Goal: Task Accomplishment & Management: Manage account settings

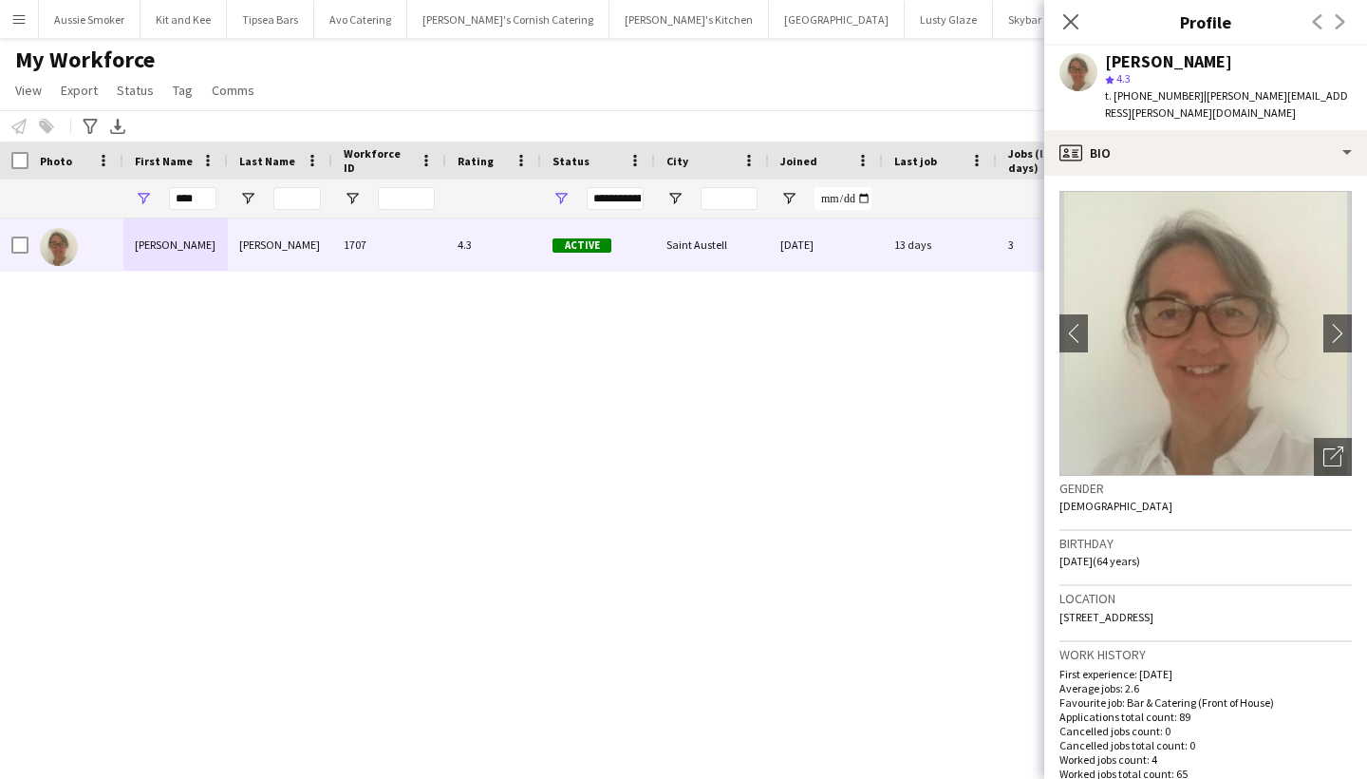
scroll to position [0, 667]
click at [197, 193] on input "****" at bounding box center [192, 198] width 47 height 23
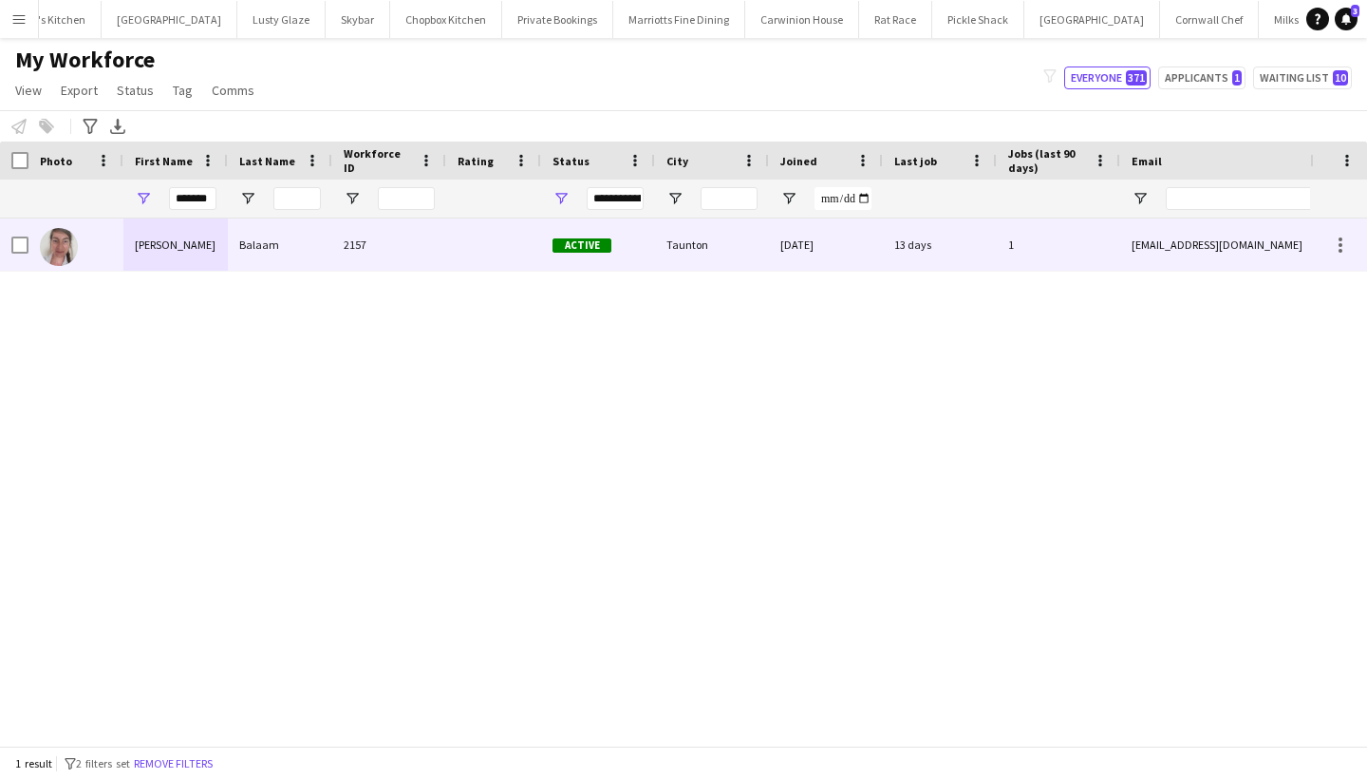
click at [929, 250] on div "13 days" at bounding box center [940, 244] width 114 height 52
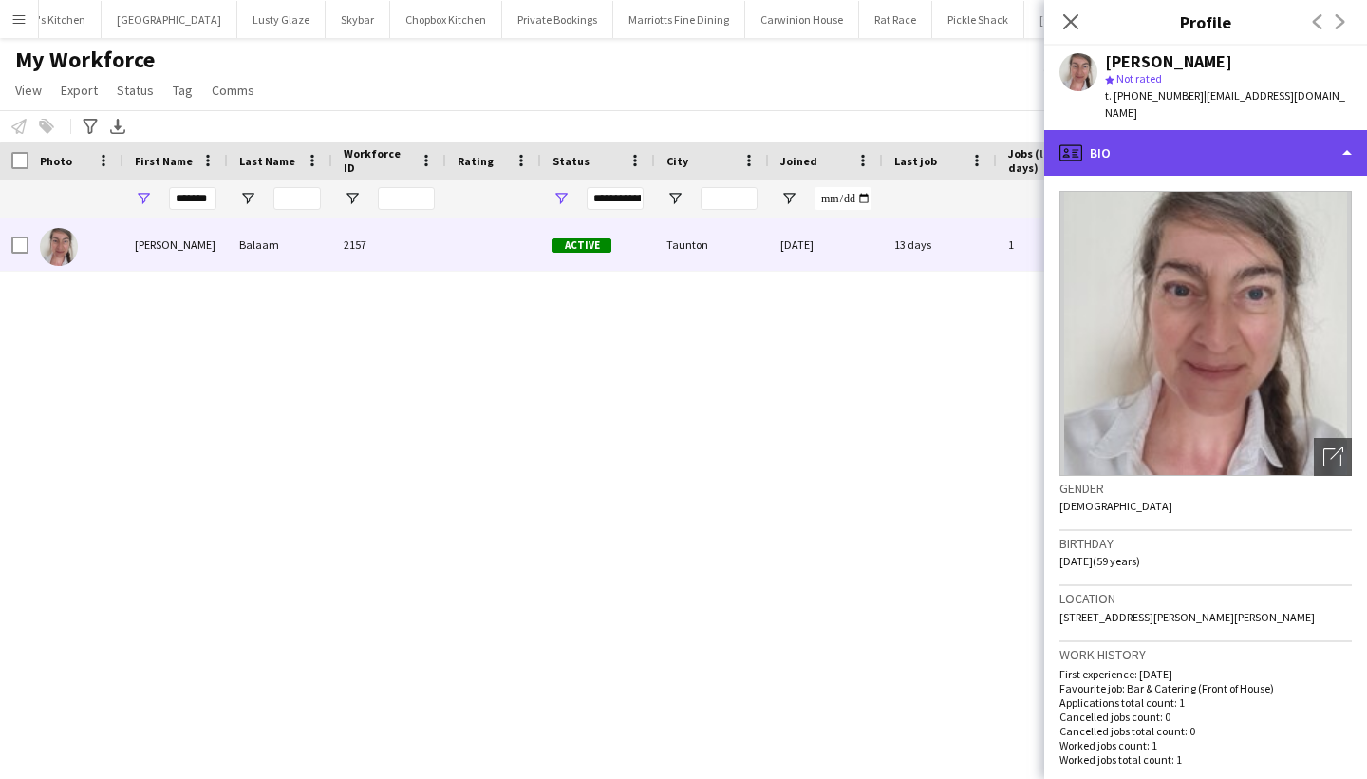
click at [1202, 130] on div "profile Bio" at bounding box center [1205, 153] width 323 height 46
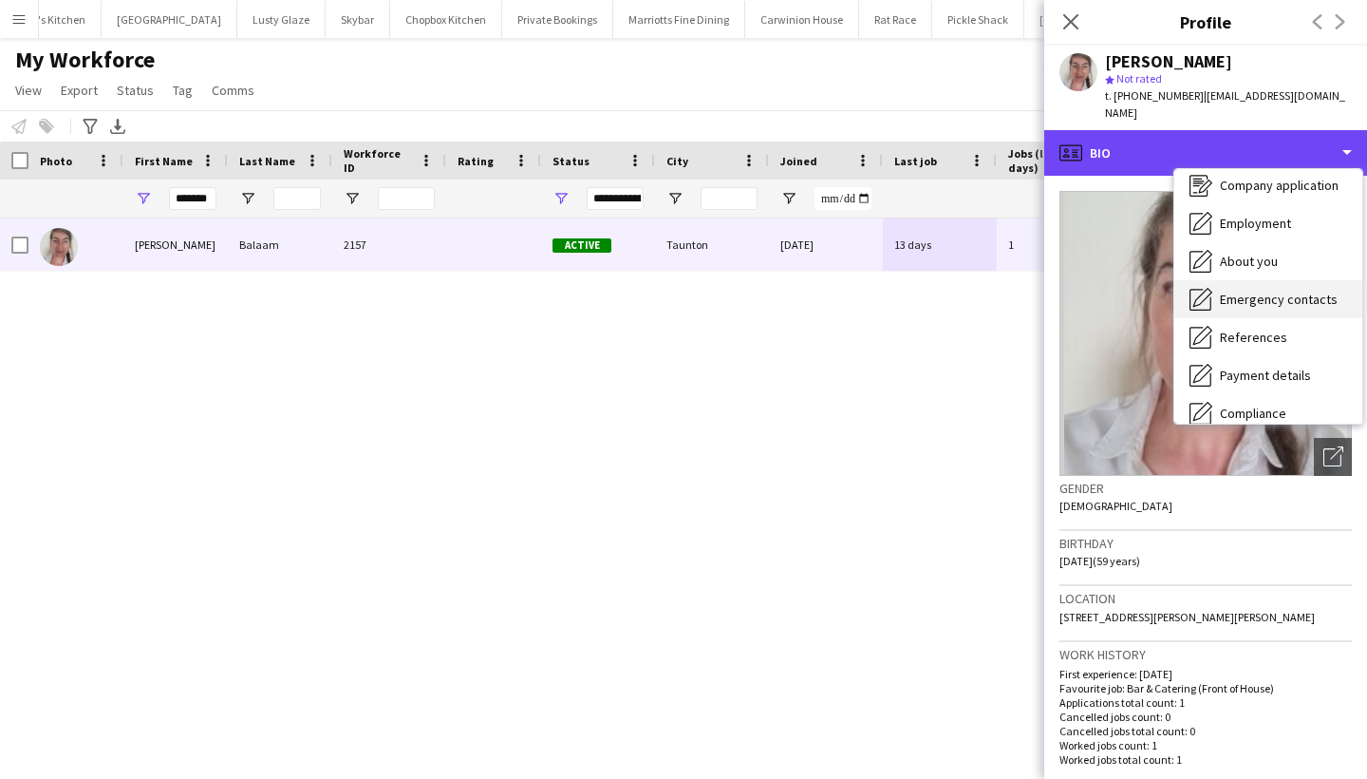
scroll to position [64, 0]
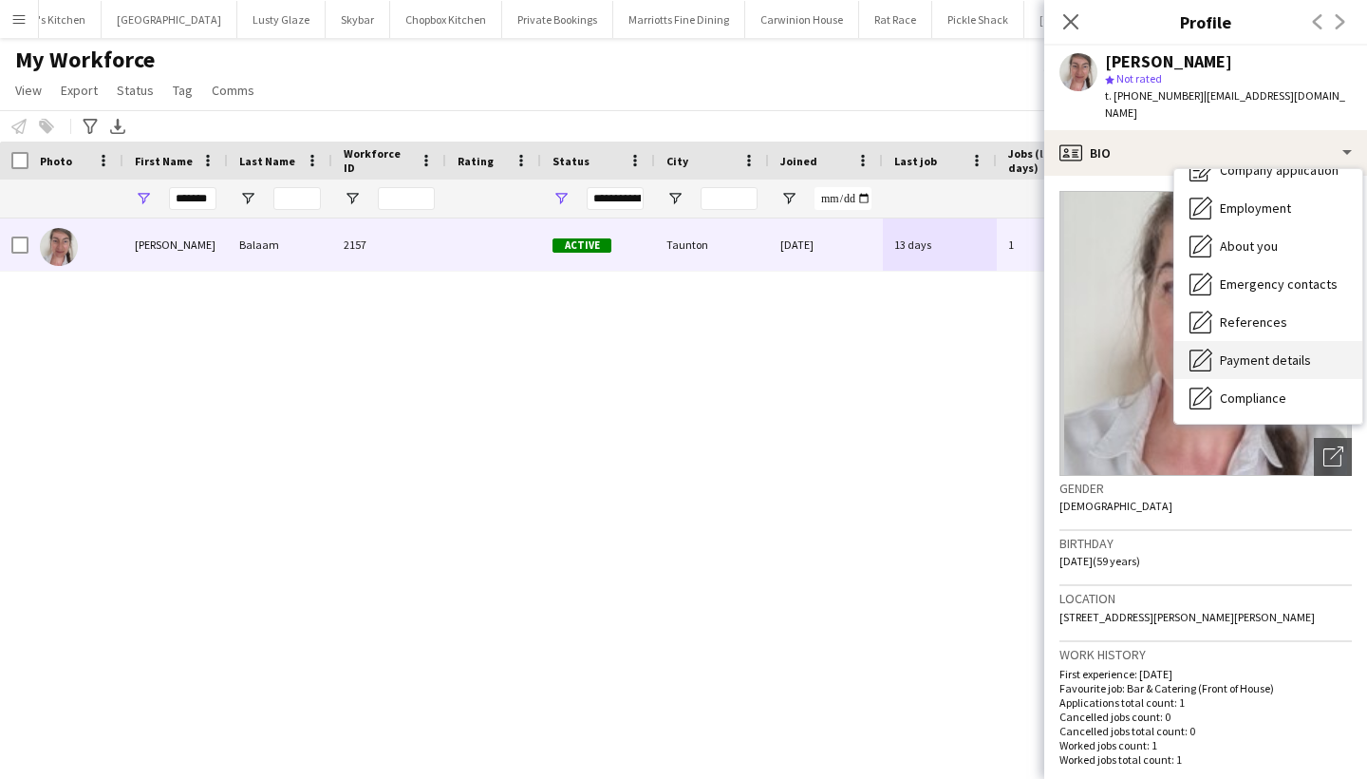
click at [1254, 359] on div "Payment details Payment details" at bounding box center [1268, 360] width 188 height 38
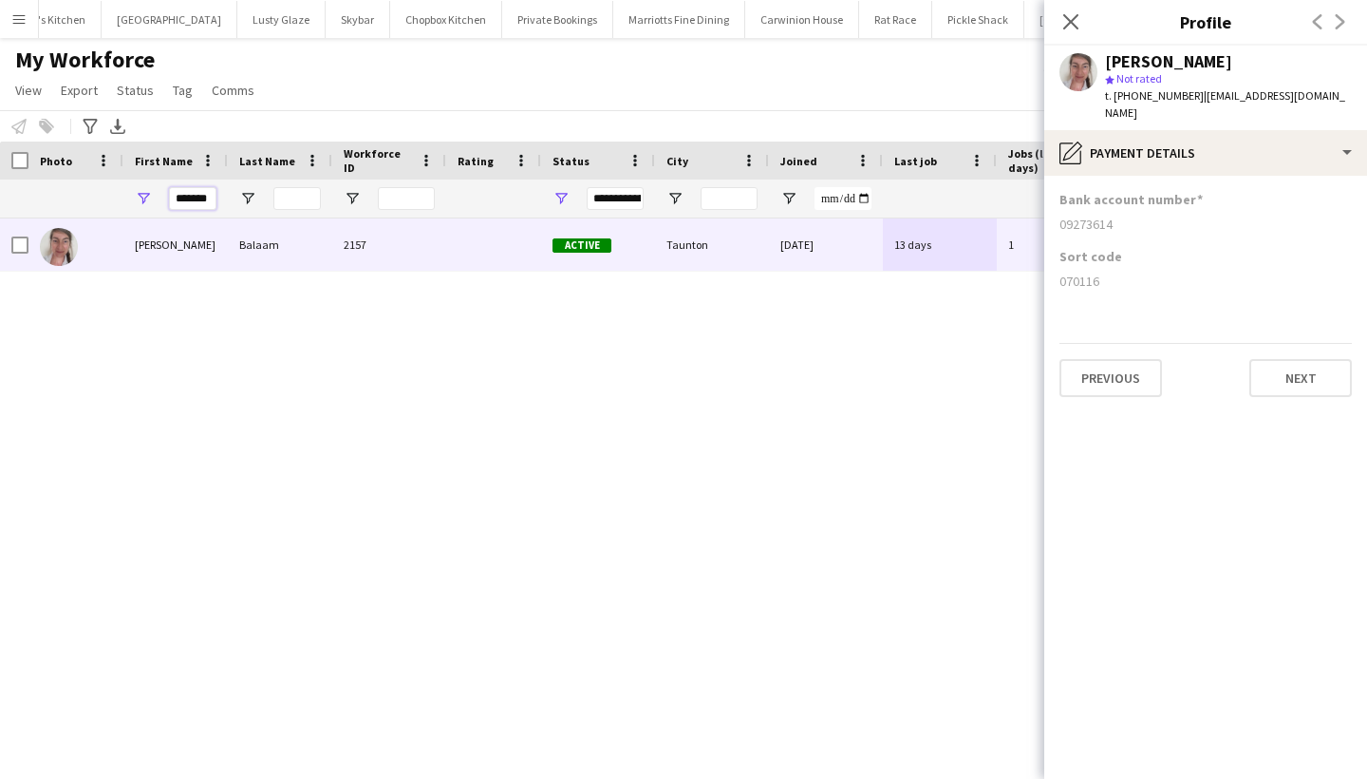
click at [188, 193] on input "*******" at bounding box center [192, 198] width 47 height 23
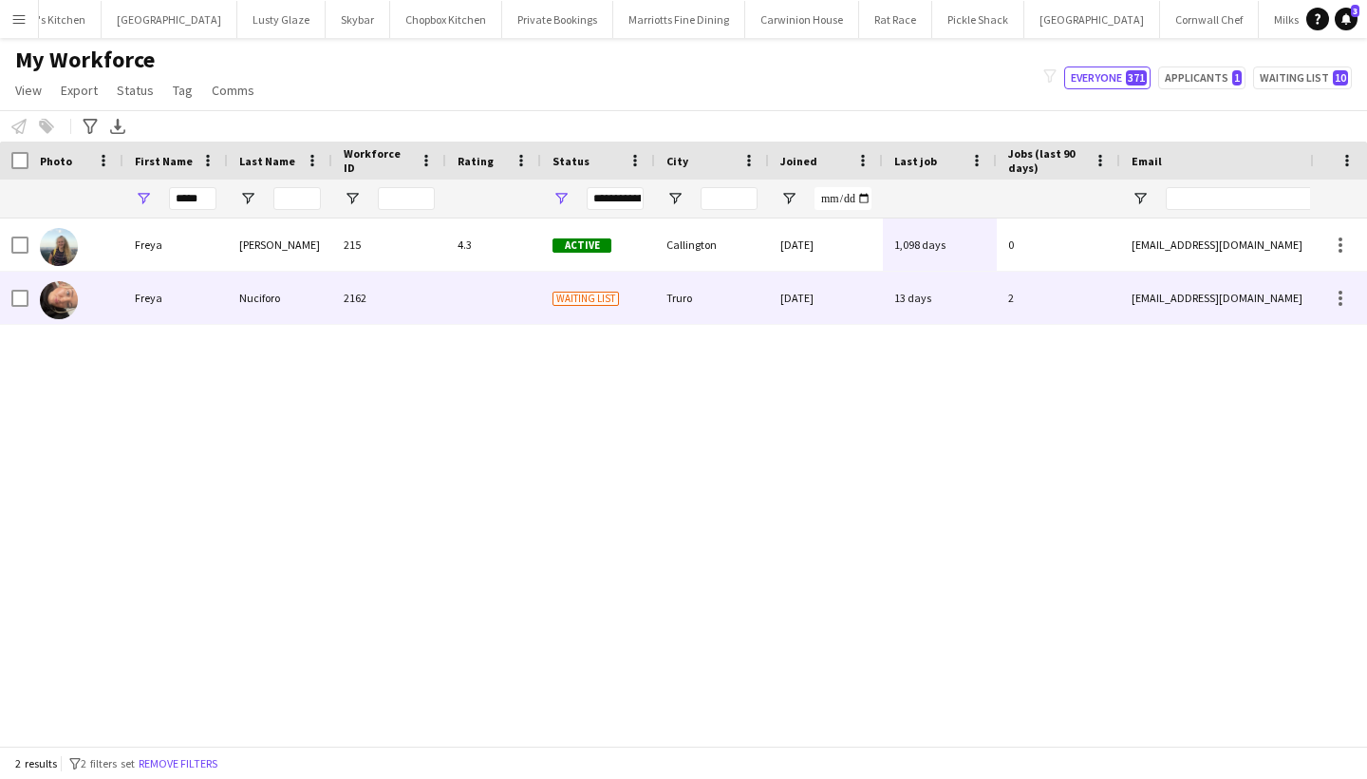
click at [182, 293] on div "Freya" at bounding box center [175, 298] width 104 height 52
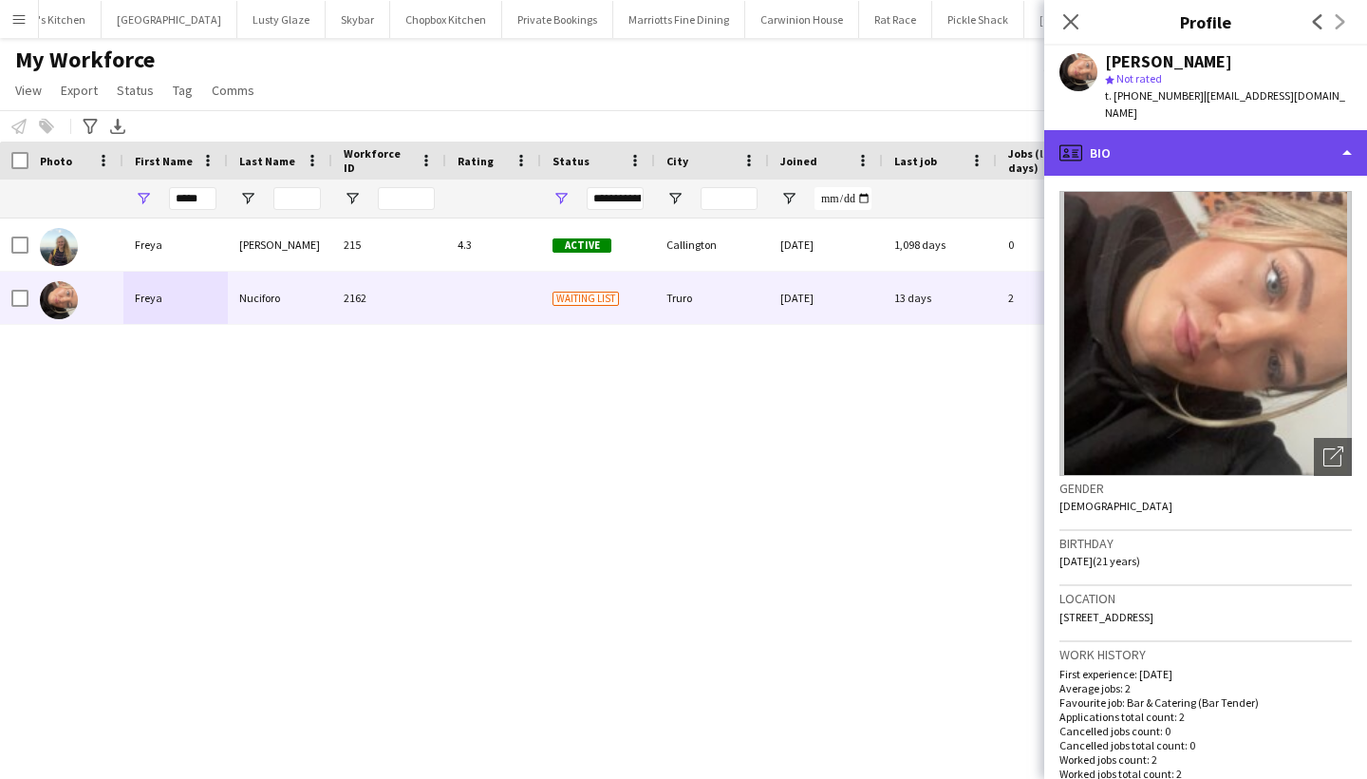
click at [1151, 143] on div "profile Bio" at bounding box center [1205, 153] width 323 height 46
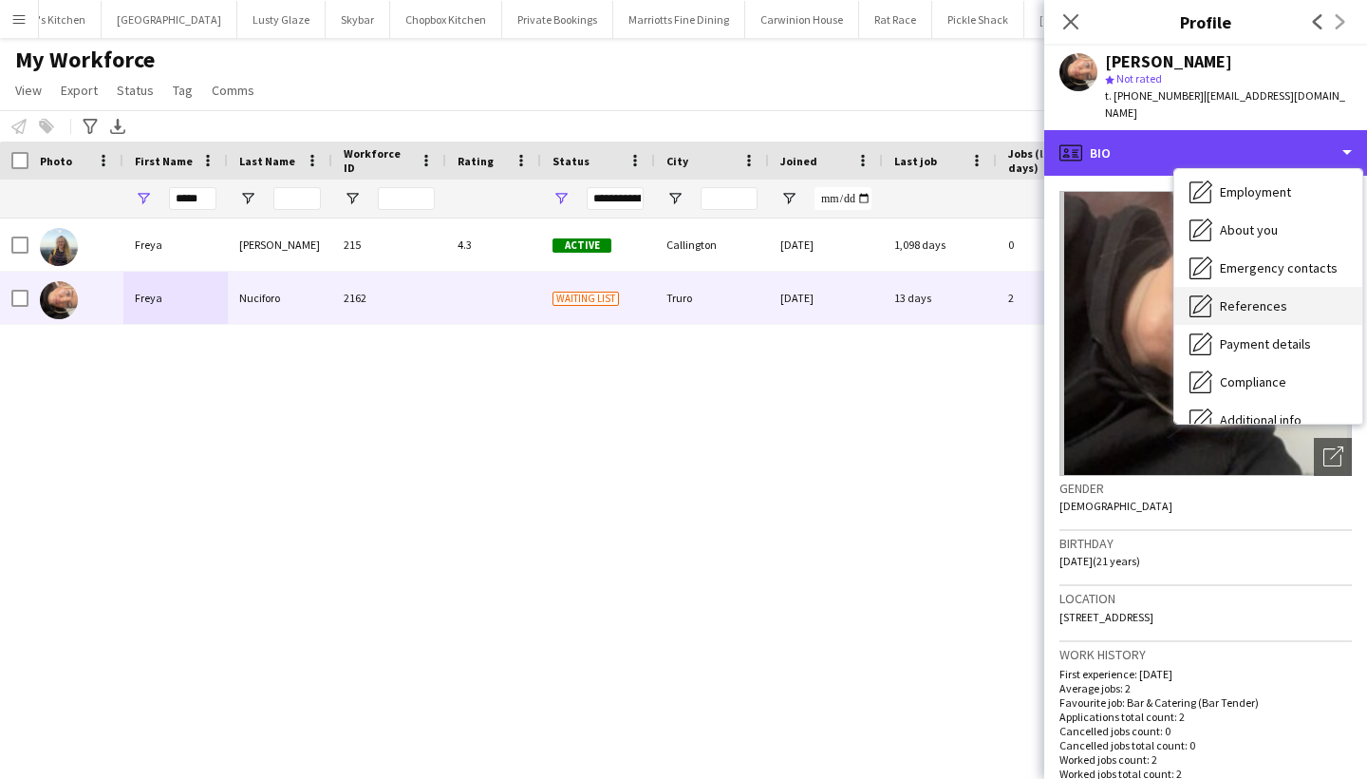
scroll to position [97, 0]
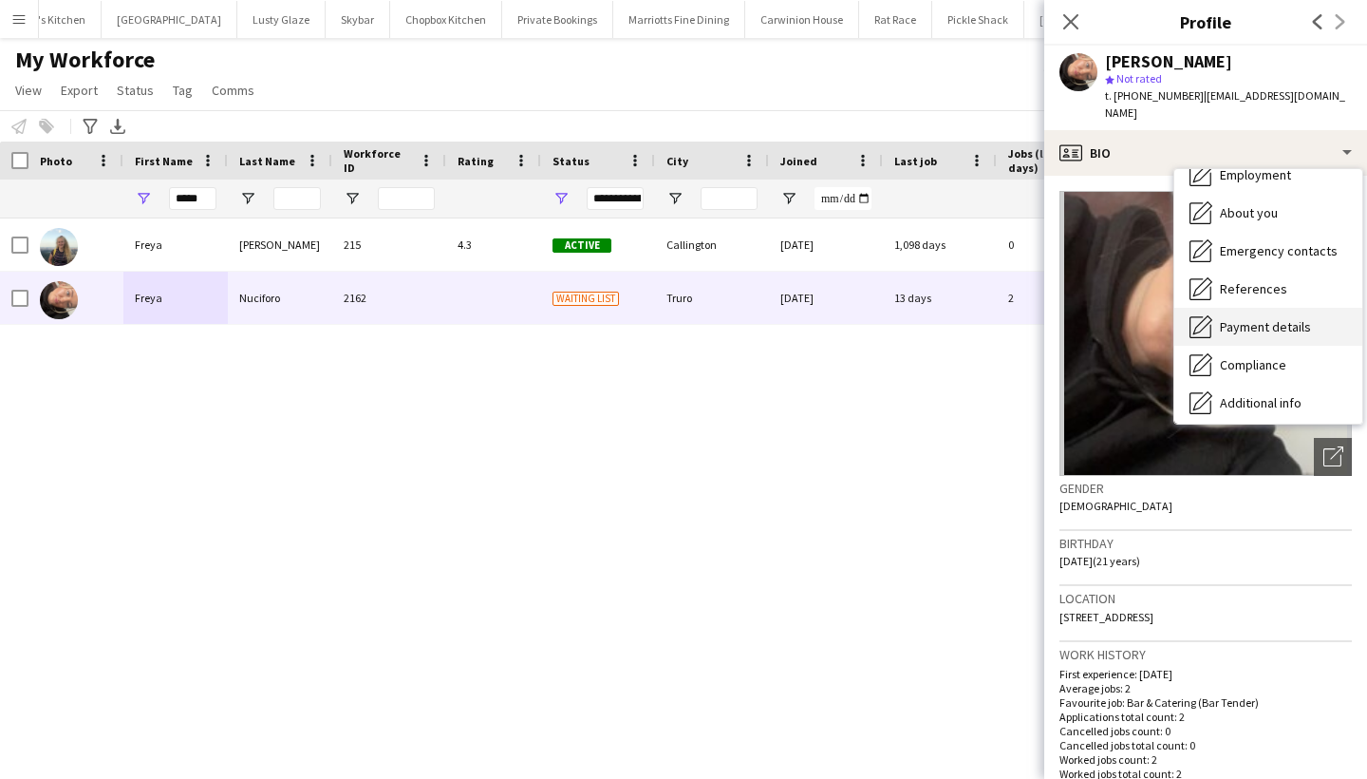
click at [1234, 318] on span "Payment details" at bounding box center [1265, 326] width 91 height 17
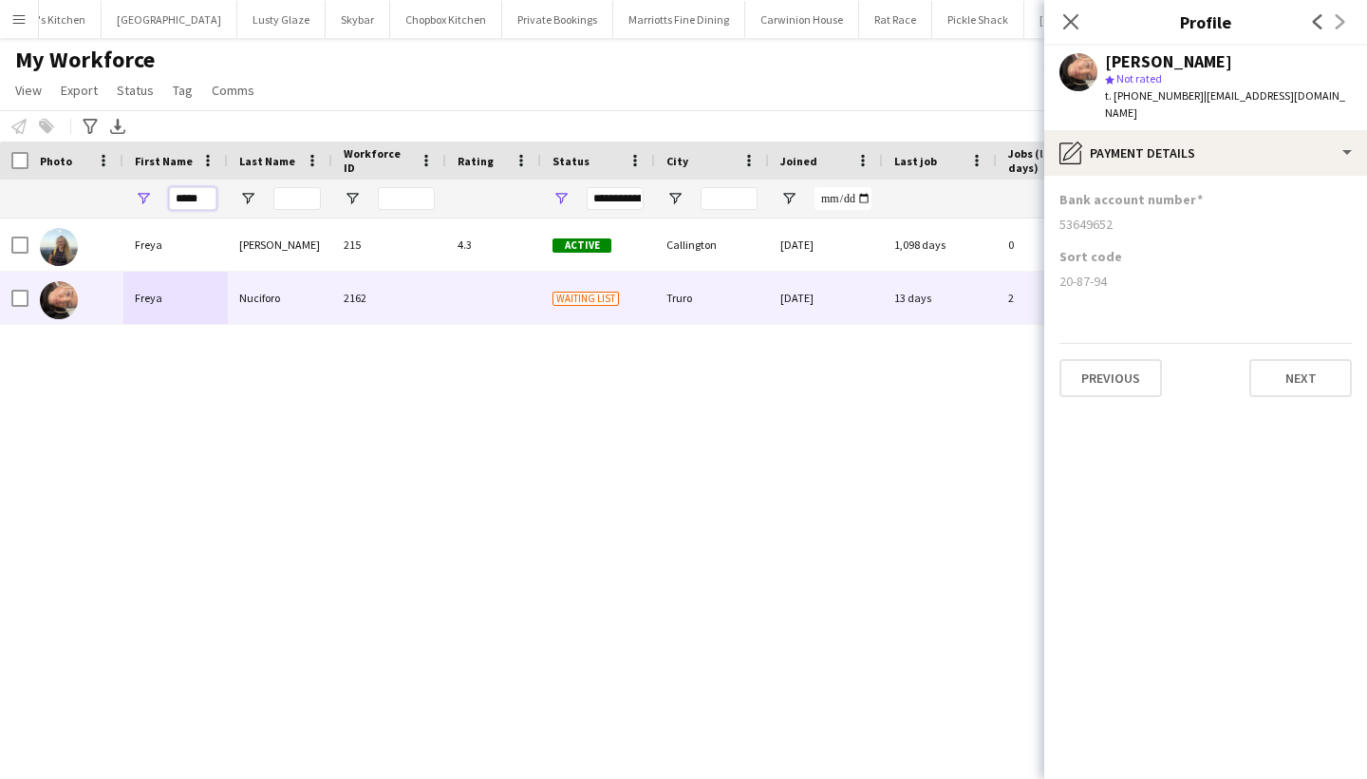
click at [197, 193] on input "*****" at bounding box center [192, 198] width 47 height 23
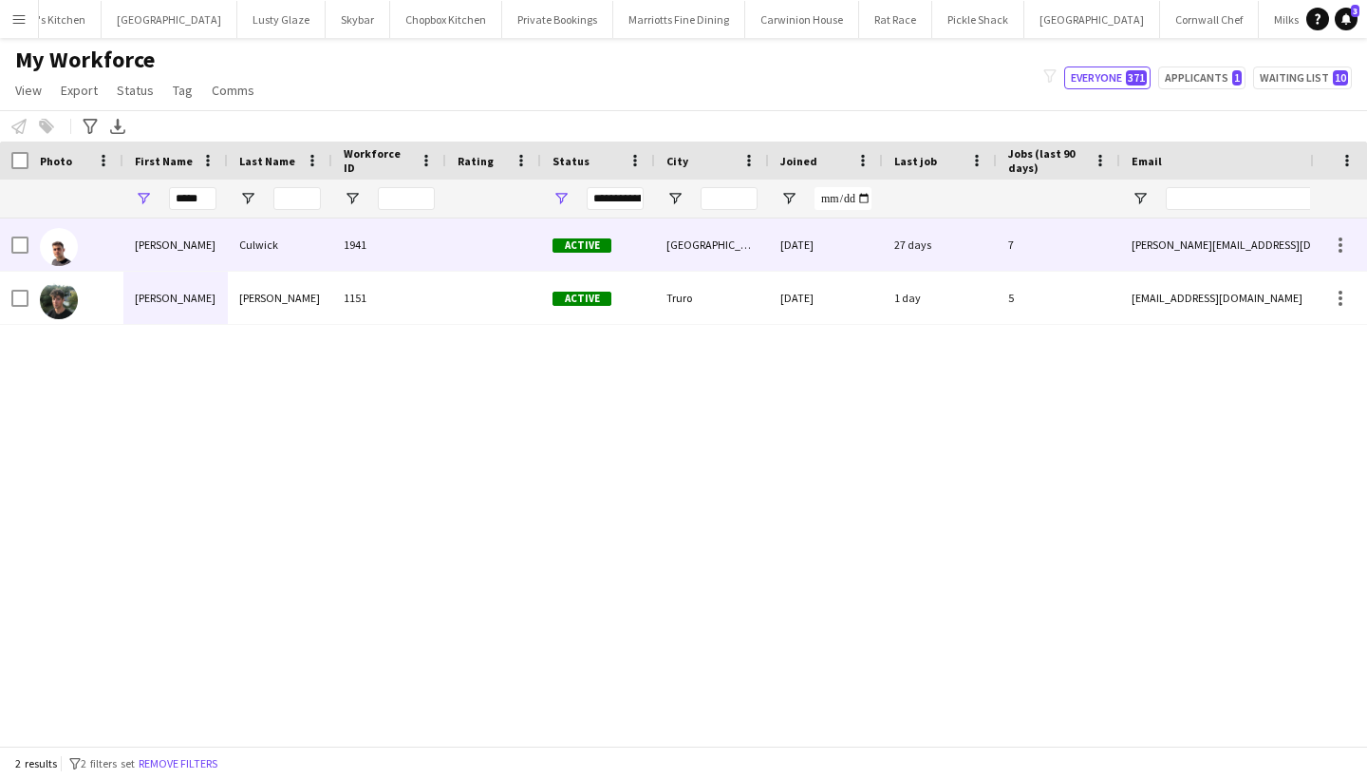
drag, startPoint x: 214, startPoint y: 232, endPoint x: 244, endPoint y: 289, distance: 64.6
click at [244, 289] on div "Munro" at bounding box center [280, 298] width 104 height 52
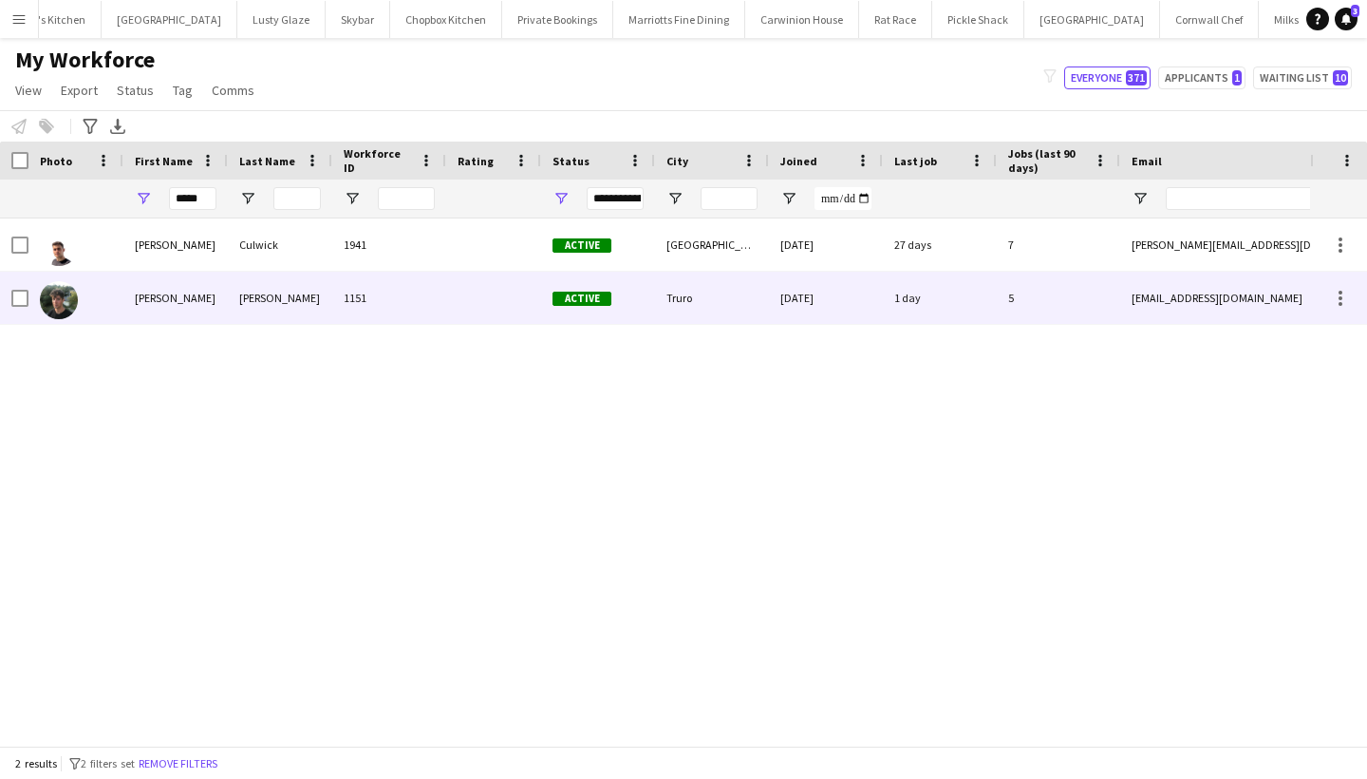
click at [377, 294] on div "1151" at bounding box center [389, 298] width 114 height 52
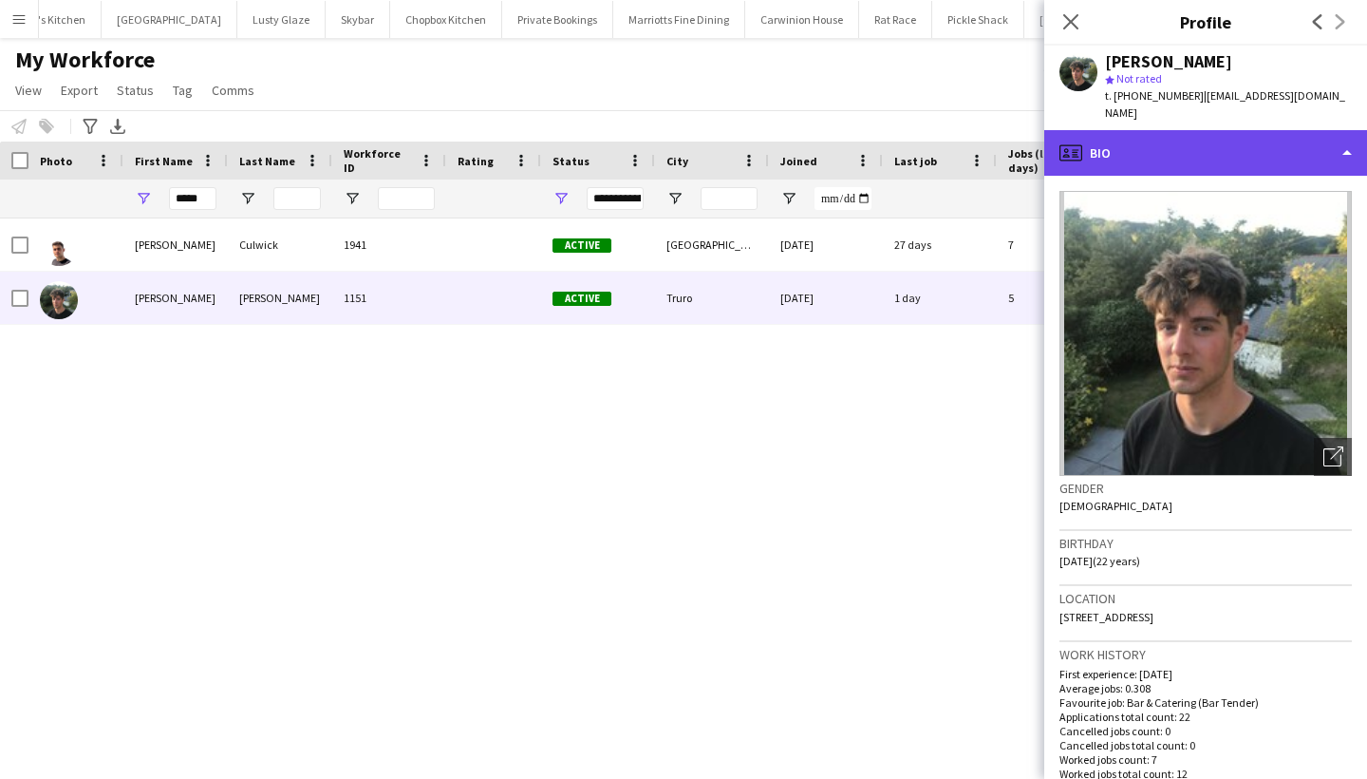
click at [1272, 135] on div "profile Bio" at bounding box center [1205, 153] width 323 height 46
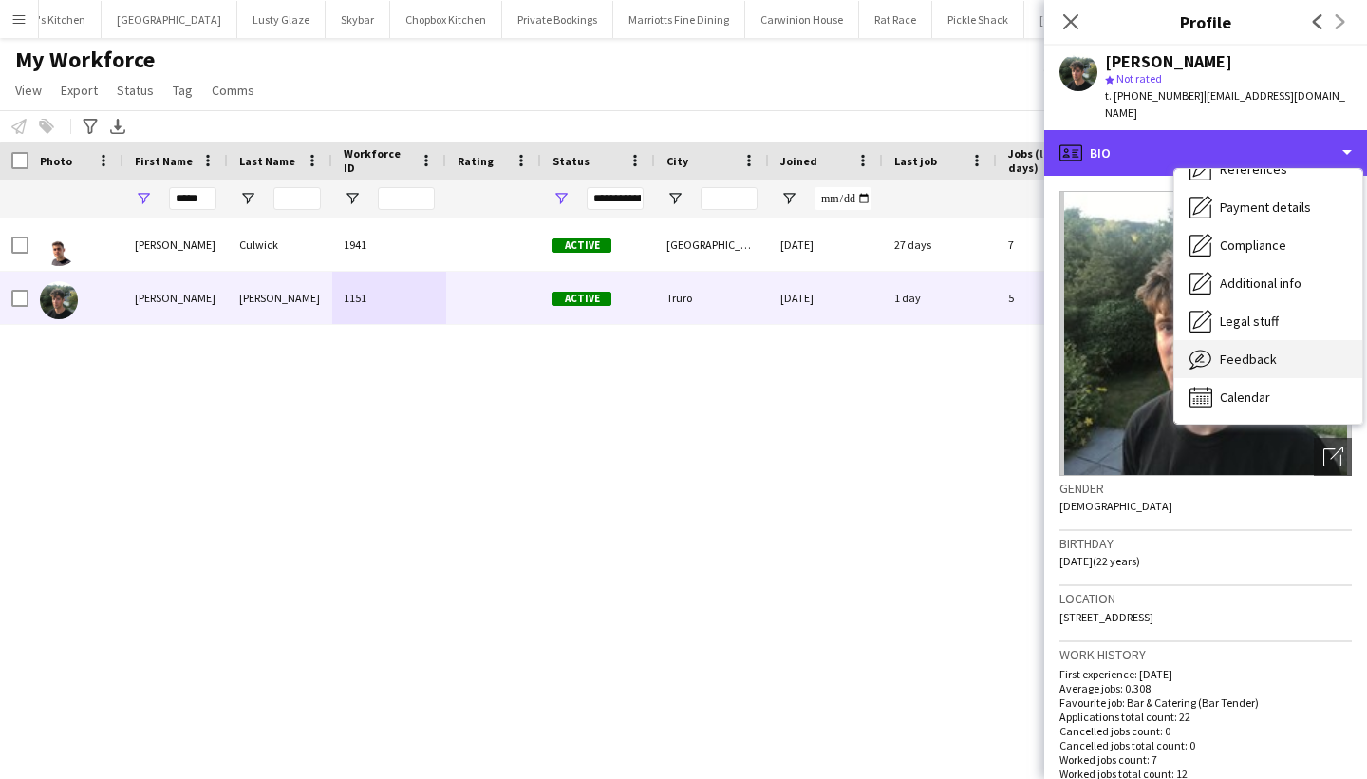
scroll to position [216, 0]
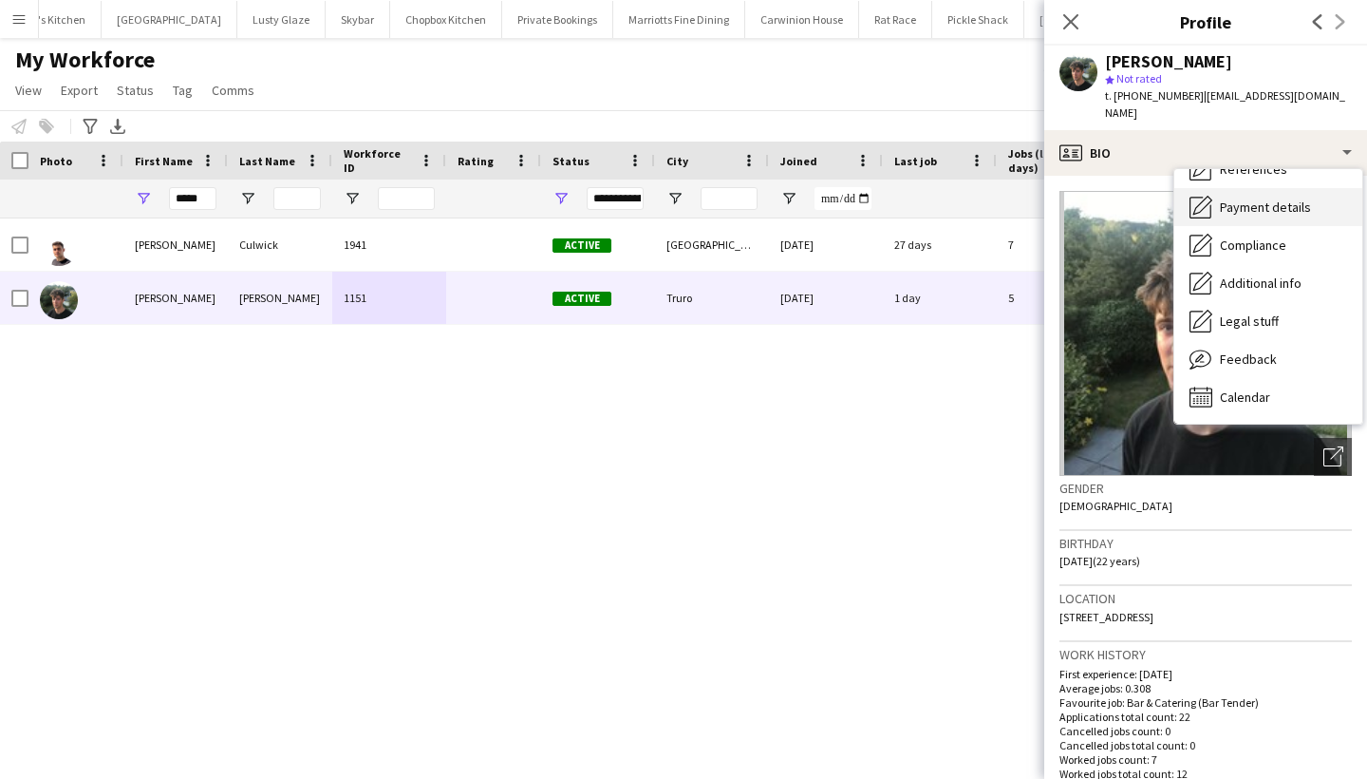
click at [1259, 188] on div "Payment details Payment details" at bounding box center [1268, 207] width 188 height 38
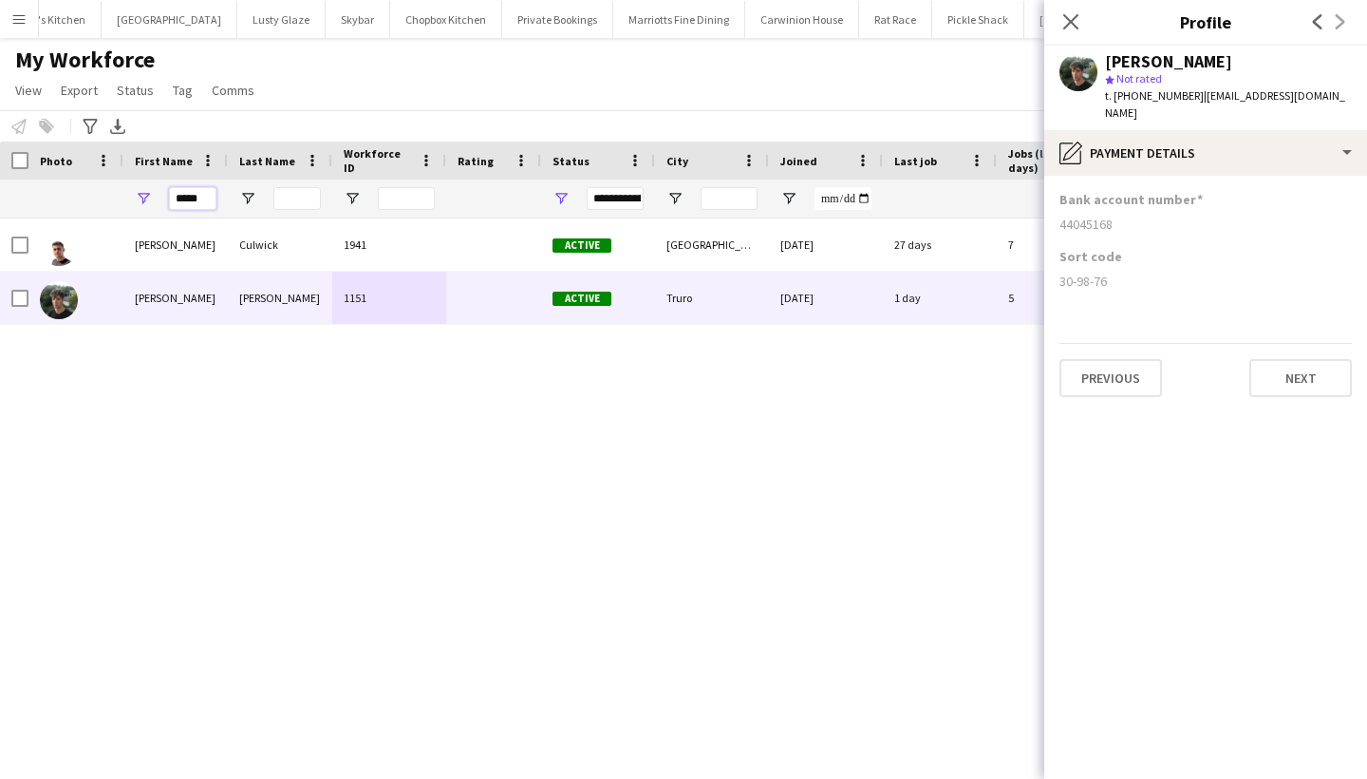
click at [195, 195] on input "*****" at bounding box center [192, 198] width 47 height 23
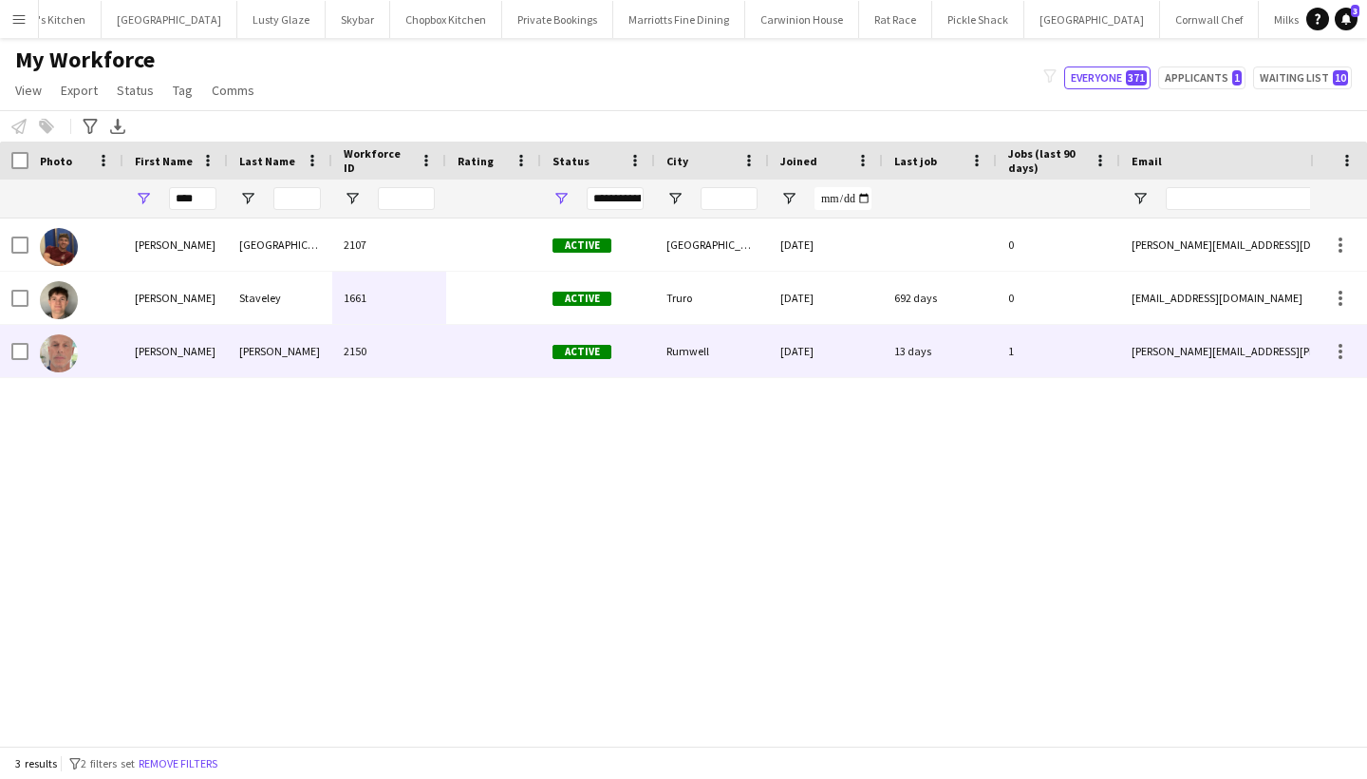
click at [213, 347] on div "Thomas" at bounding box center [175, 351] width 104 height 52
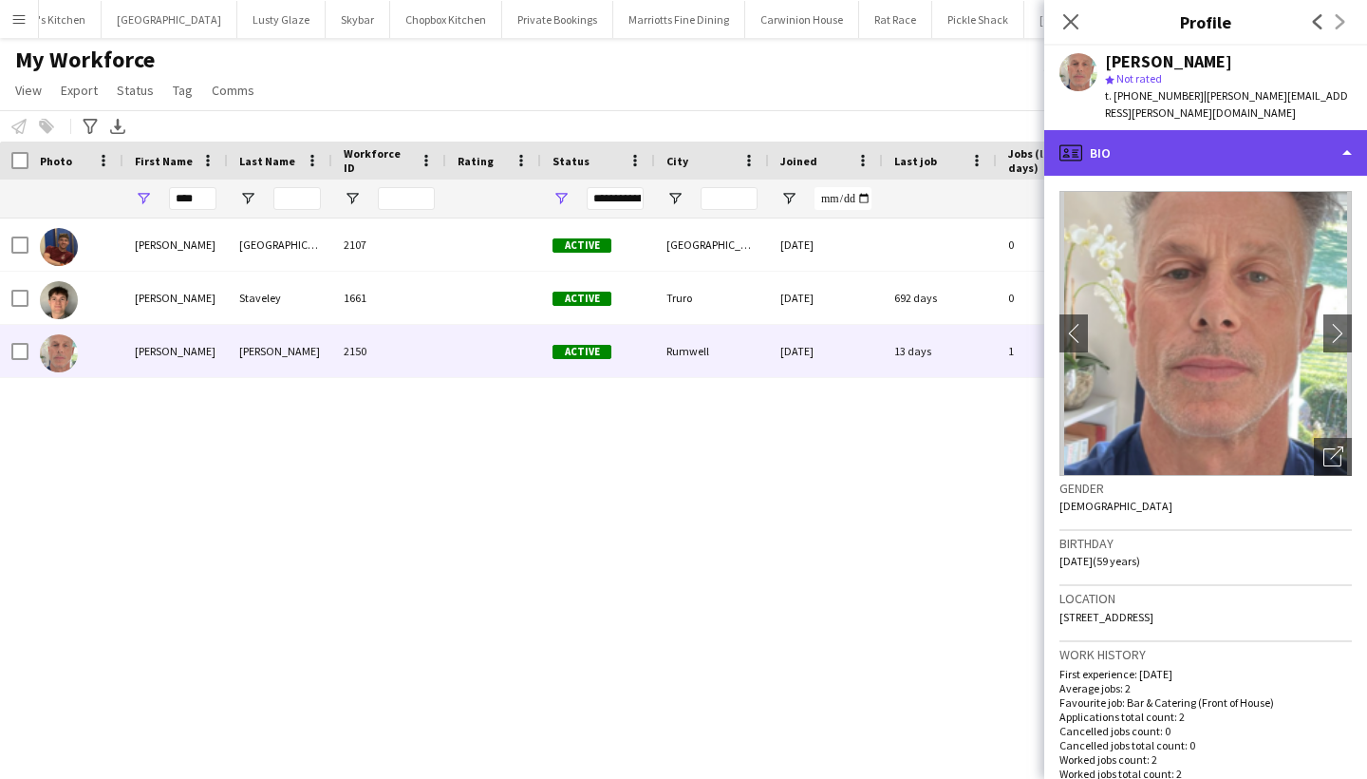
click at [1239, 130] on div "profile Bio" at bounding box center [1205, 153] width 323 height 46
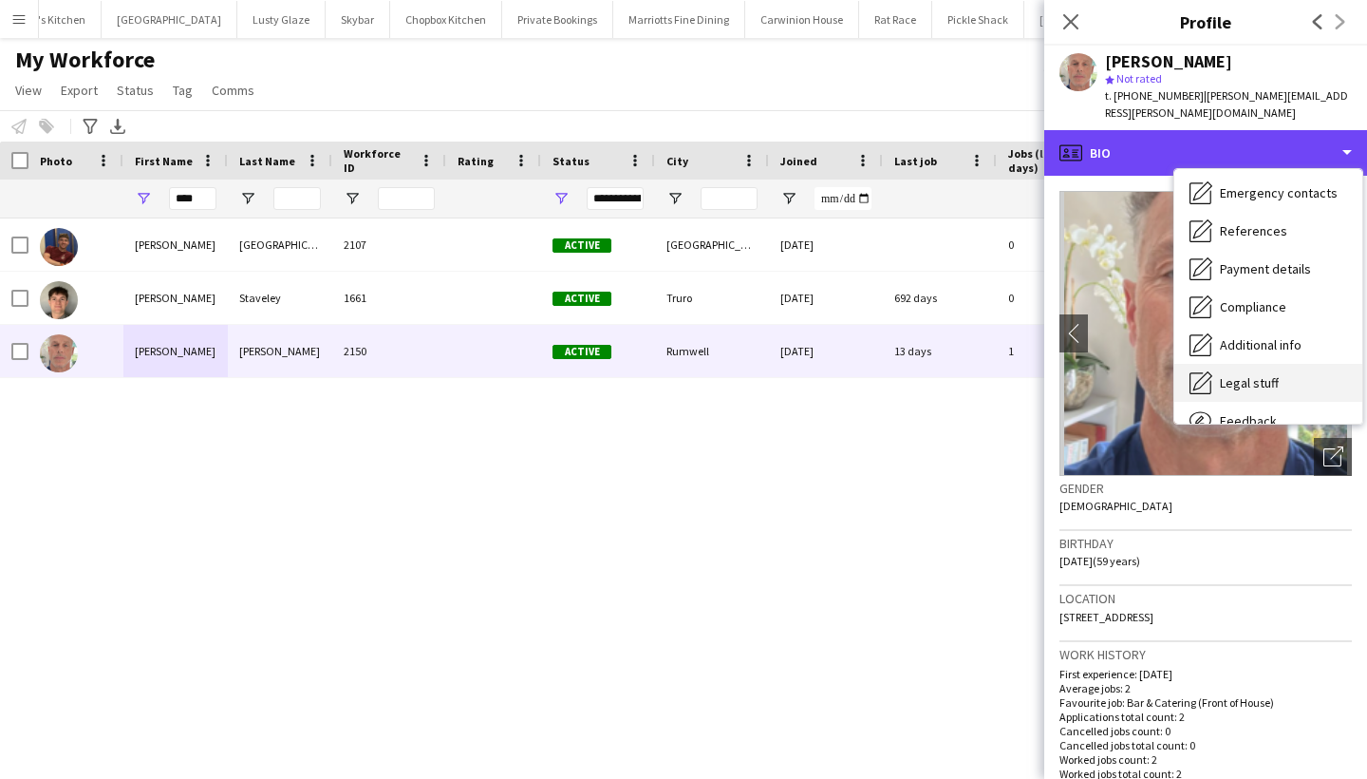
scroll to position [177, 0]
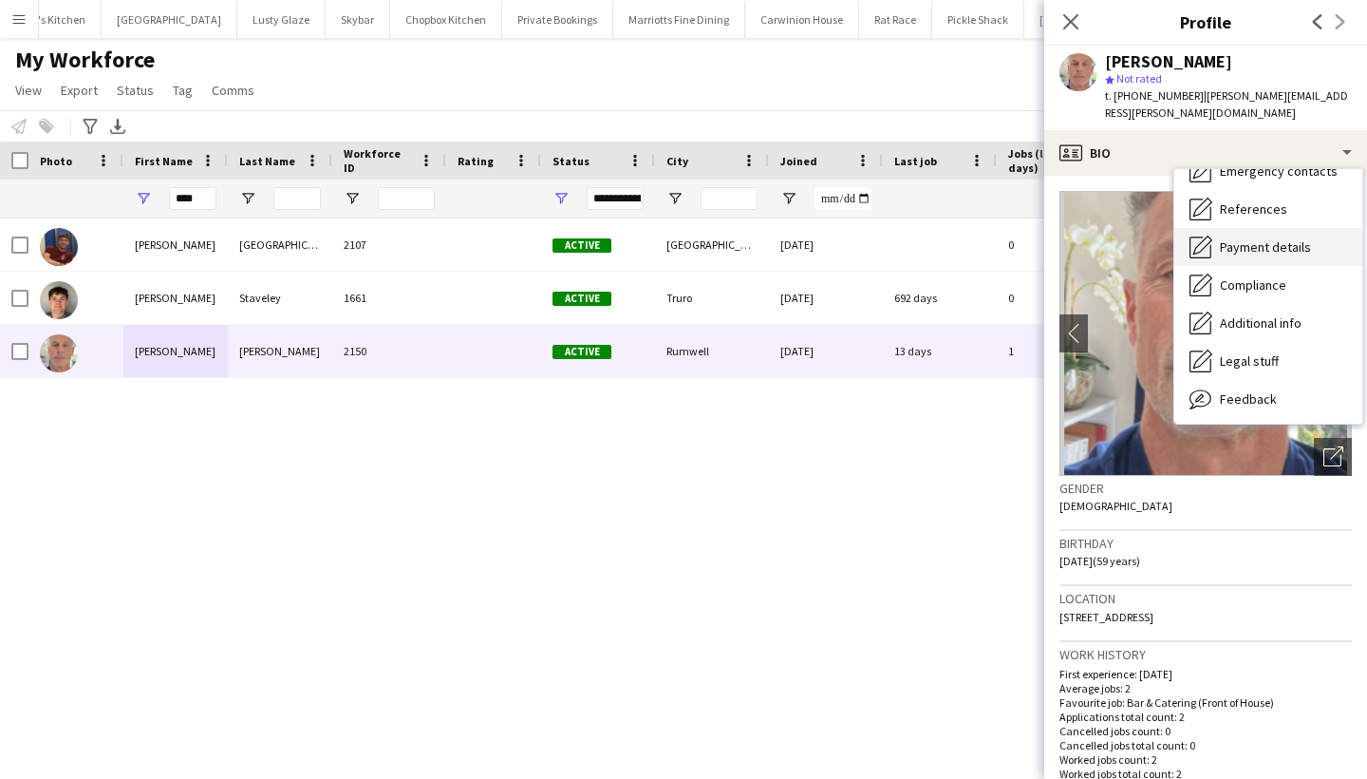
click at [1249, 238] on span "Payment details" at bounding box center [1265, 246] width 91 height 17
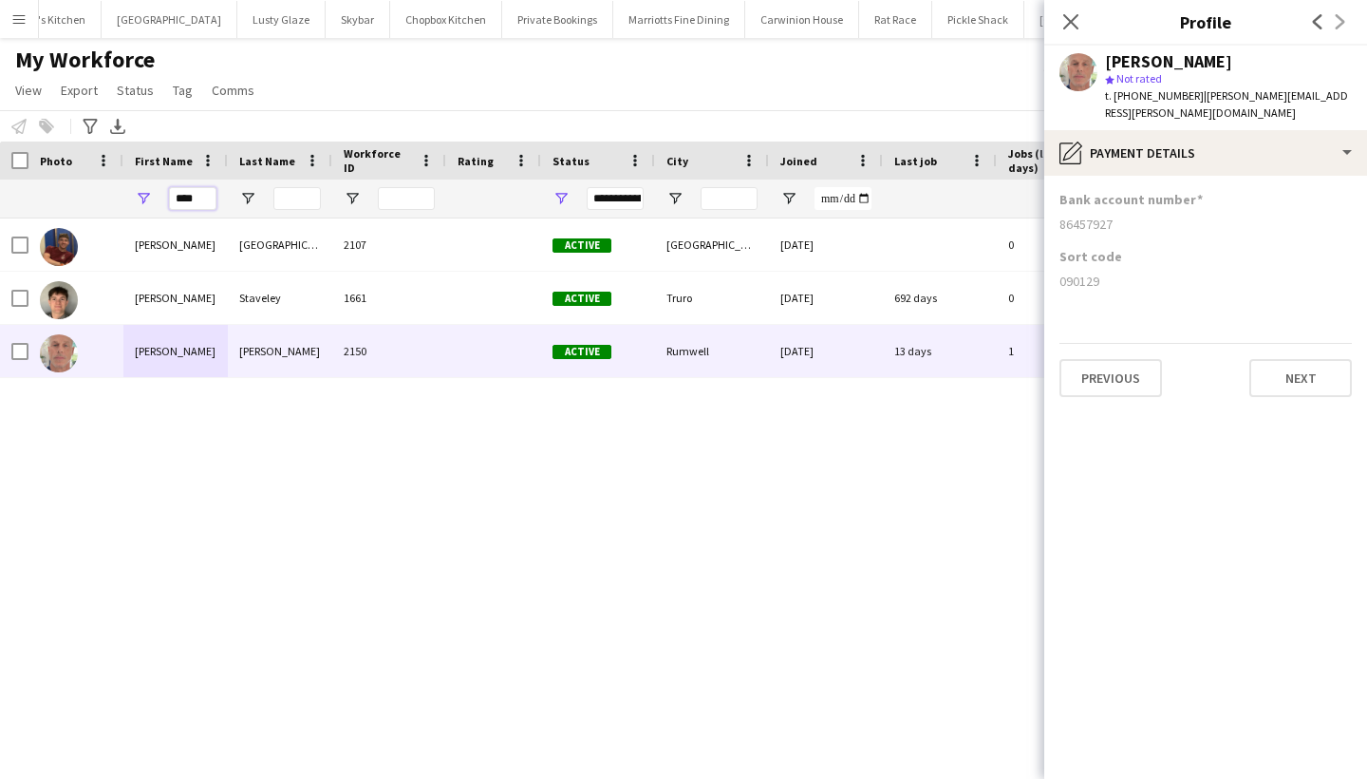
click at [205, 206] on input "****" at bounding box center [192, 198] width 47 height 23
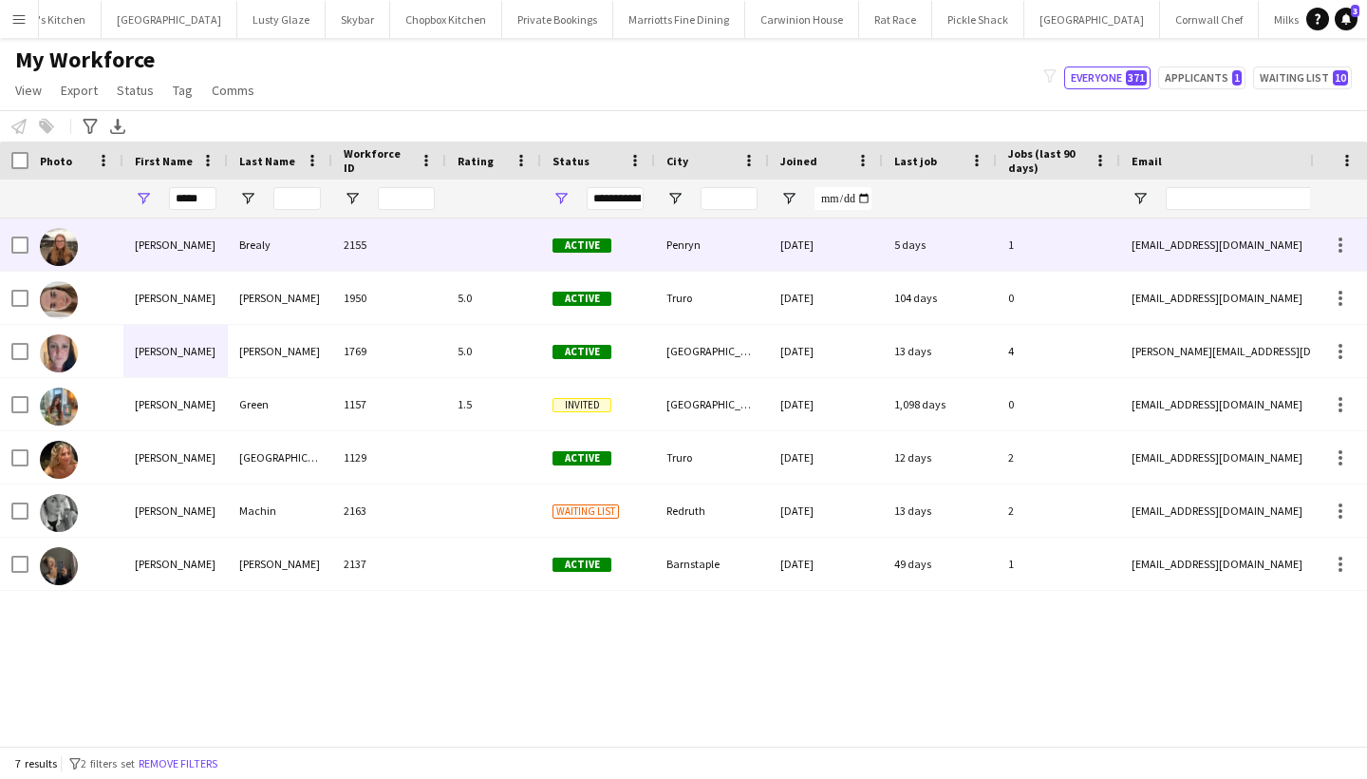
drag, startPoint x: 197, startPoint y: 235, endPoint x: 188, endPoint y: 509, distance: 274.6
click at [188, 509] on div "Katie" at bounding box center [175, 510] width 104 height 52
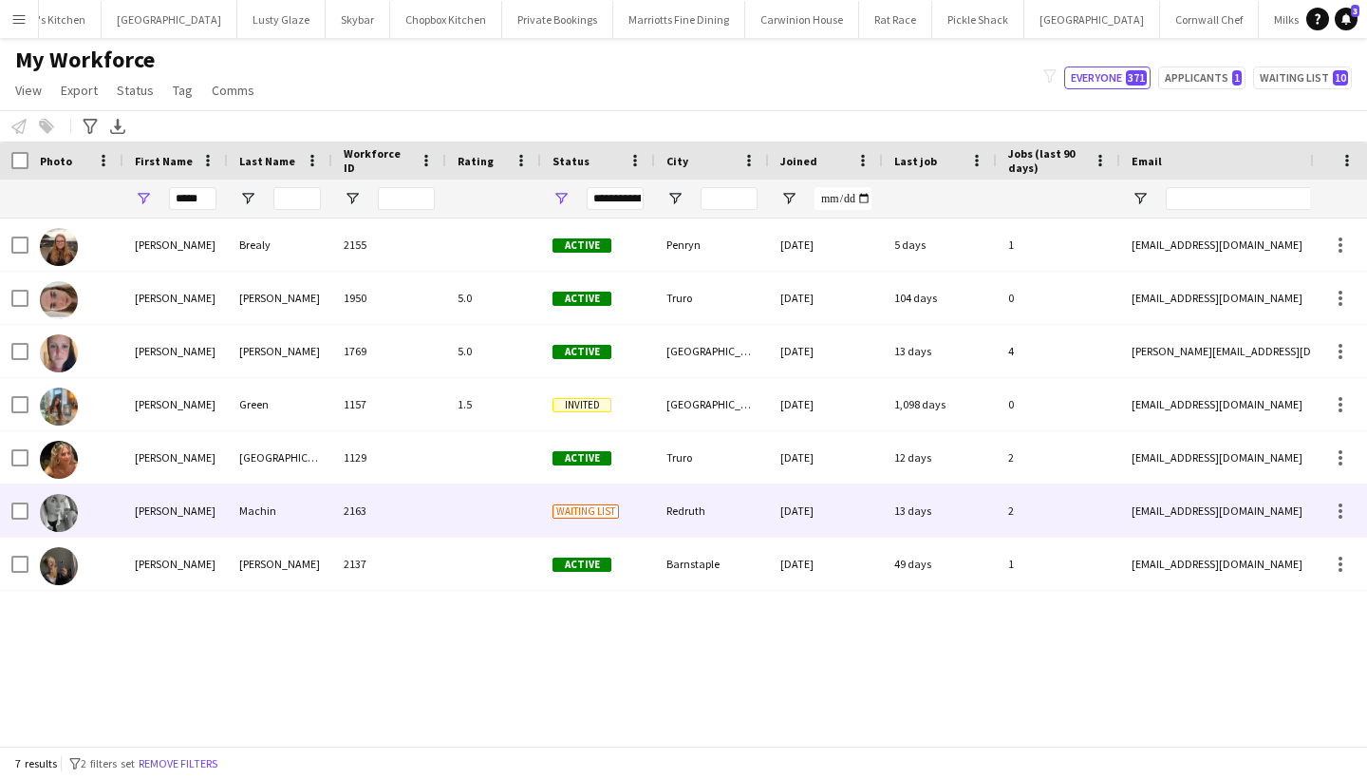
click at [234, 508] on div "Machin" at bounding box center [280, 510] width 104 height 52
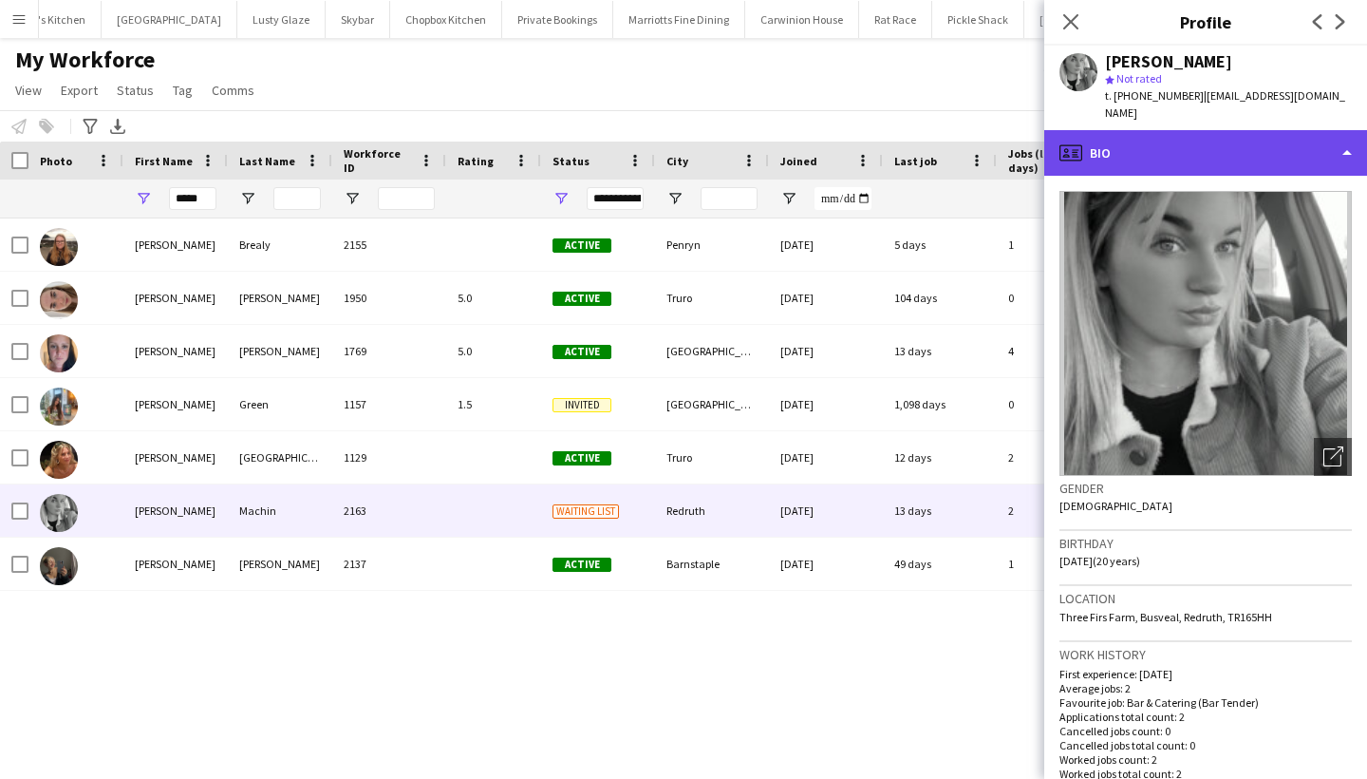
click at [1253, 139] on div "profile Bio" at bounding box center [1205, 153] width 323 height 46
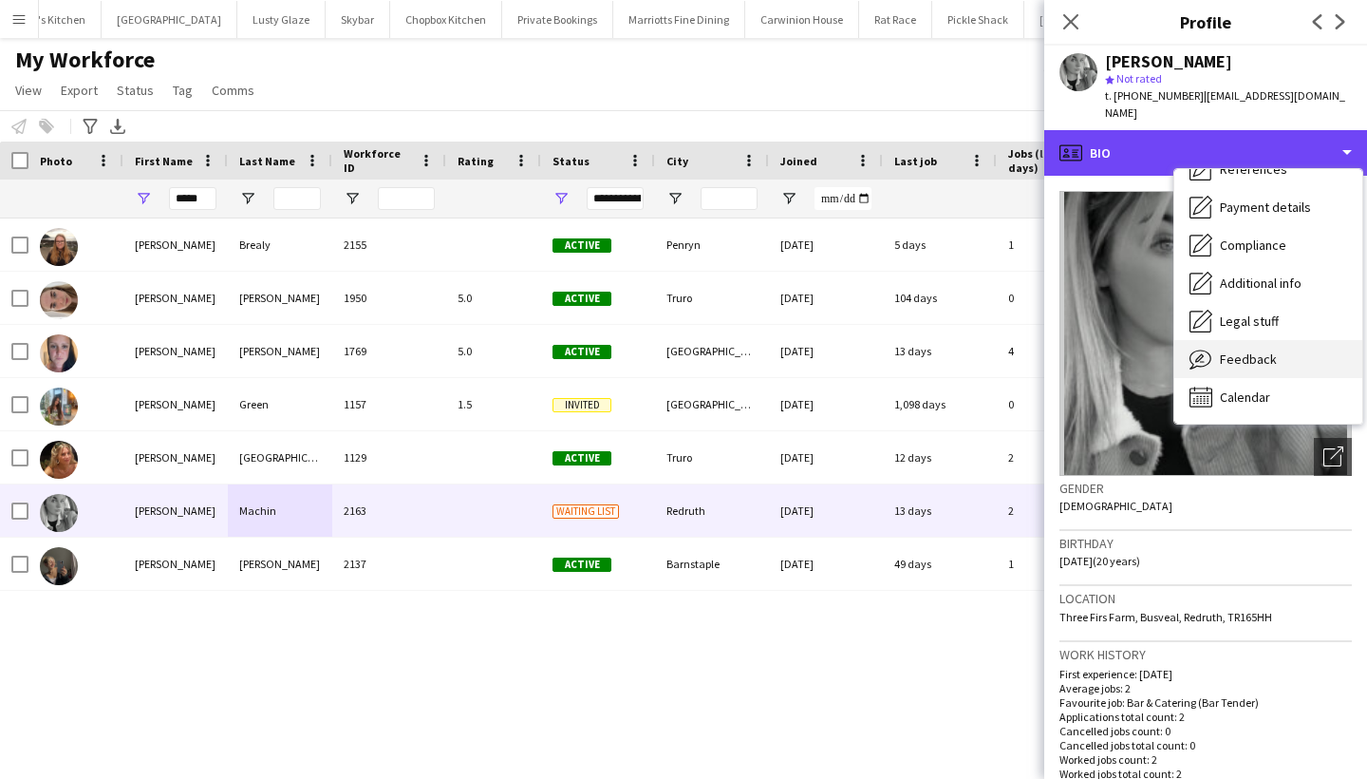
scroll to position [216, 0]
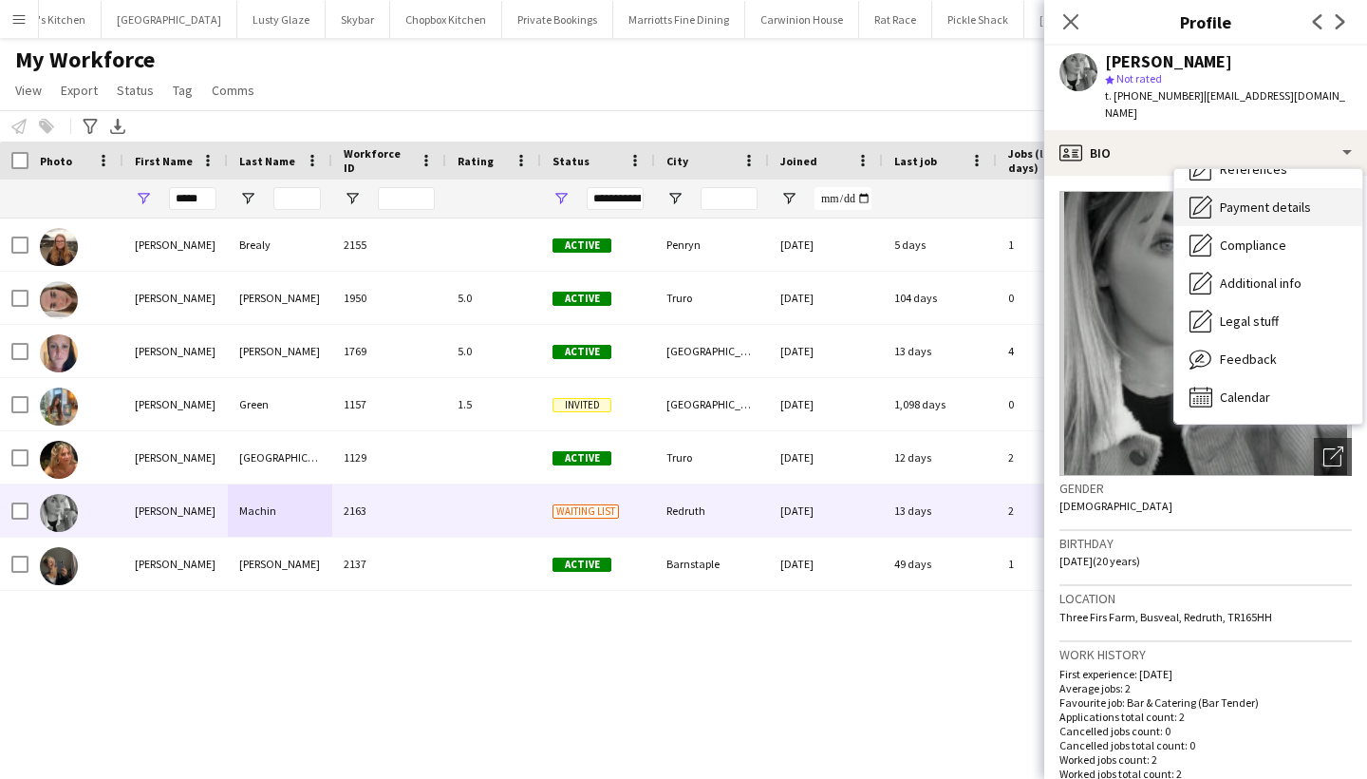
click at [1251, 198] on span "Payment details" at bounding box center [1265, 206] width 91 height 17
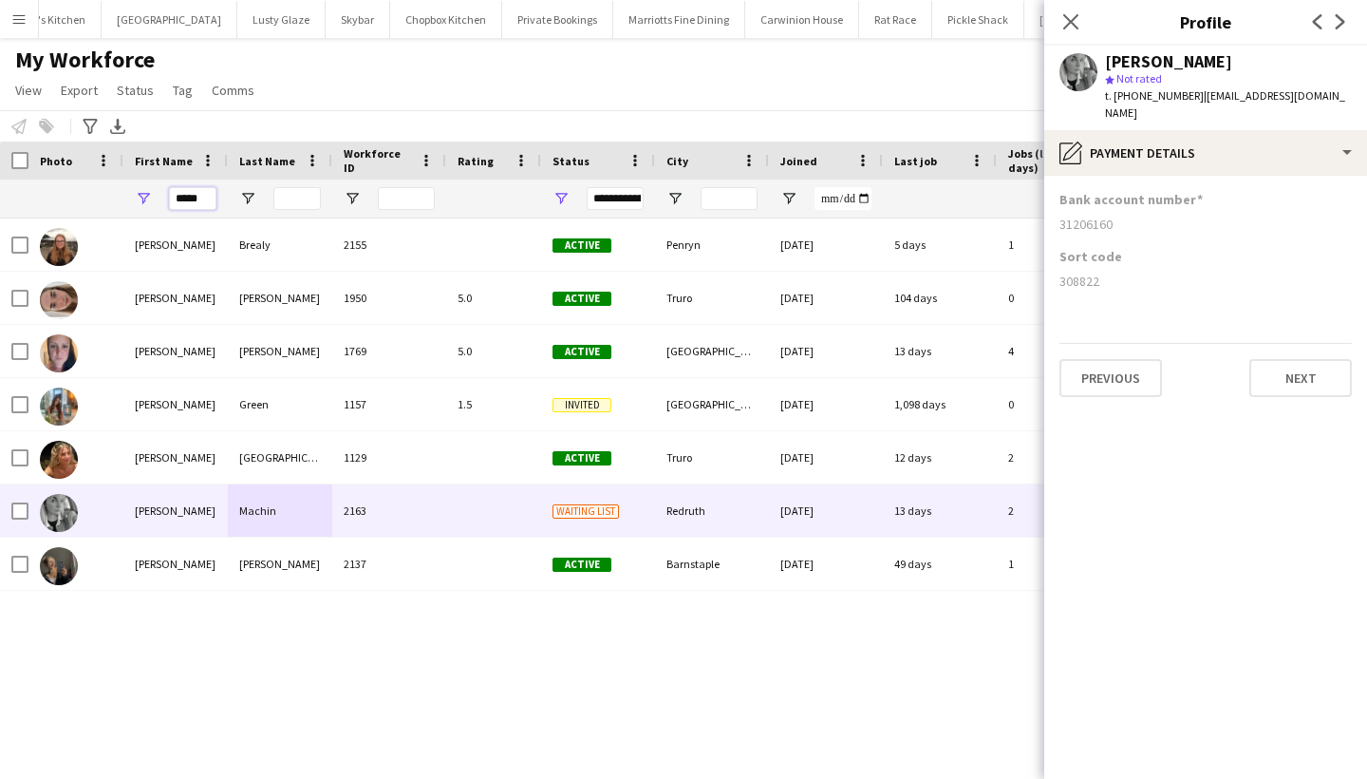
click at [191, 204] on input "*****" at bounding box center [192, 198] width 47 height 23
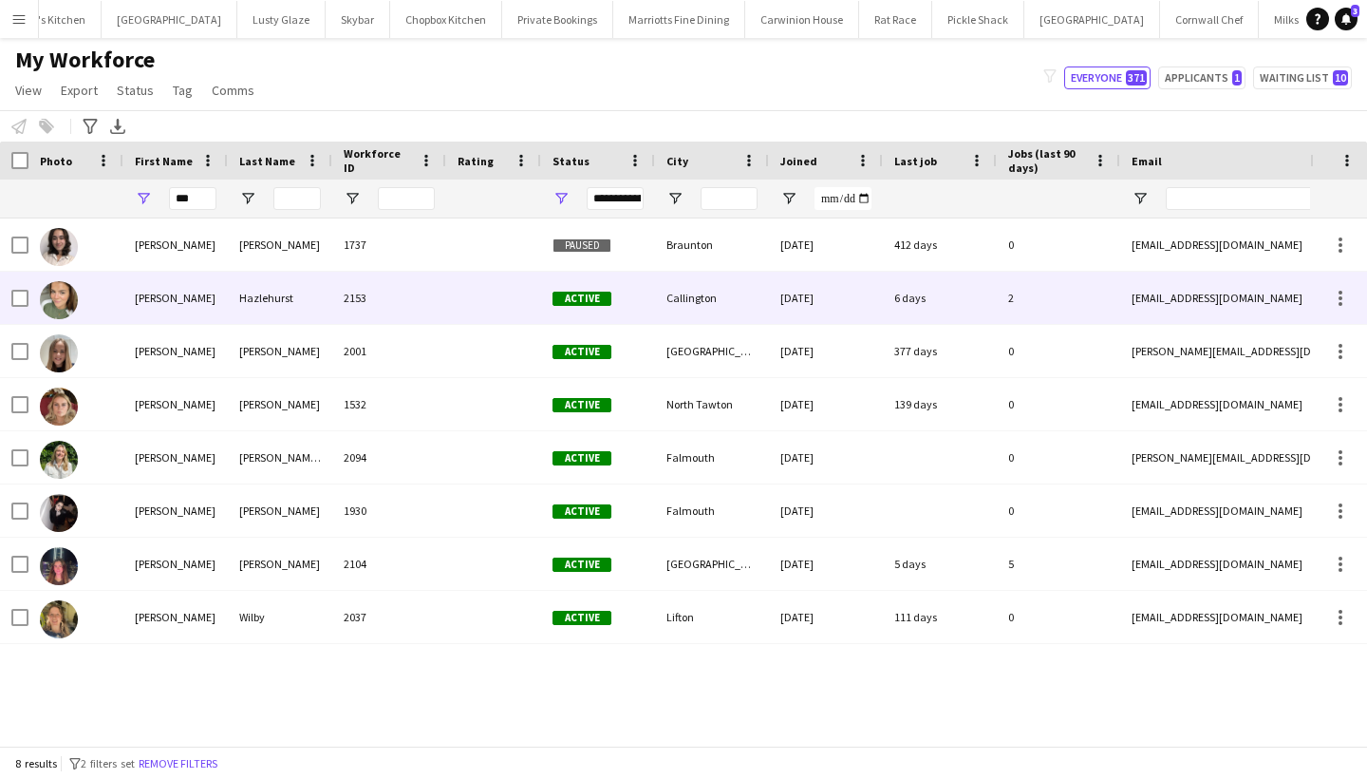
click at [216, 320] on div "Molly" at bounding box center [175, 298] width 104 height 52
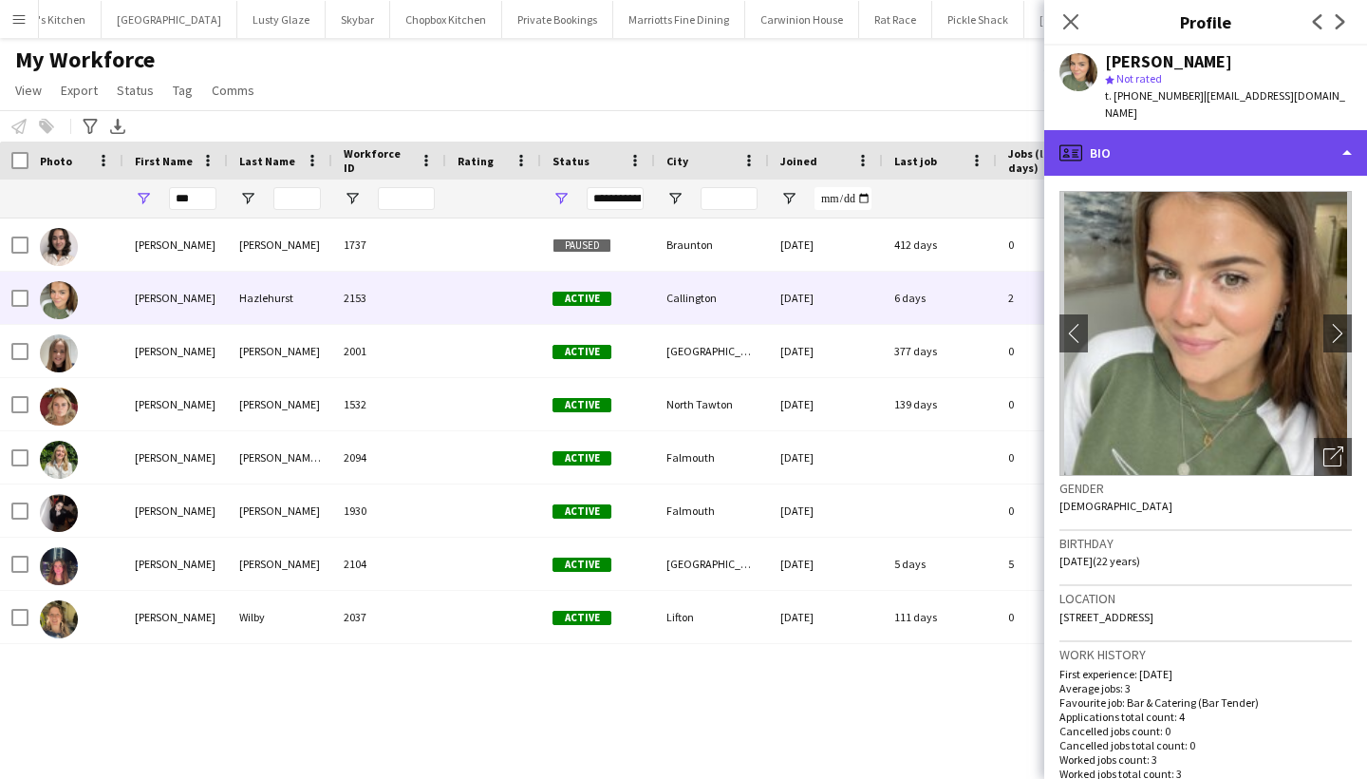
click at [1167, 146] on div "profile Bio" at bounding box center [1205, 153] width 323 height 46
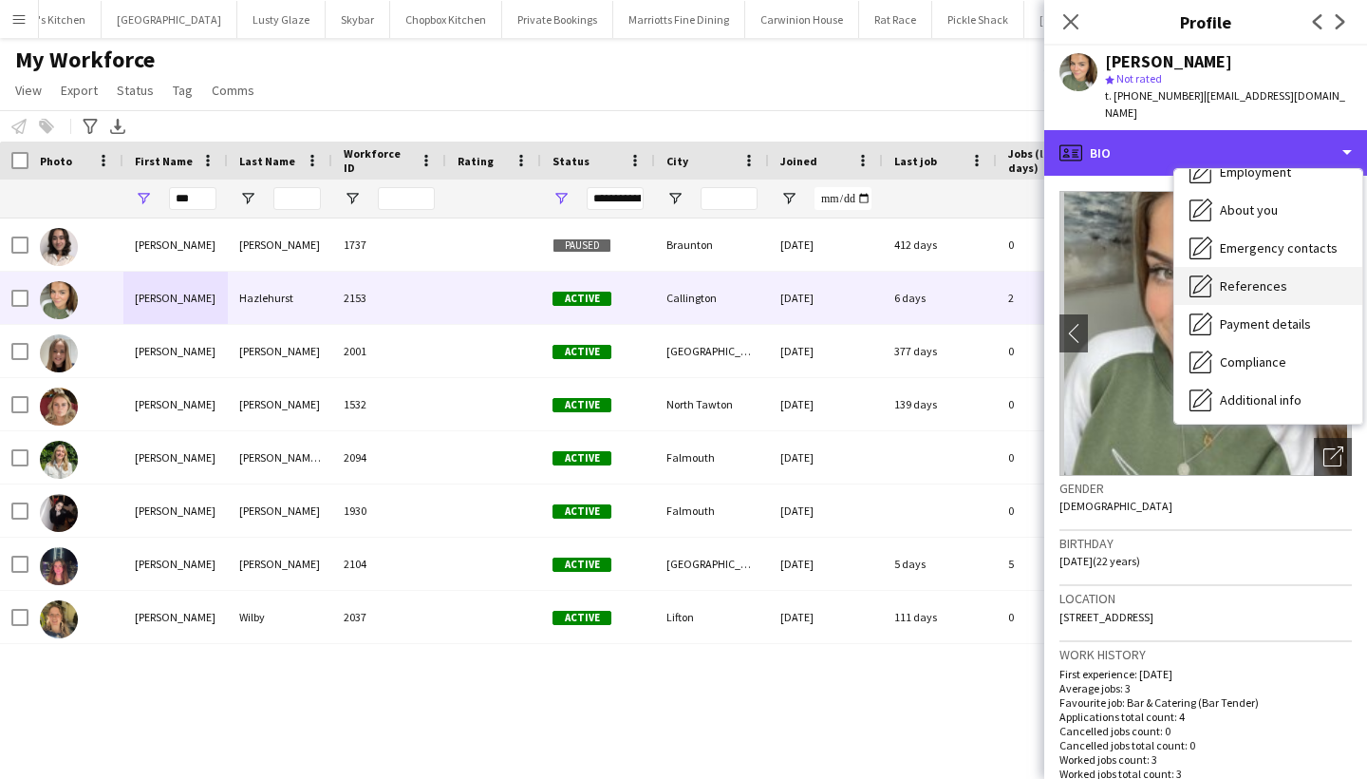
scroll to position [110, 0]
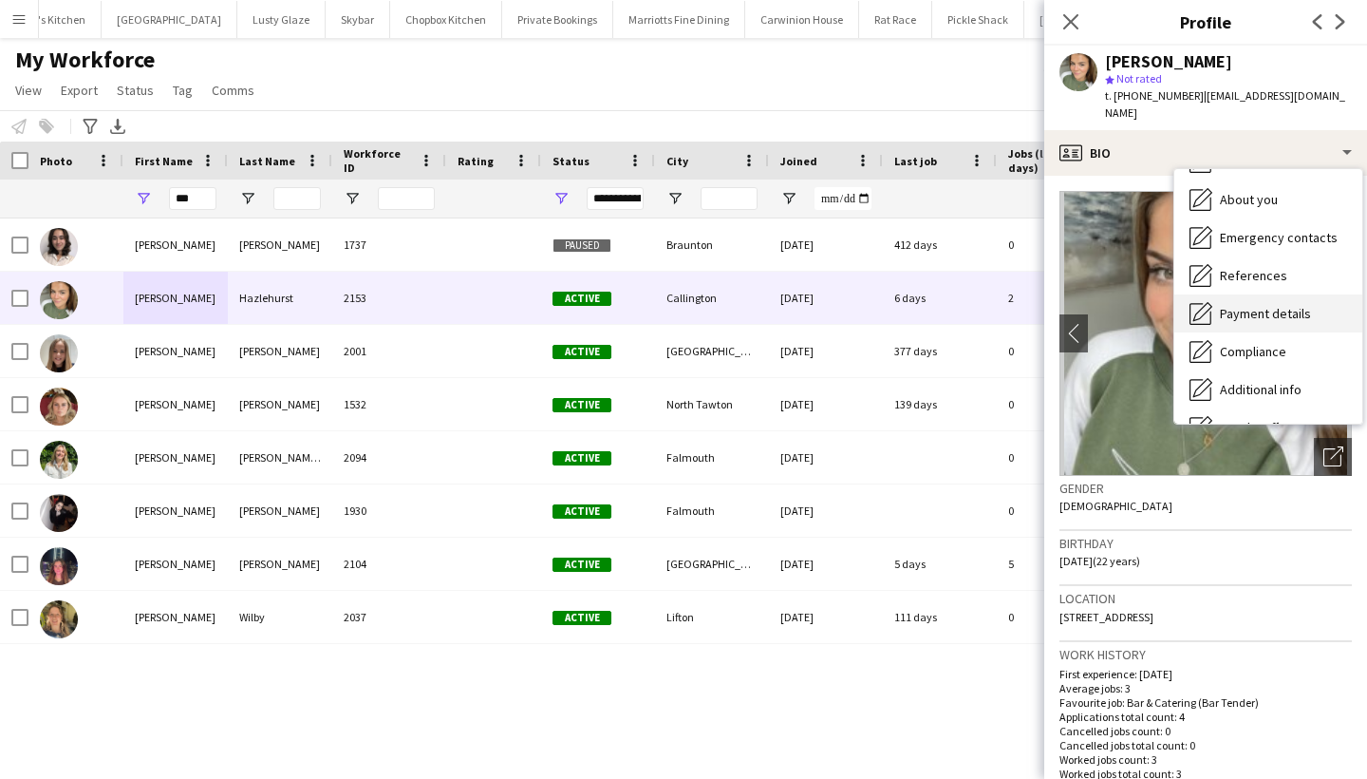
click at [1237, 305] on span "Payment details" at bounding box center [1265, 313] width 91 height 17
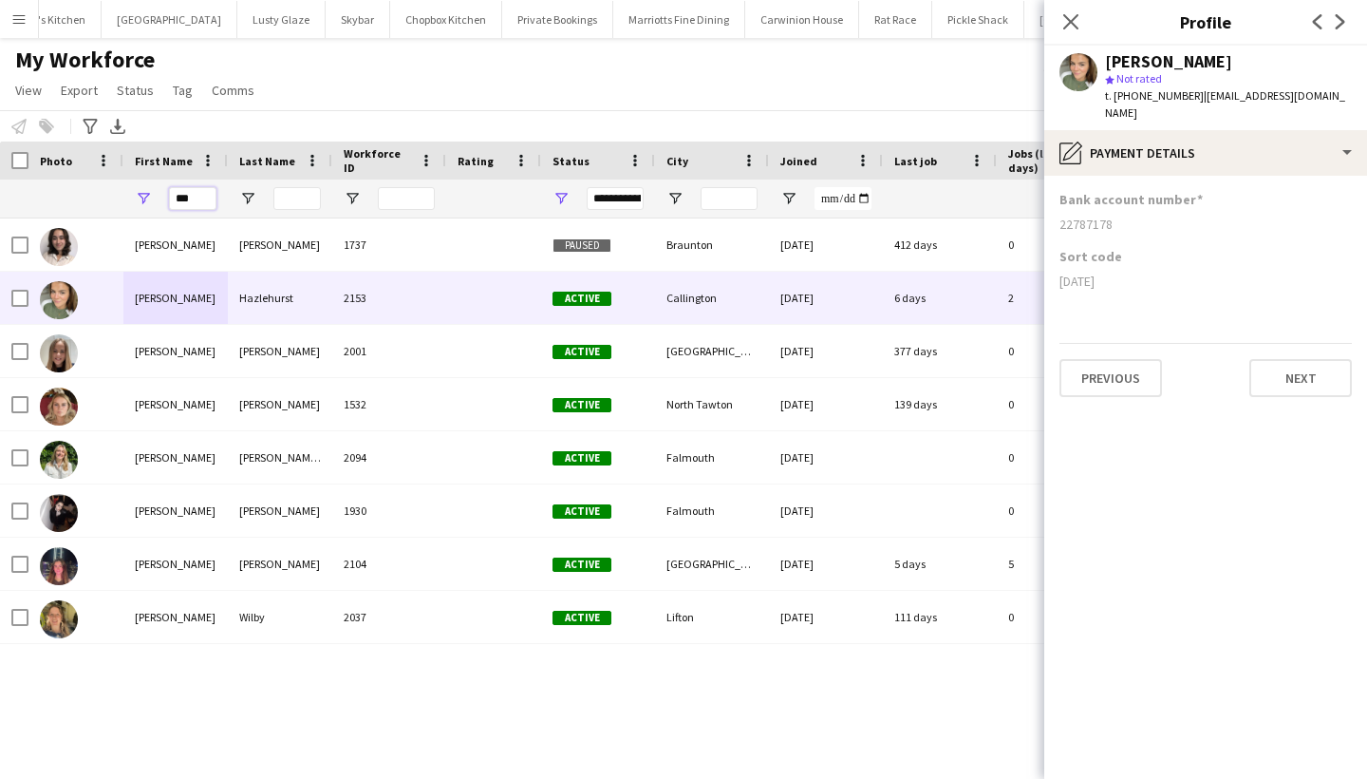
click at [193, 195] on input "***" at bounding box center [192, 198] width 47 height 23
type input "*"
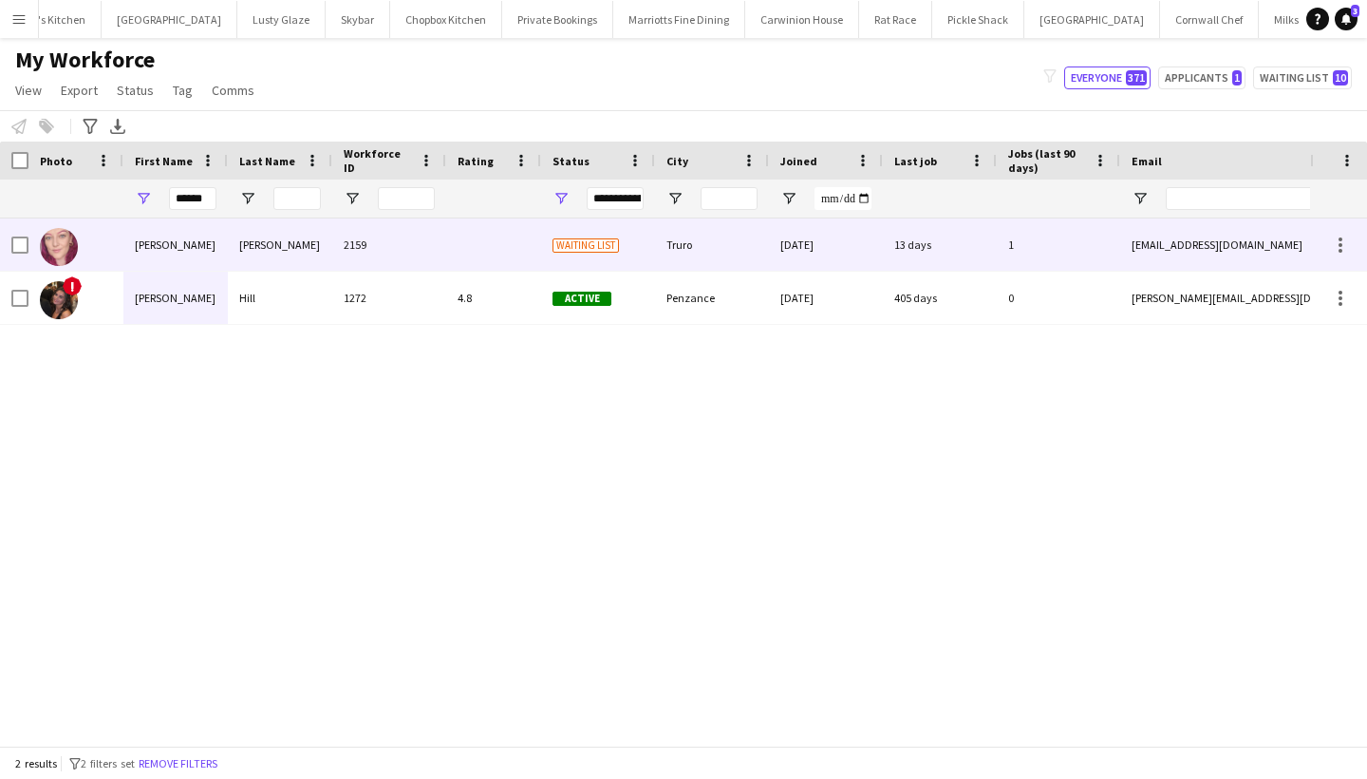
drag, startPoint x: 187, startPoint y: 230, endPoint x: 147, endPoint y: 242, distance: 41.7
click at [147, 242] on div "Harriet" at bounding box center [175, 244] width 104 height 52
click at [212, 244] on div "Harriet" at bounding box center [175, 244] width 104 height 52
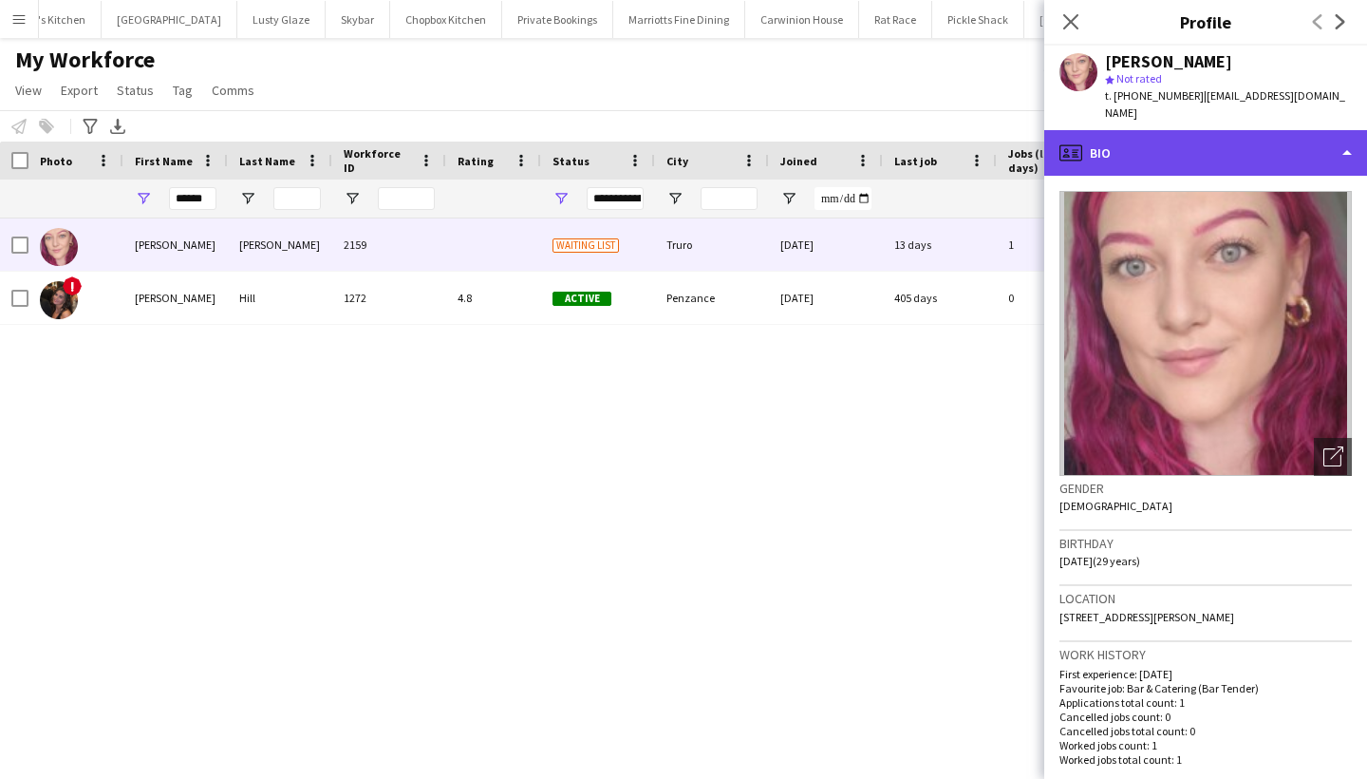
click at [1280, 130] on div "profile Bio" at bounding box center [1205, 153] width 323 height 46
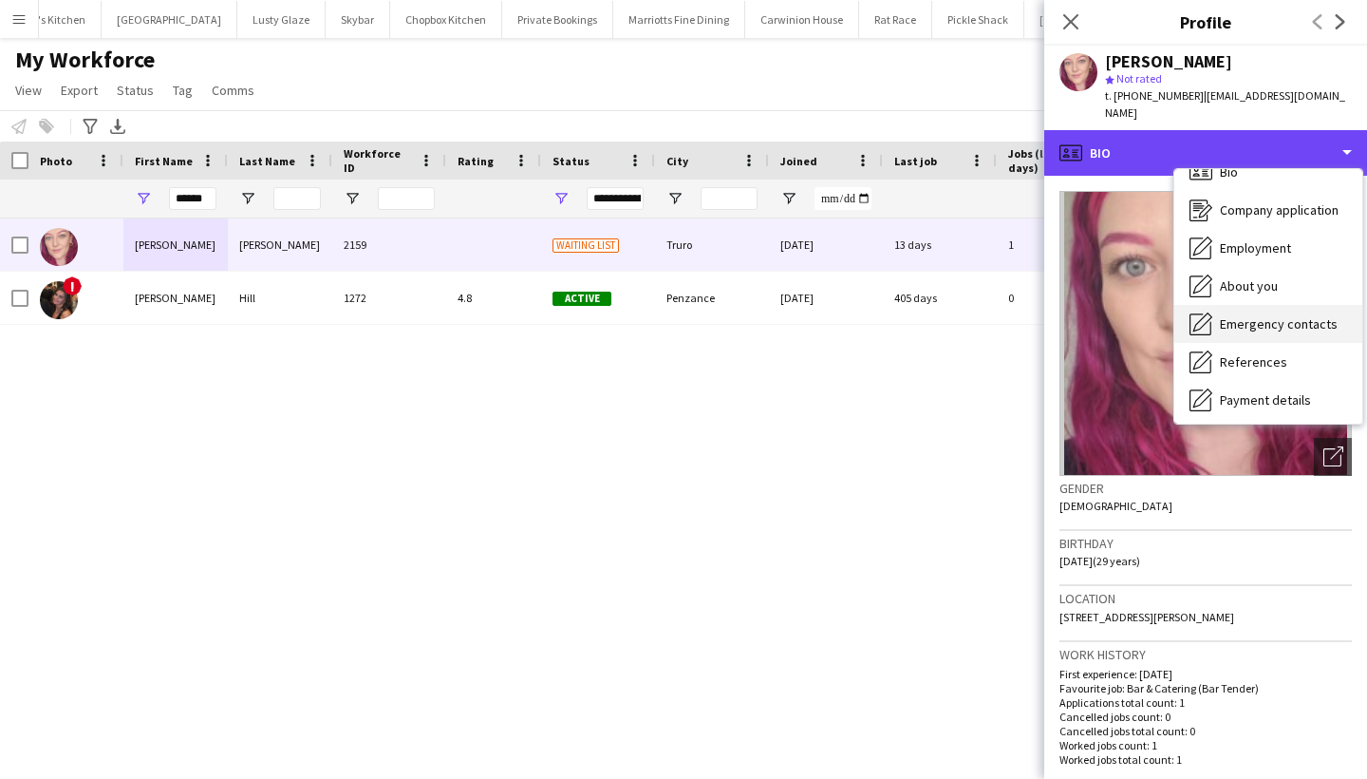
scroll to position [18, 0]
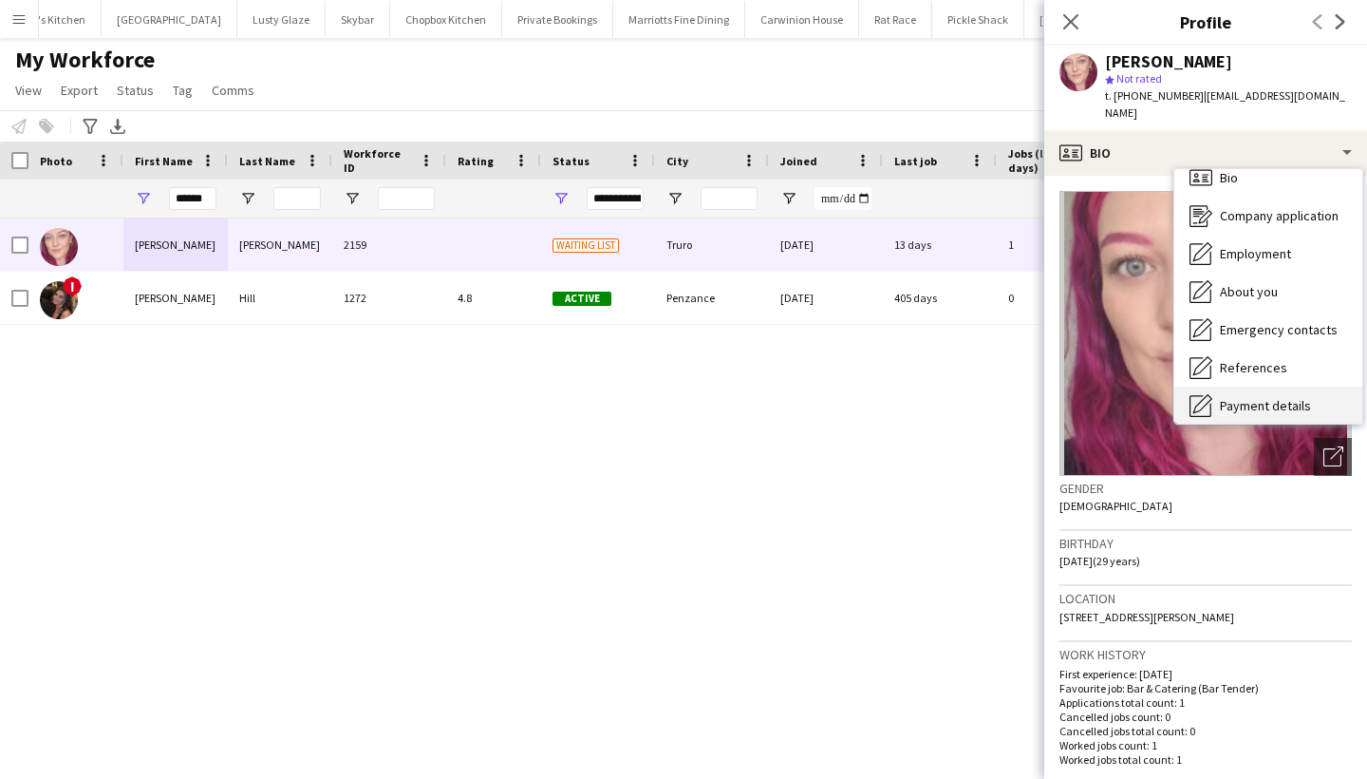
click at [1251, 397] on span "Payment details" at bounding box center [1265, 405] width 91 height 17
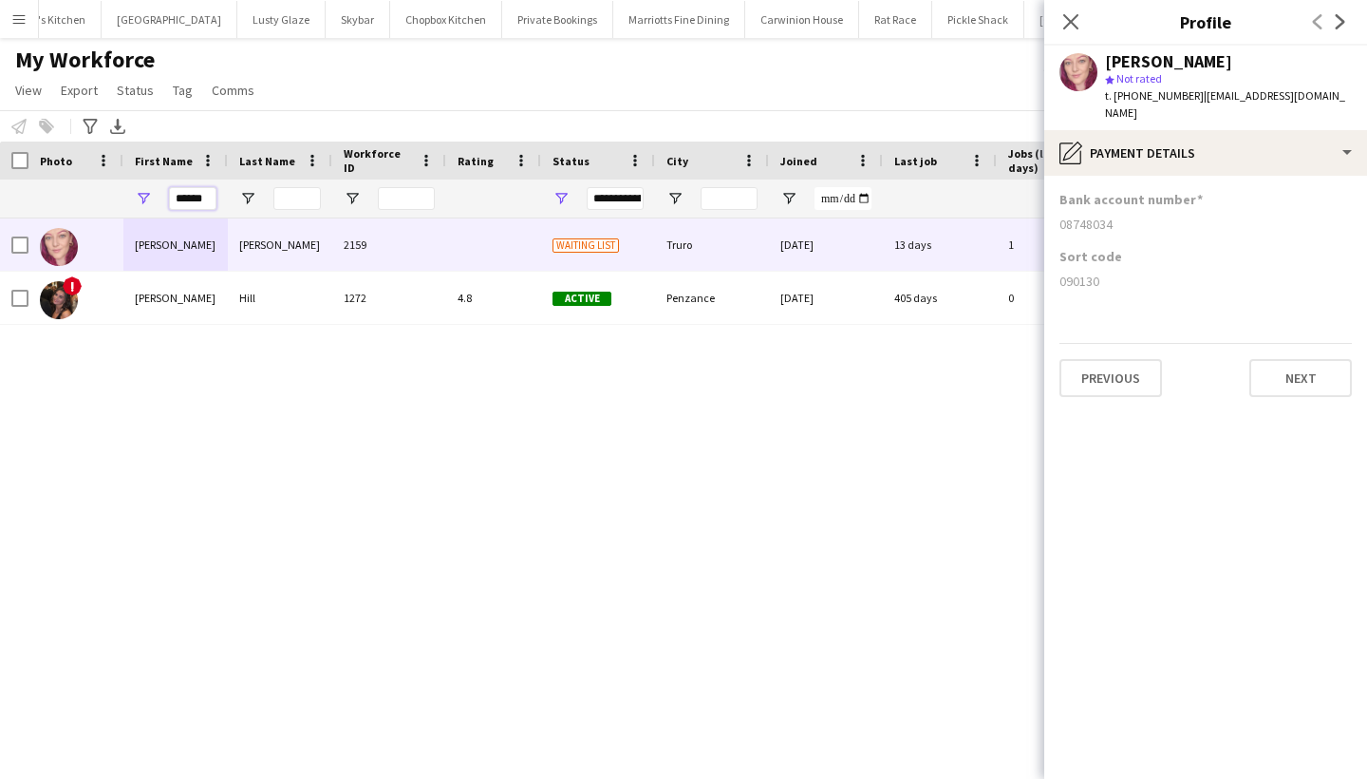
click at [197, 193] on input "******" at bounding box center [192, 198] width 47 height 23
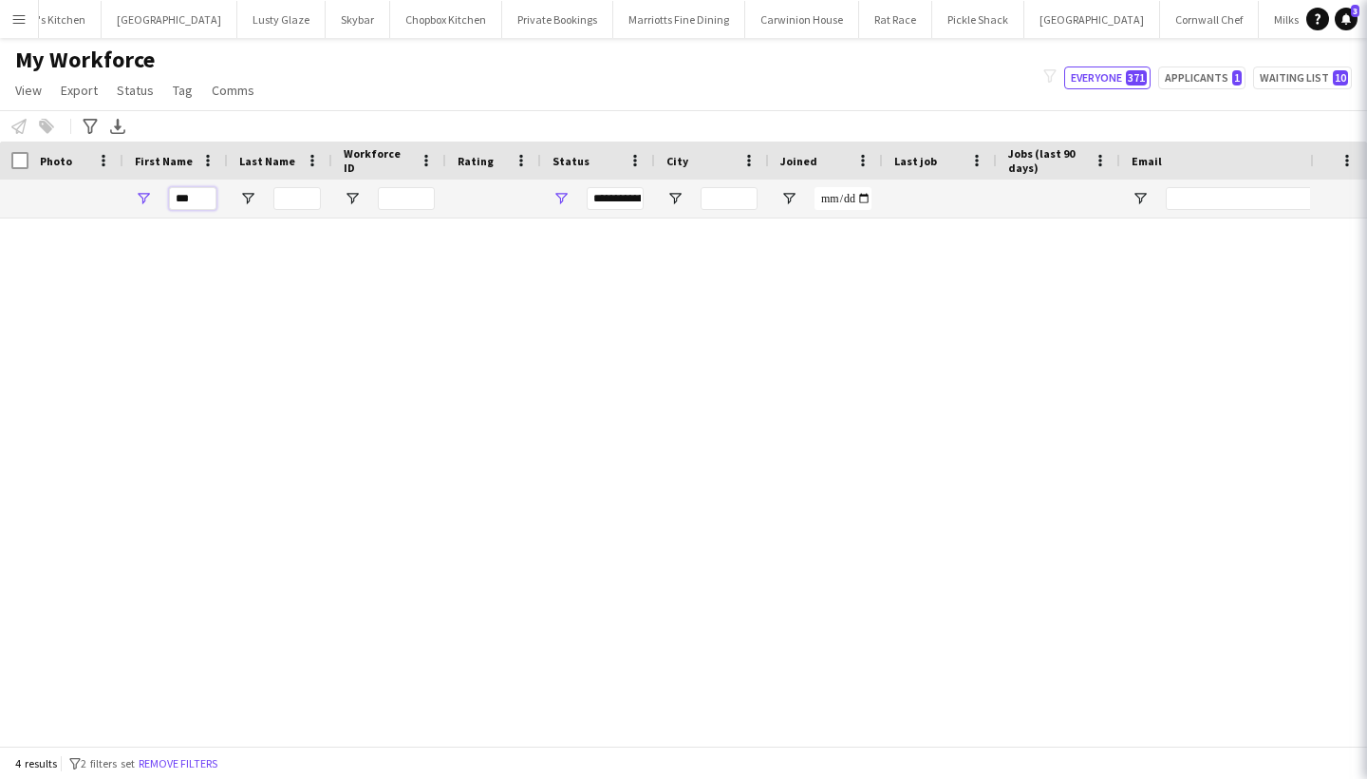
type input "***"
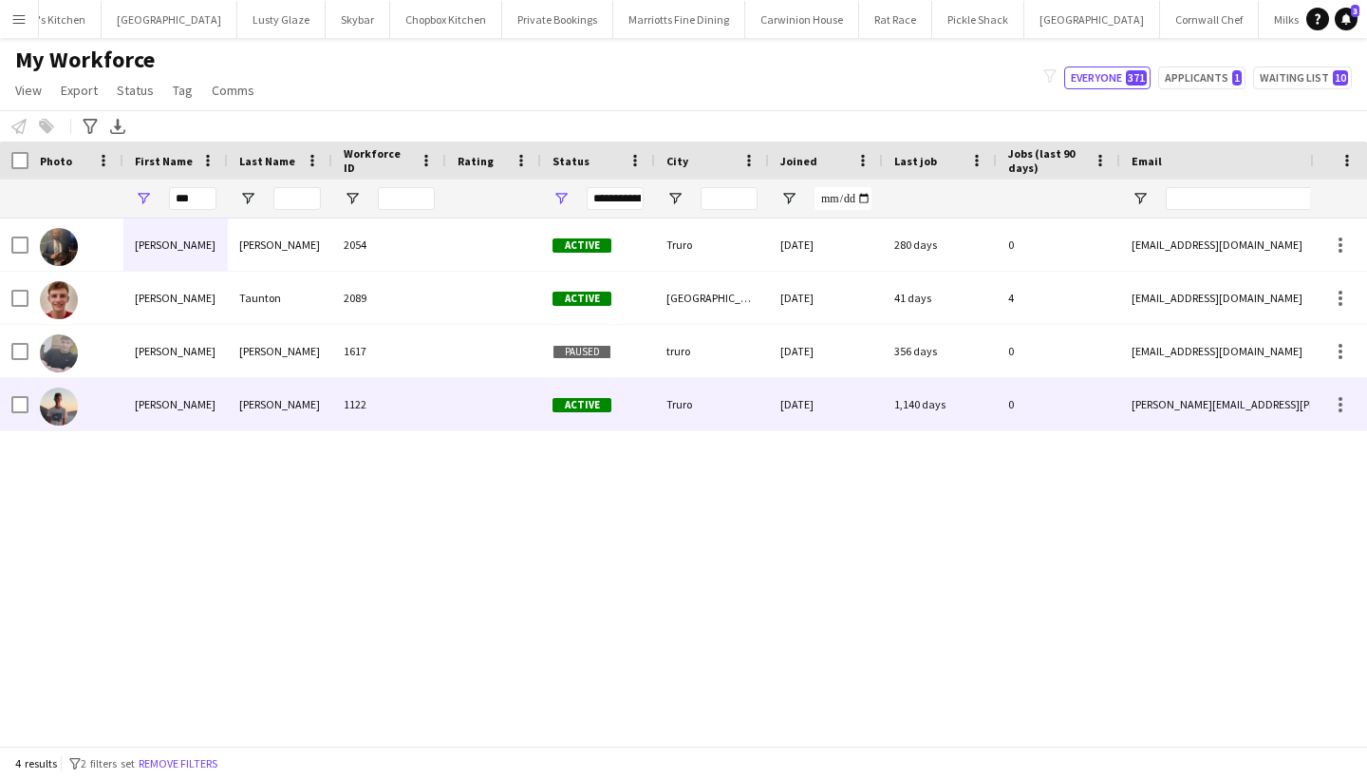
click at [167, 416] on div "Samuel" at bounding box center [175, 404] width 104 height 52
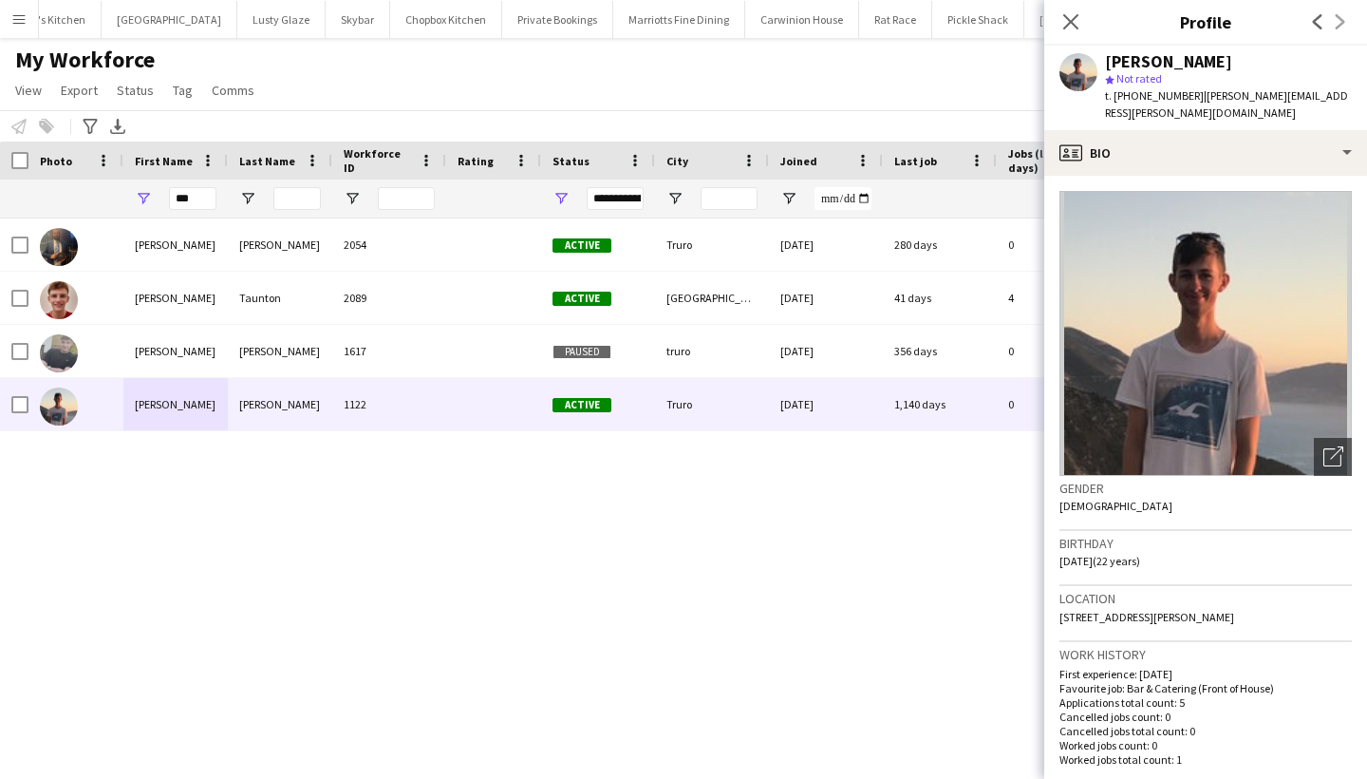
click at [1164, 176] on app-crew-profile-bio "Open photos pop-in Gender Male Birthday 07-02-2003 (22 years) Location 1 Campfi…" at bounding box center [1205, 477] width 323 height 603
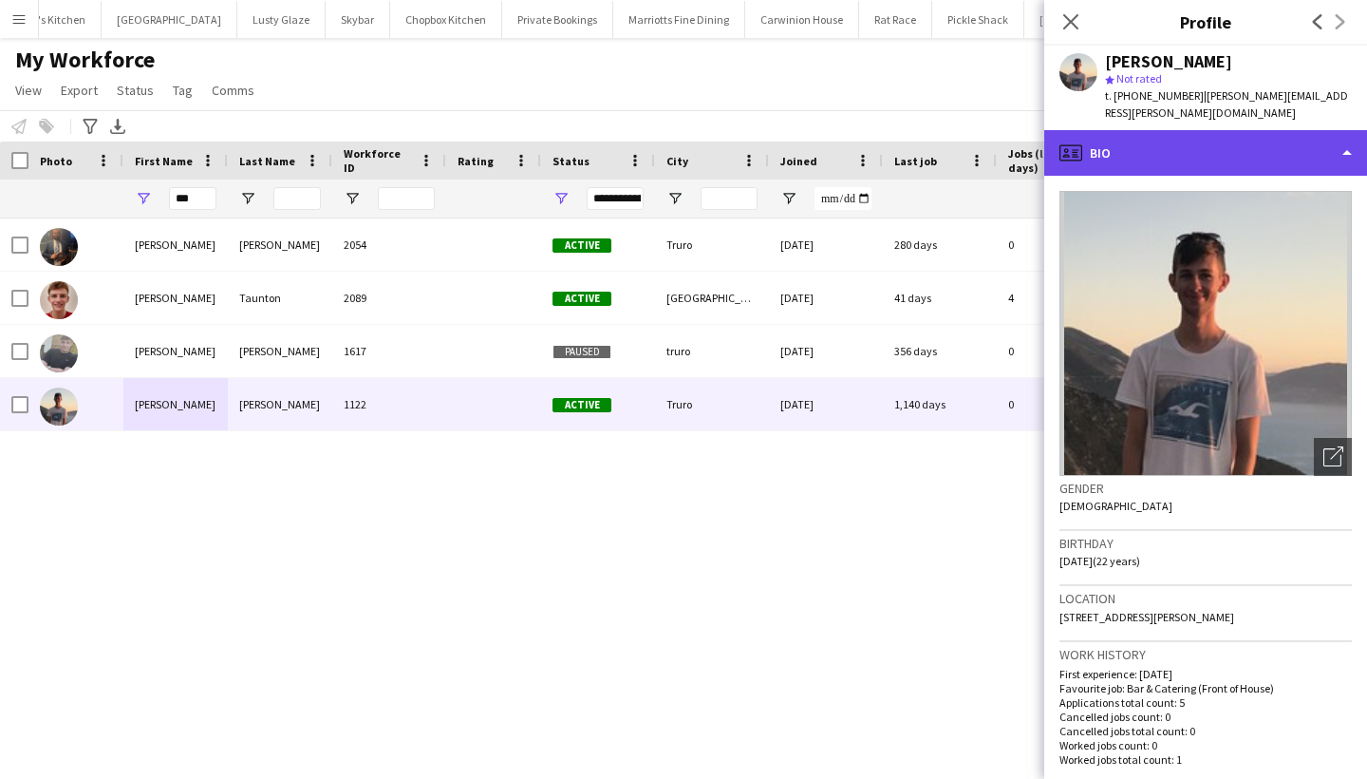
click at [1148, 133] on div "profile Bio" at bounding box center [1205, 153] width 323 height 46
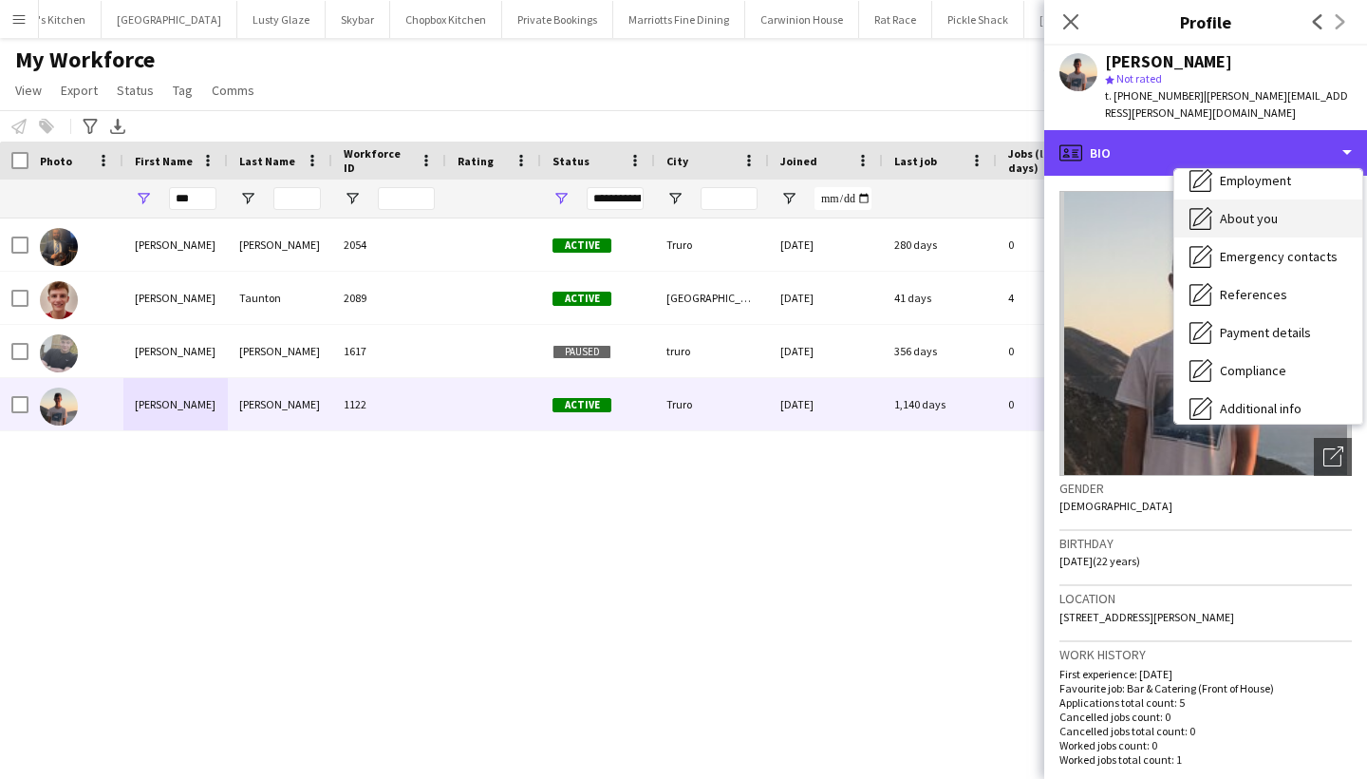
scroll to position [101, 0]
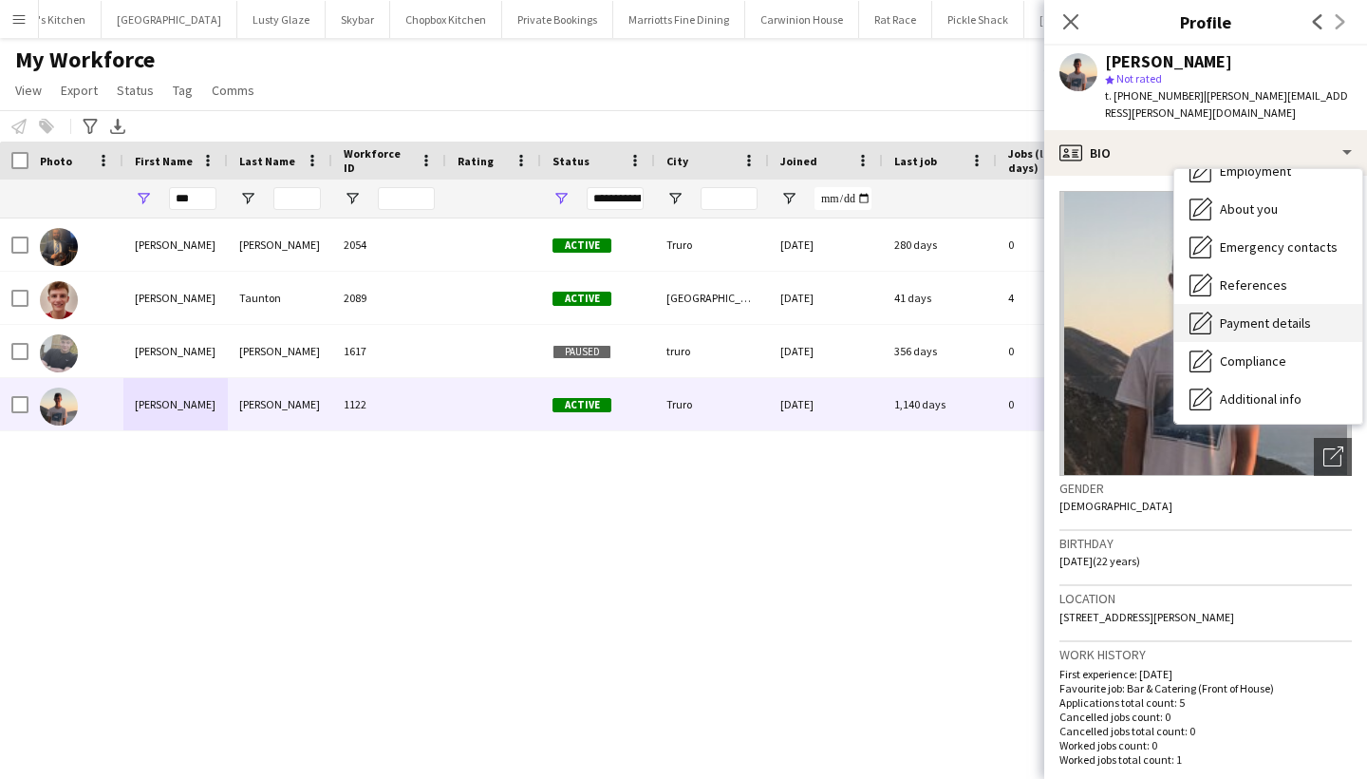
click at [1222, 313] on div "Payment details Payment details" at bounding box center [1268, 323] width 188 height 38
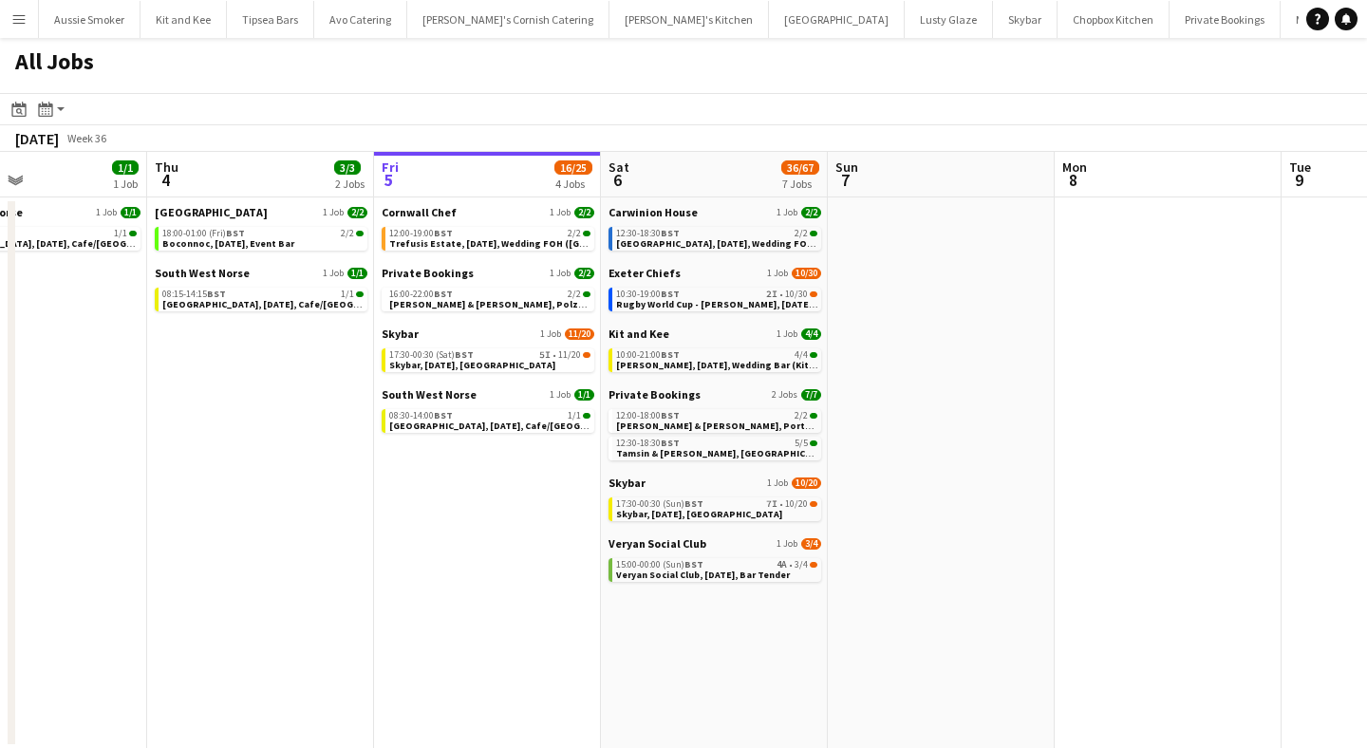
scroll to position [0, 534]
click at [9, 28] on button "Menu" at bounding box center [19, 19] width 38 height 38
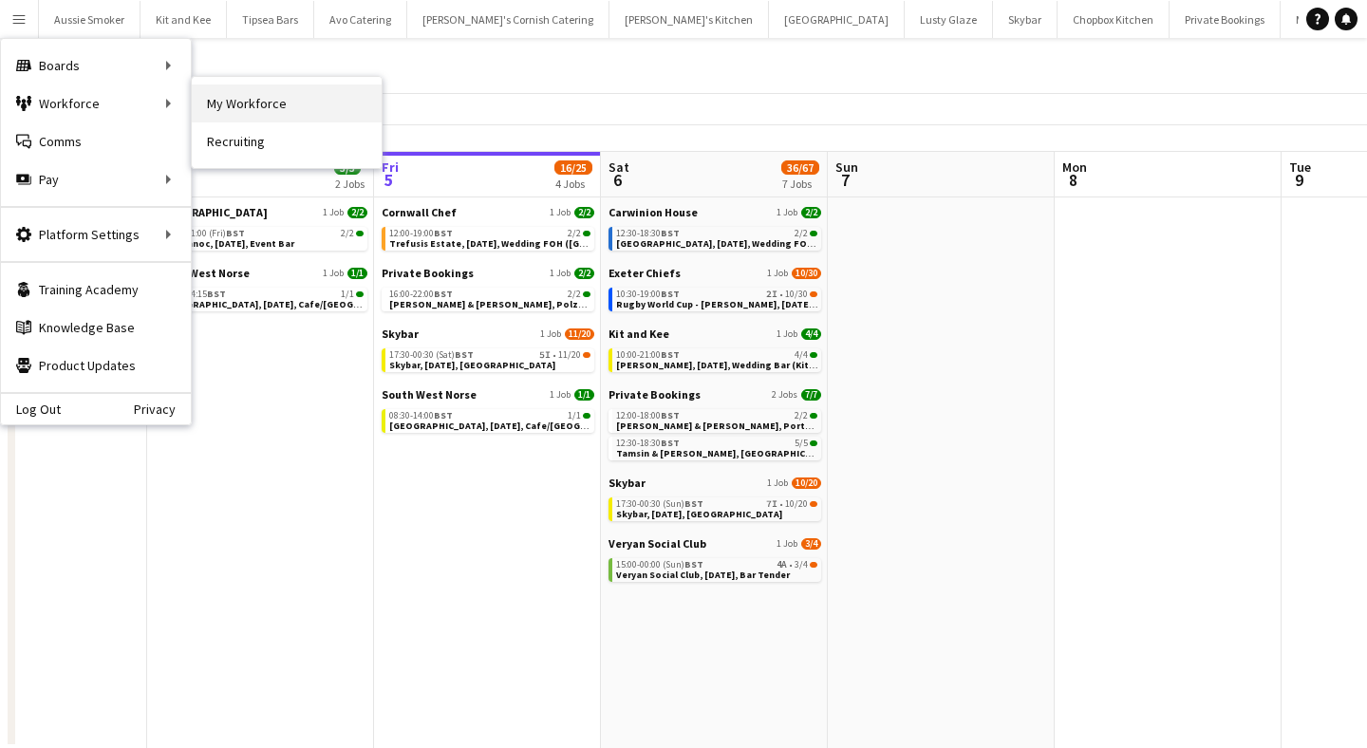
click at [291, 110] on link "My Workforce" at bounding box center [287, 104] width 190 height 38
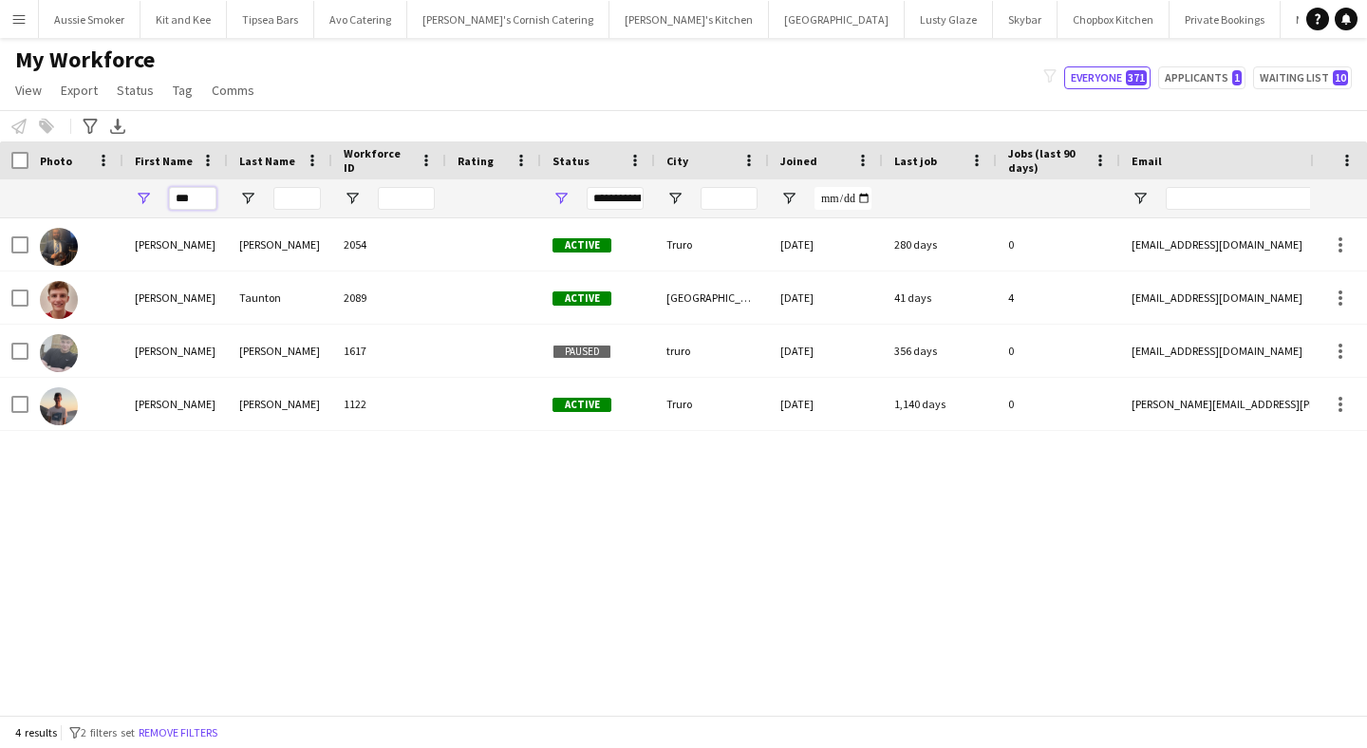
click at [187, 197] on input "***" at bounding box center [192, 198] width 47 height 23
type input "*****"
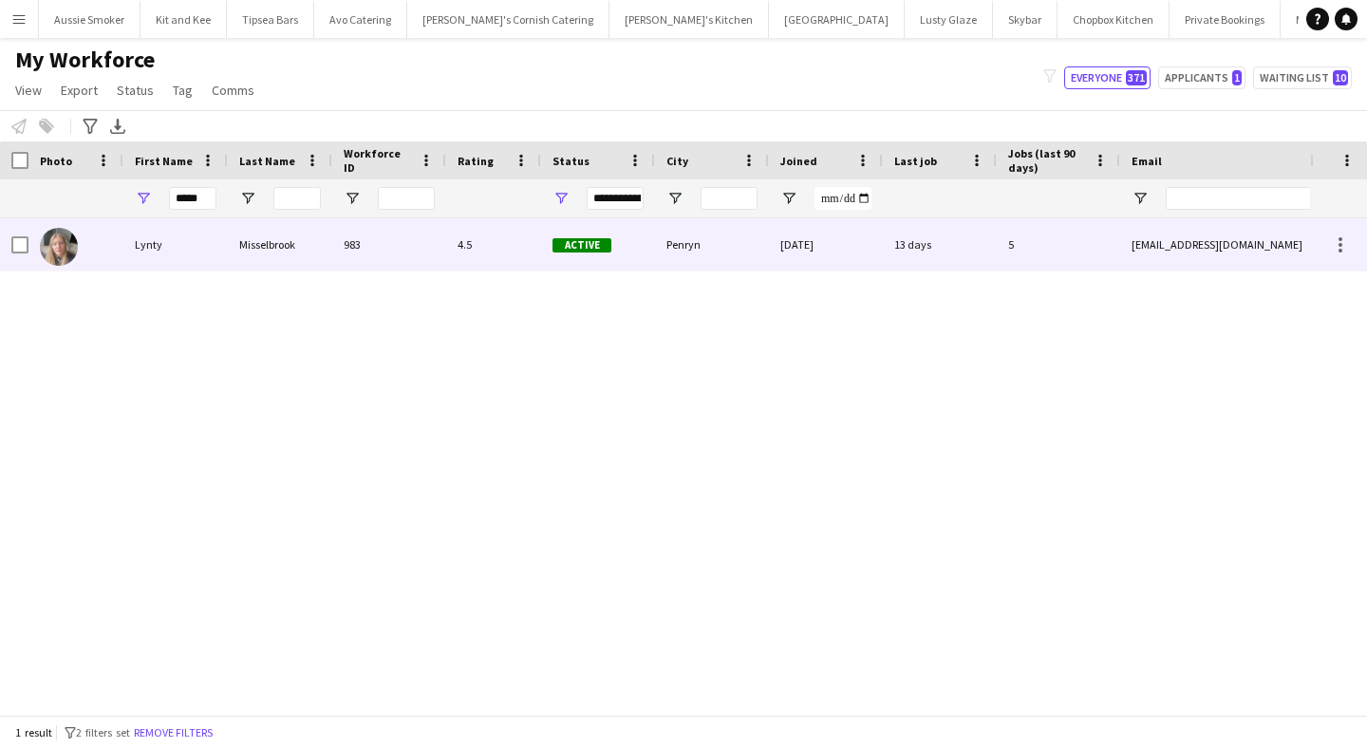
click at [187, 246] on div "Lynty" at bounding box center [175, 244] width 104 height 52
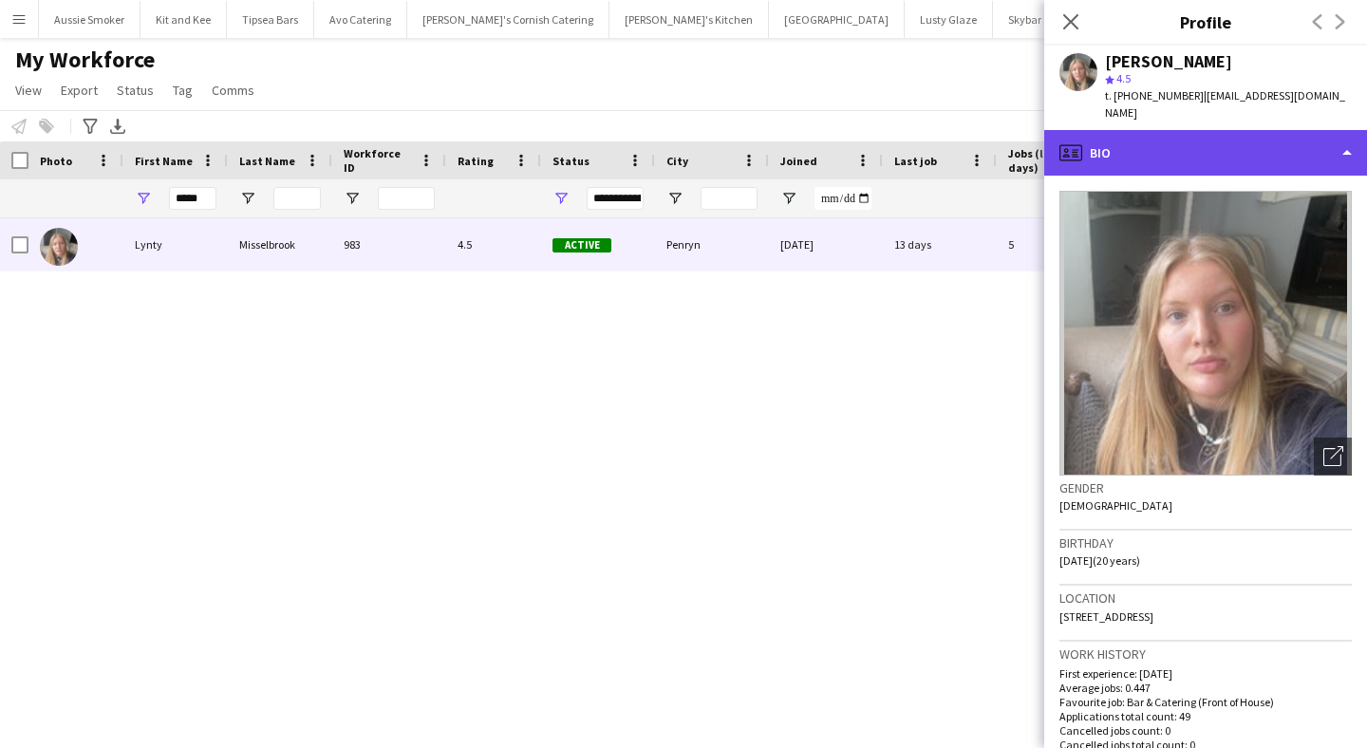
click at [1192, 143] on div "profile Bio" at bounding box center [1205, 153] width 323 height 46
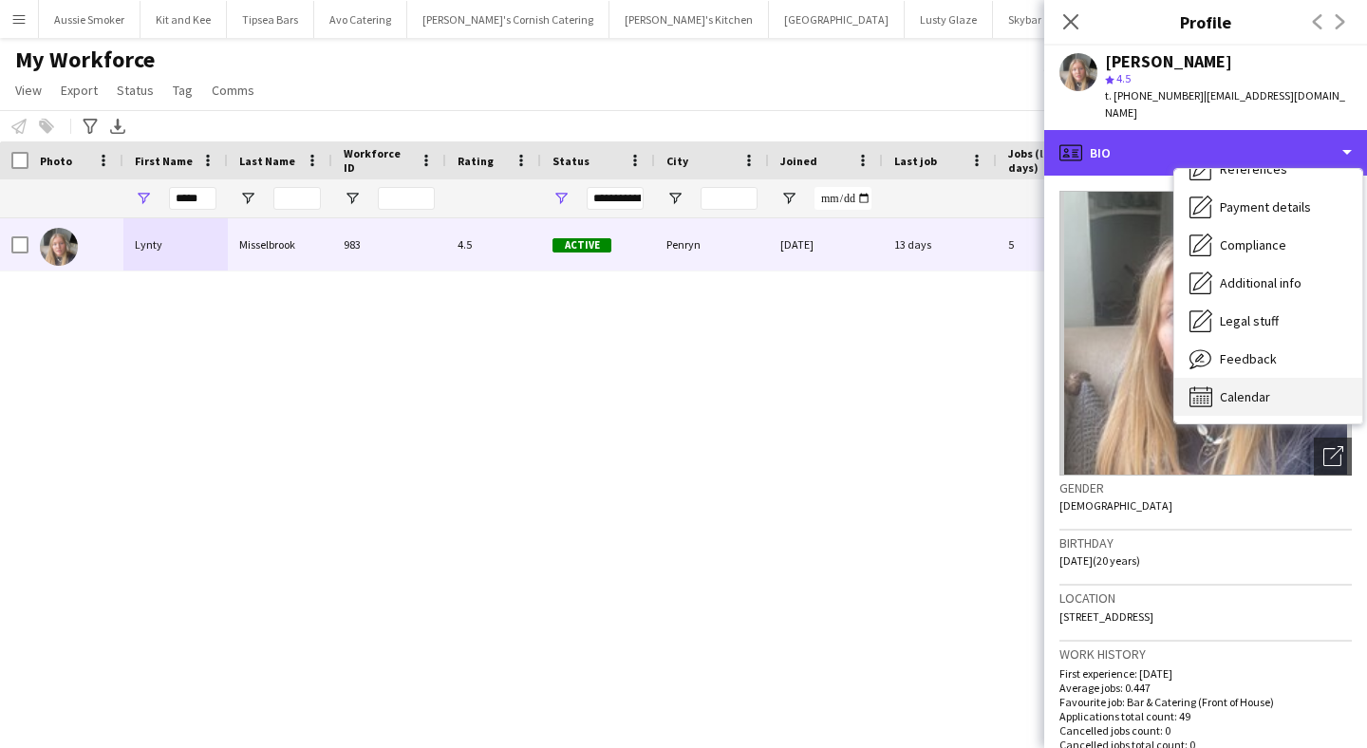
scroll to position [216, 0]
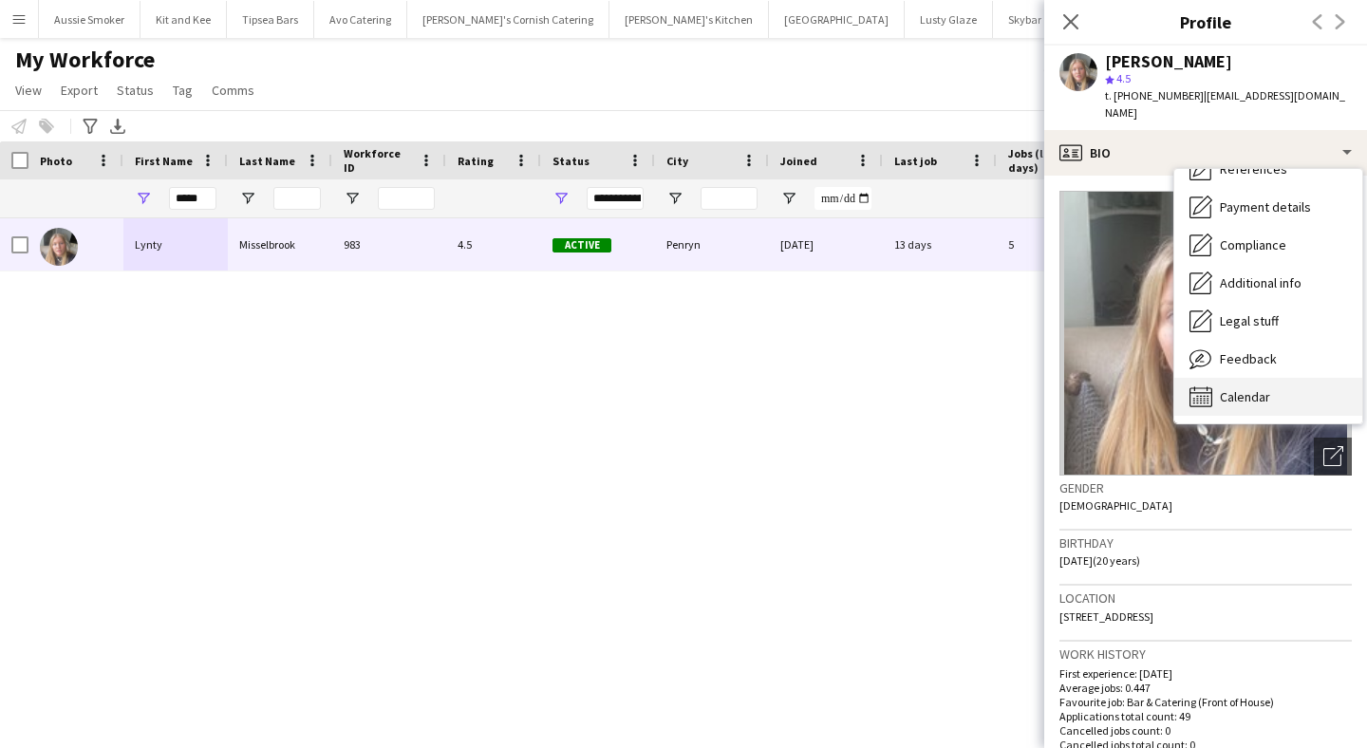
click at [1250, 378] on div "Calendar Calendar" at bounding box center [1268, 397] width 188 height 38
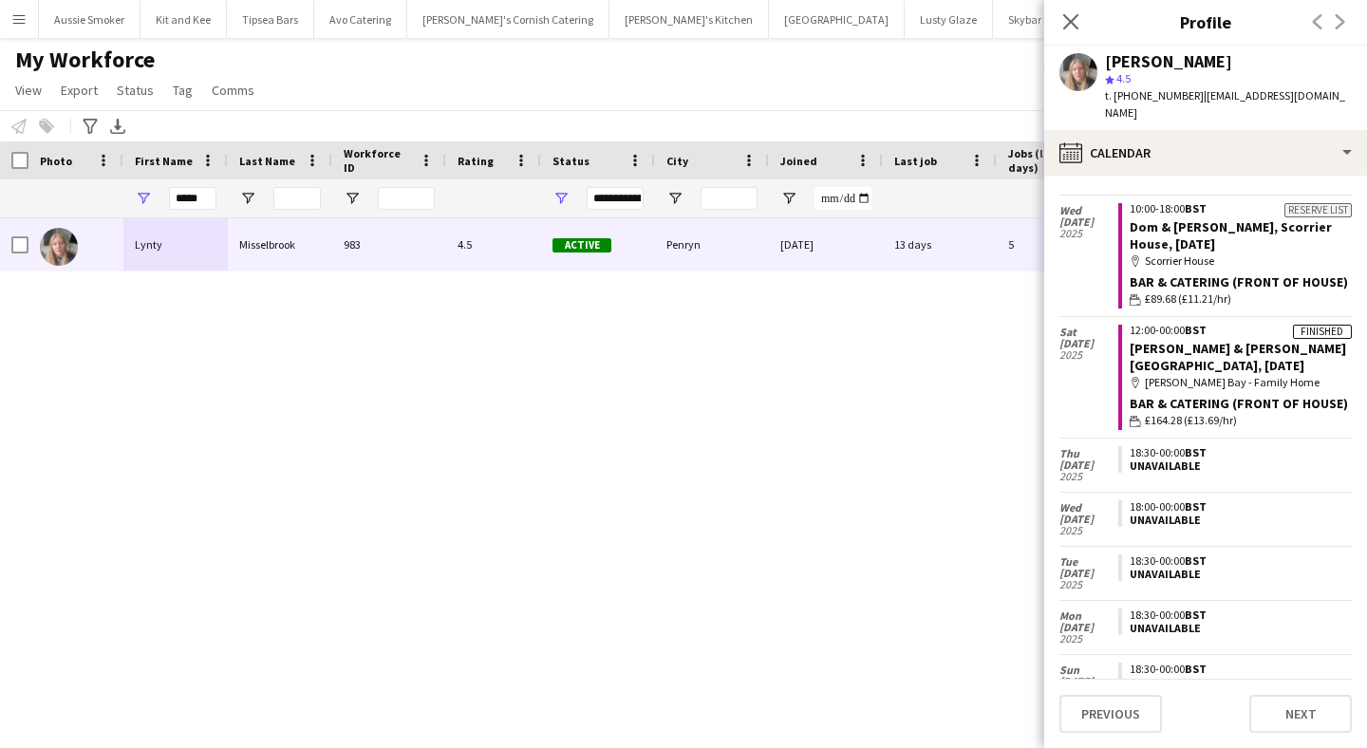
scroll to position [75, 0]
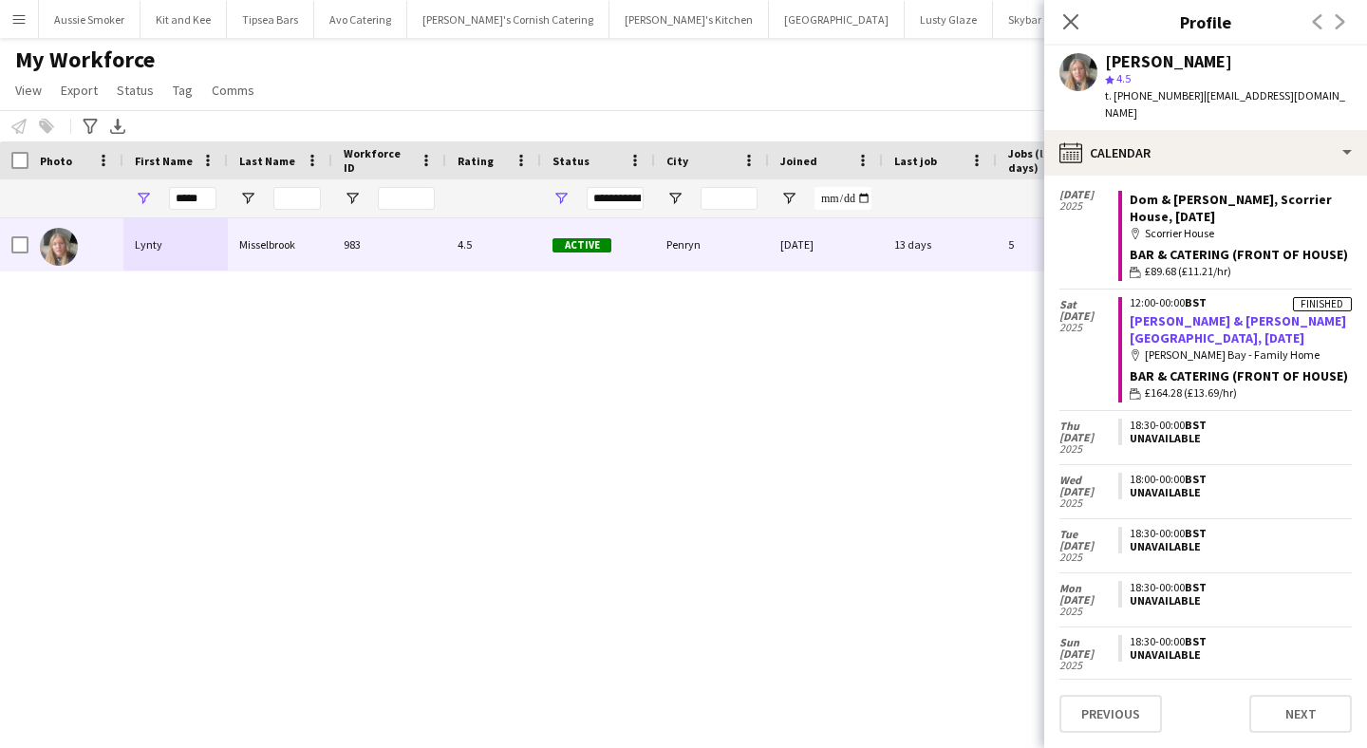
click at [1155, 321] on link "Connie & Isaac, Harlyn Bay, 23rd August" at bounding box center [1238, 329] width 216 height 34
click at [1069, 25] on icon at bounding box center [1071, 21] width 18 height 18
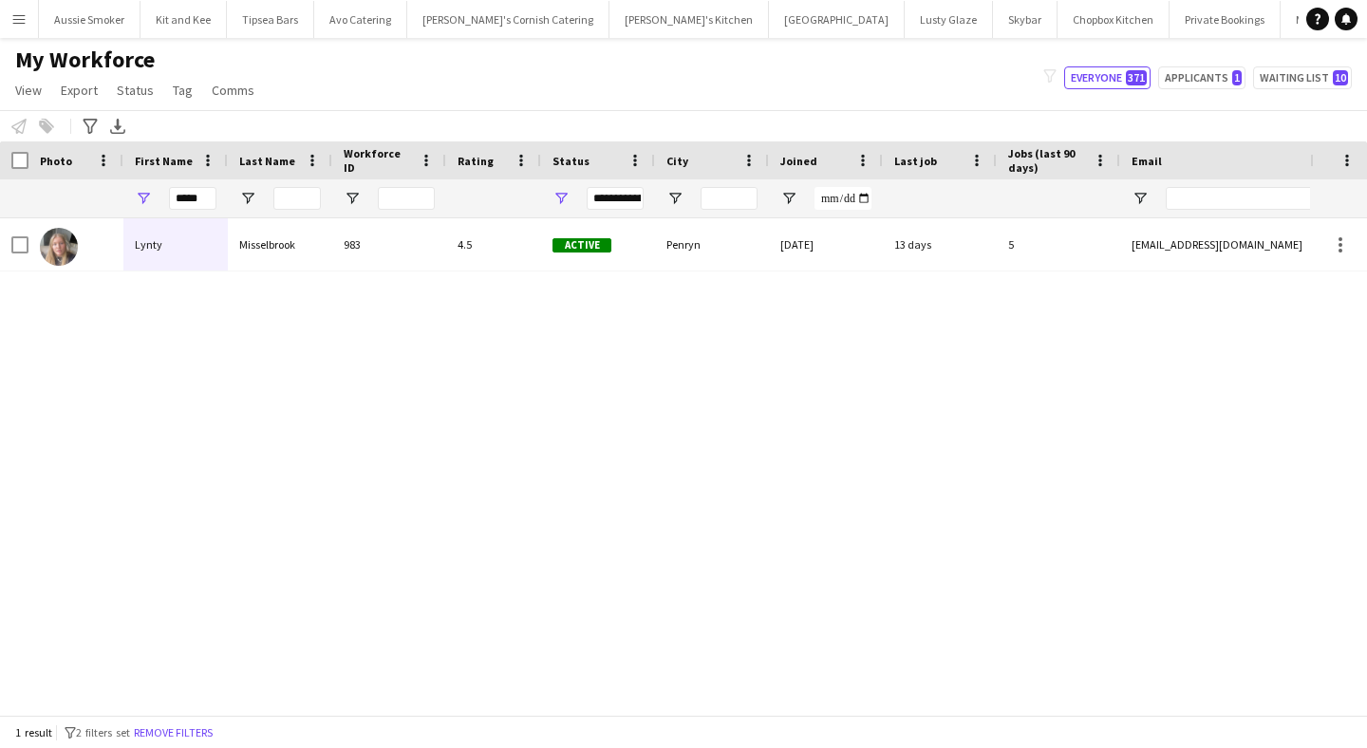
click at [20, 12] on app-icon "Menu" at bounding box center [18, 18] width 15 height 15
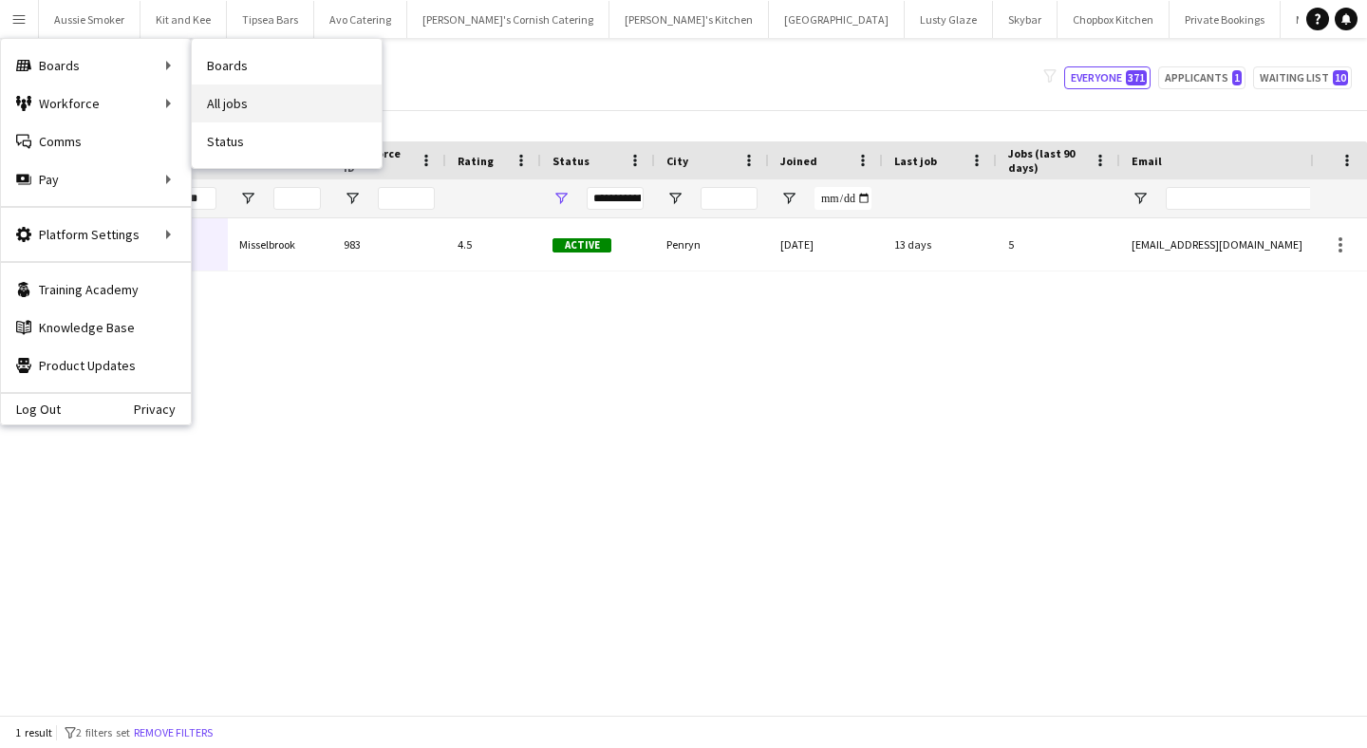
click at [269, 98] on link "All jobs" at bounding box center [287, 104] width 190 height 38
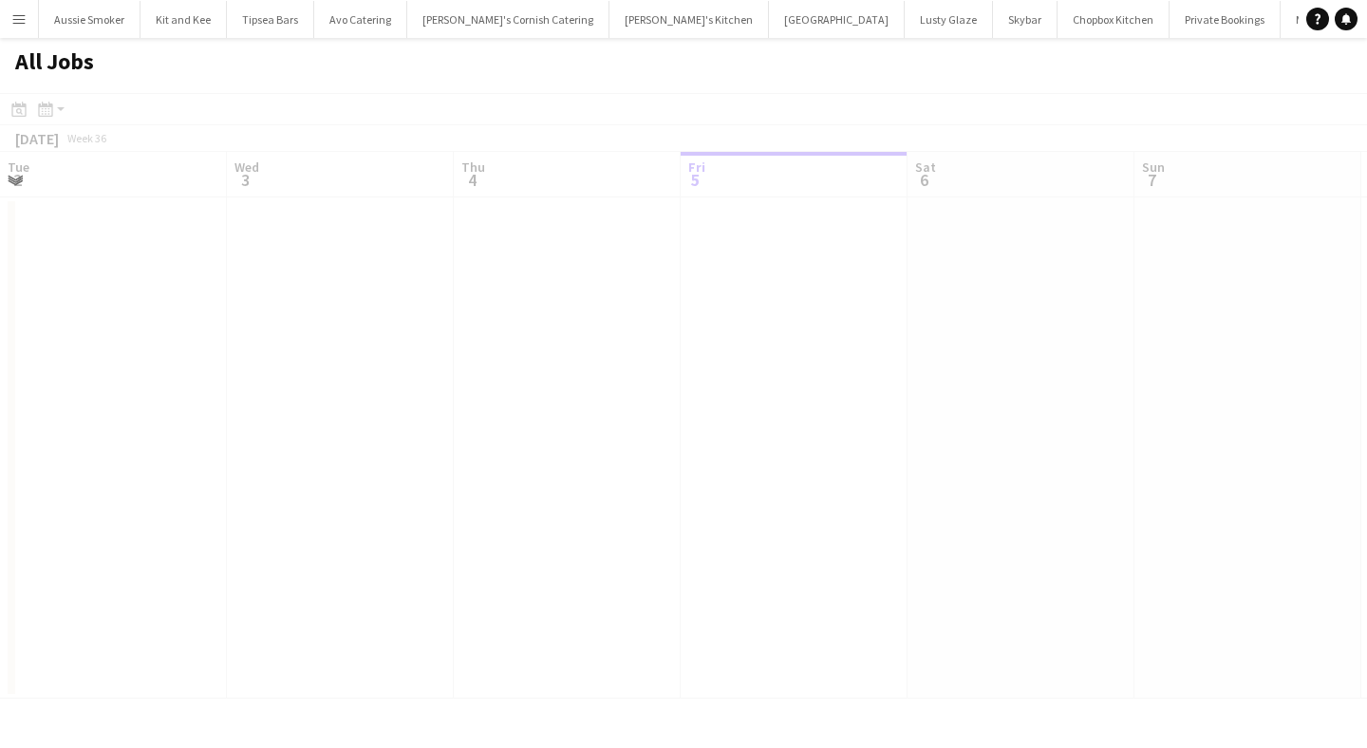
scroll to position [0, 454]
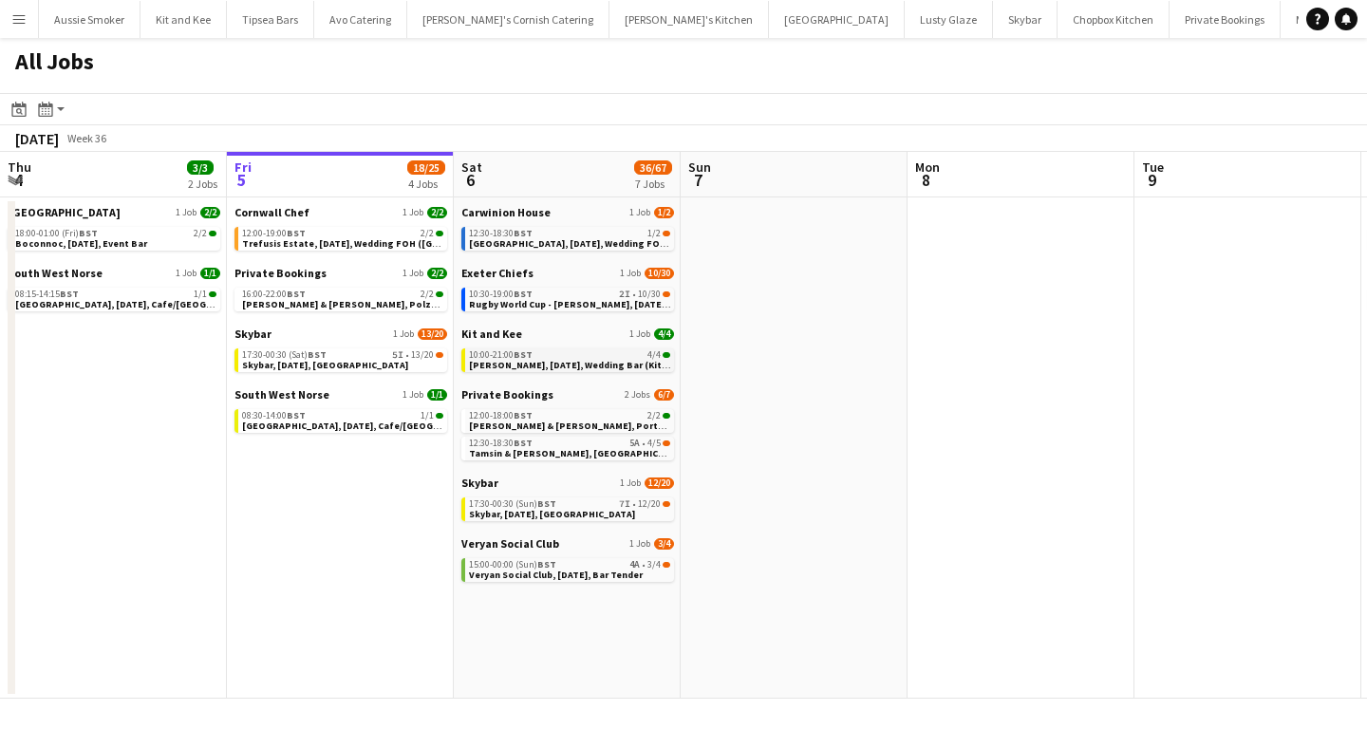
click at [584, 356] on div "10:00-21:00 BST 4/4" at bounding box center [569, 354] width 201 height 9
click at [605, 563] on div "15:00-00:00 (Sun) BST 4A • 3/4" at bounding box center [569, 564] width 201 height 9
click at [515, 448] on span "Tamsin & [PERSON_NAME], [GEOGRAPHIC_DATA], [DATE]" at bounding box center [596, 453] width 255 height 12
click at [568, 419] on div "12:00-18:00 BST 2/2" at bounding box center [569, 415] width 201 height 9
click at [617, 564] on div "15:00-00:00 (Sun) BST 4A • 3/4" at bounding box center [569, 564] width 201 height 9
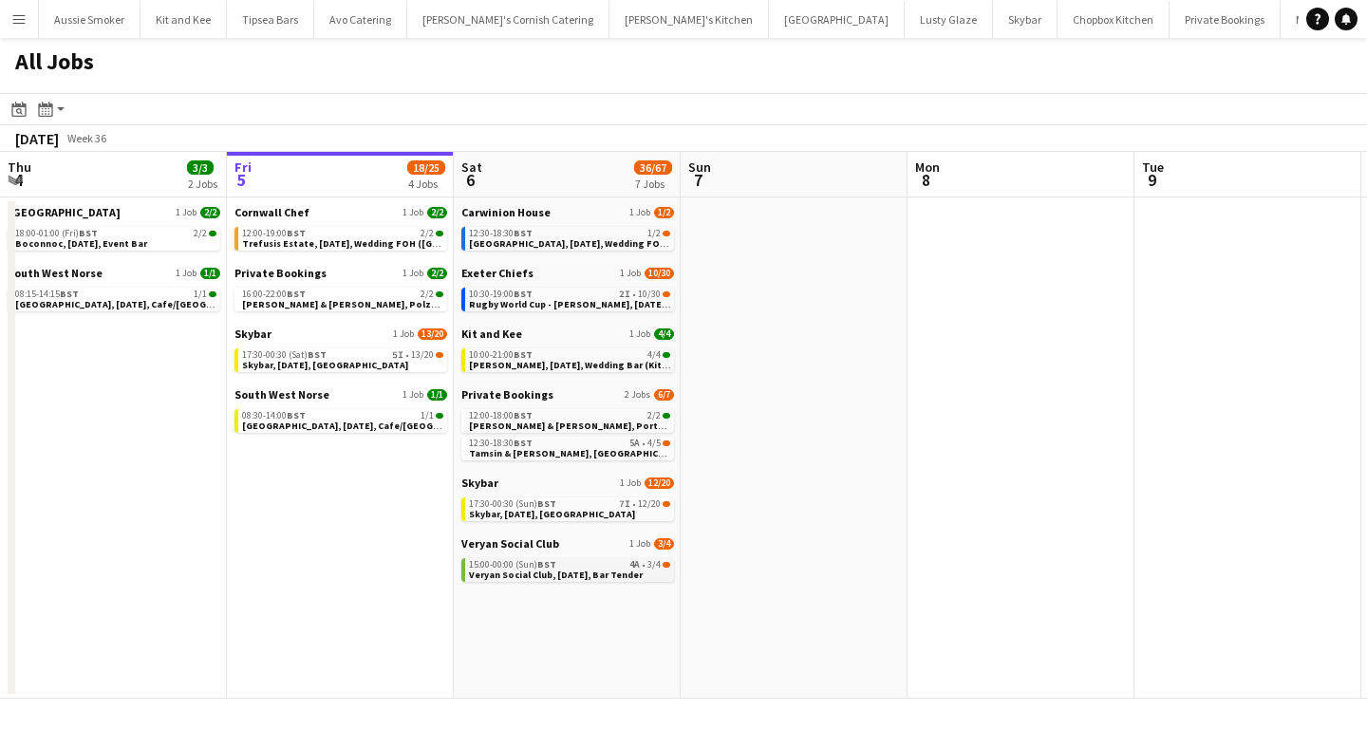
click at [573, 571] on span "Veryan Social Club, 6th September, Bar Tender" at bounding box center [556, 575] width 174 height 12
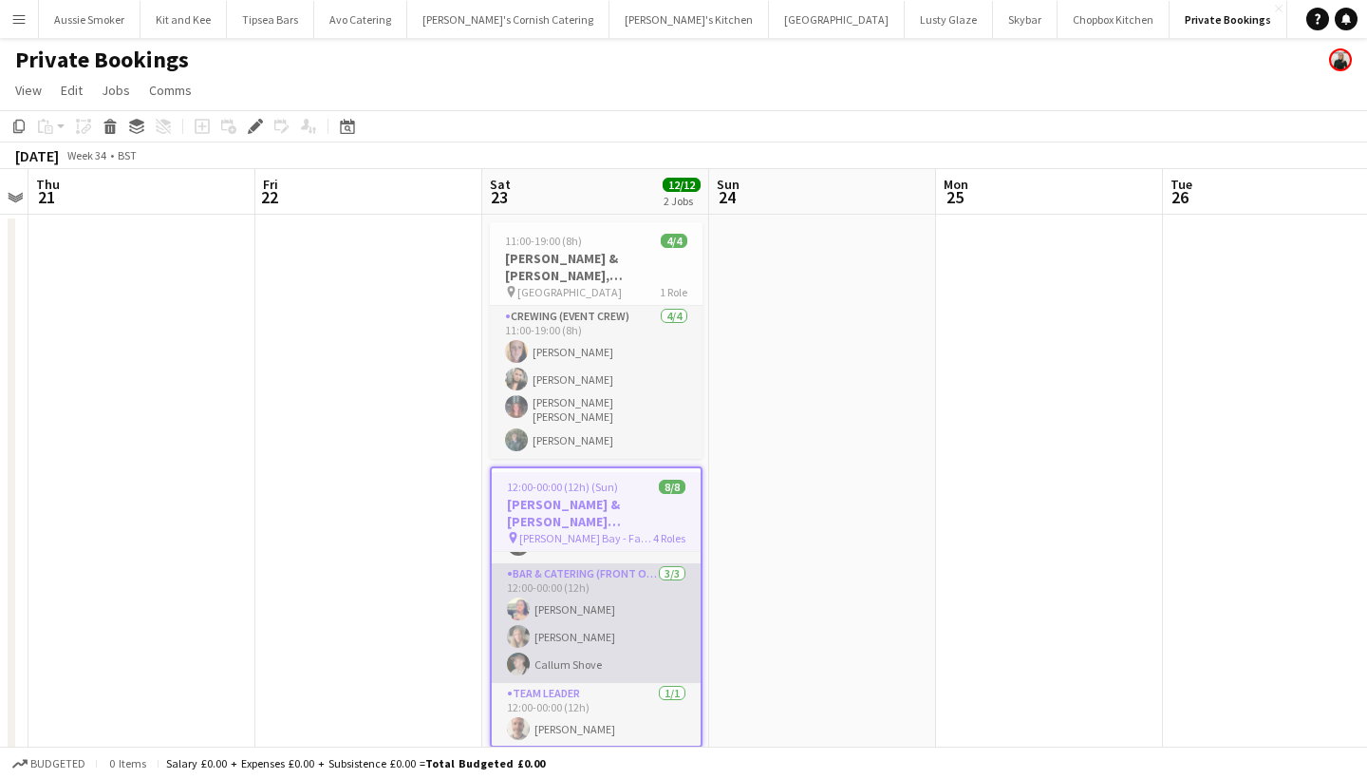
scroll to position [61, 0]
click at [594, 626] on app-card-role "Bar & Catering (Front of House) 3/3 12:00-00:00 (12h) Sarah Hemstead Lynty Miss…" at bounding box center [596, 615] width 209 height 120
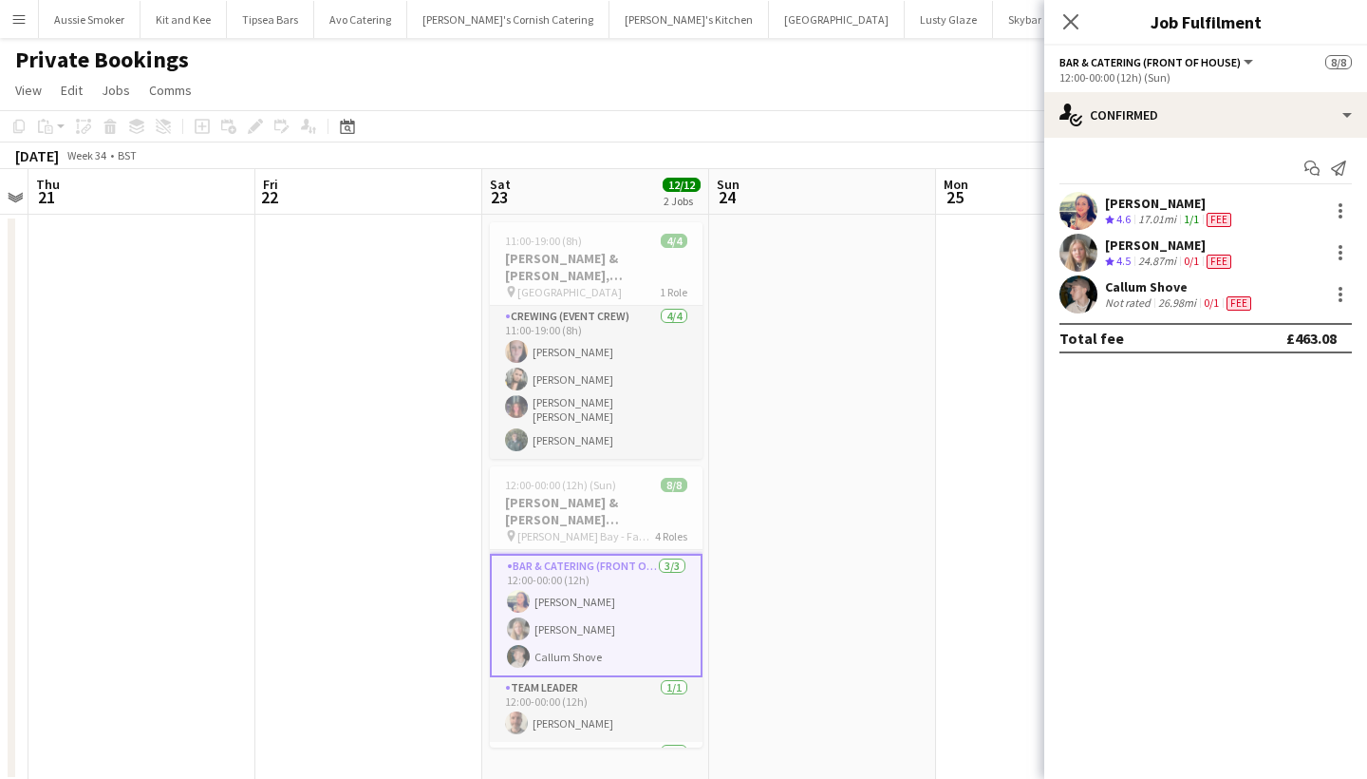
click at [1158, 248] on div "Lynty Misselbrook" at bounding box center [1170, 244] width 130 height 17
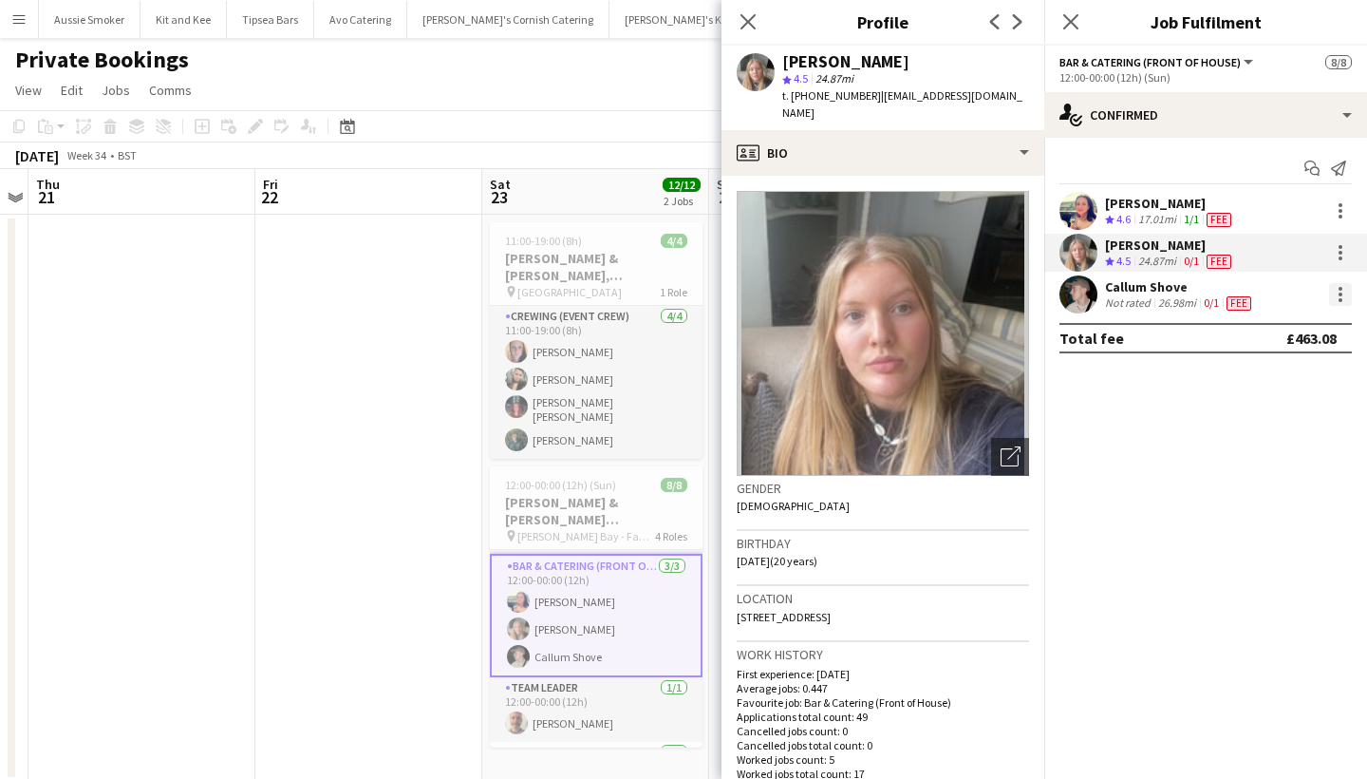
click at [1341, 296] on div at bounding box center [1340, 294] width 23 height 23
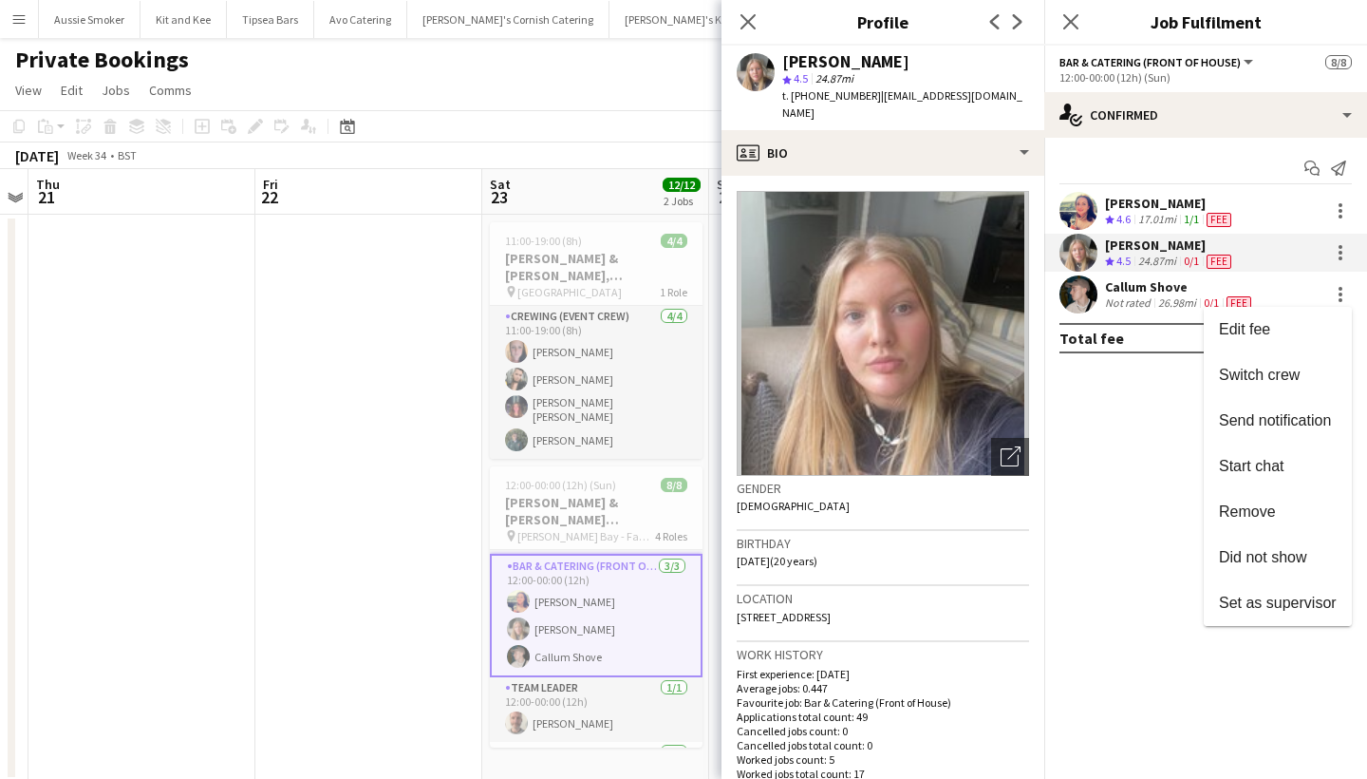
click at [1072, 19] on div at bounding box center [683, 389] width 1367 height 779
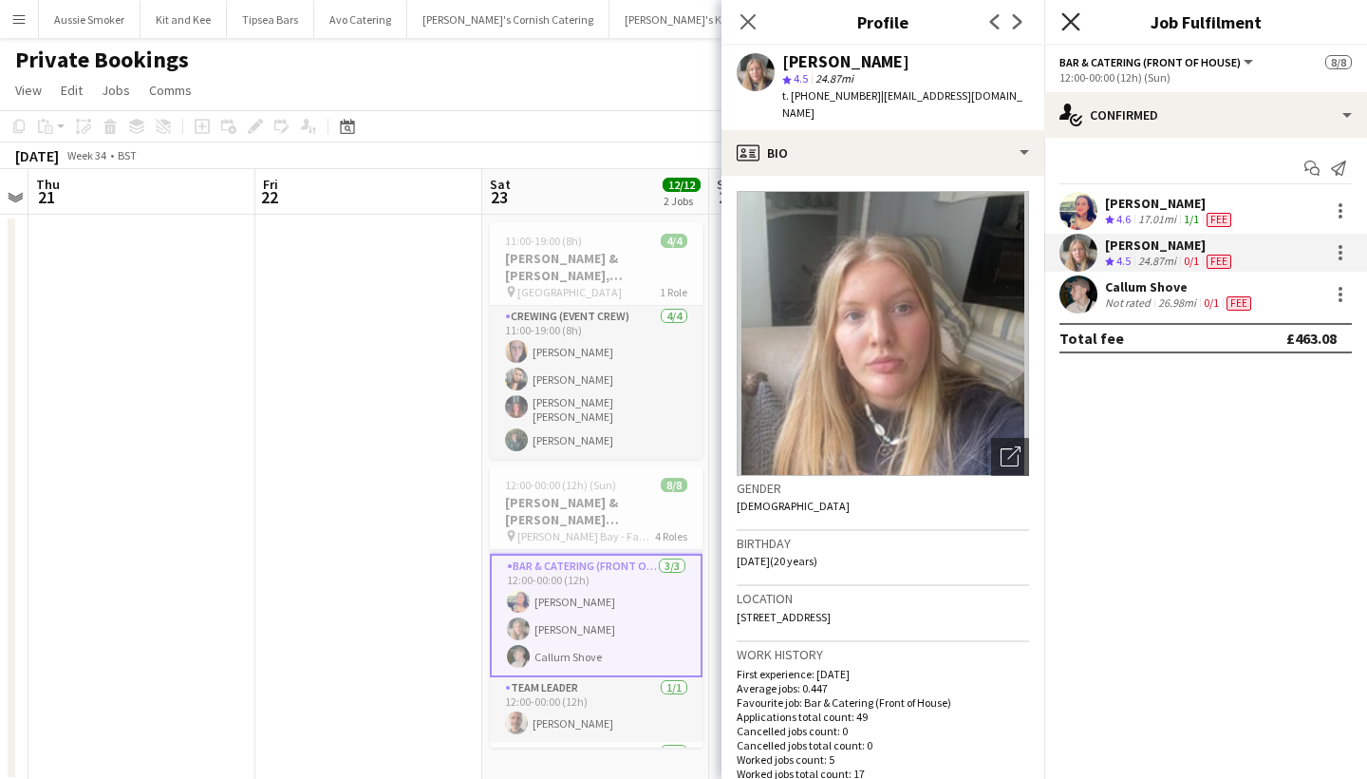
click at [1070, 23] on icon at bounding box center [1071, 21] width 18 height 18
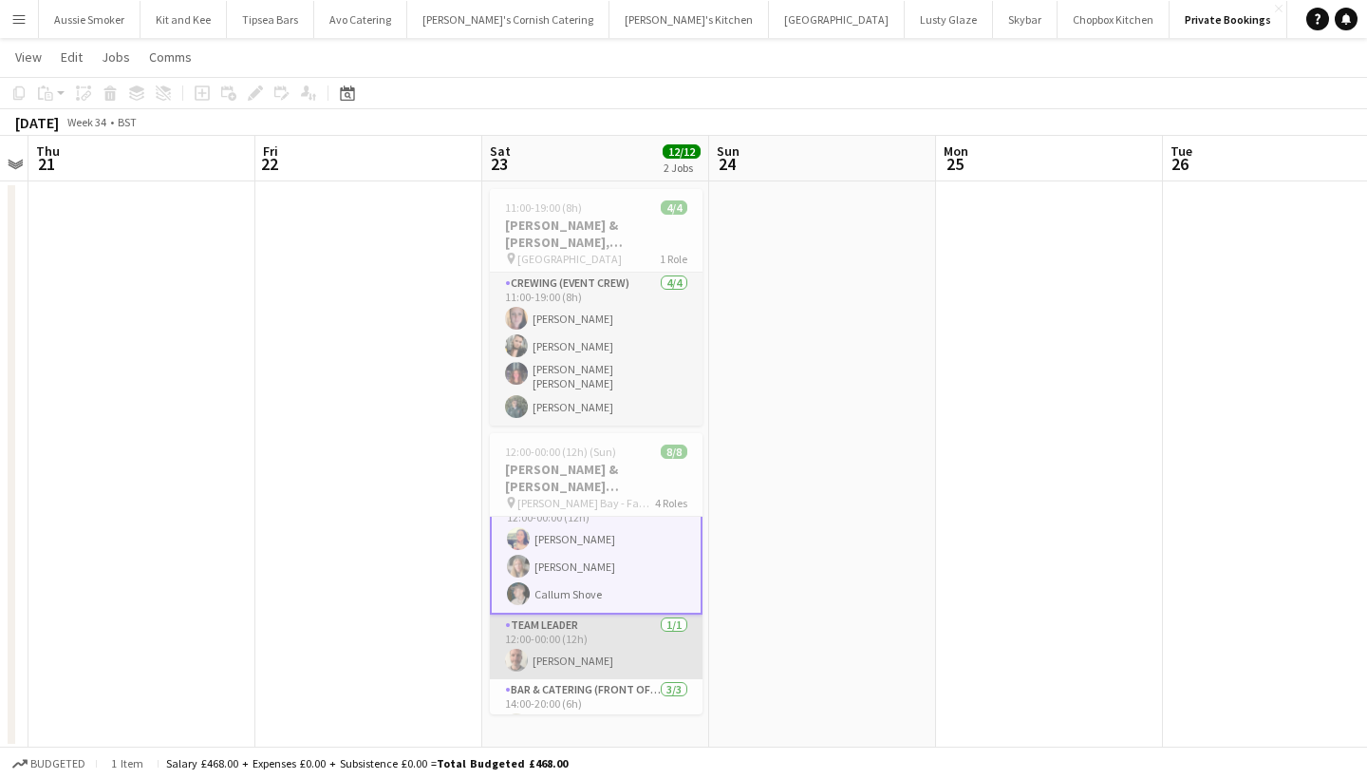
scroll to position [88, 0]
click at [17, 21] on app-icon "Menu" at bounding box center [18, 18] width 15 height 15
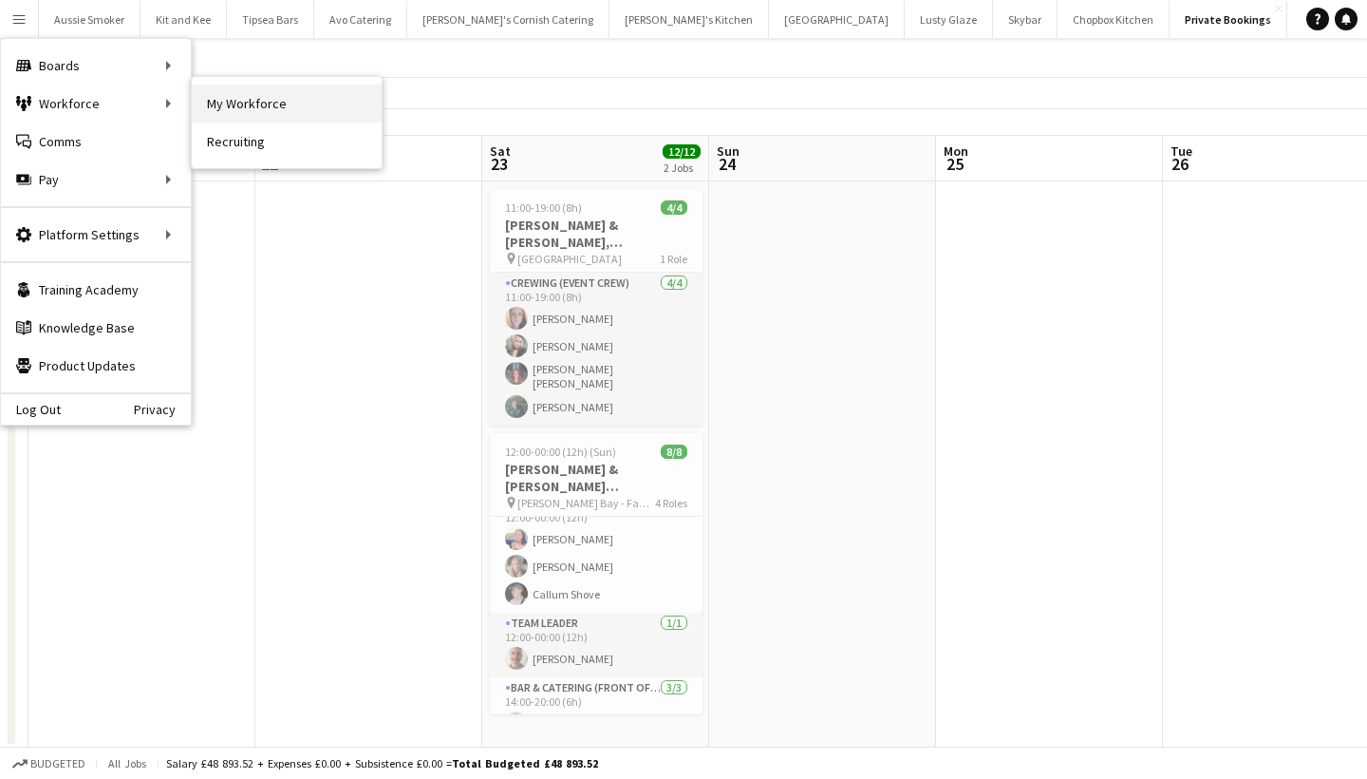
click at [257, 104] on link "My Workforce" at bounding box center [287, 104] width 190 height 38
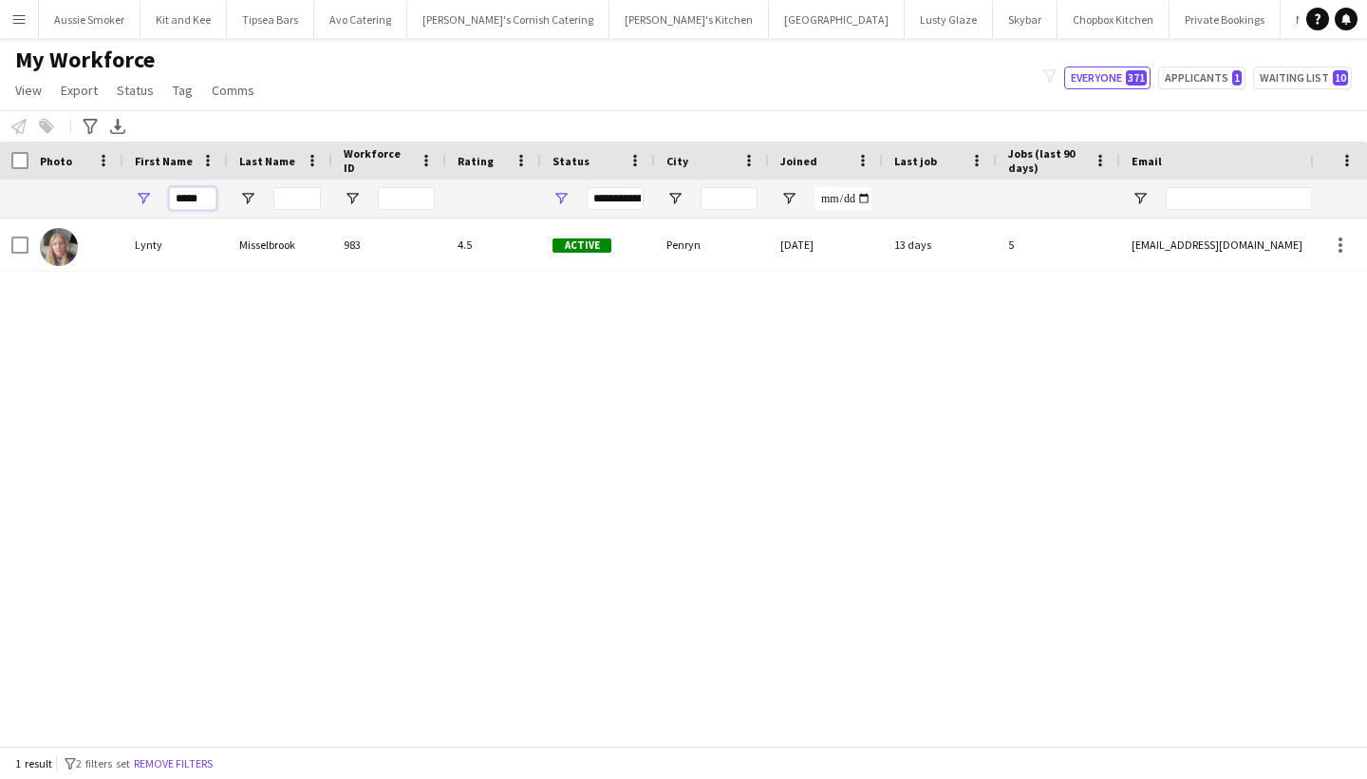
click at [196, 197] on input "*****" at bounding box center [192, 198] width 47 height 23
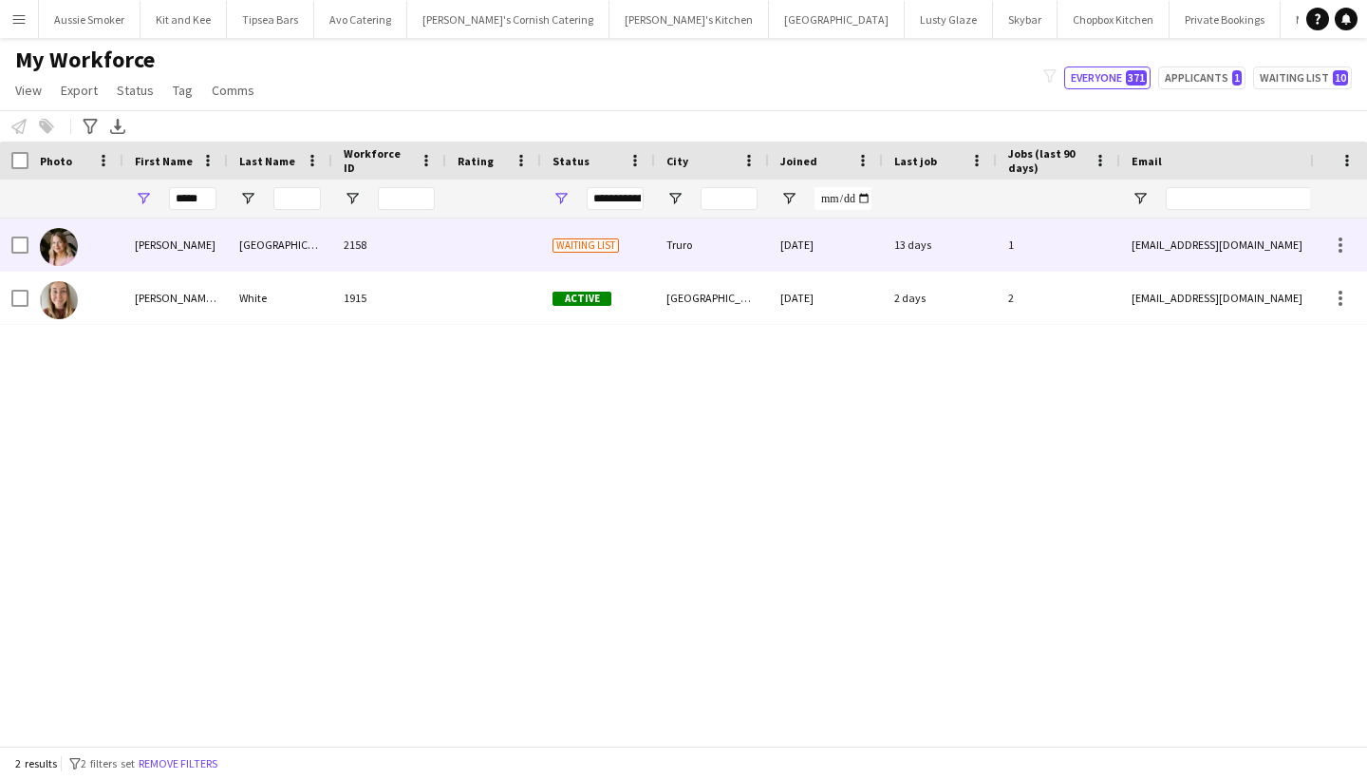
click at [203, 246] on div "Betsy" at bounding box center [175, 244] width 104 height 52
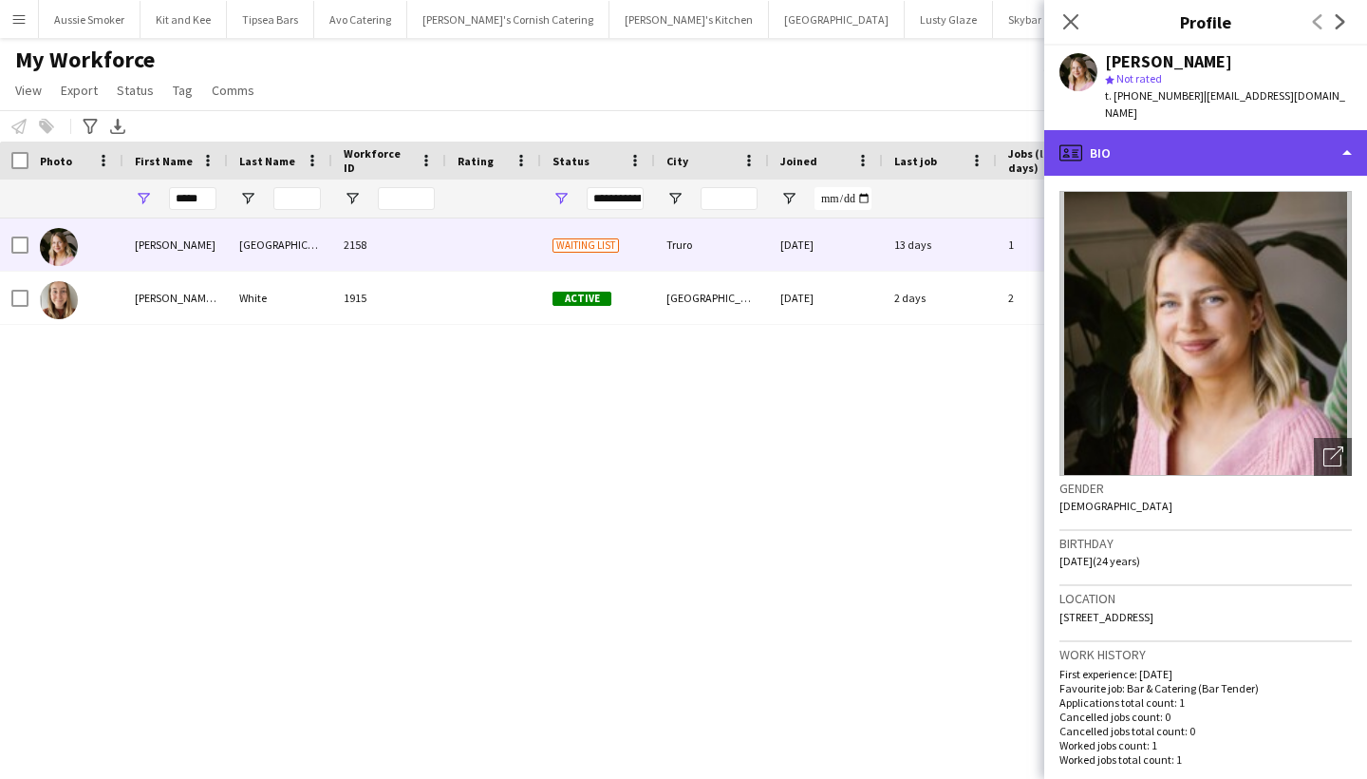
click at [1187, 143] on div "profile Bio" at bounding box center [1205, 153] width 323 height 46
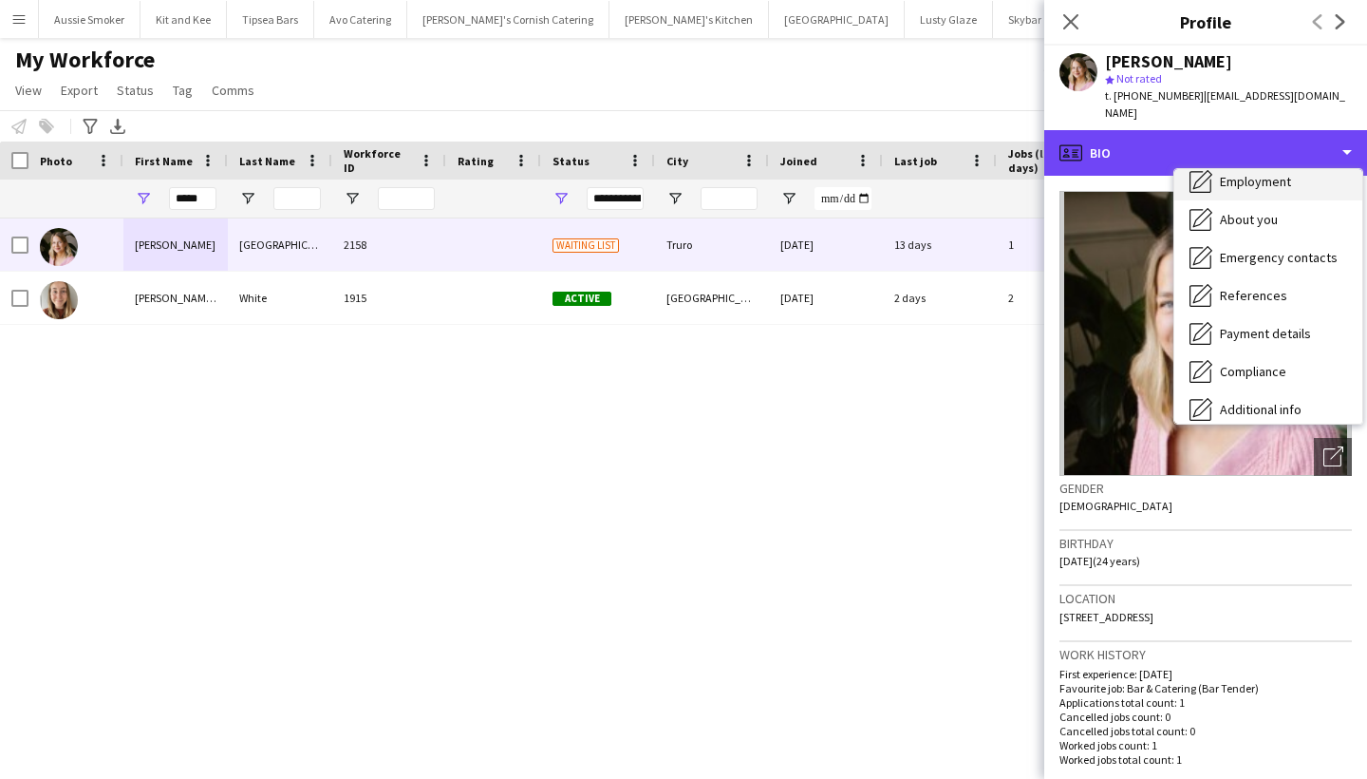
scroll to position [109, 0]
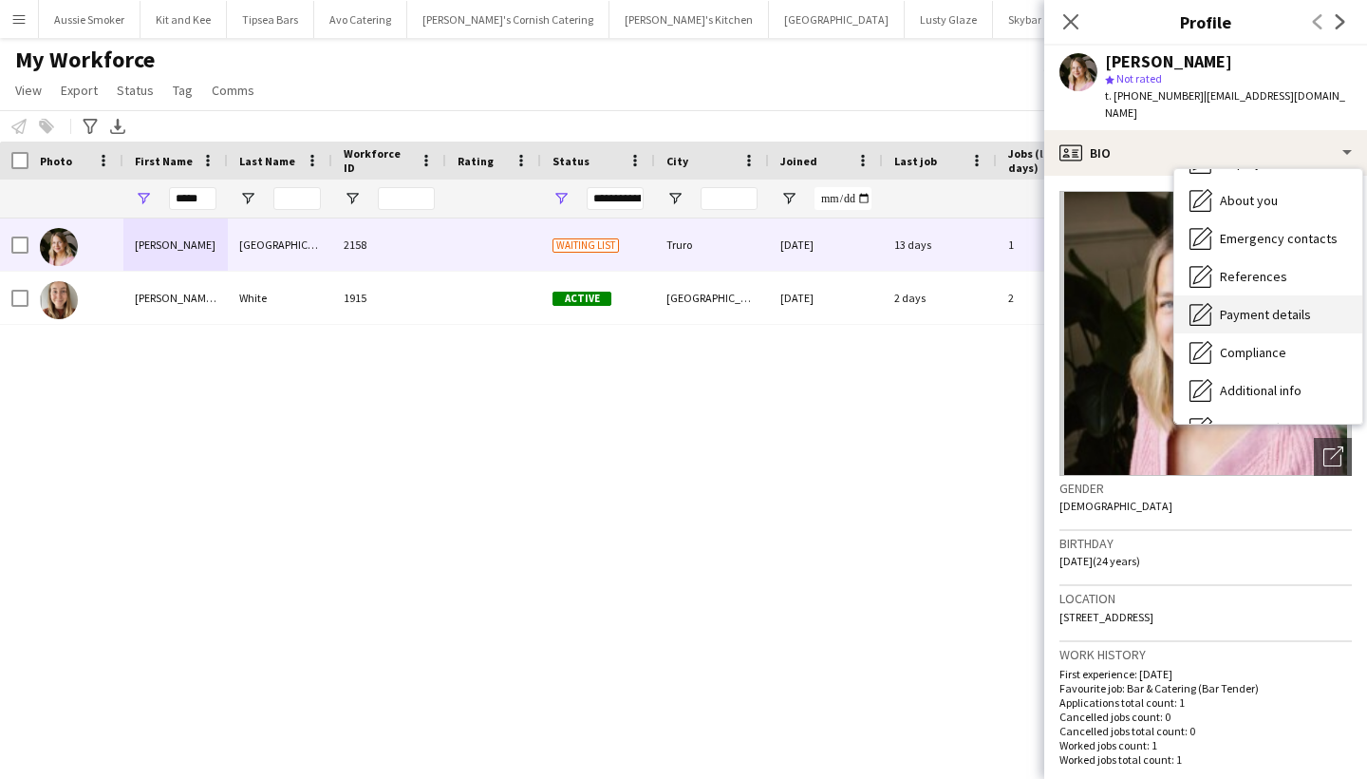
click at [1239, 306] on span "Payment details" at bounding box center [1265, 314] width 91 height 17
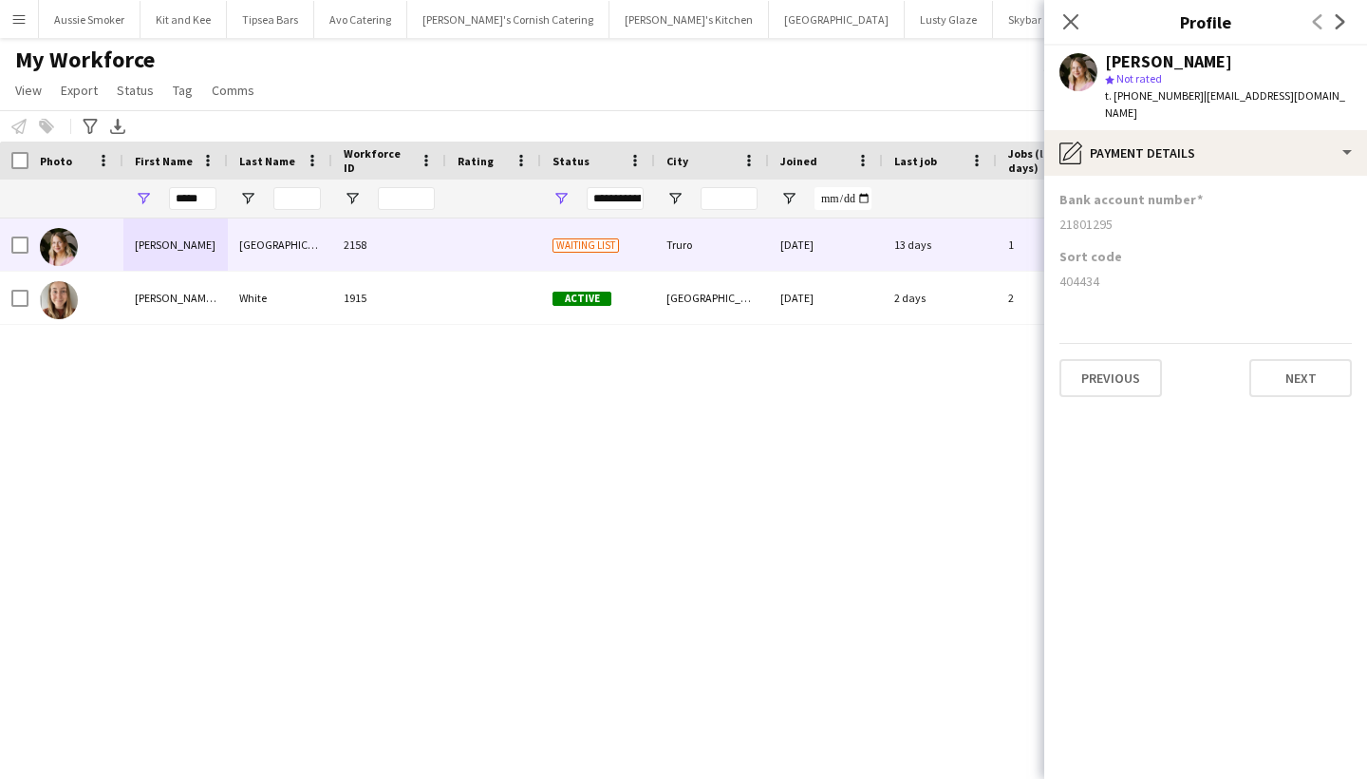
click at [220, 192] on div "*****" at bounding box center [175, 198] width 104 height 38
click at [199, 195] on input "*****" at bounding box center [192, 198] width 47 height 23
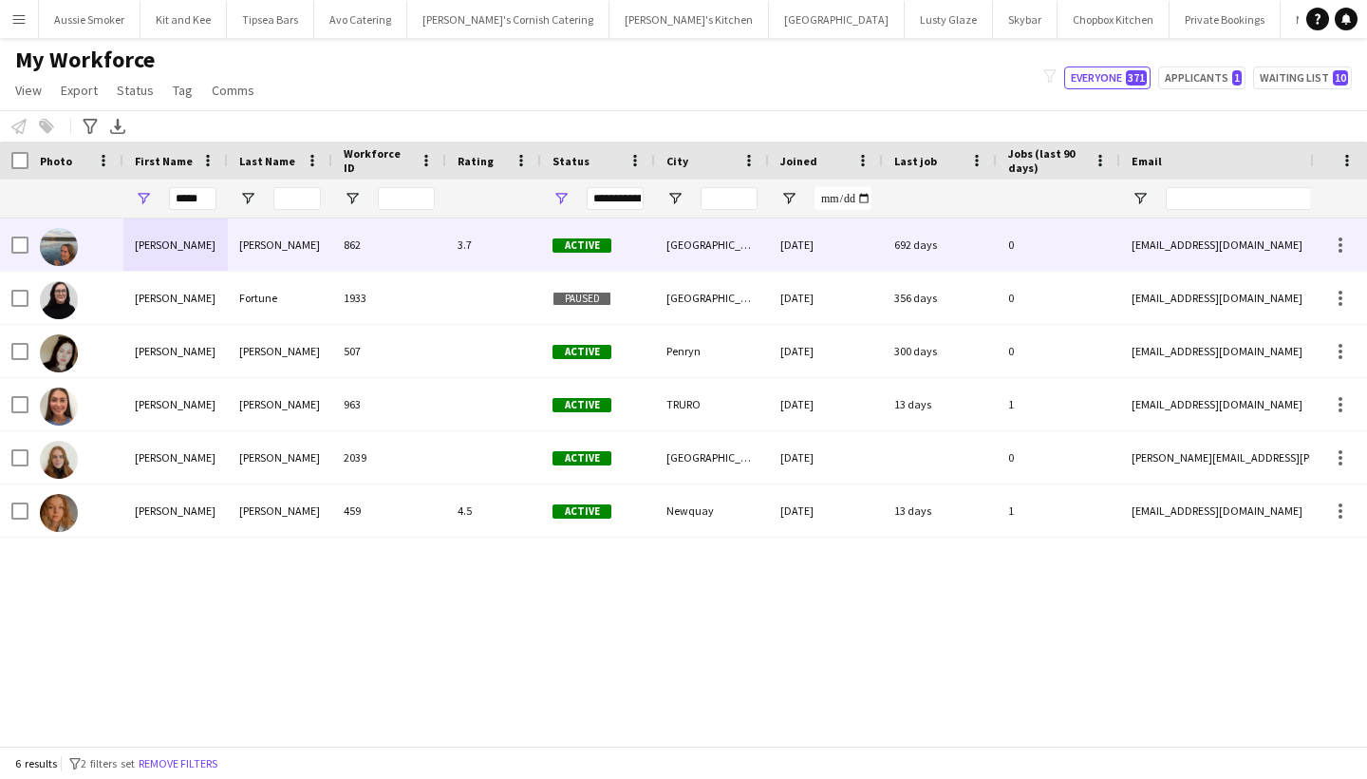
drag, startPoint x: 212, startPoint y: 230, endPoint x: 228, endPoint y: 409, distance: 180.2
click at [228, 409] on div "McKendrick" at bounding box center [280, 404] width 104 height 52
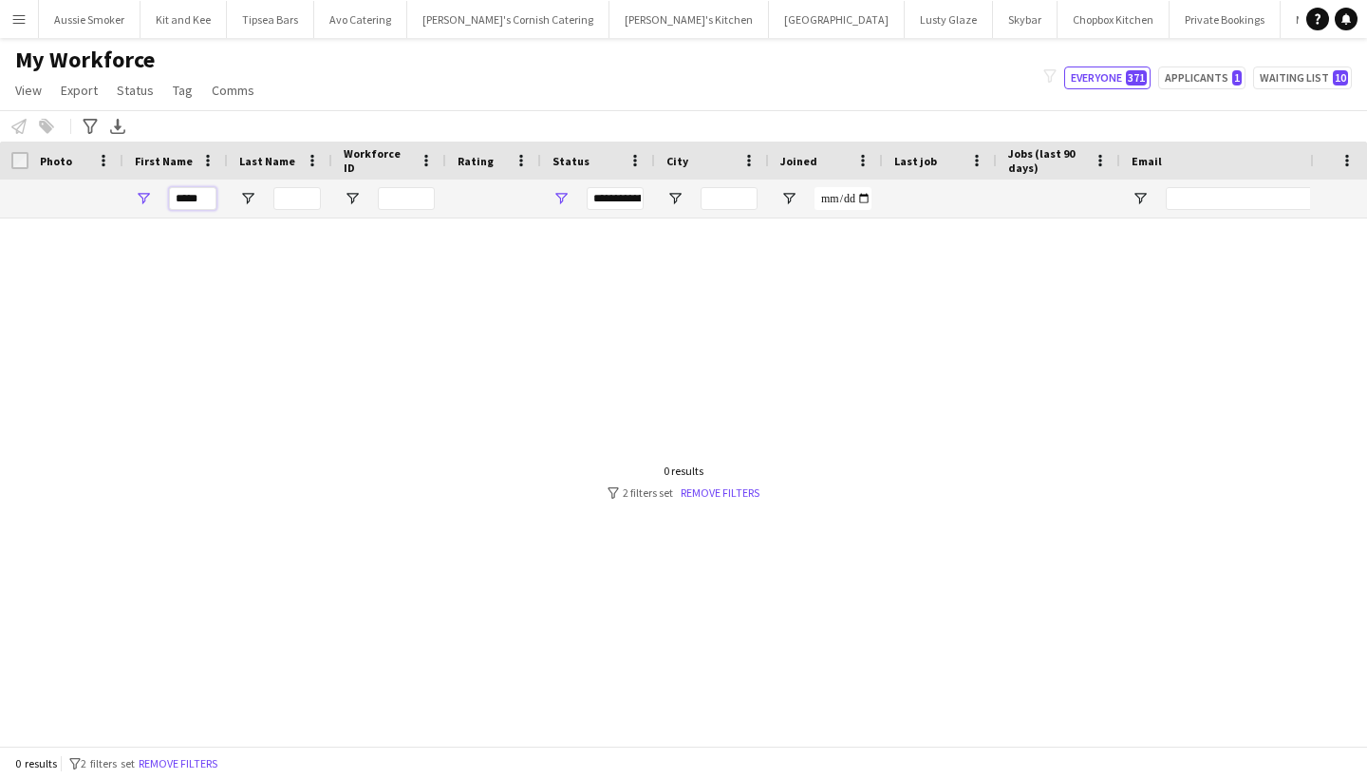
click at [201, 206] on input "*****" at bounding box center [192, 198] width 47 height 23
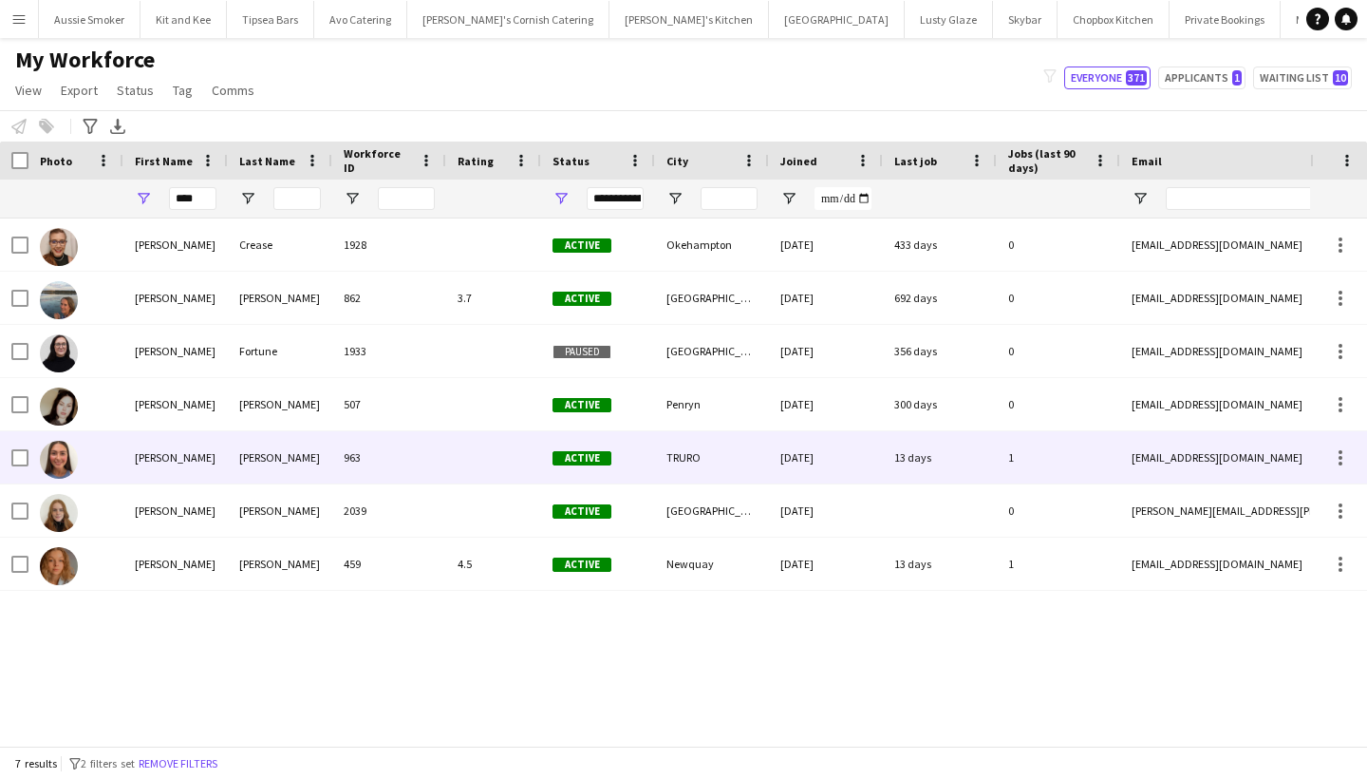
click at [167, 458] on div "Jessica" at bounding box center [175, 457] width 104 height 52
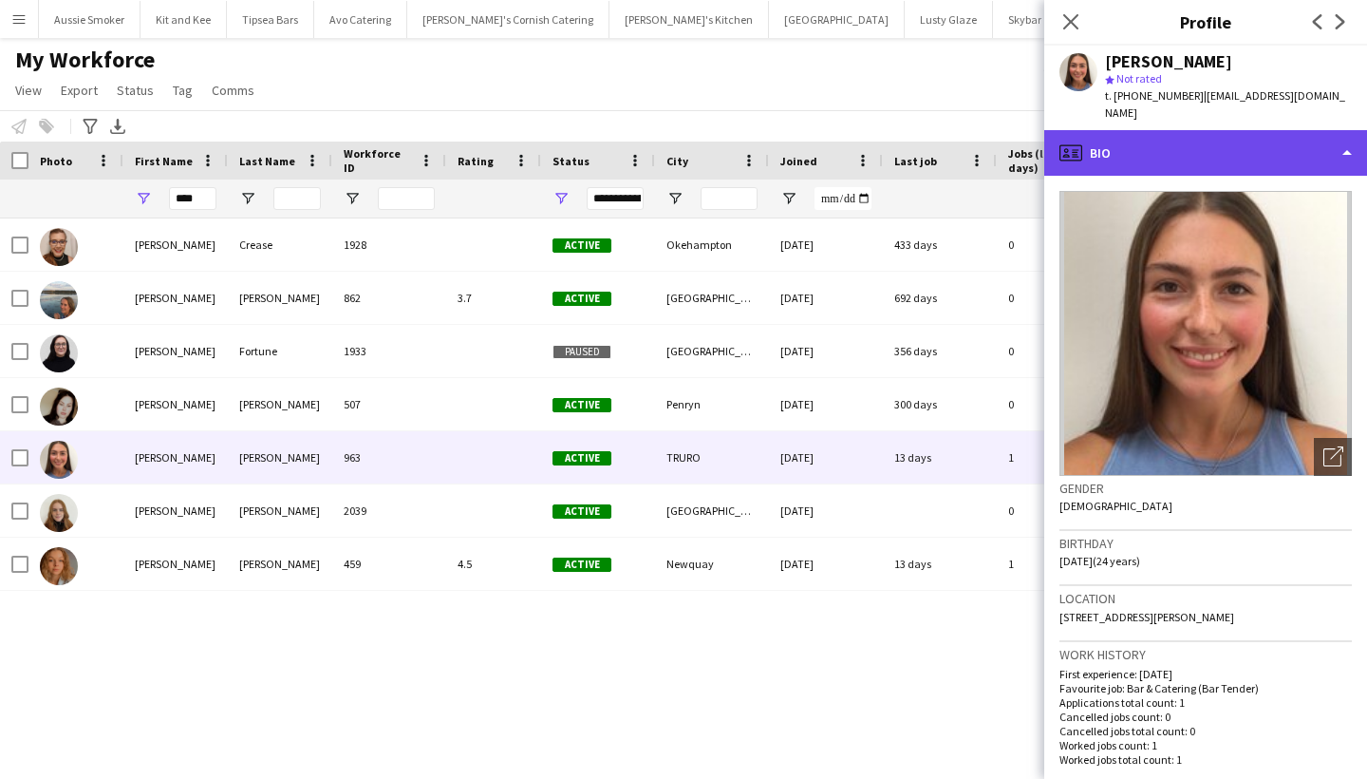
click at [1287, 152] on div "profile Bio" at bounding box center [1205, 153] width 323 height 46
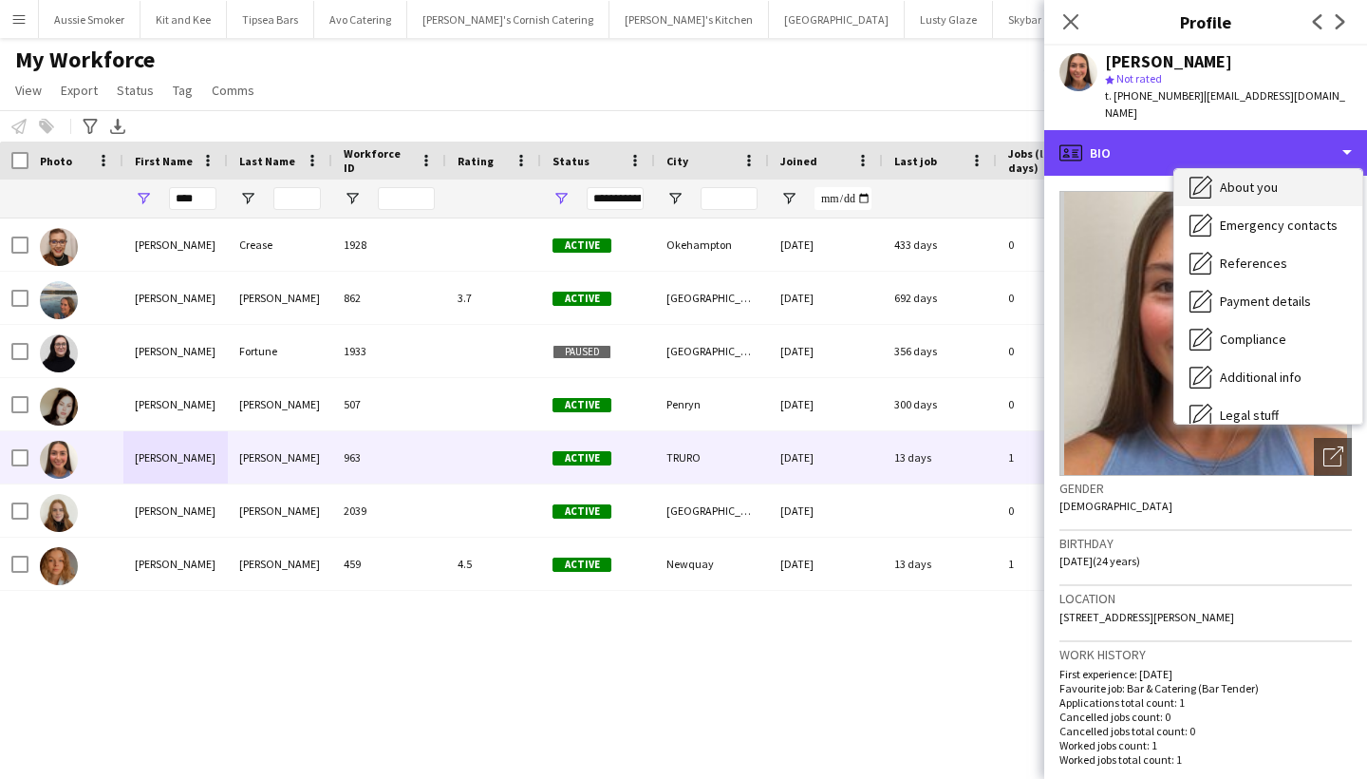
scroll to position [128, 0]
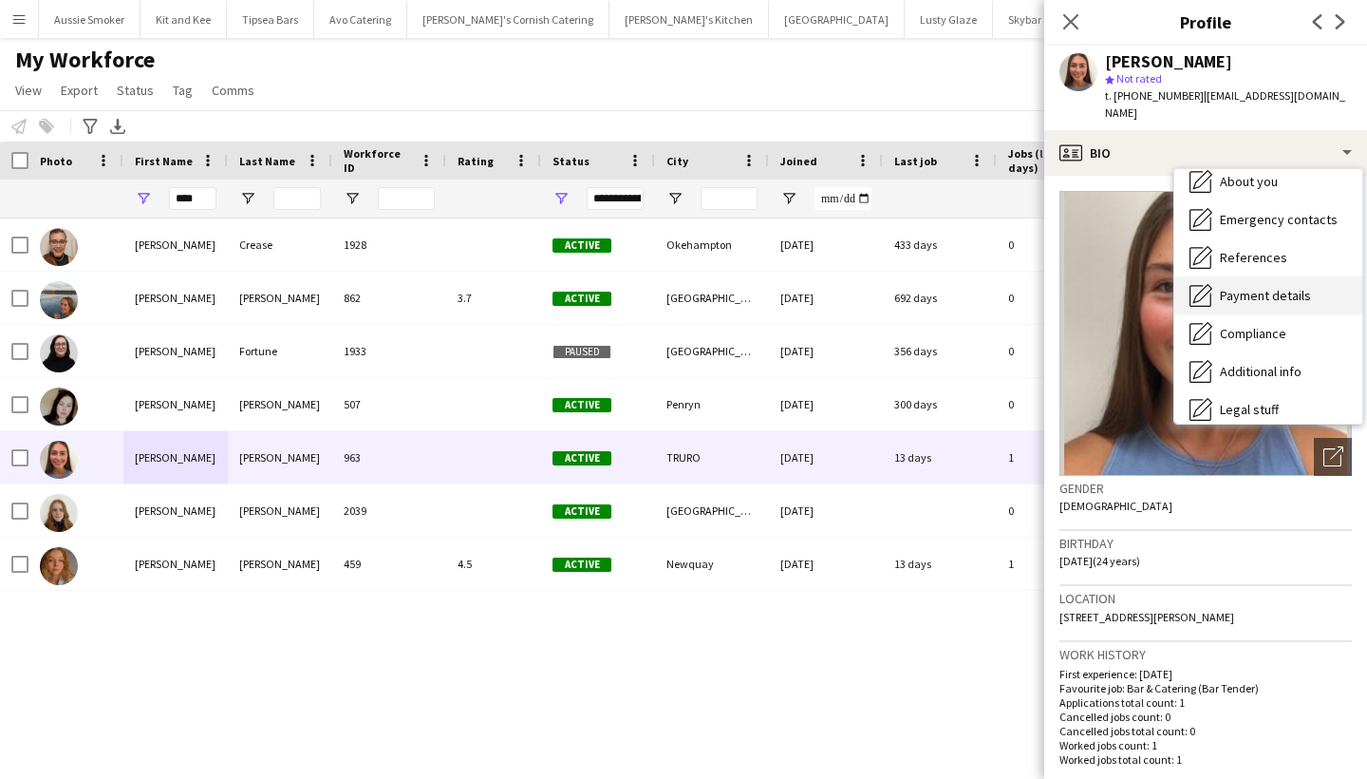
click at [1258, 303] on div "Payment details Payment details" at bounding box center [1268, 295] width 188 height 38
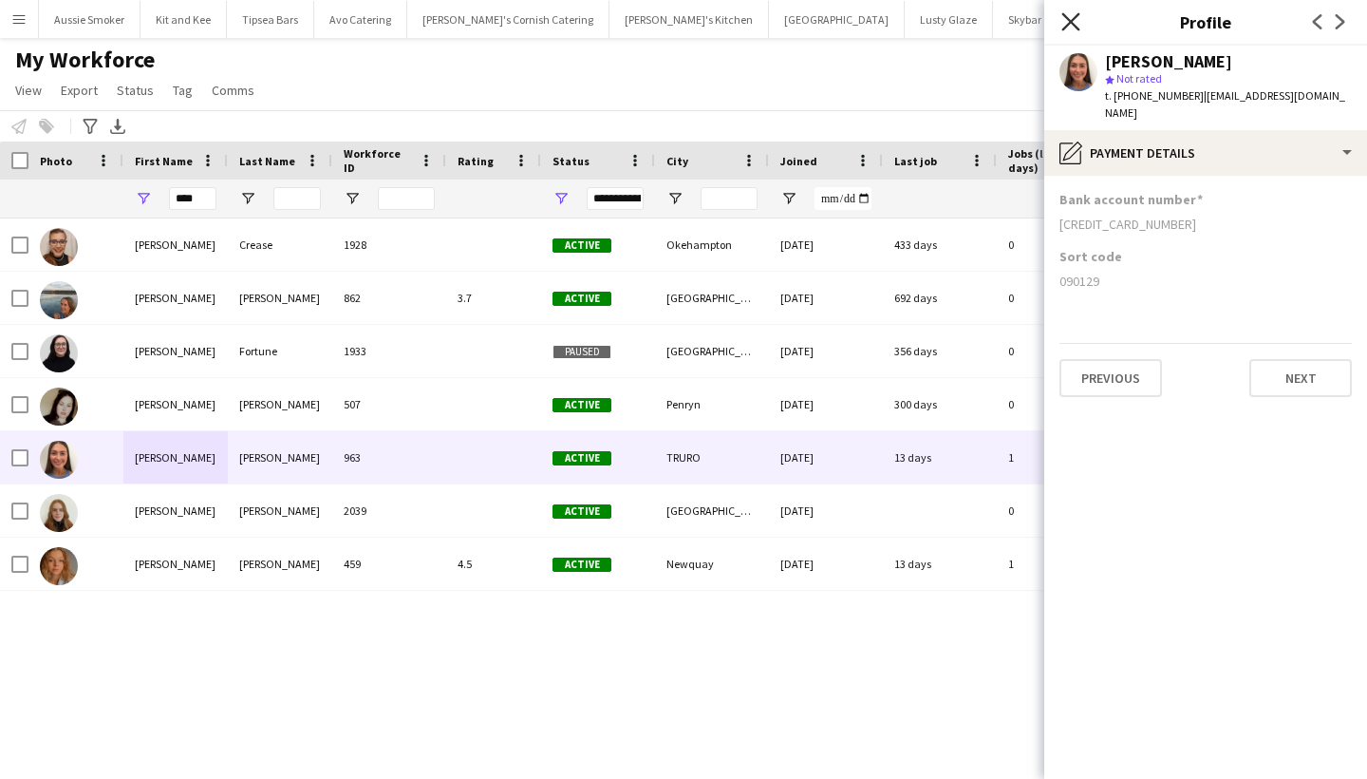
click at [1073, 26] on icon "Close pop-in" at bounding box center [1071, 21] width 18 height 18
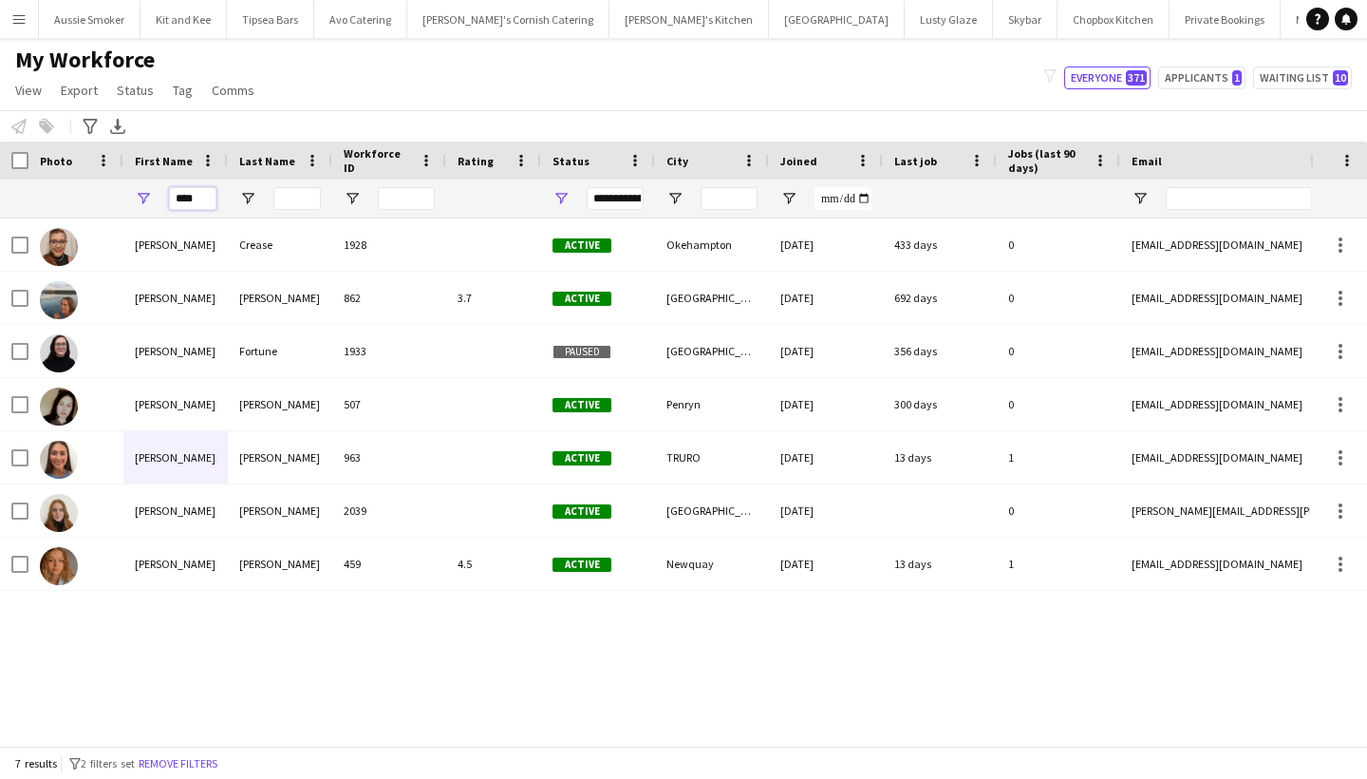
click at [202, 195] on input "****" at bounding box center [192, 198] width 47 height 23
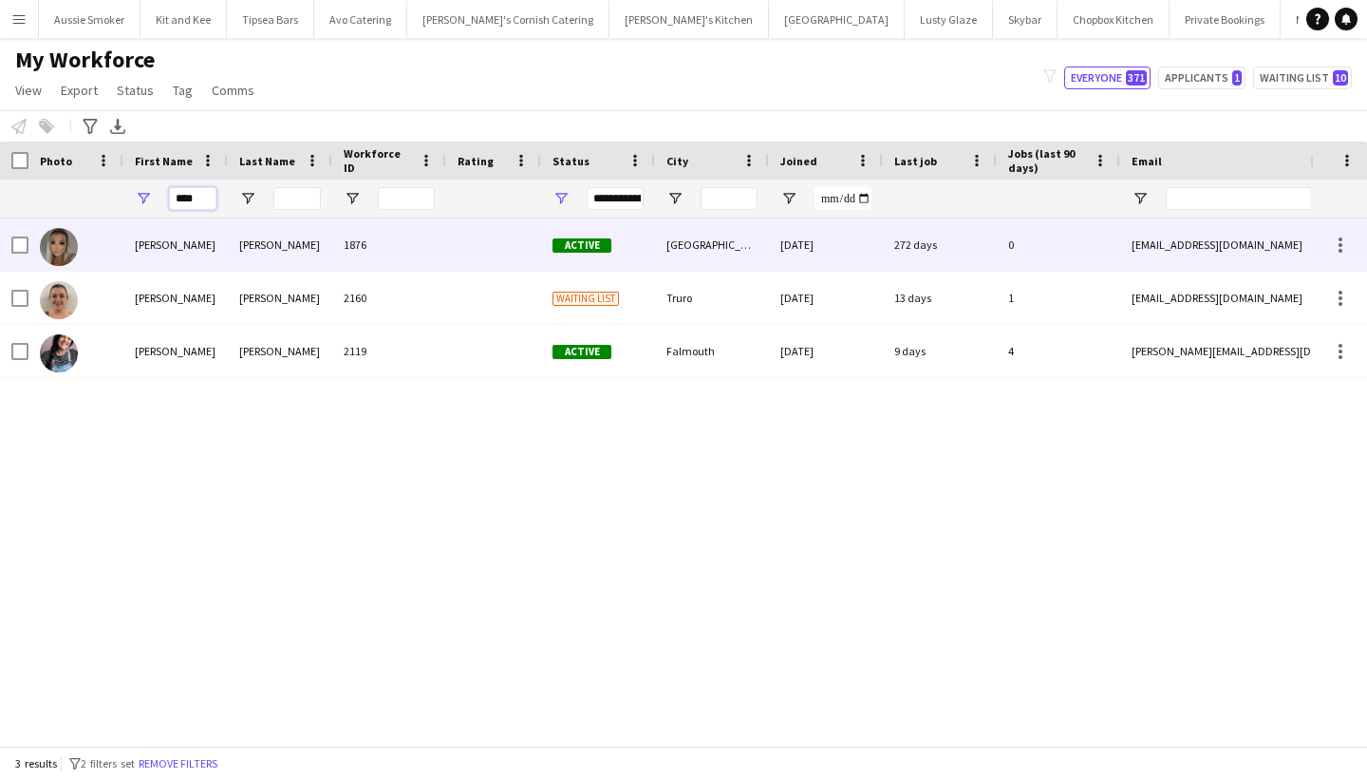
type input "****"
drag, startPoint x: 232, startPoint y: 228, endPoint x: 264, endPoint y: 294, distance: 73.9
click at [264, 294] on div "McConnell" at bounding box center [280, 298] width 104 height 52
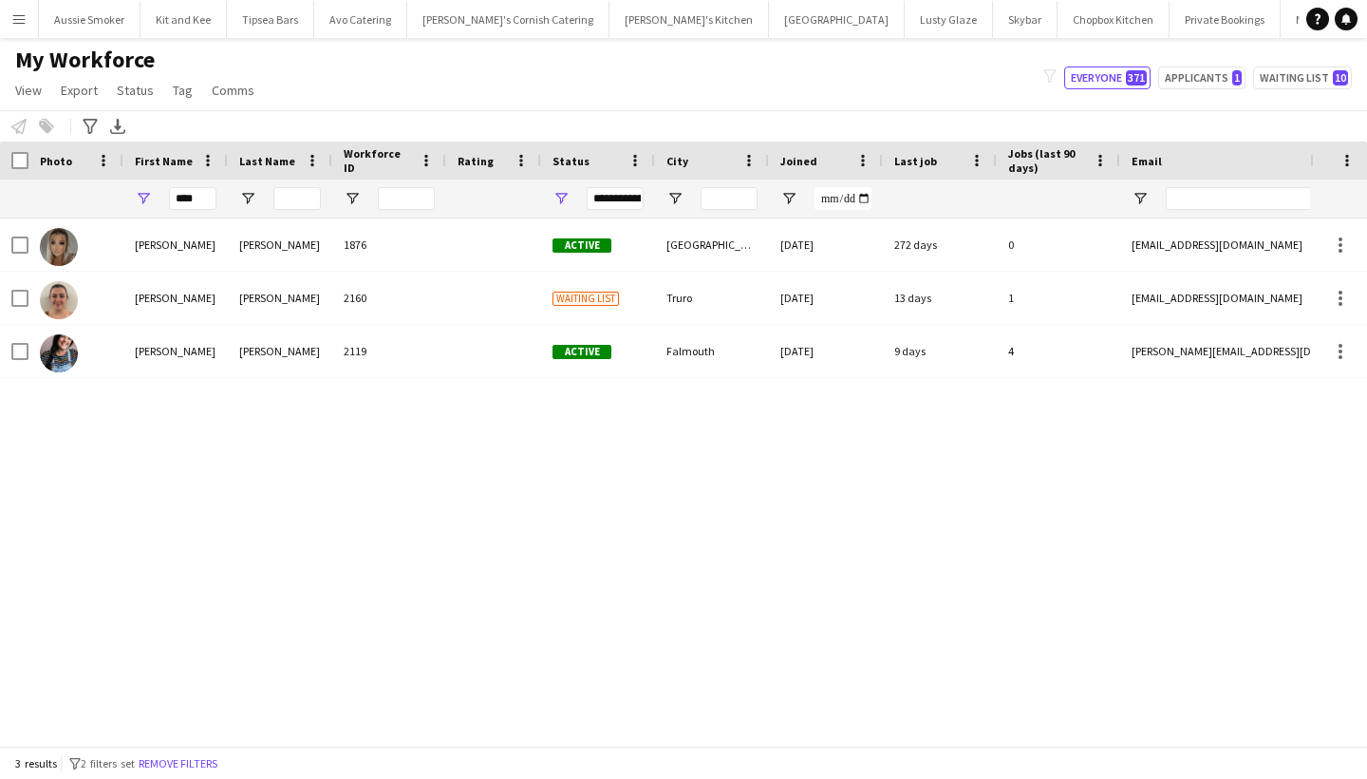
click at [149, 291] on div "Kate" at bounding box center [175, 298] width 104 height 52
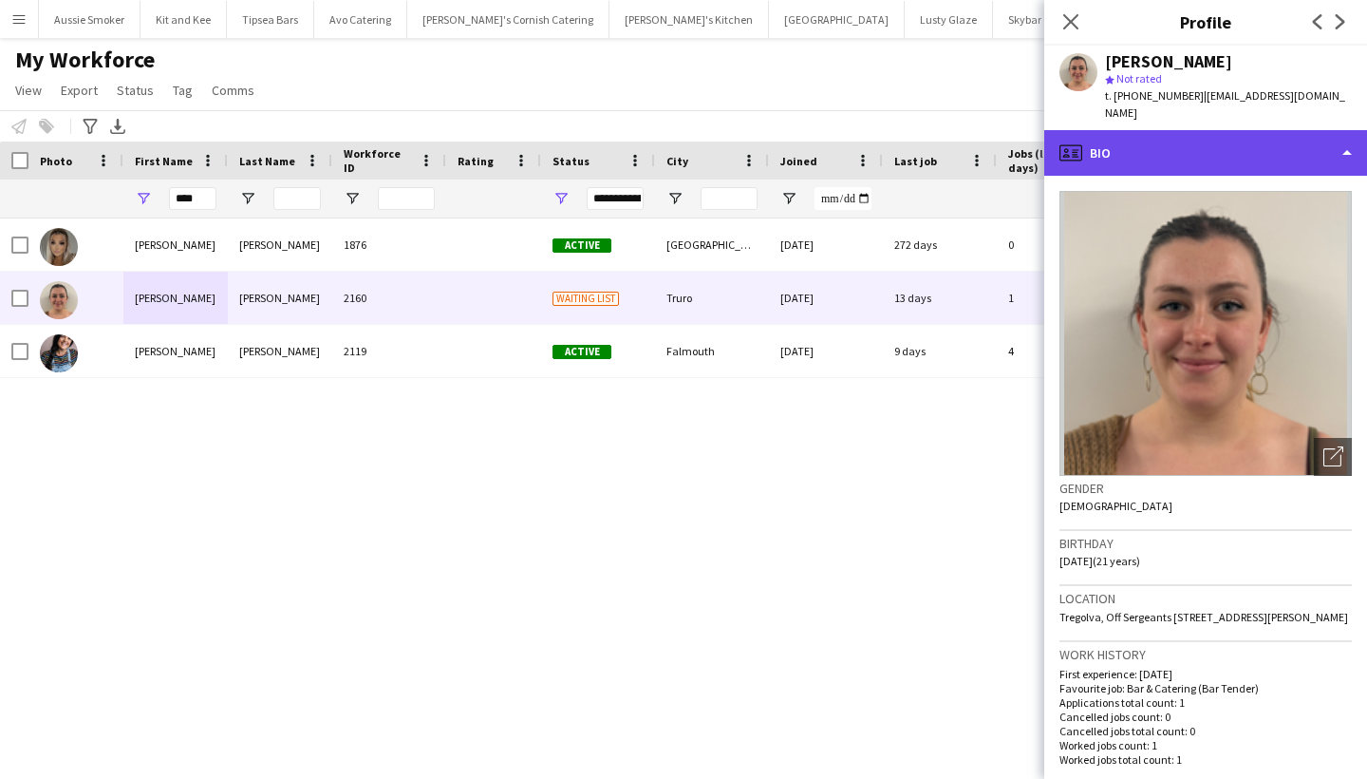
click at [1123, 130] on div "profile Bio" at bounding box center [1205, 153] width 323 height 46
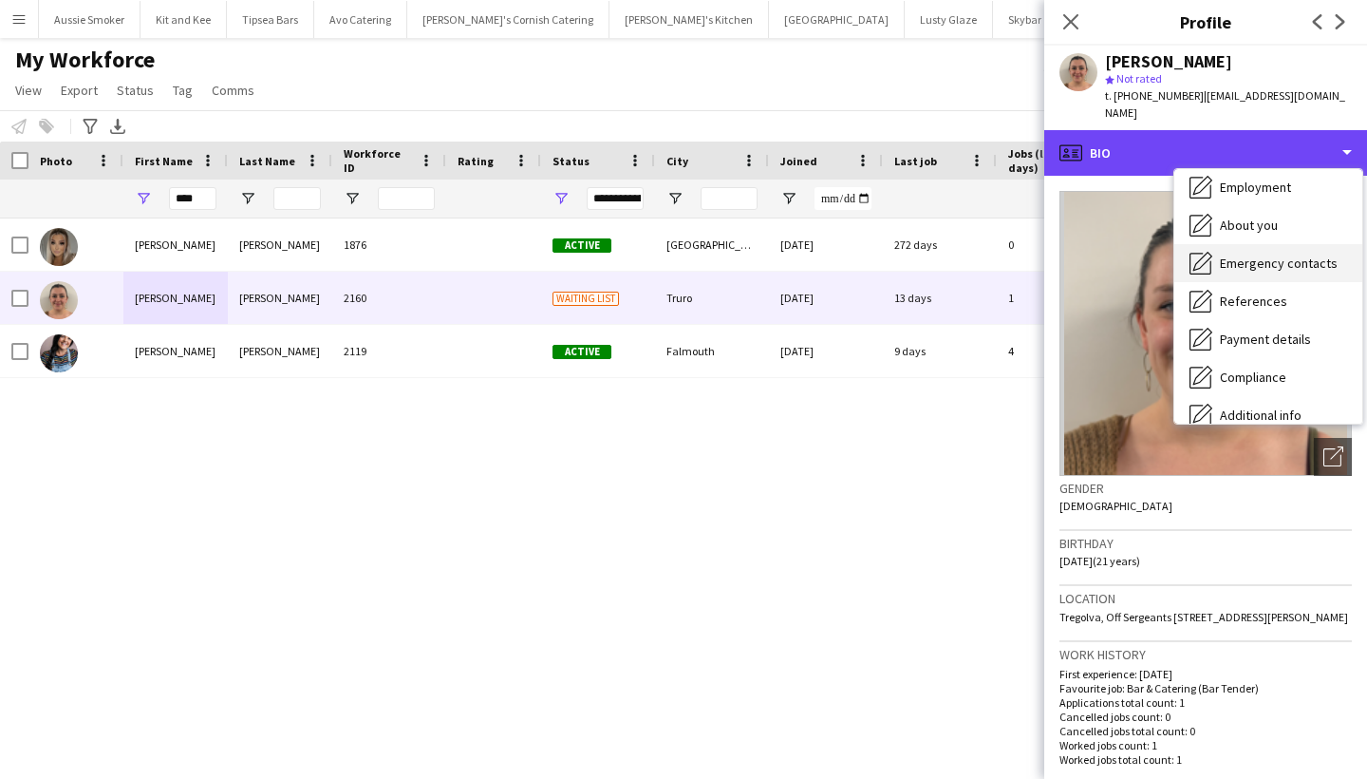
scroll to position [85, 0]
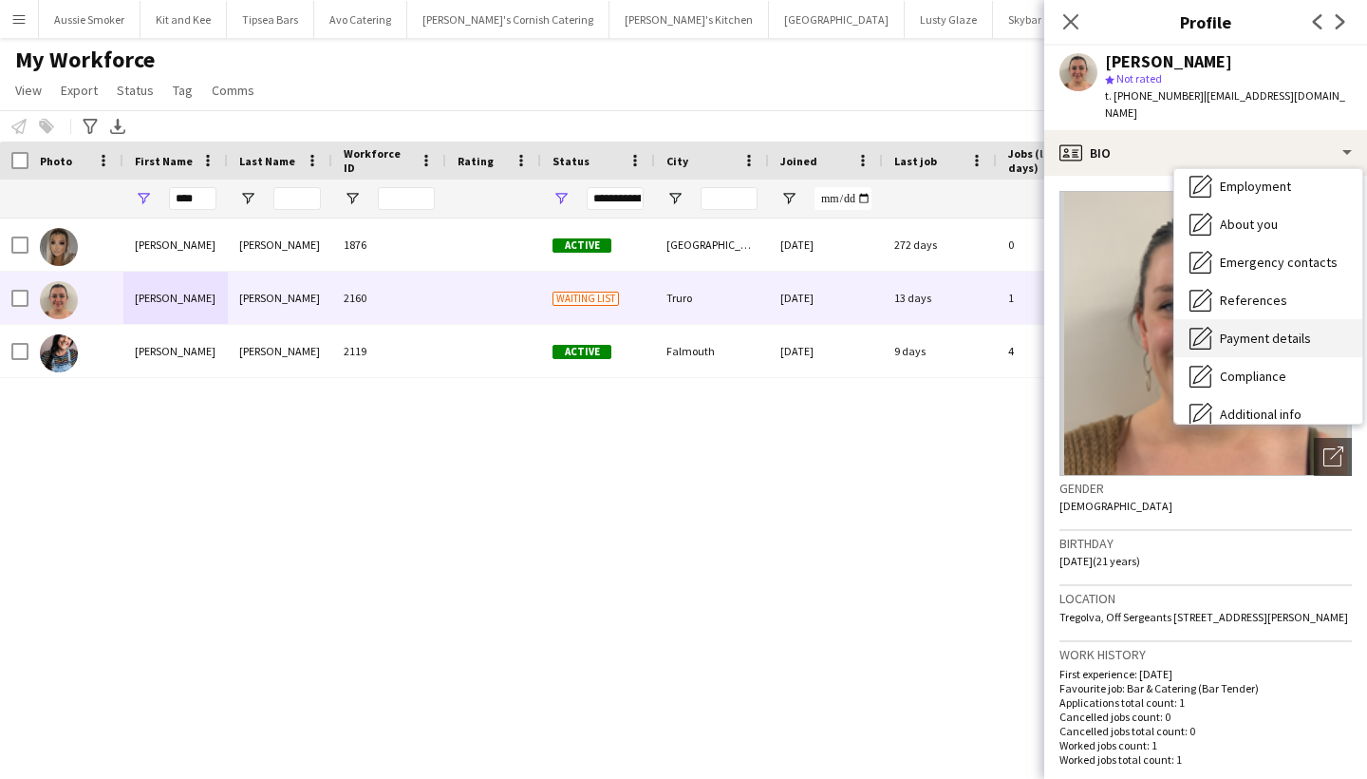
click at [1249, 329] on span "Payment details" at bounding box center [1265, 337] width 91 height 17
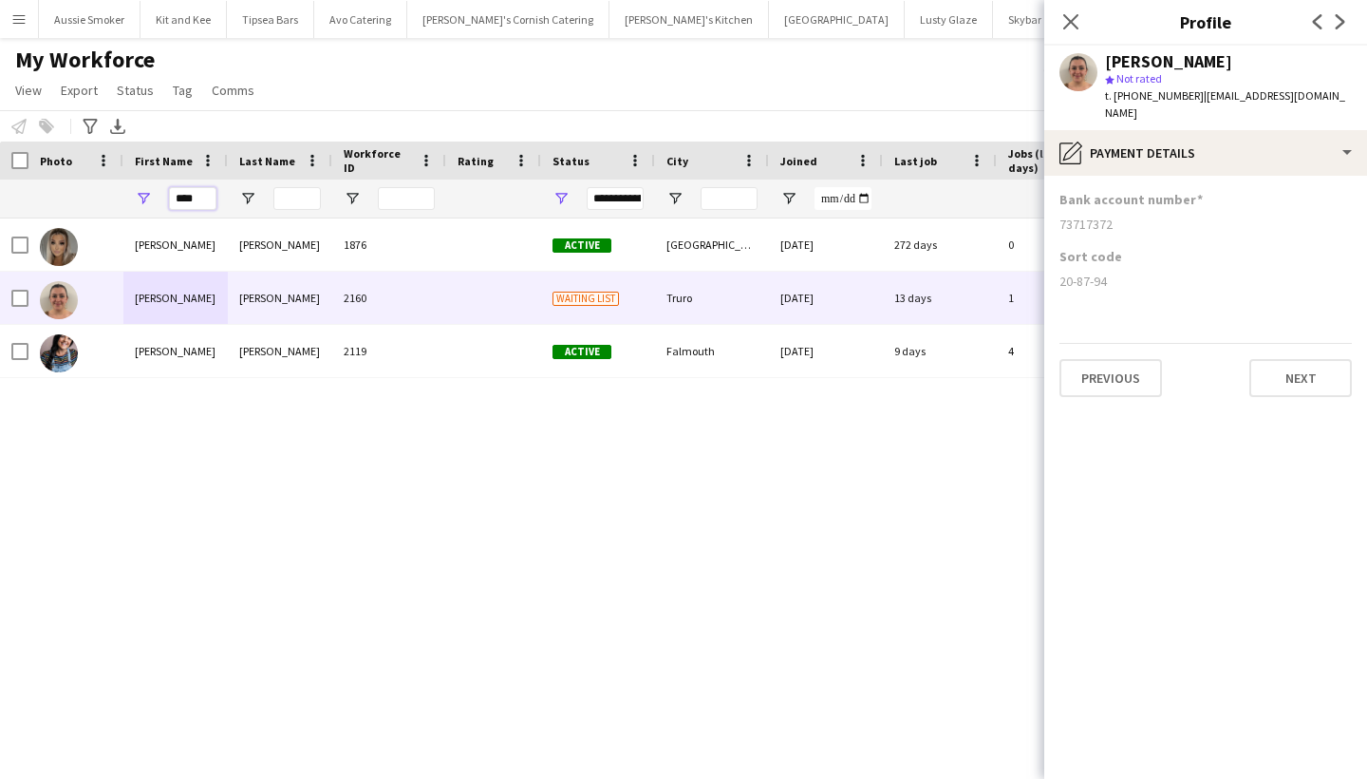
click at [205, 190] on input "****" at bounding box center [192, 198] width 47 height 23
click at [205, 192] on input "****" at bounding box center [192, 198] width 47 height 23
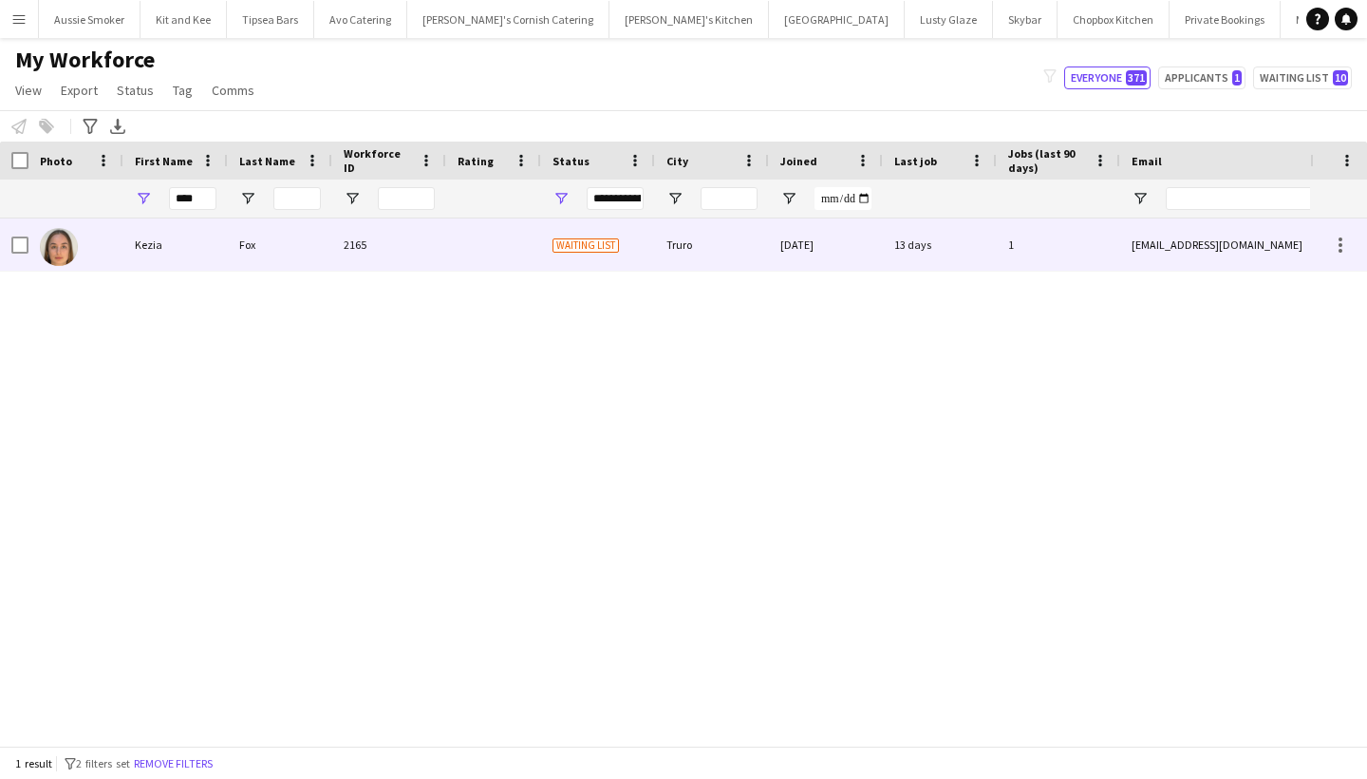
click at [176, 239] on div "Kezia" at bounding box center [175, 244] width 104 height 52
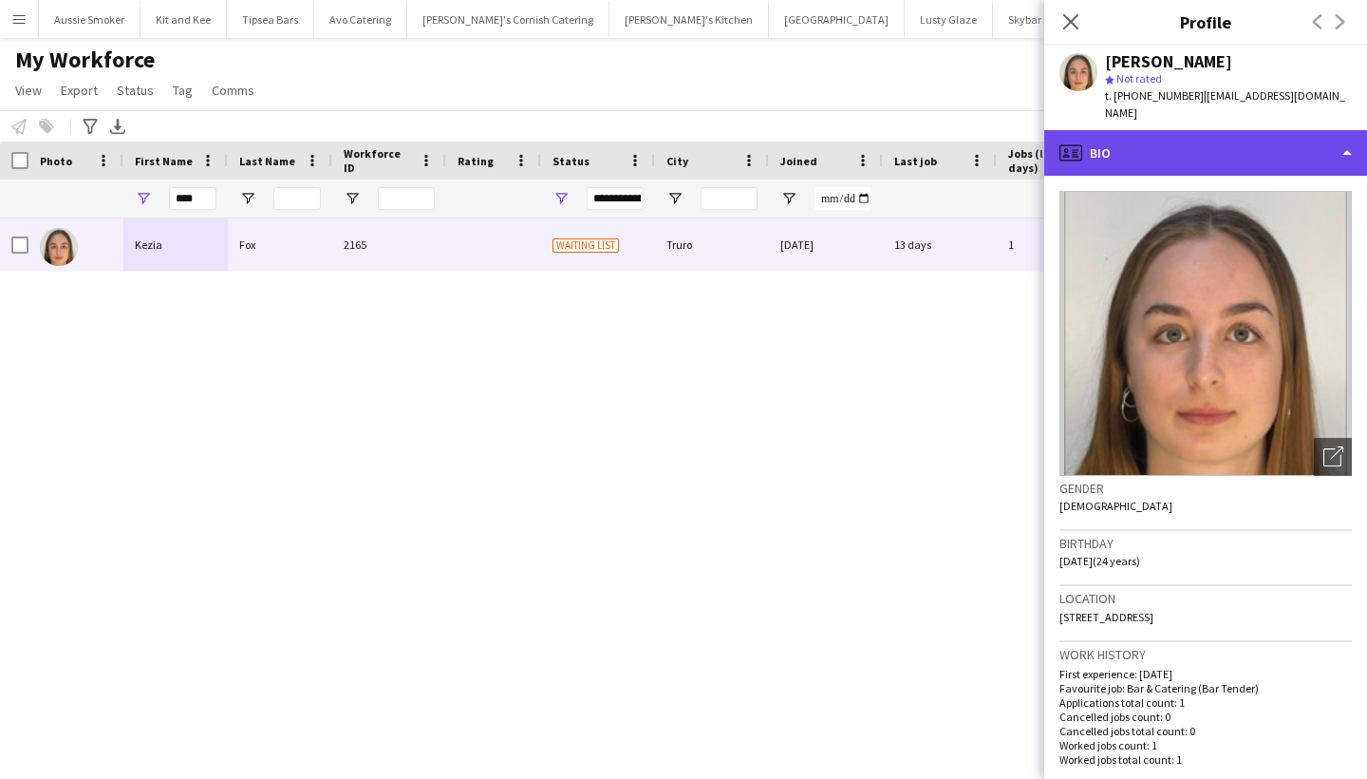
click at [1182, 146] on div "profile Bio" at bounding box center [1205, 153] width 323 height 46
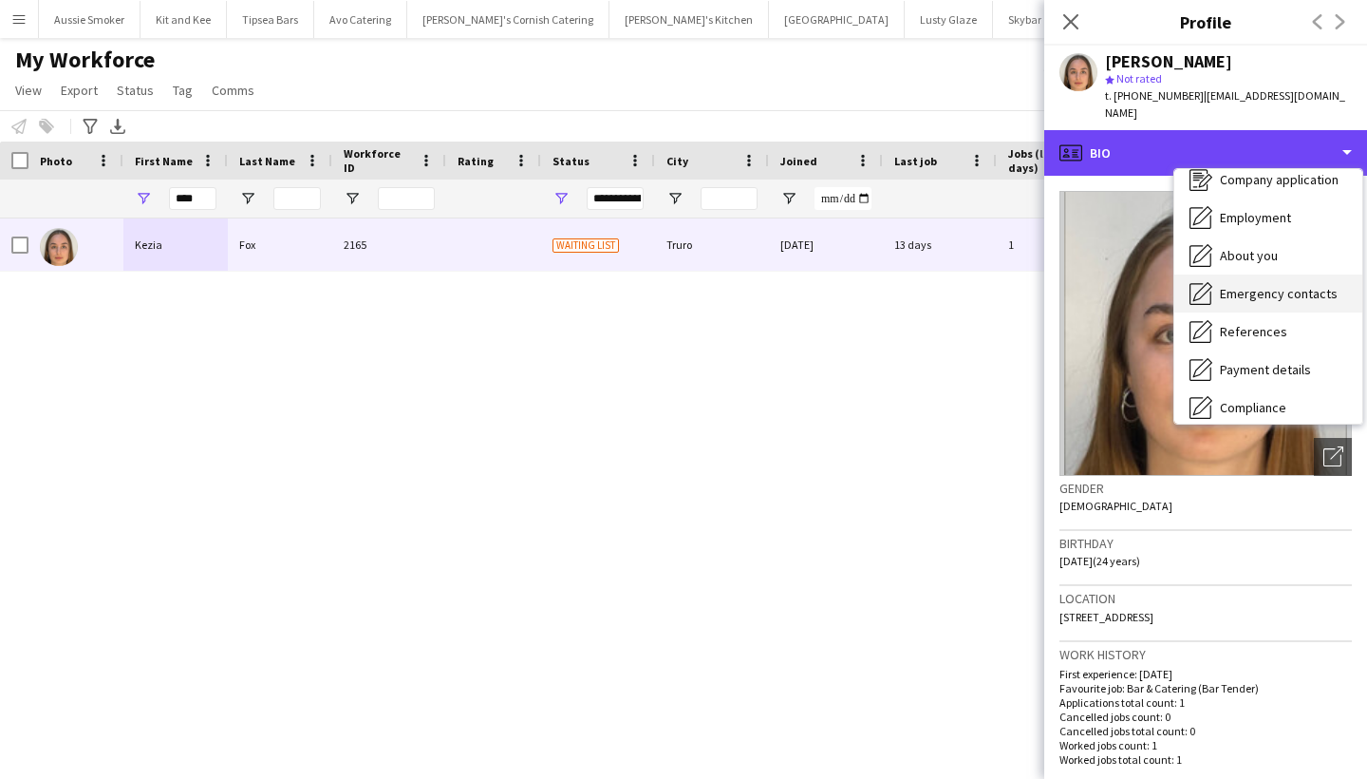
scroll to position [56, 0]
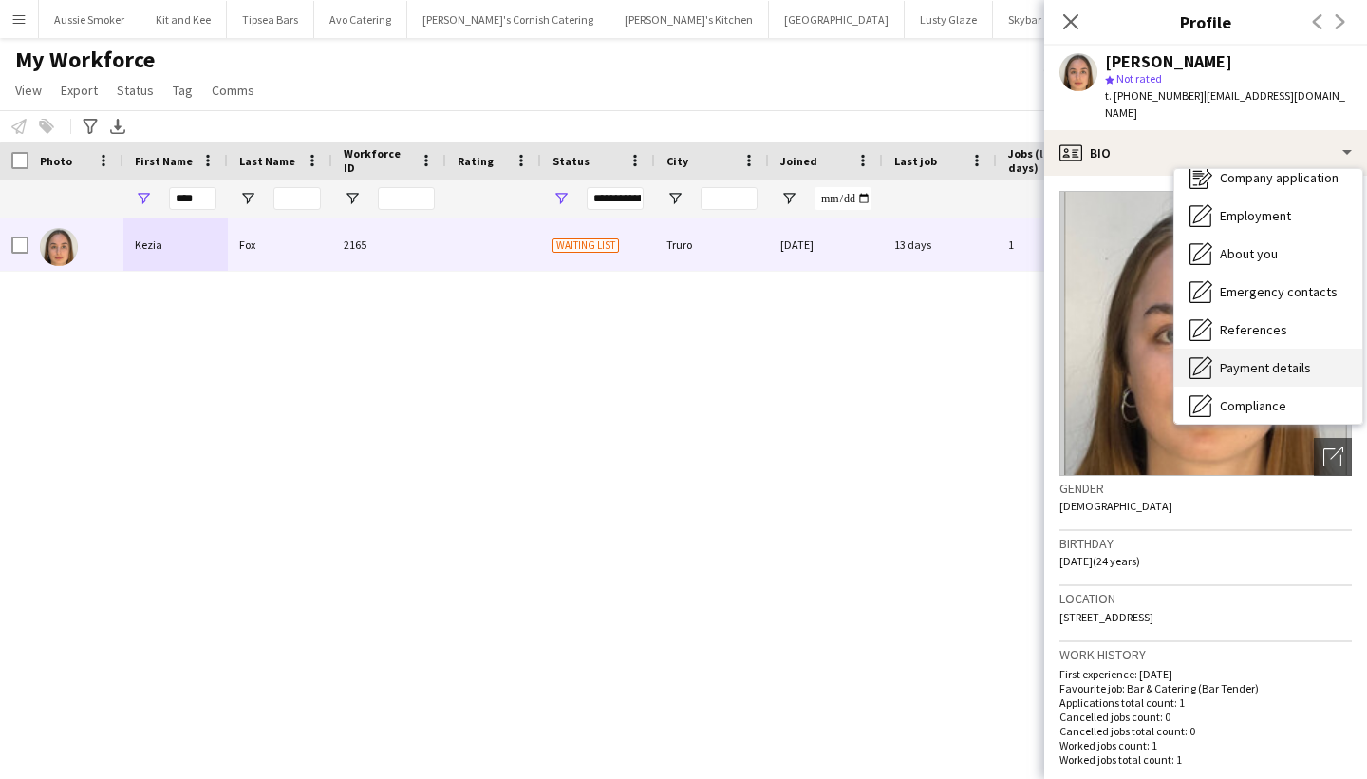
click at [1247, 364] on div "Payment details Payment details" at bounding box center [1268, 367] width 188 height 38
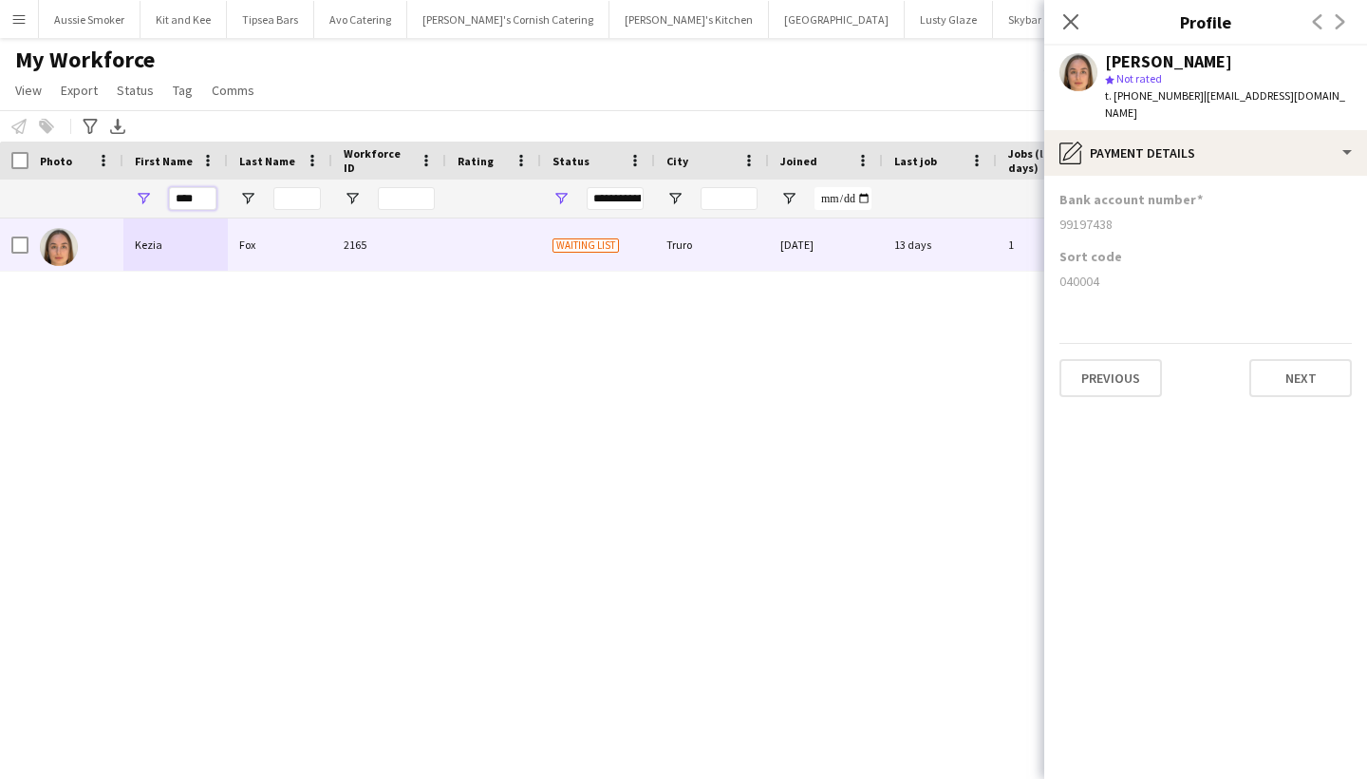
click at [192, 206] on input "****" at bounding box center [192, 198] width 47 height 23
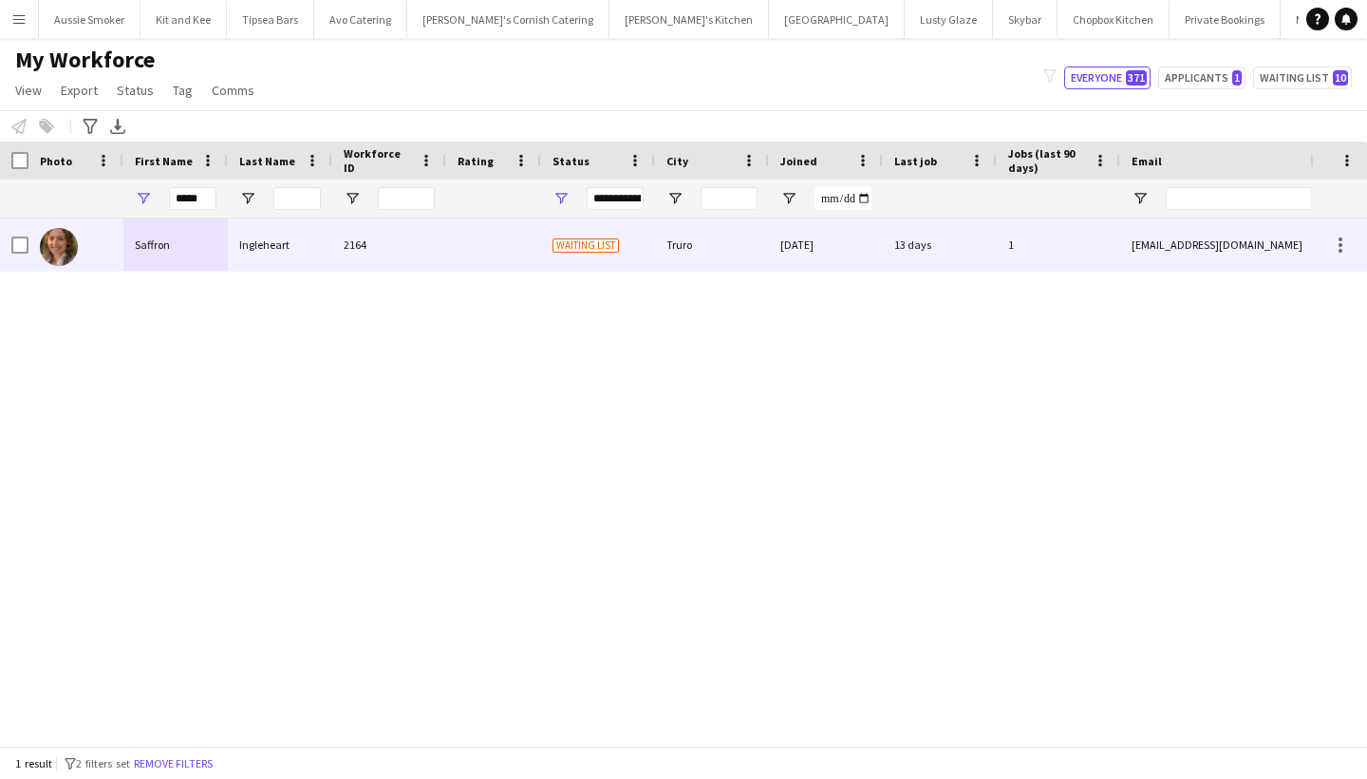
drag, startPoint x: 177, startPoint y: 236, endPoint x: 270, endPoint y: 243, distance: 93.3
click at [270, 243] on div "Ingleheart" at bounding box center [280, 244] width 104 height 52
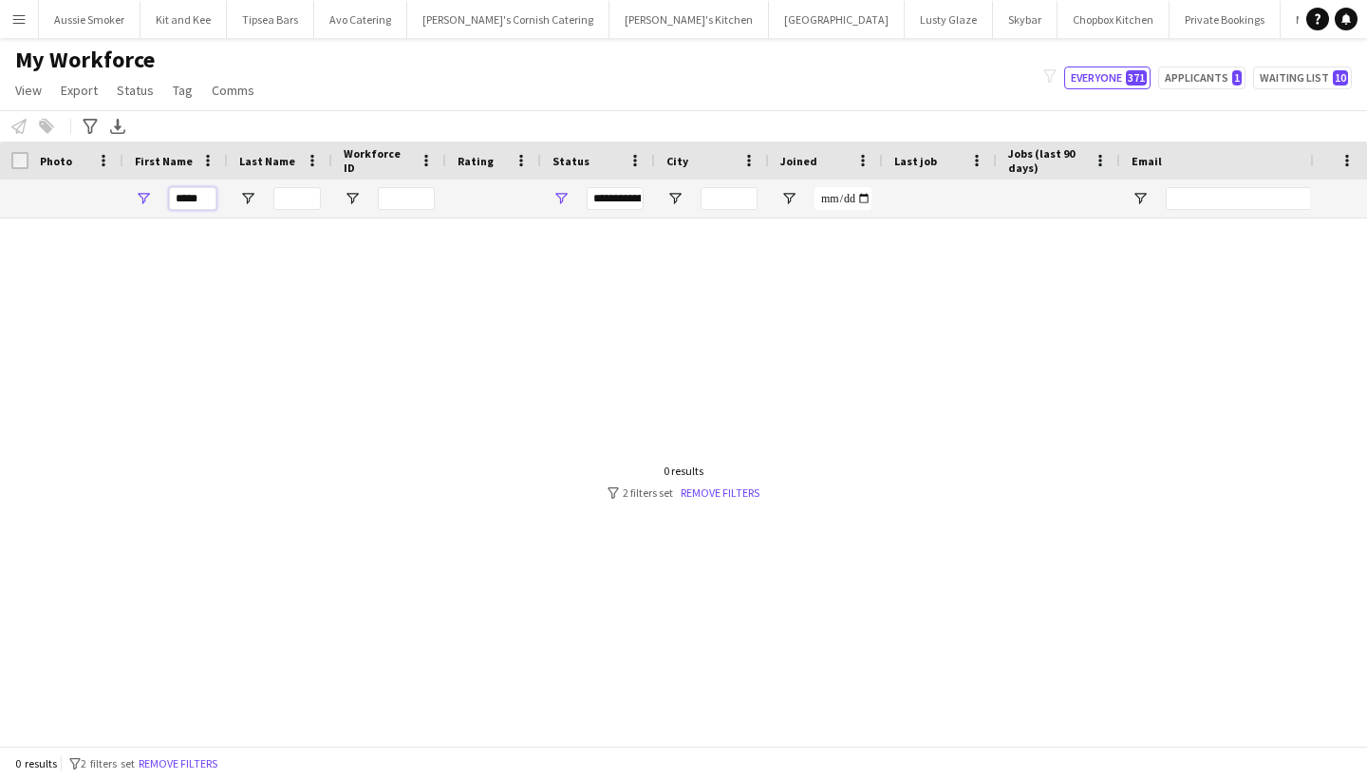
click at [206, 205] on input "*****" at bounding box center [192, 198] width 47 height 23
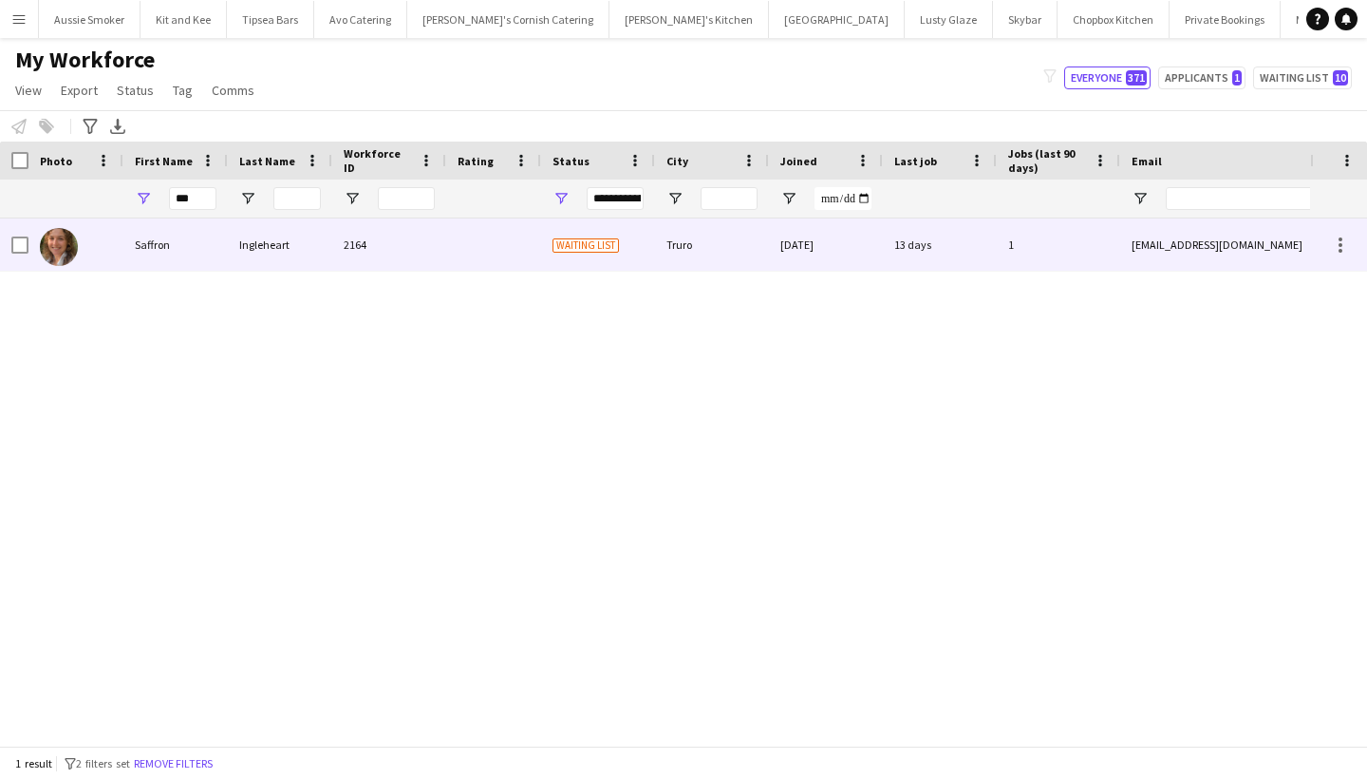
click at [188, 265] on div "Saffron" at bounding box center [175, 244] width 104 height 52
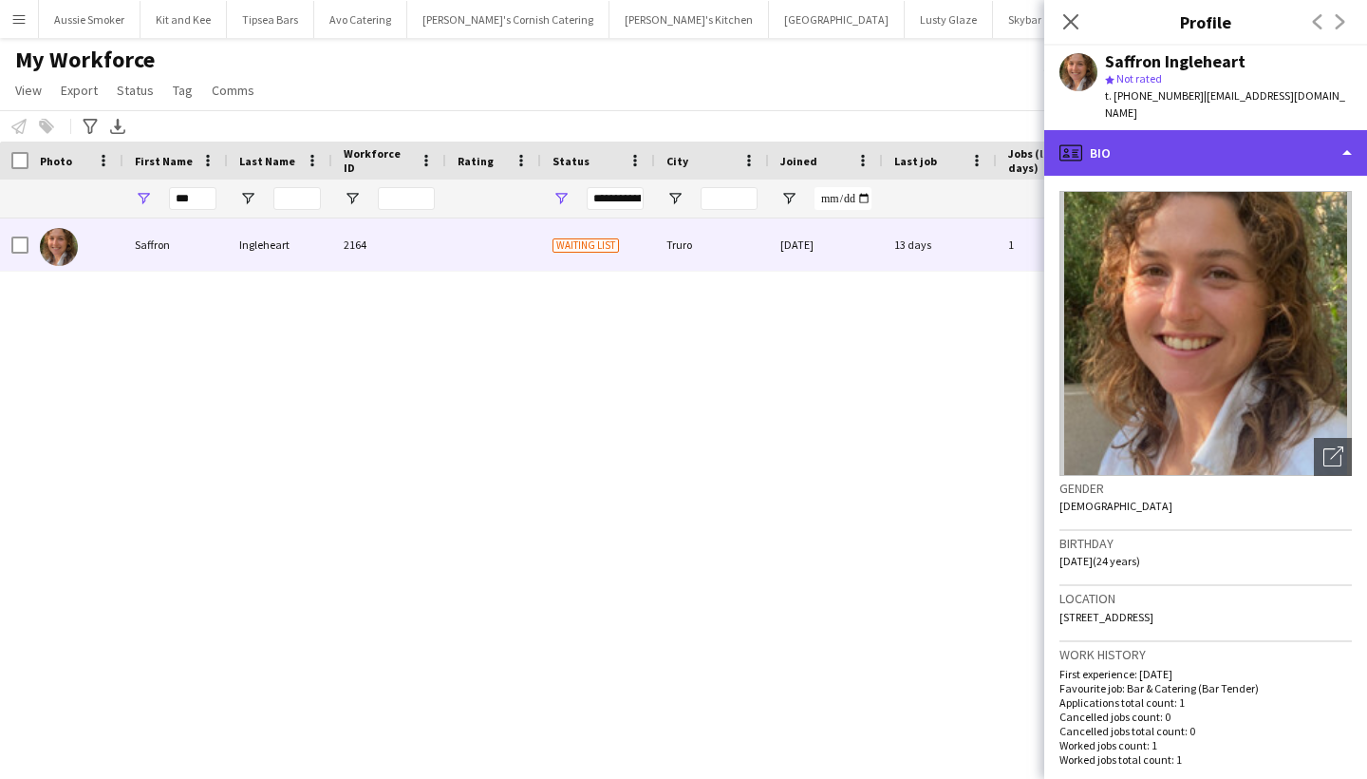
click at [1162, 134] on div "profile Bio" at bounding box center [1205, 153] width 323 height 46
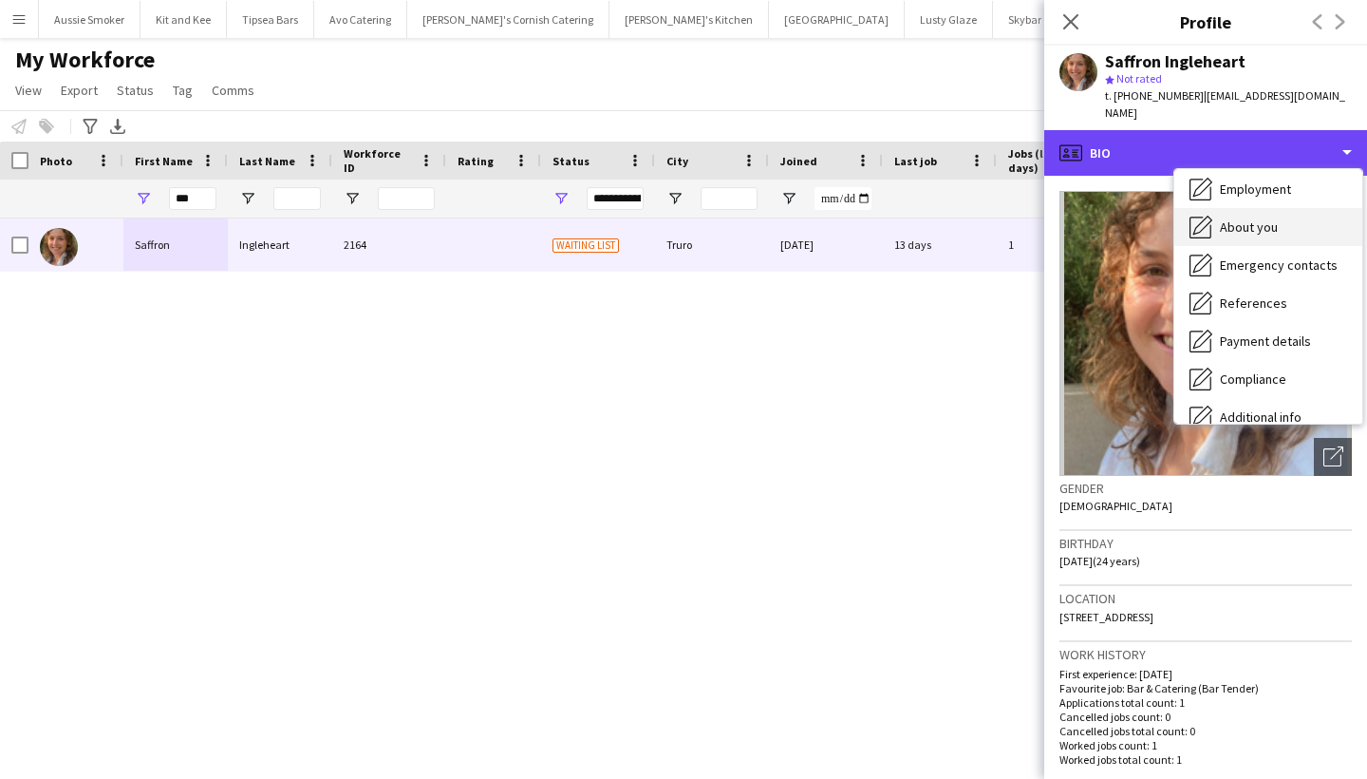
scroll to position [92, 0]
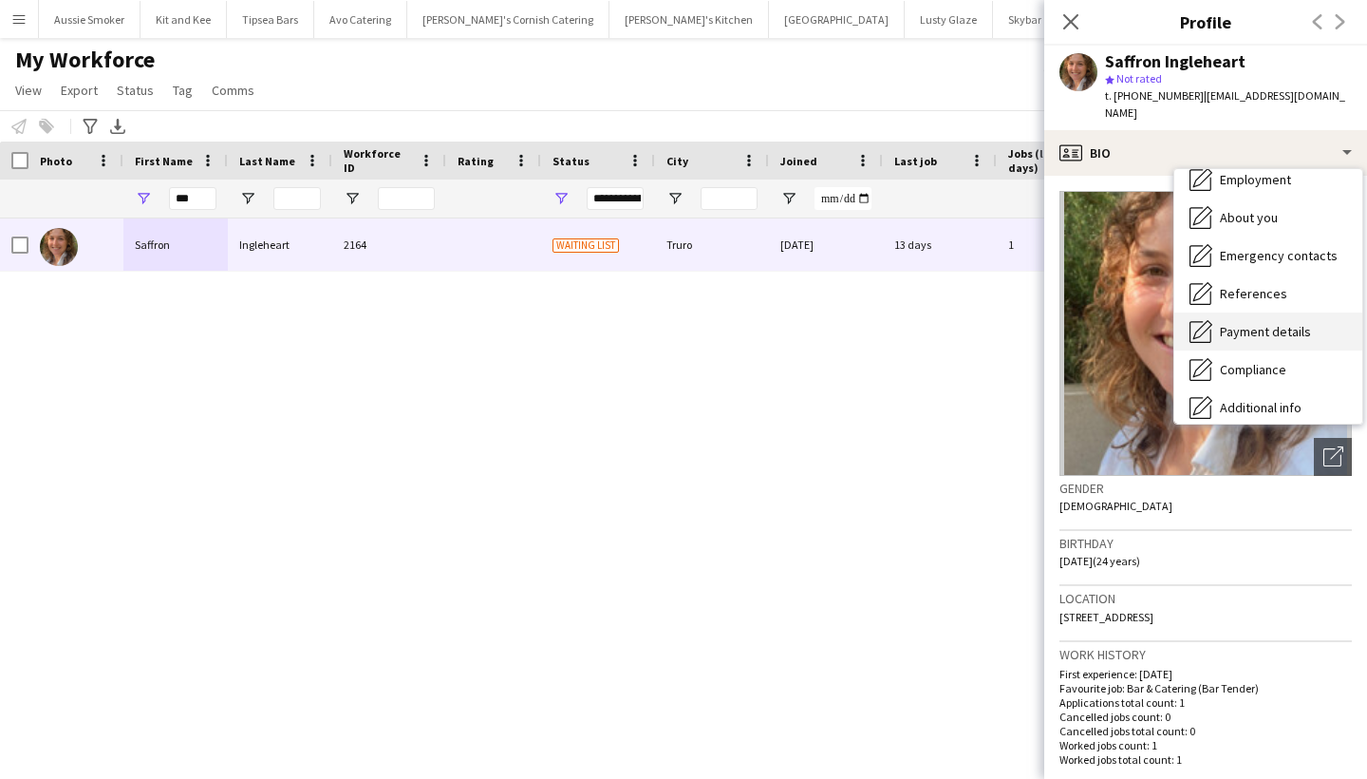
click at [1258, 323] on span "Payment details" at bounding box center [1265, 331] width 91 height 17
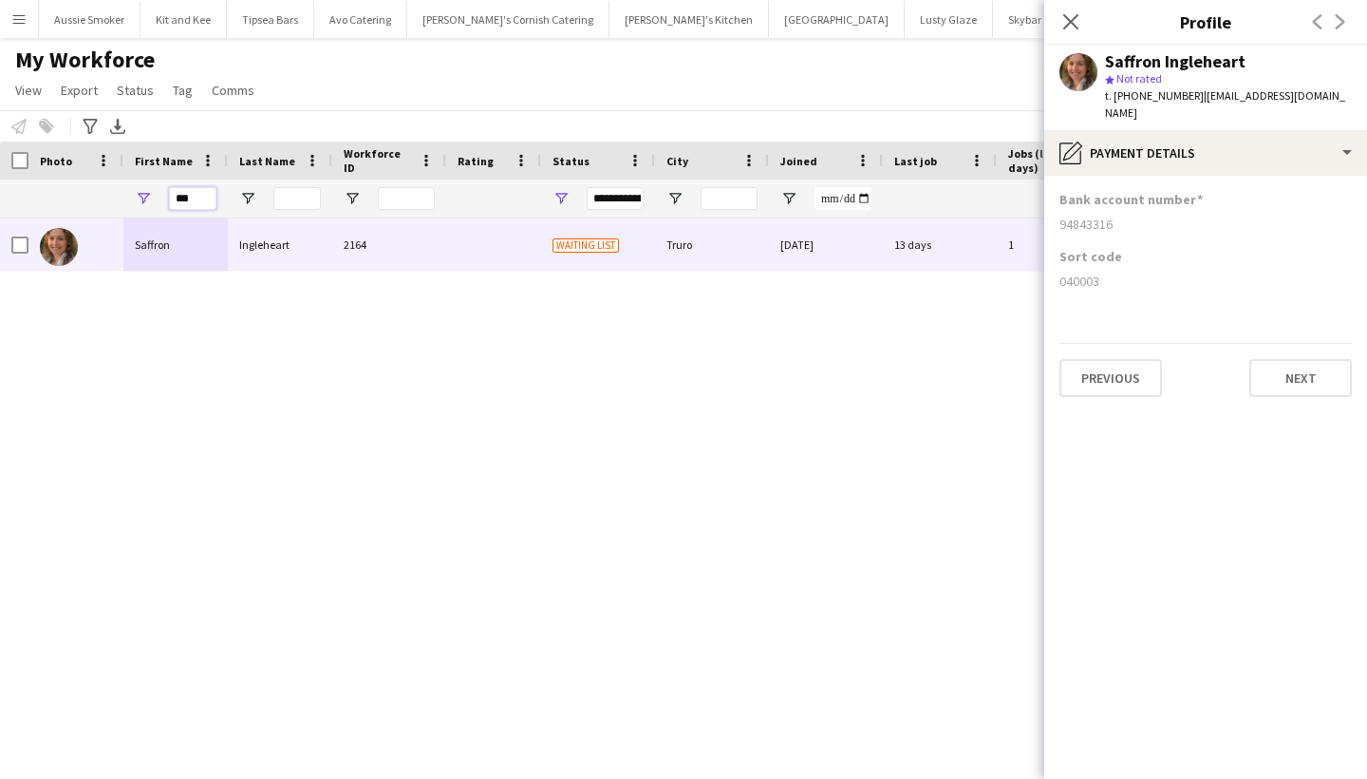
click at [189, 196] on input "***" at bounding box center [192, 198] width 47 height 23
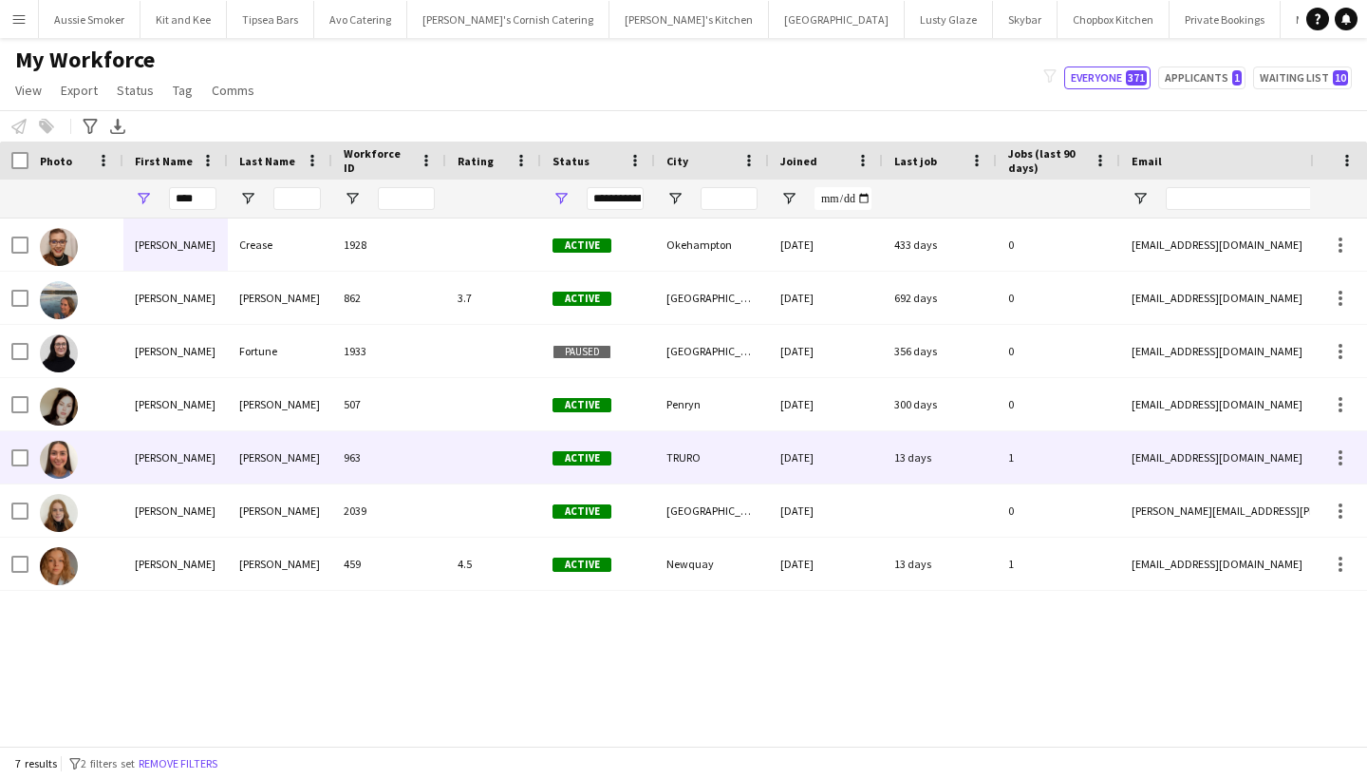
click at [262, 440] on div "McKendrick" at bounding box center [280, 457] width 104 height 52
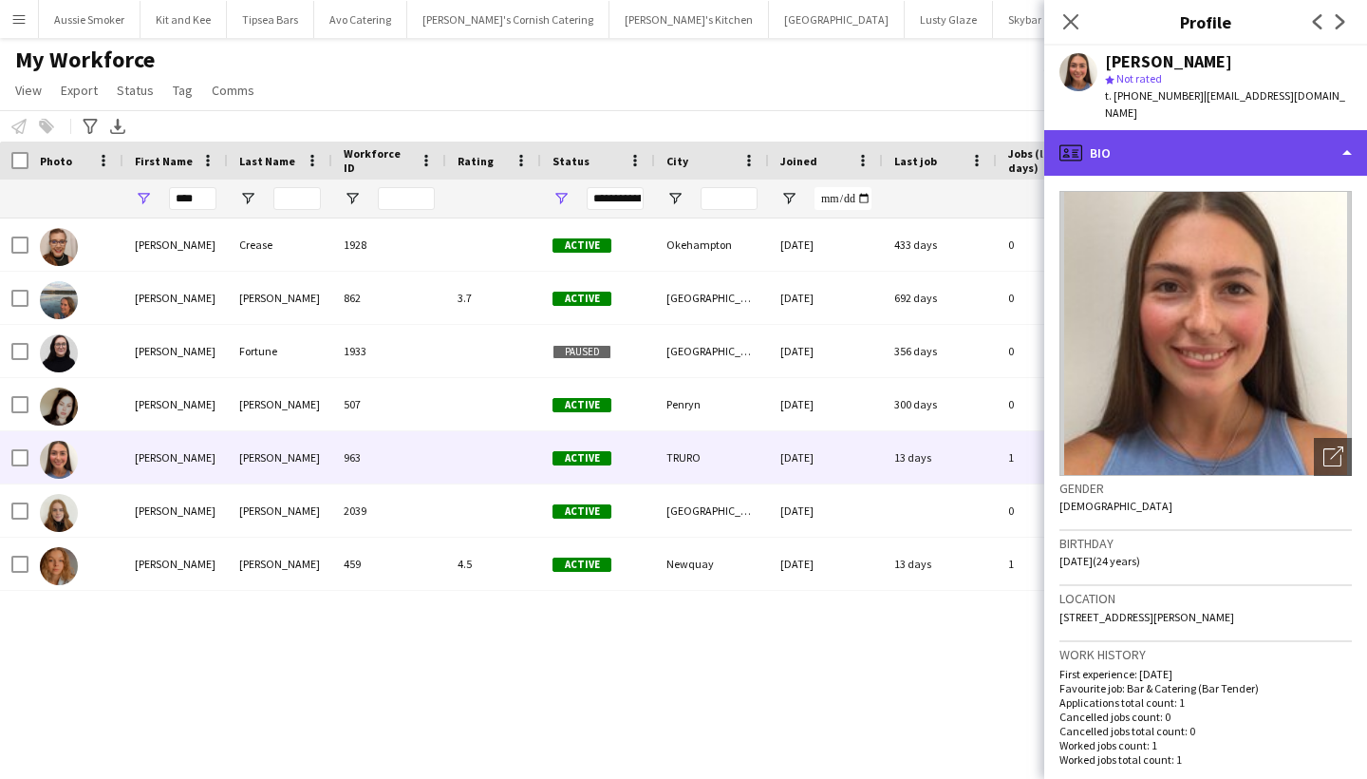
click at [1133, 152] on div "profile Bio" at bounding box center [1205, 153] width 323 height 46
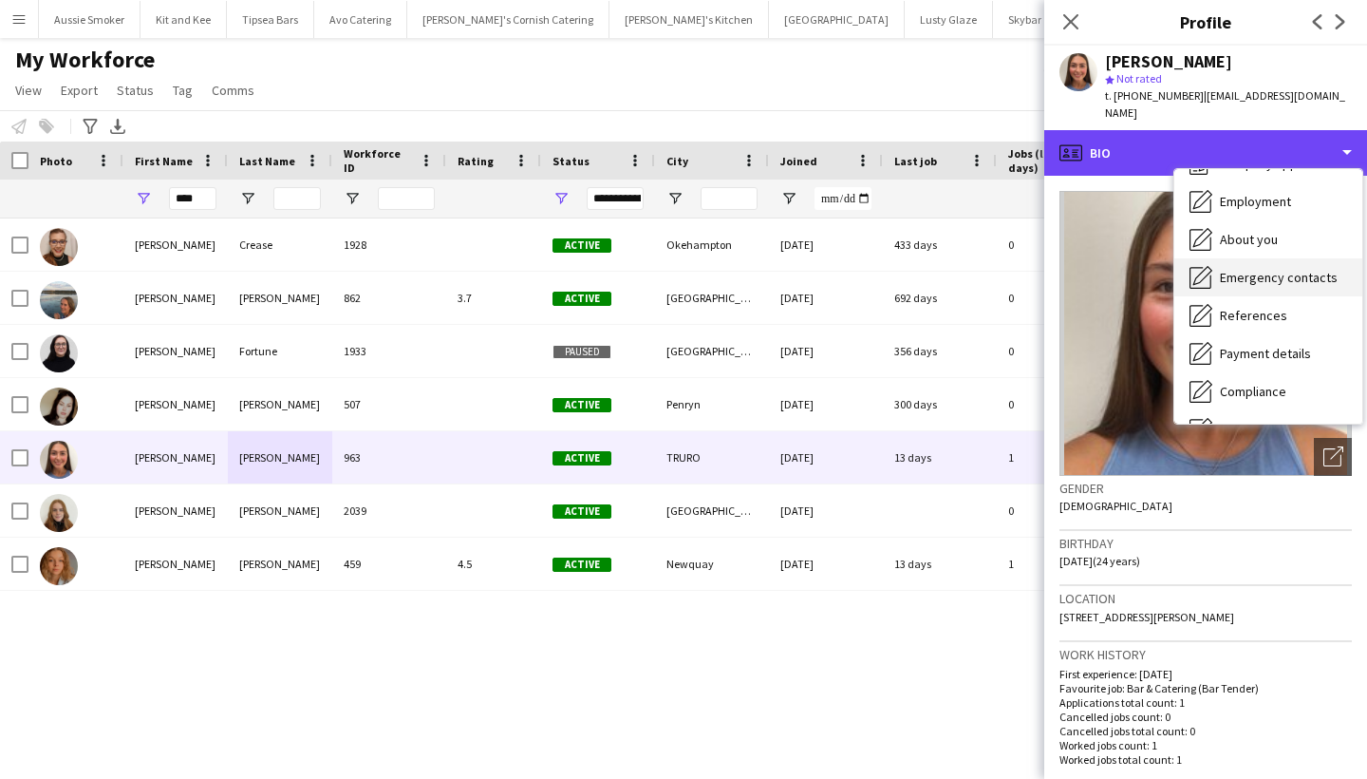
scroll to position [80, 0]
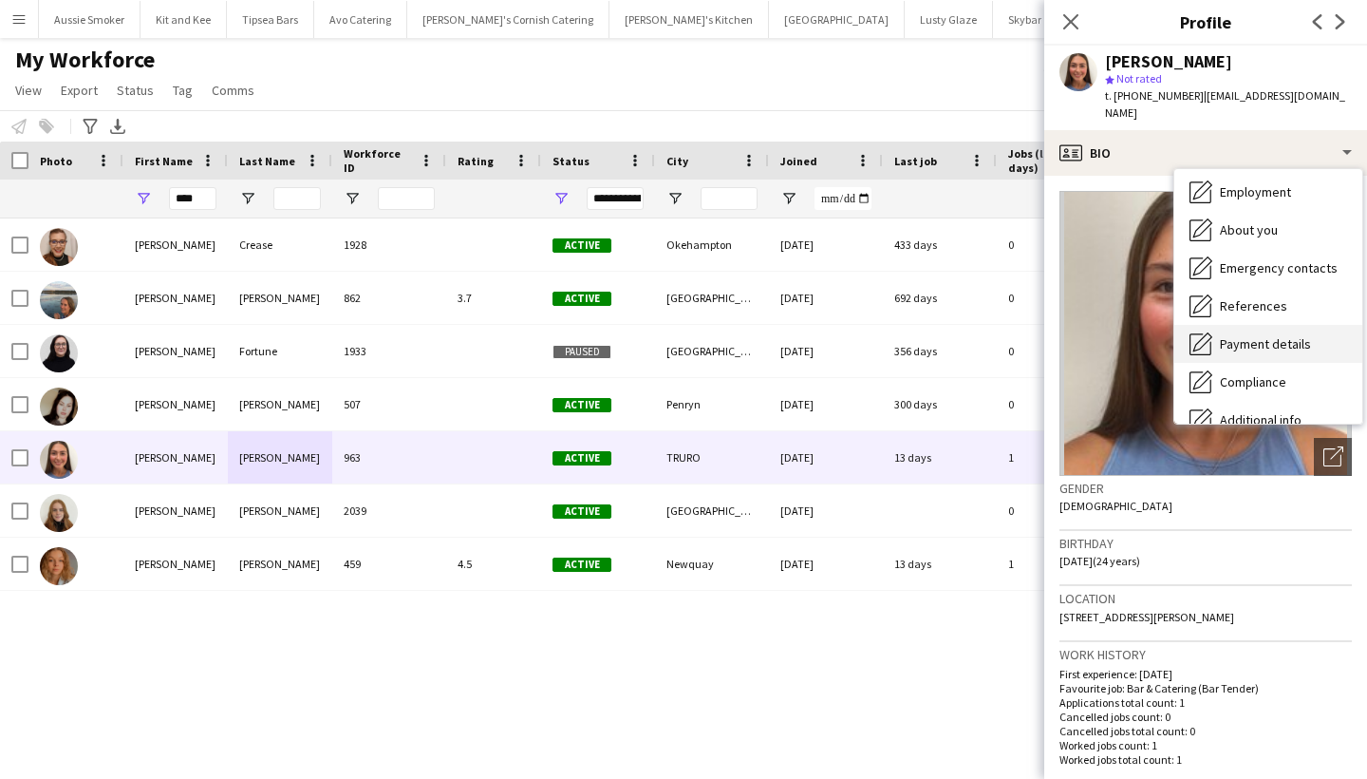
click at [1247, 345] on span "Payment details" at bounding box center [1265, 343] width 91 height 17
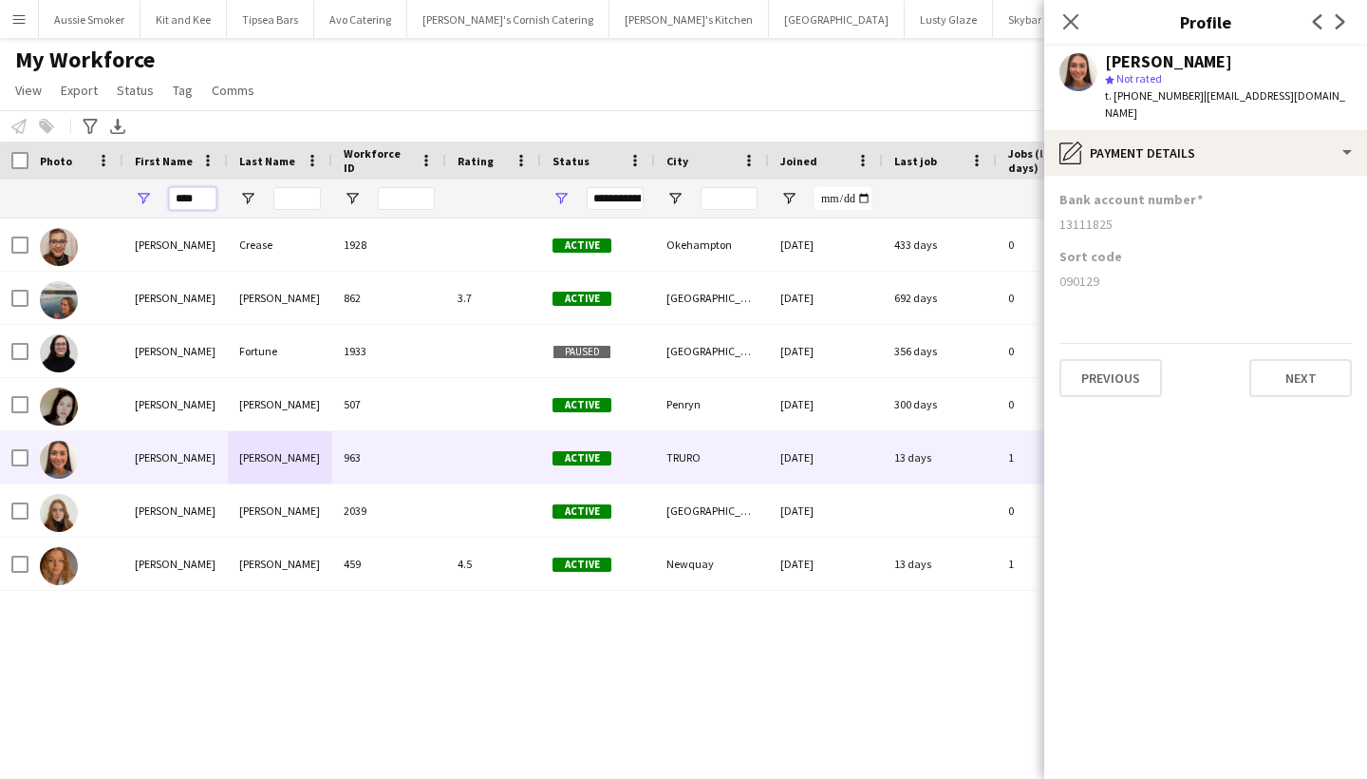
click at [198, 198] on input "****" at bounding box center [192, 198] width 47 height 23
type input "*"
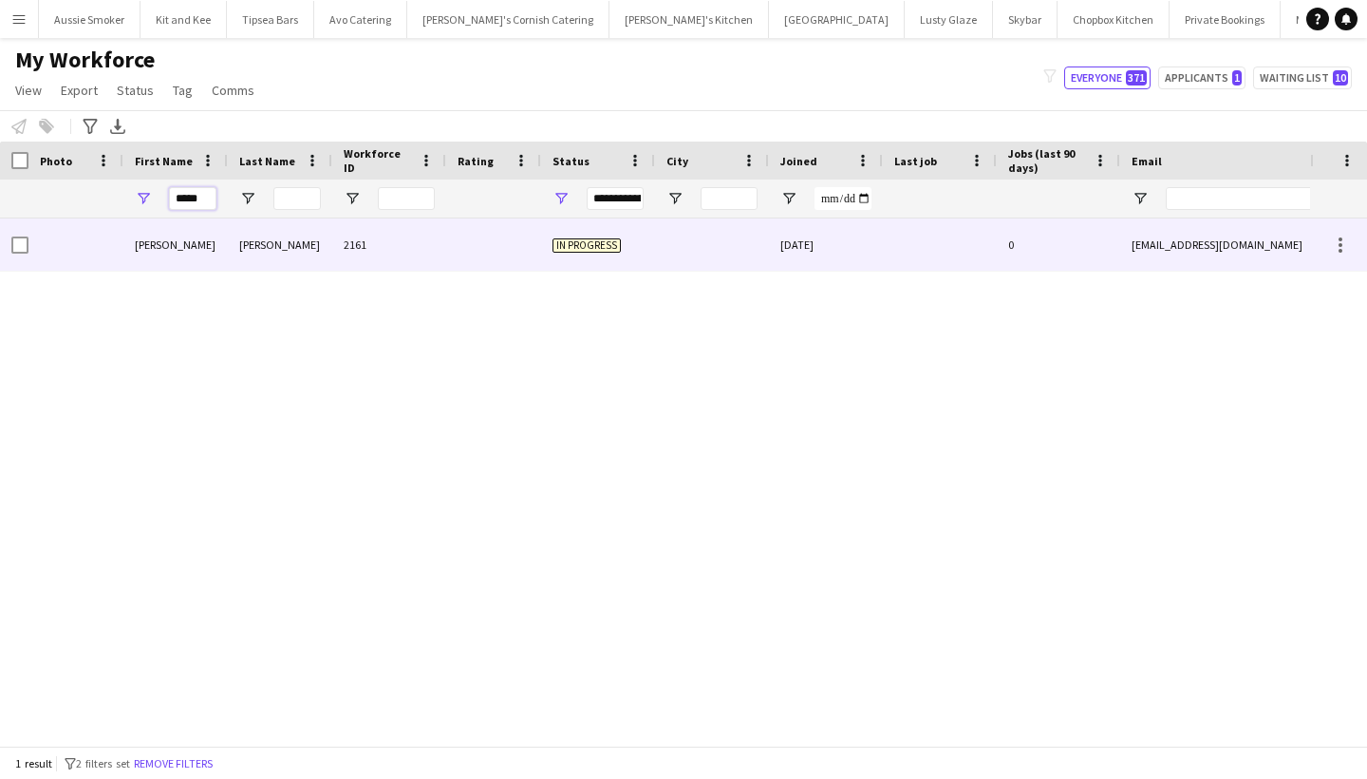
type input "*****"
drag, startPoint x: 198, startPoint y: 229, endPoint x: 203, endPoint y: 248, distance: 19.6
click at [203, 248] on div "Fiona" at bounding box center [175, 244] width 104 height 52
click at [259, 254] on div "Gunn" at bounding box center [280, 244] width 104 height 52
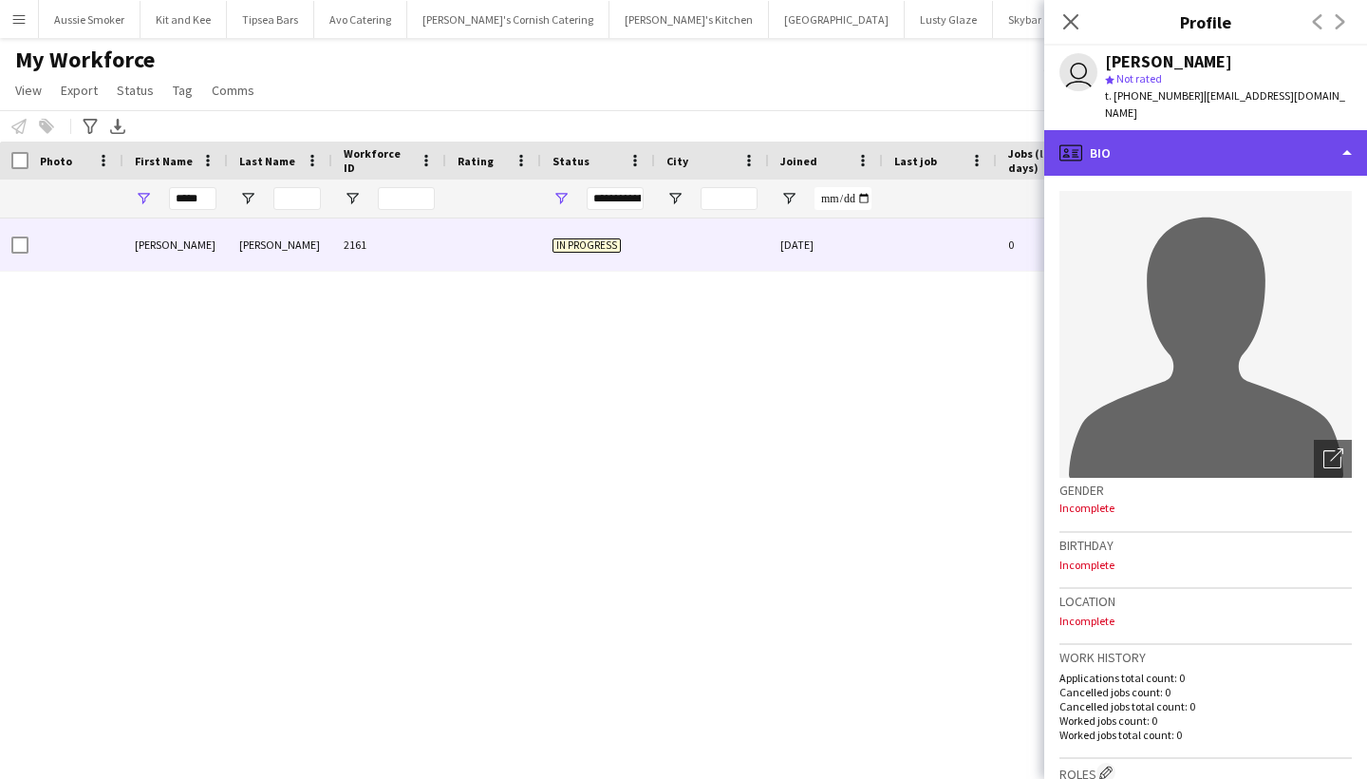
click at [1163, 135] on div "profile Bio" at bounding box center [1205, 153] width 323 height 46
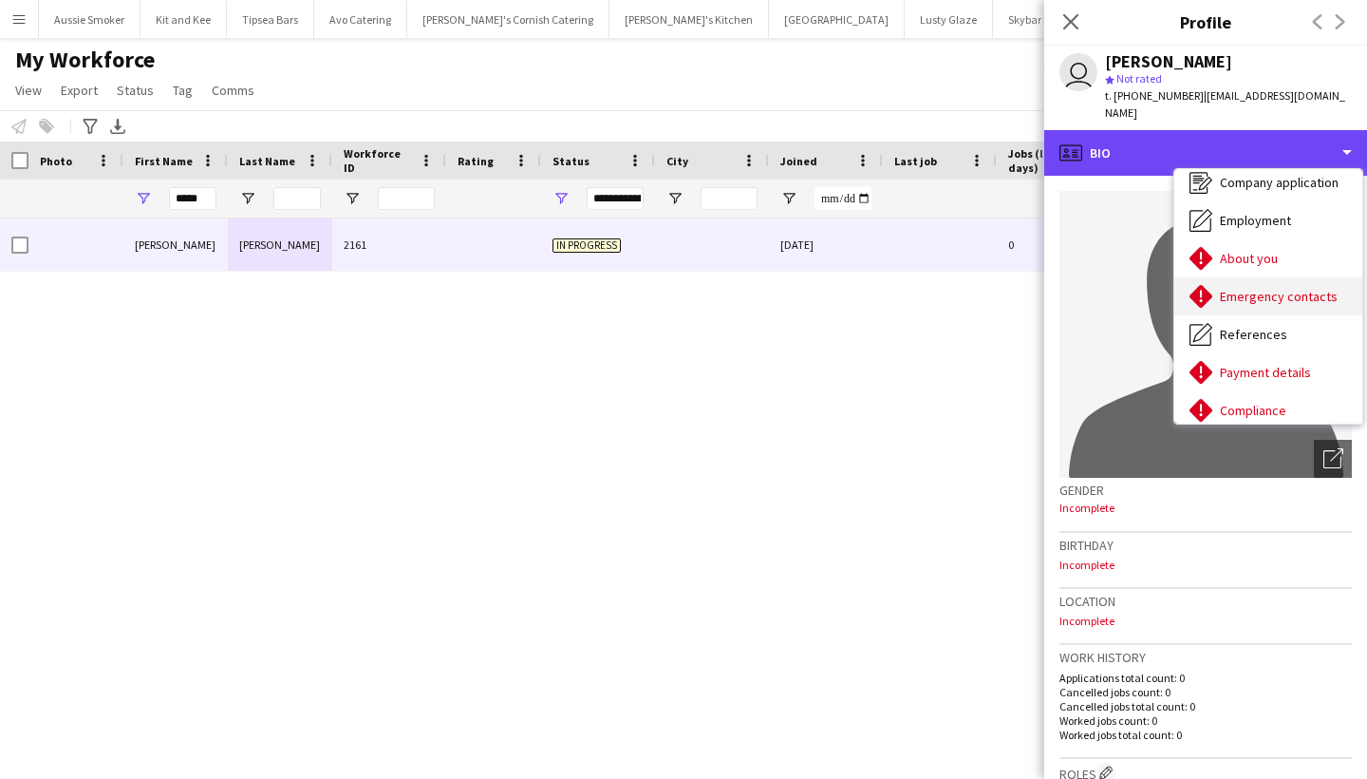
scroll to position [74, 0]
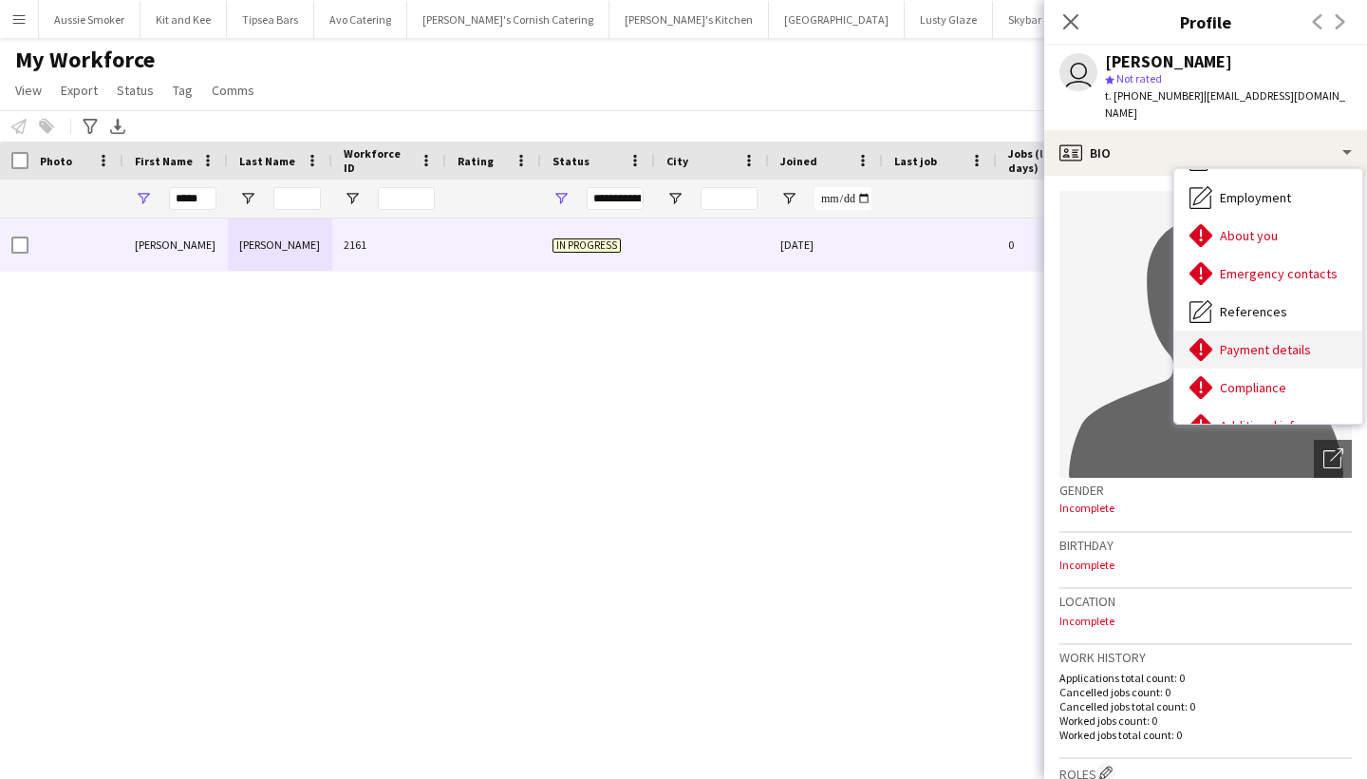
click at [1262, 344] on div "Payment details Payment details" at bounding box center [1268, 349] width 188 height 38
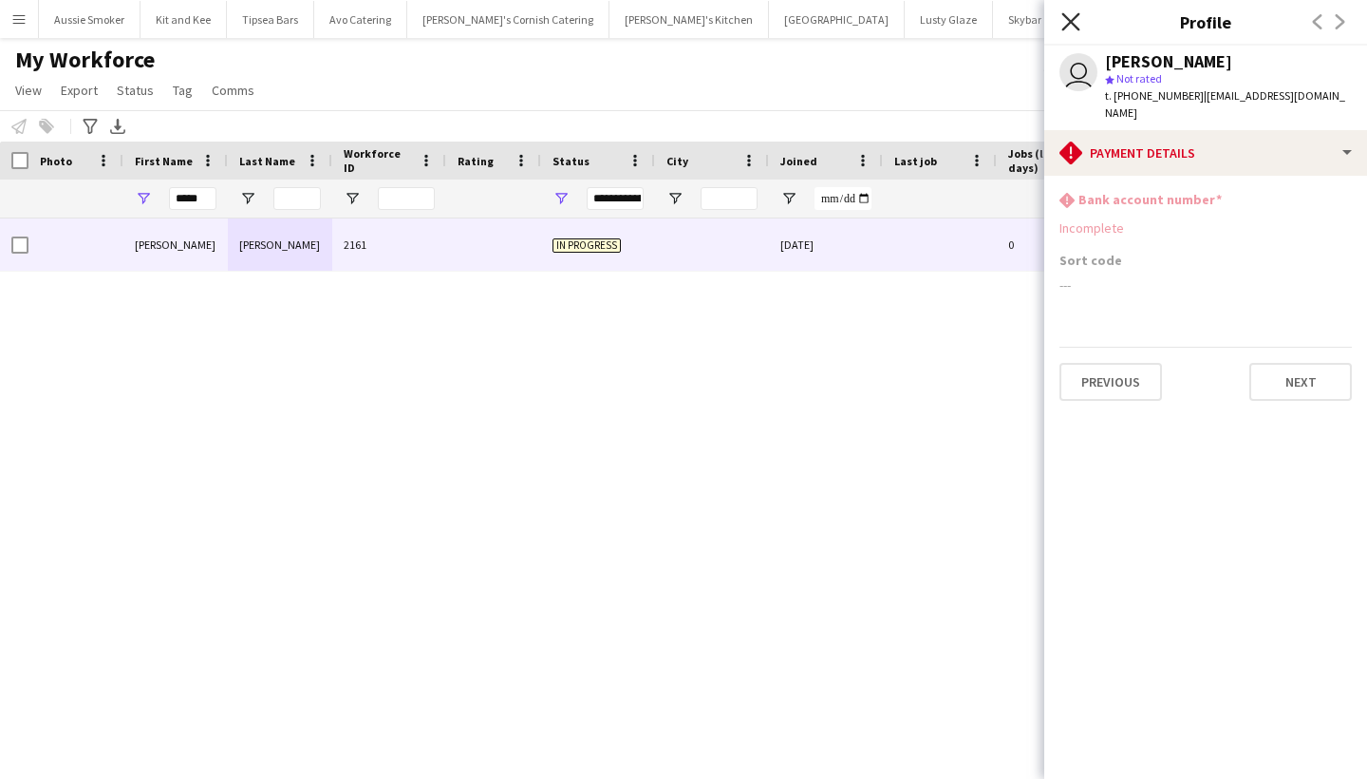
click at [1063, 16] on icon "Close pop-in" at bounding box center [1071, 21] width 18 height 18
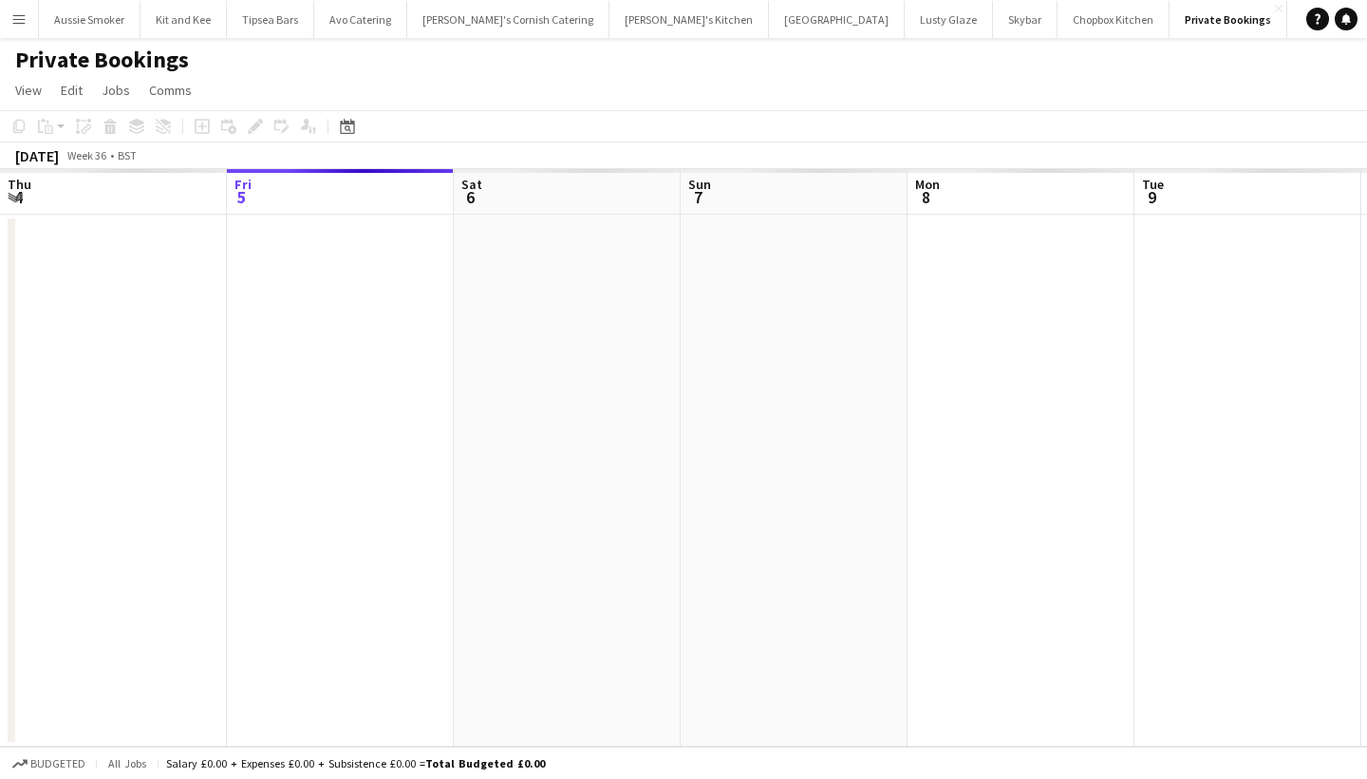
scroll to position [0, 652]
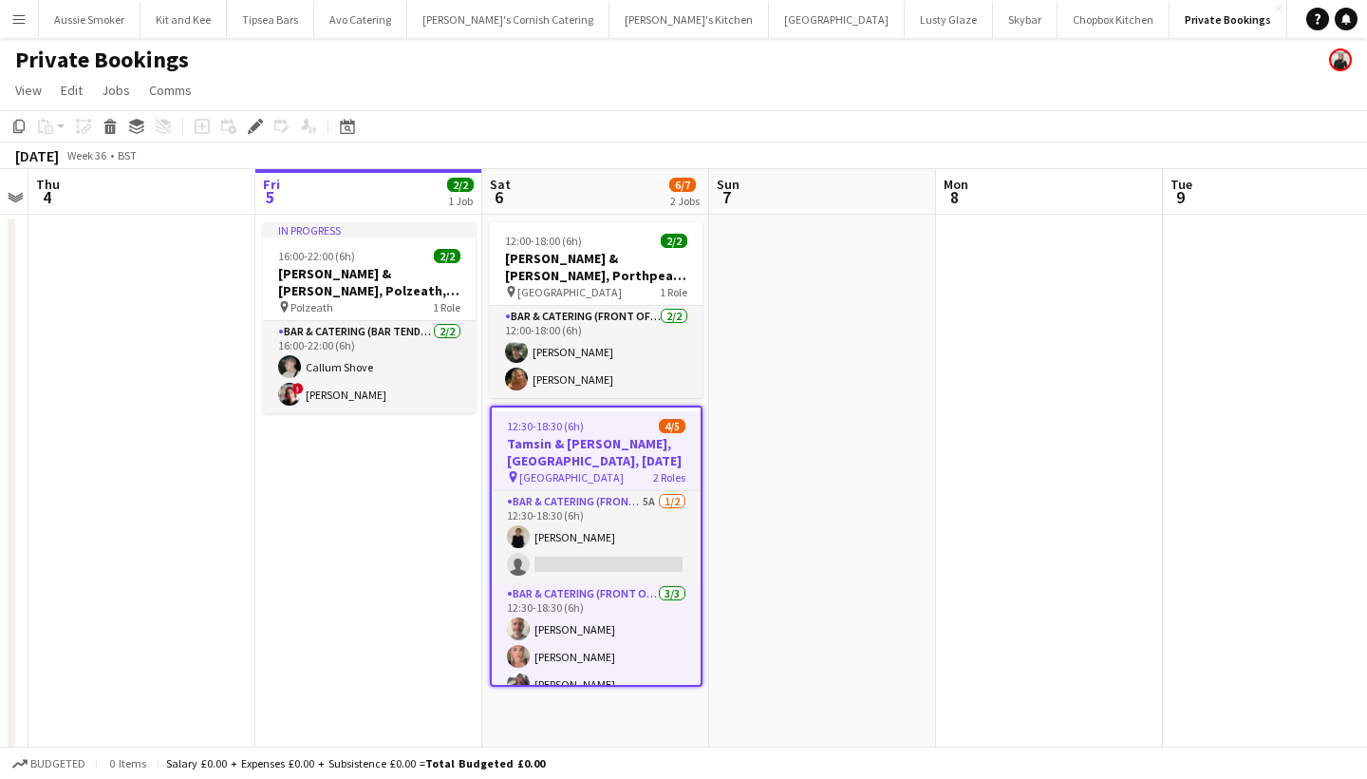
click at [17, 11] on app-icon "Menu" at bounding box center [18, 18] width 15 height 15
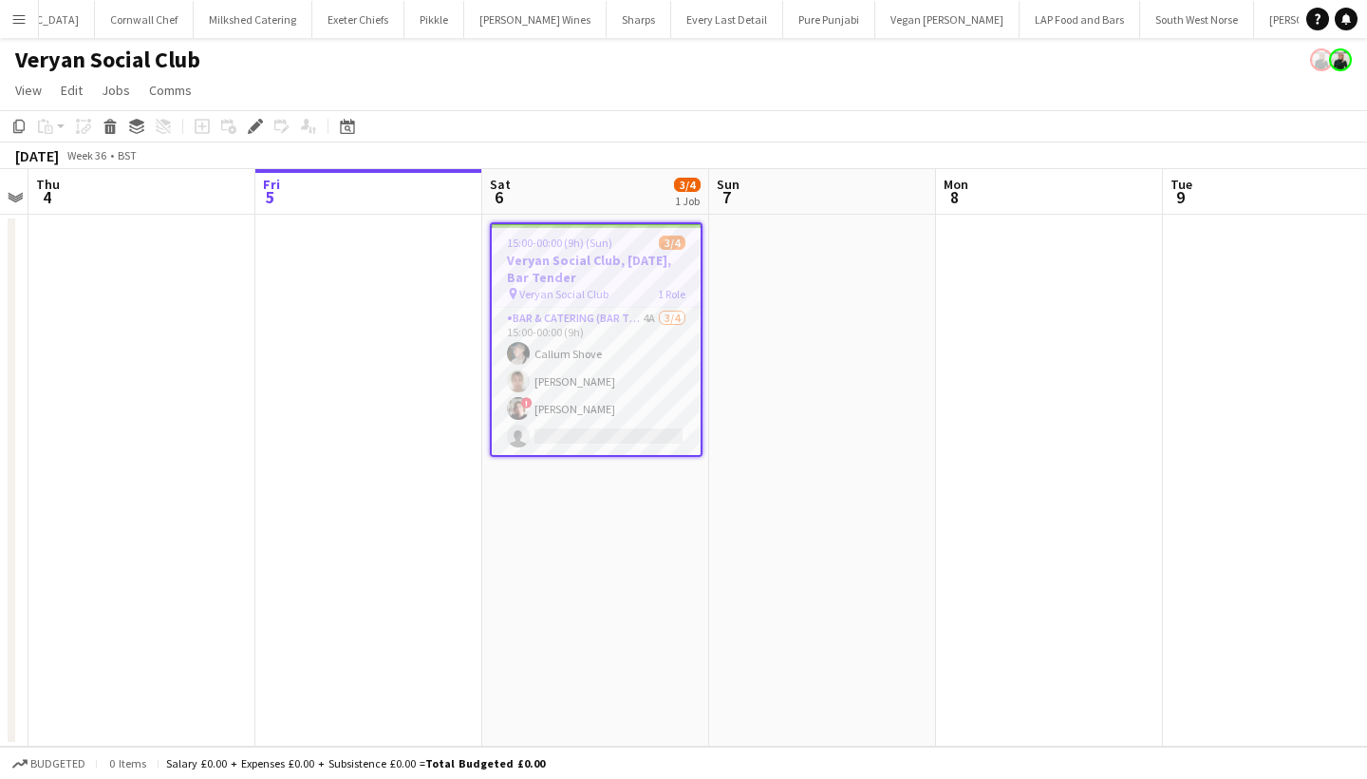
click at [609, 269] on h3 "Veryan Social Club, 6th September, Bar Tender" at bounding box center [596, 269] width 209 height 34
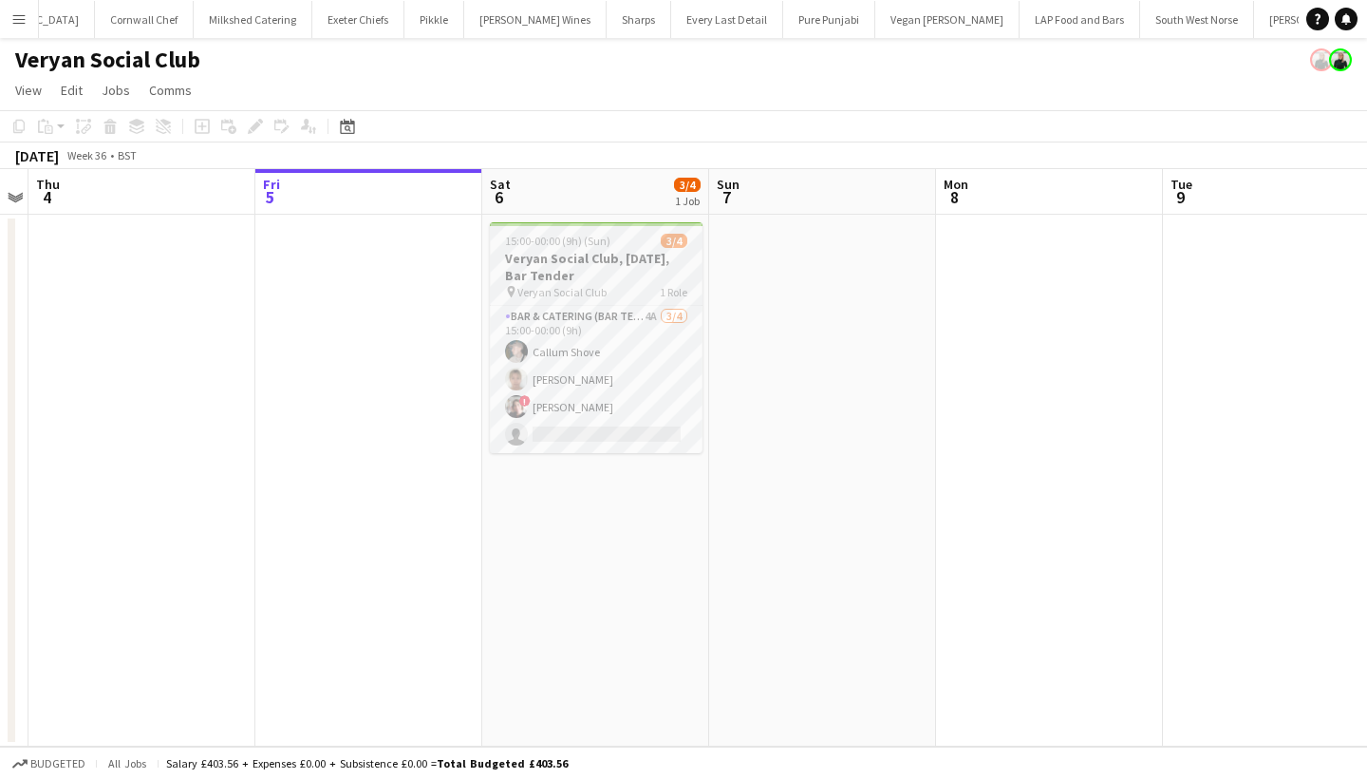
click at [592, 245] on span "15:00-00:00 (9h) (Sun)" at bounding box center [557, 241] width 105 height 14
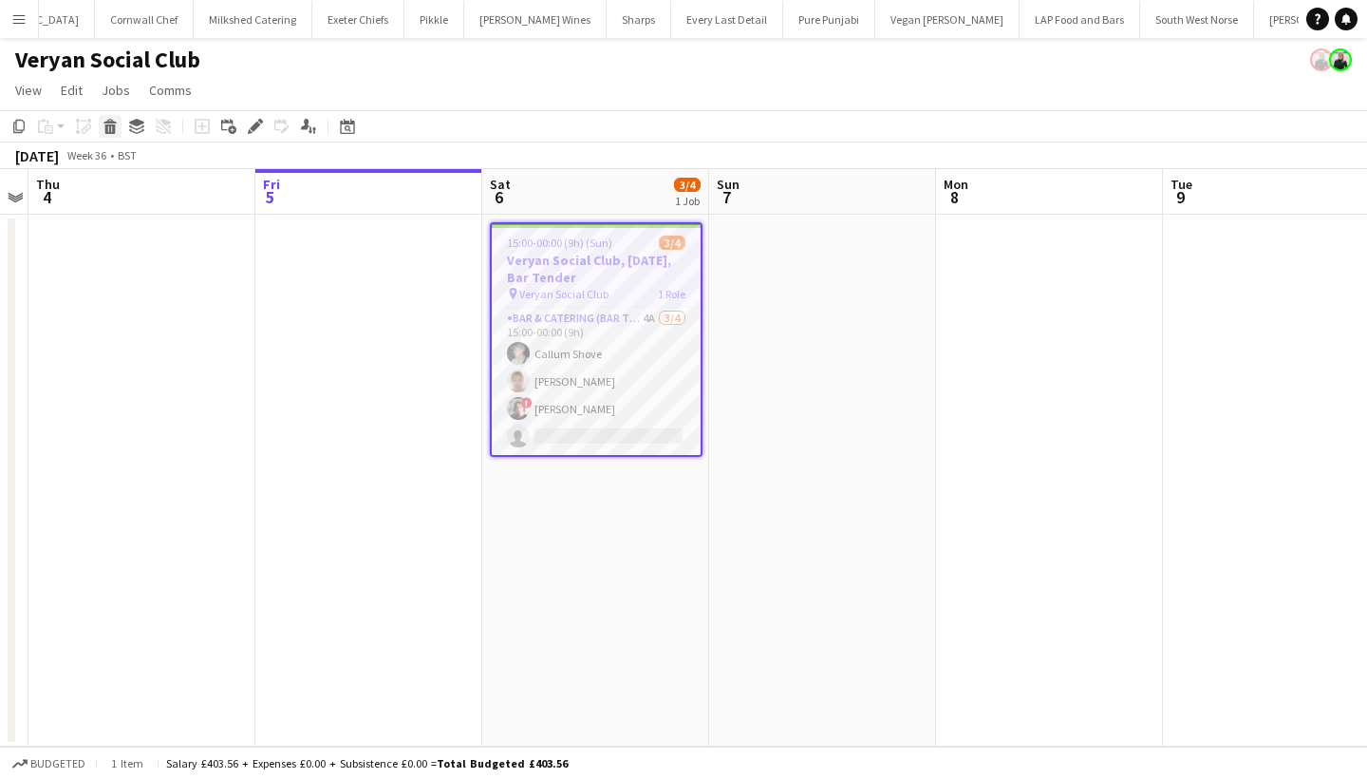
click at [113, 124] on icon at bounding box center [110, 128] width 10 height 9
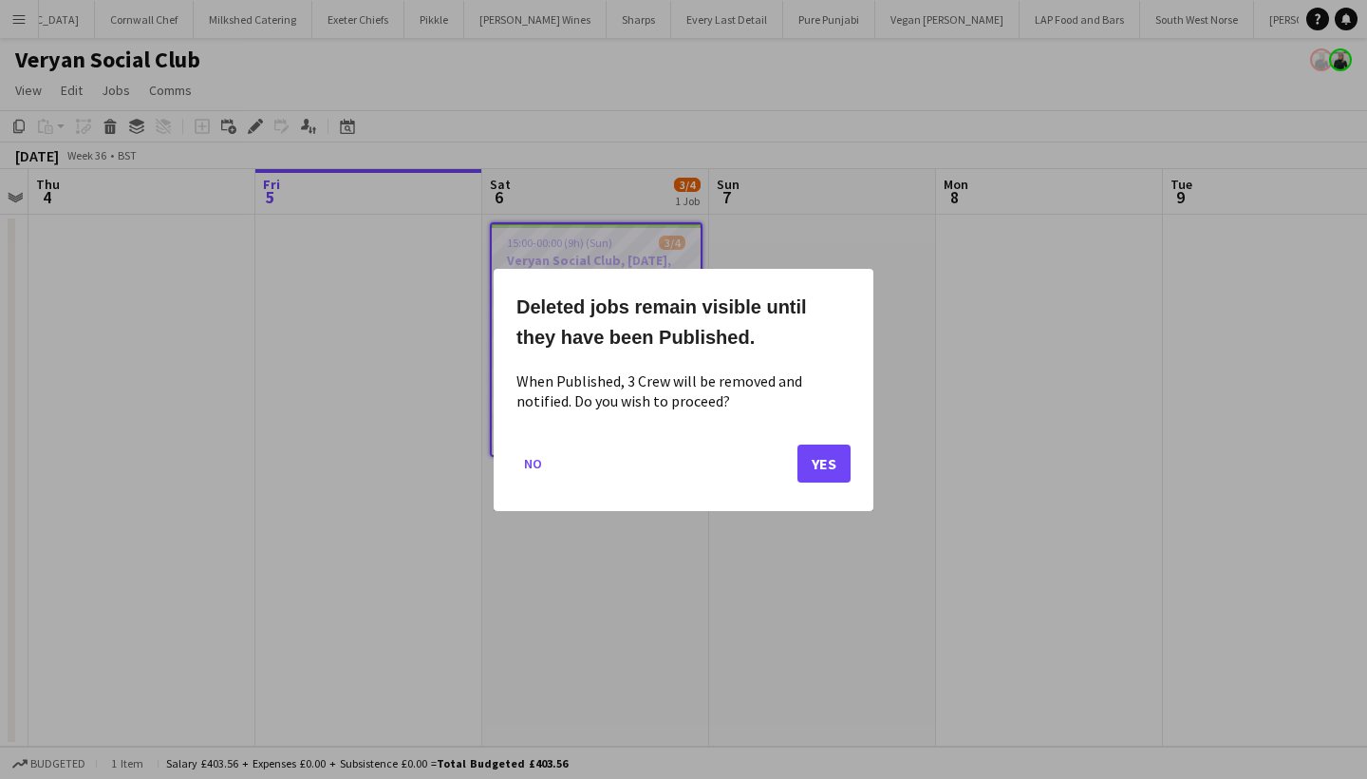
click at [817, 460] on button "Yes" at bounding box center [824, 462] width 53 height 38
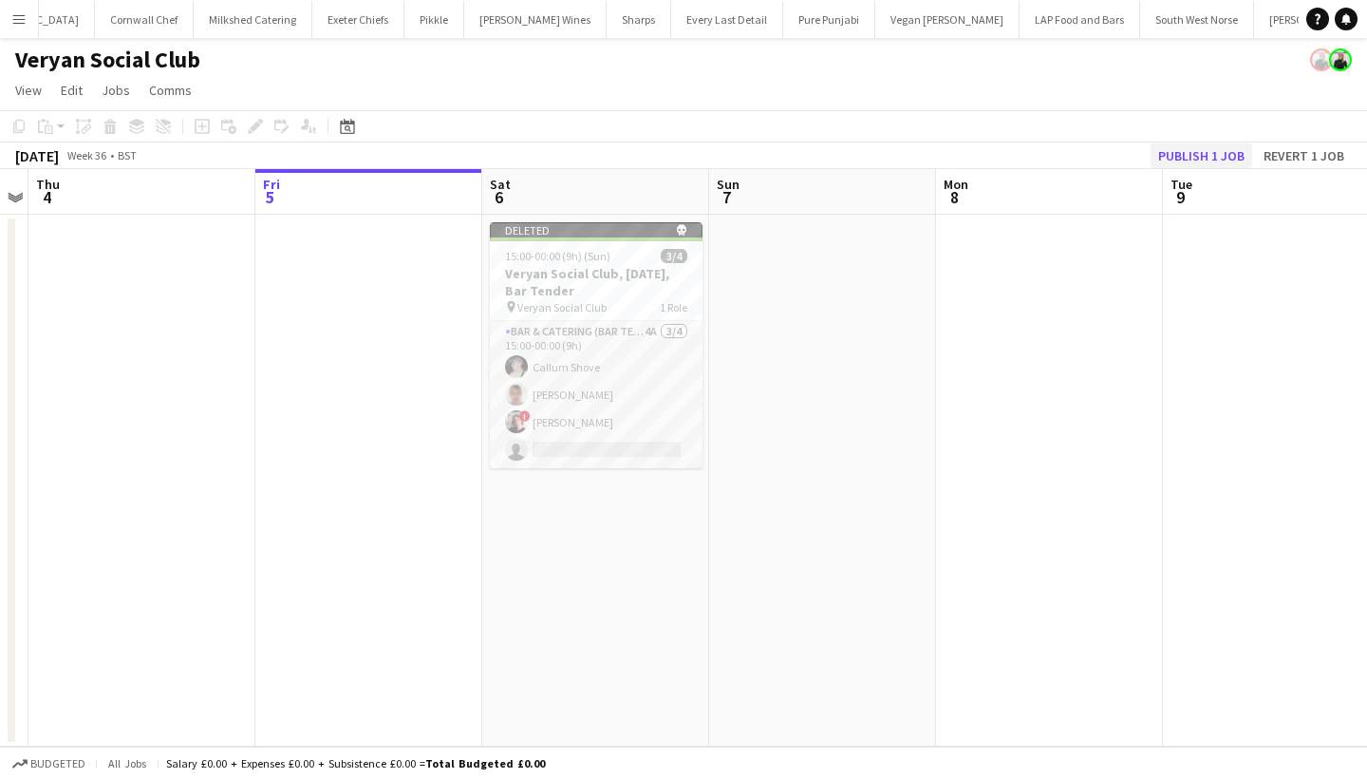
click at [1214, 161] on button "Publish 1 job" at bounding box center [1202, 155] width 102 height 25
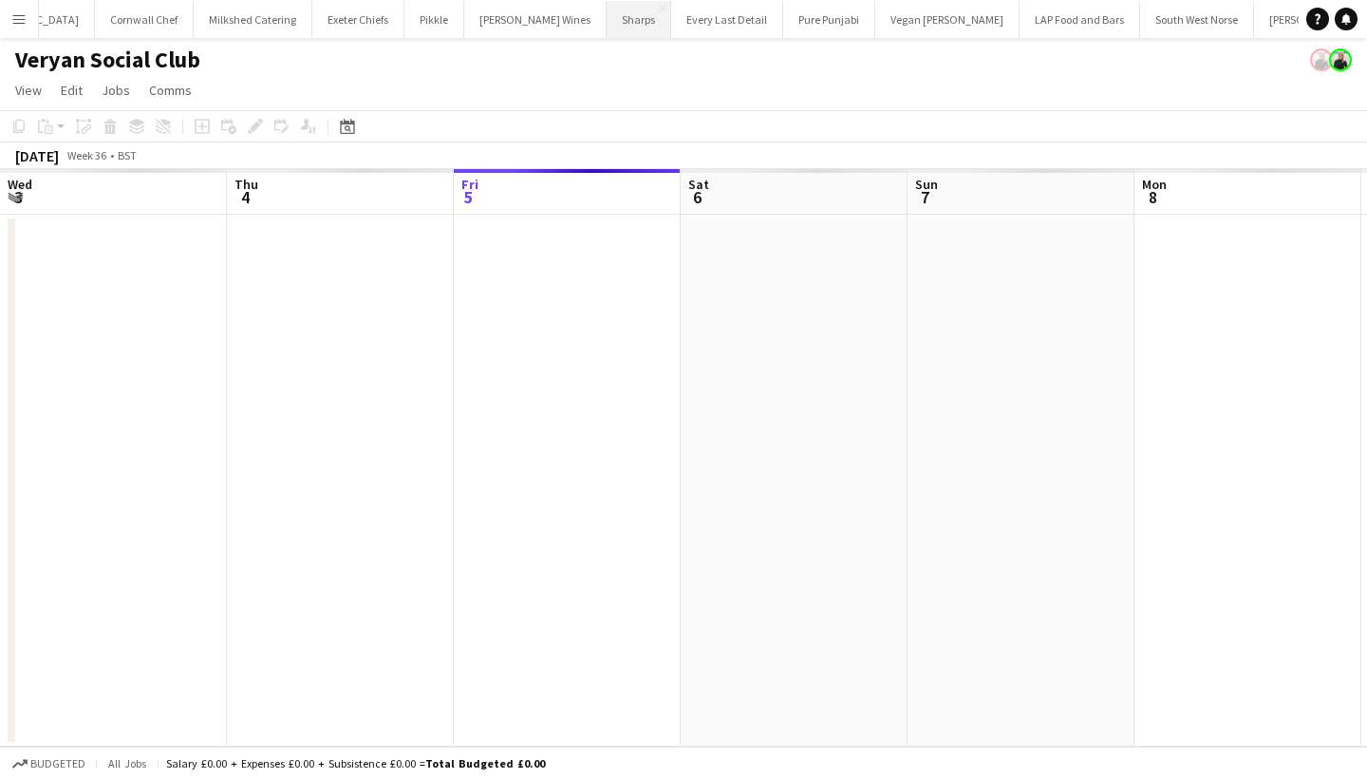
scroll to position [0, 652]
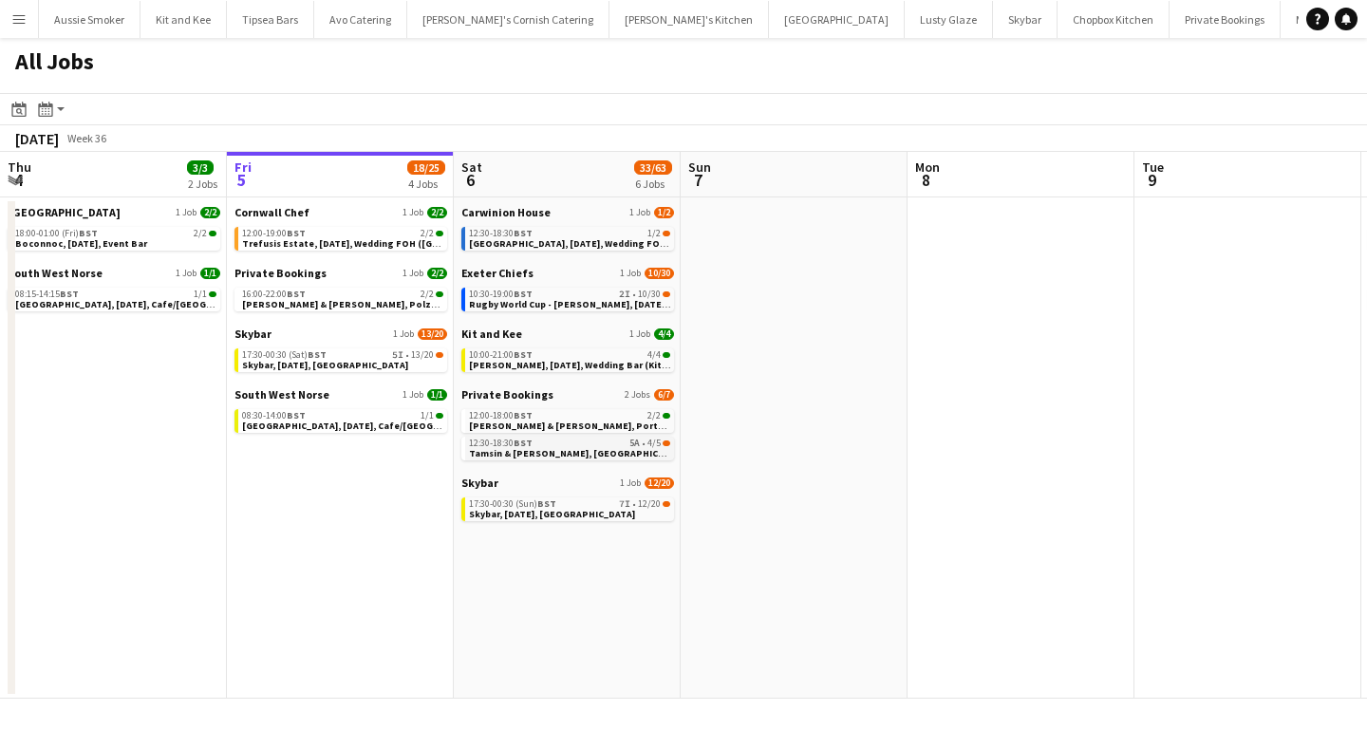
click at [592, 452] on span "Tamsin & [PERSON_NAME], [GEOGRAPHIC_DATA], [DATE]" at bounding box center [596, 453] width 255 height 12
click at [559, 233] on div "12:30-18:30 BST 1/2" at bounding box center [569, 233] width 201 height 9
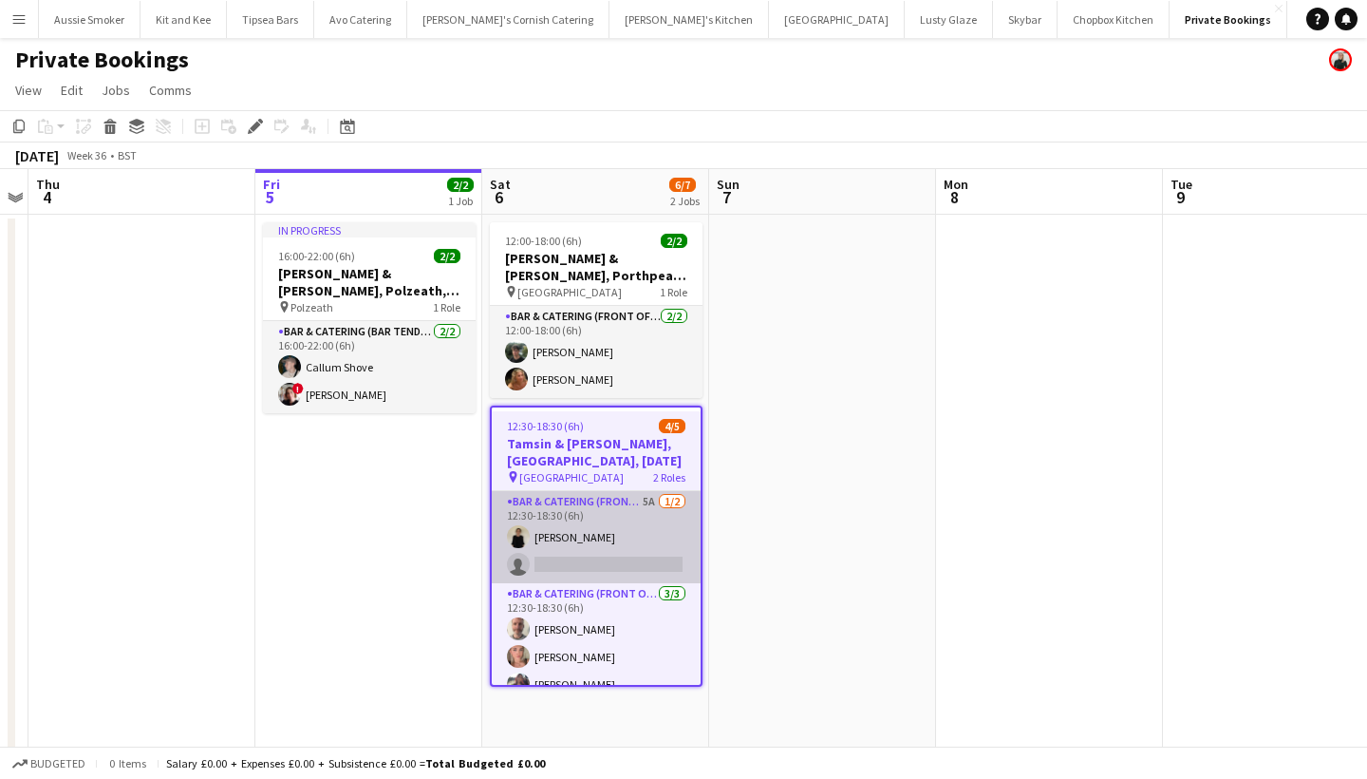
click at [578, 572] on app-card-role "Bar & Catering (Front of House) 5A 1/2 12:30-18:30 (6h) Nikki Coleman single-ne…" at bounding box center [596, 537] width 209 height 92
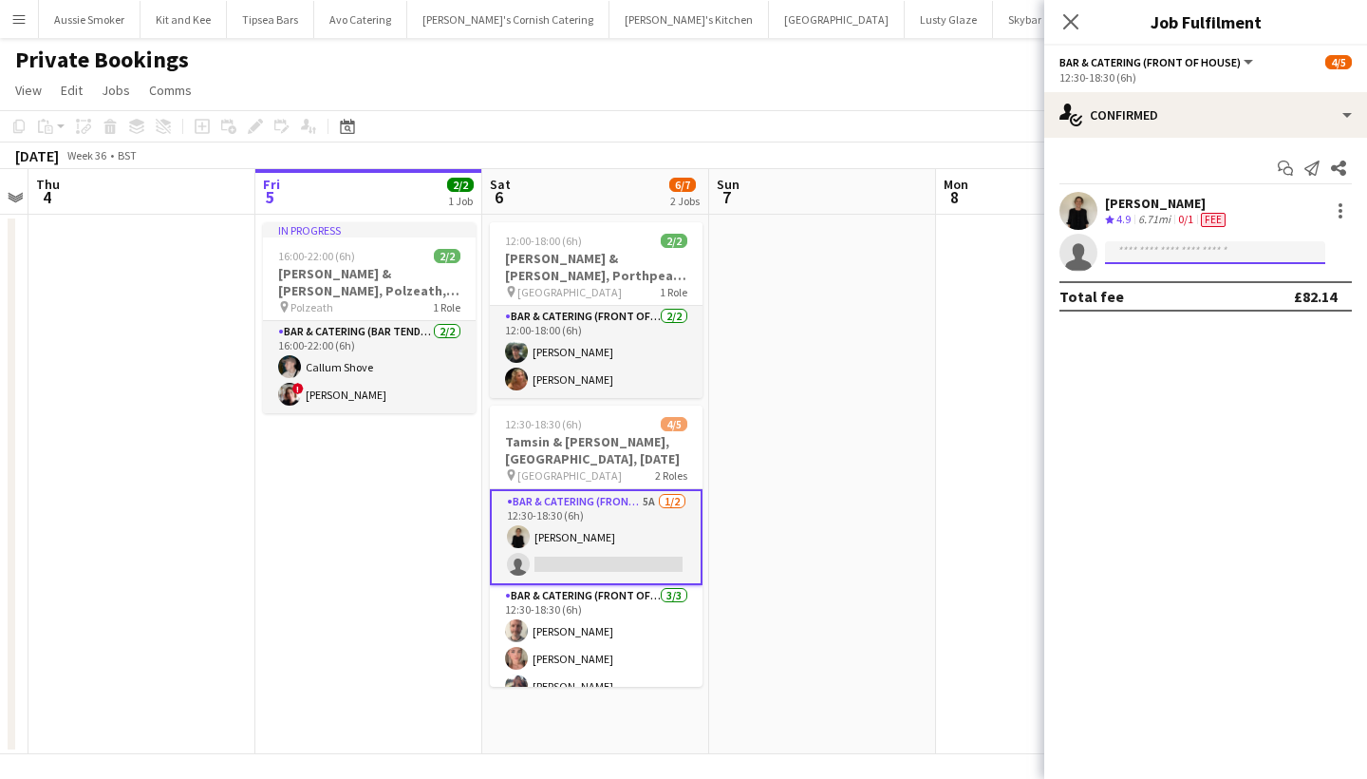
click at [1146, 247] on input at bounding box center [1215, 252] width 220 height 23
type input "*****"
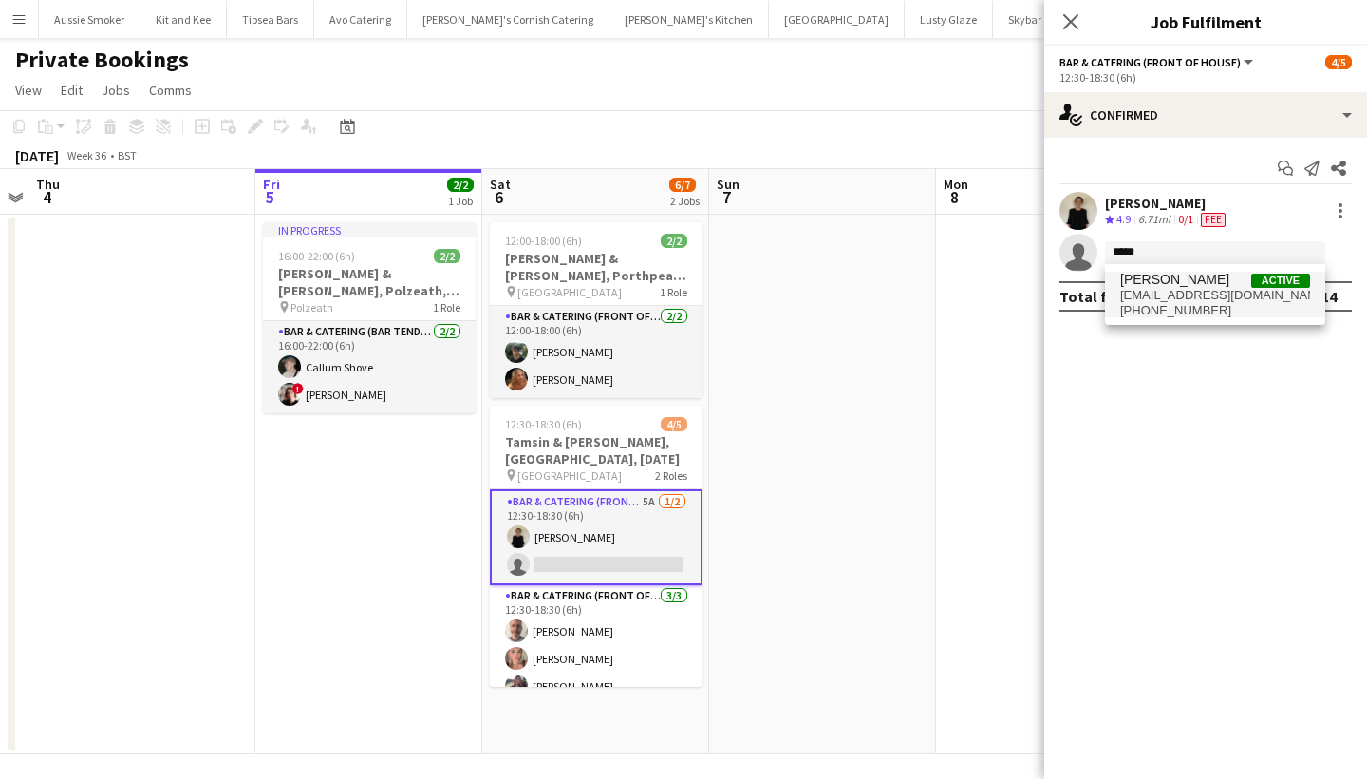
click at [1165, 291] on span "debstevensuk@yahoo.co.uk" at bounding box center [1215, 295] width 190 height 15
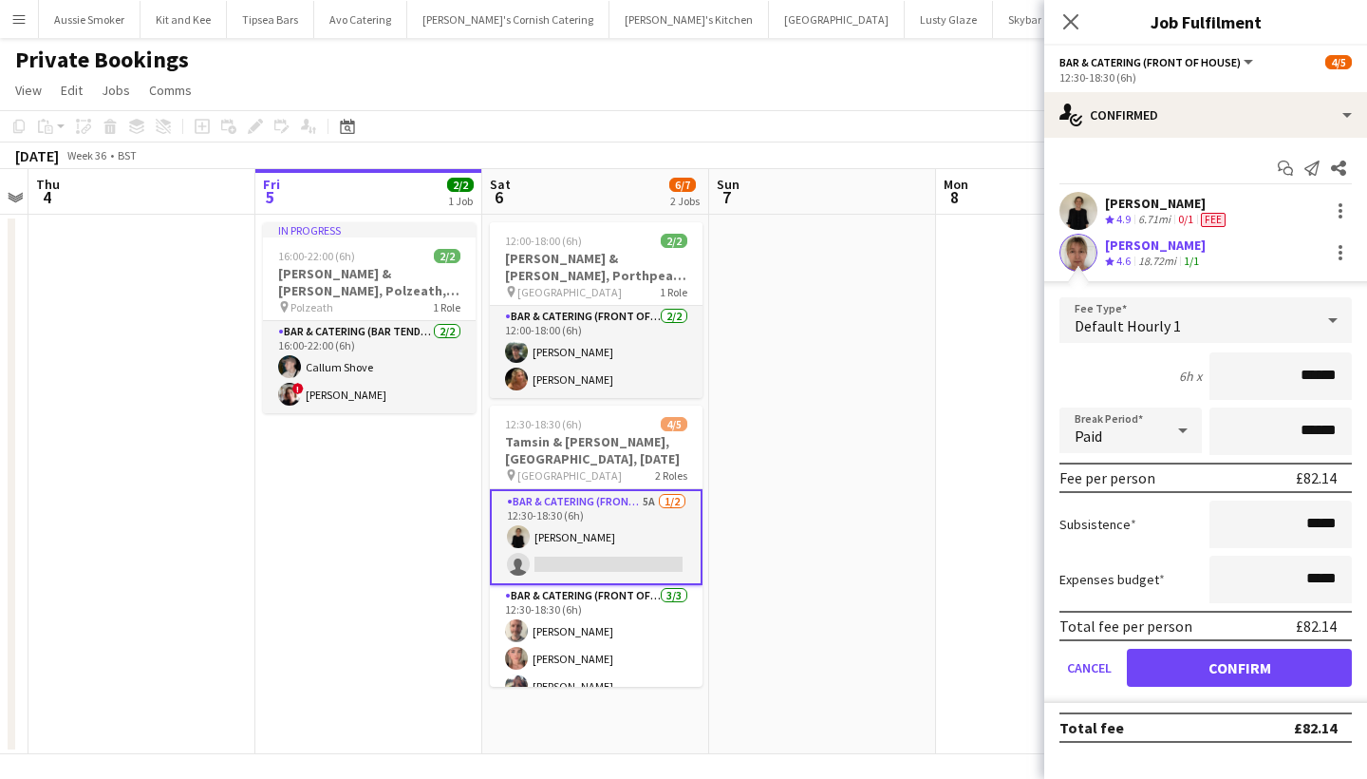
type input "******"
click at [1188, 669] on button "Confirm" at bounding box center [1239, 667] width 225 height 38
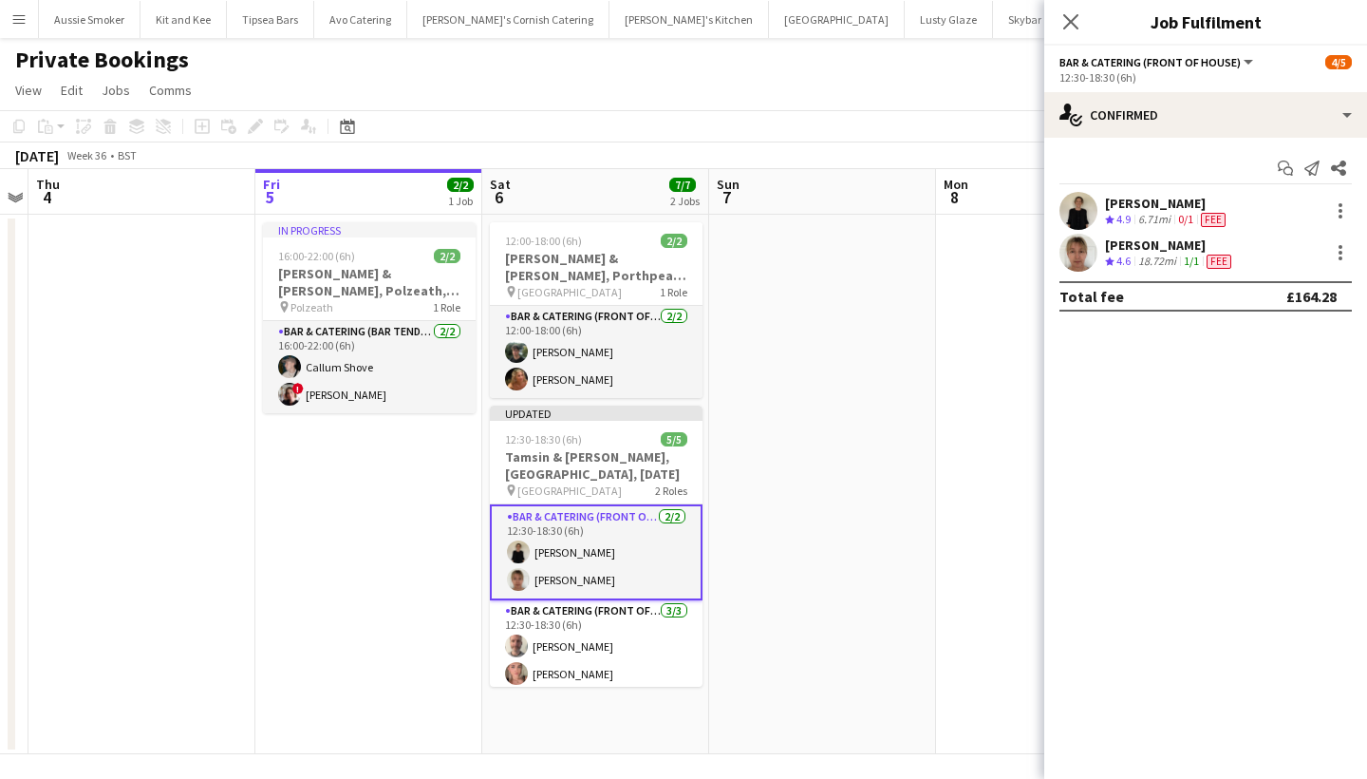
click at [1075, 33] on div "Close pop-in" at bounding box center [1070, 22] width 53 height 44
click at [1061, 12] on app-icon "Close pop-in" at bounding box center [1071, 21] width 23 height 23
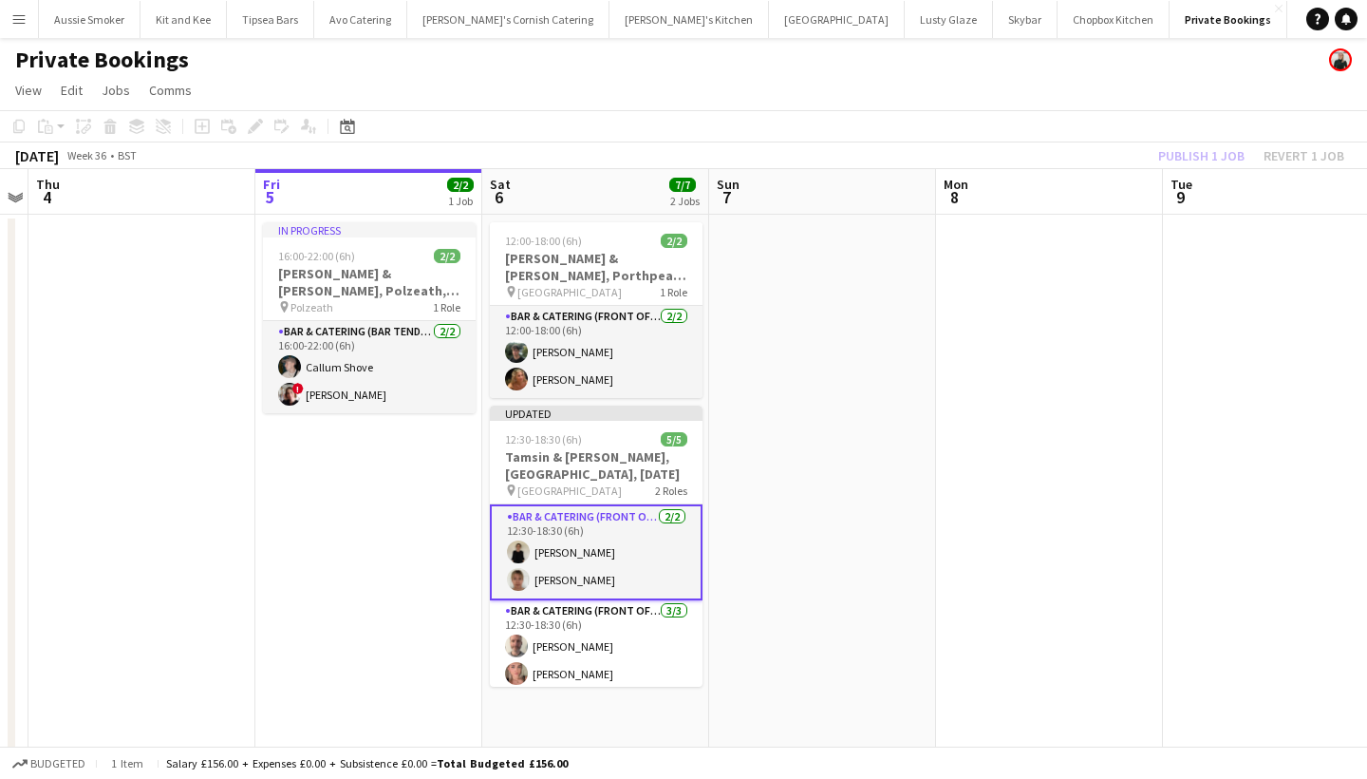
click at [1190, 158] on div "Publish 1 job Revert 1 job" at bounding box center [1252, 155] width 232 height 25
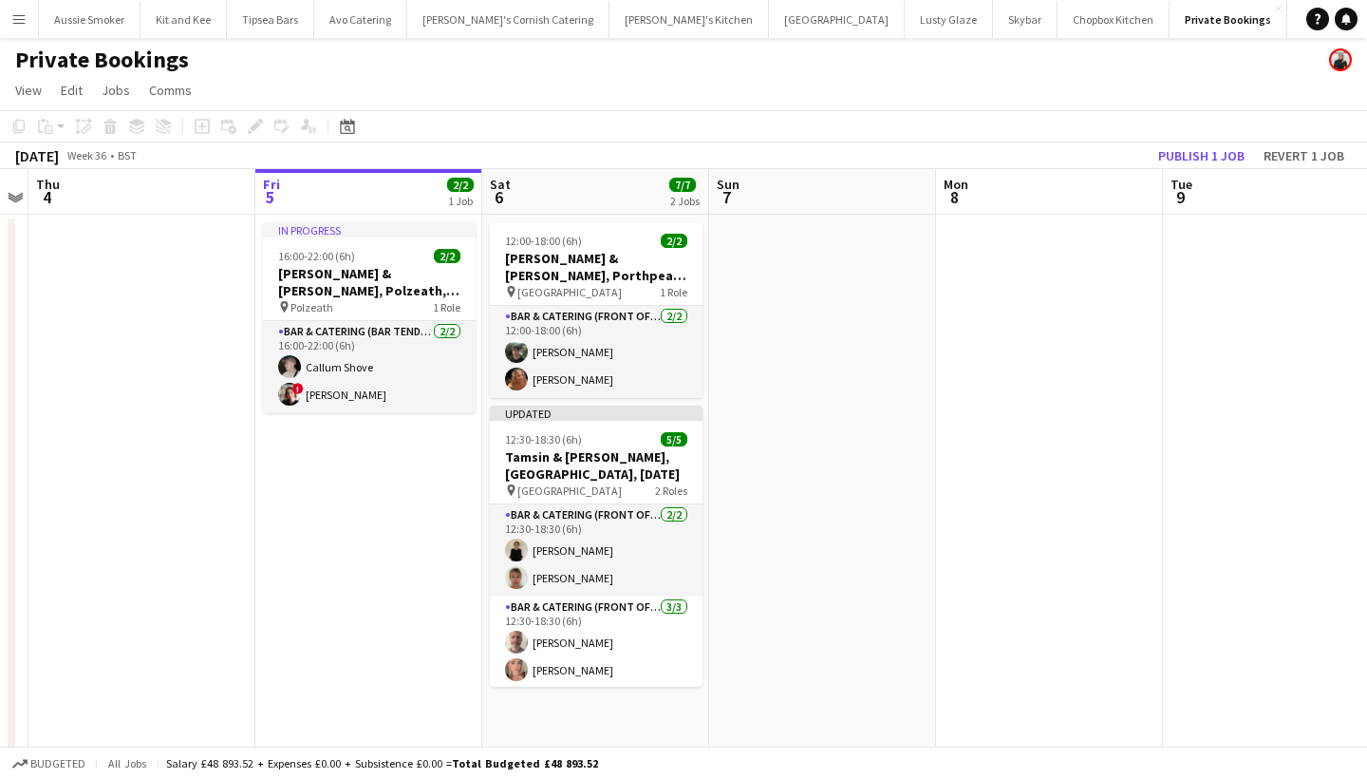
click at [1190, 158] on button "Publish 1 job" at bounding box center [1202, 155] width 102 height 25
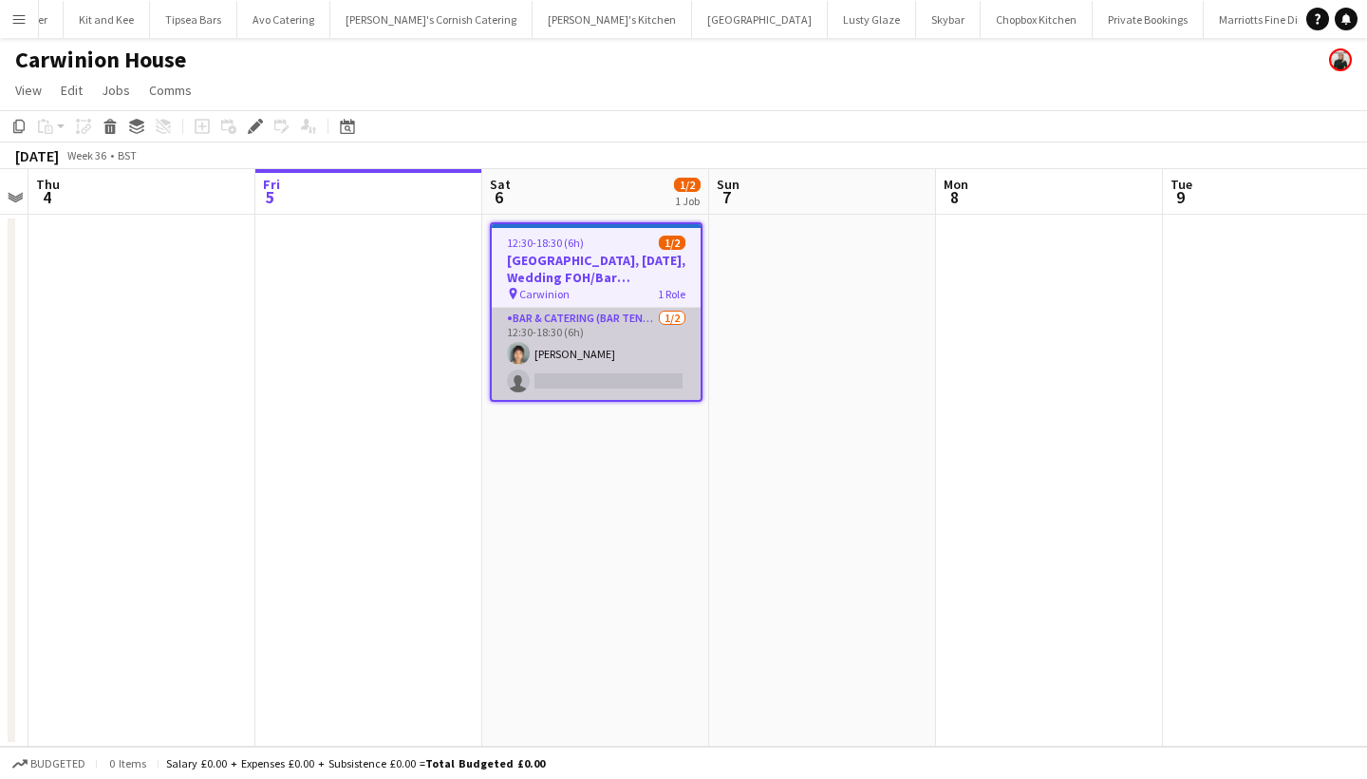
click at [611, 356] on app-card-role "Bar & Catering (Bar Tender) [DATE] 12:30-18:30 (6h) [PERSON_NAME] single-neutra…" at bounding box center [596, 354] width 209 height 92
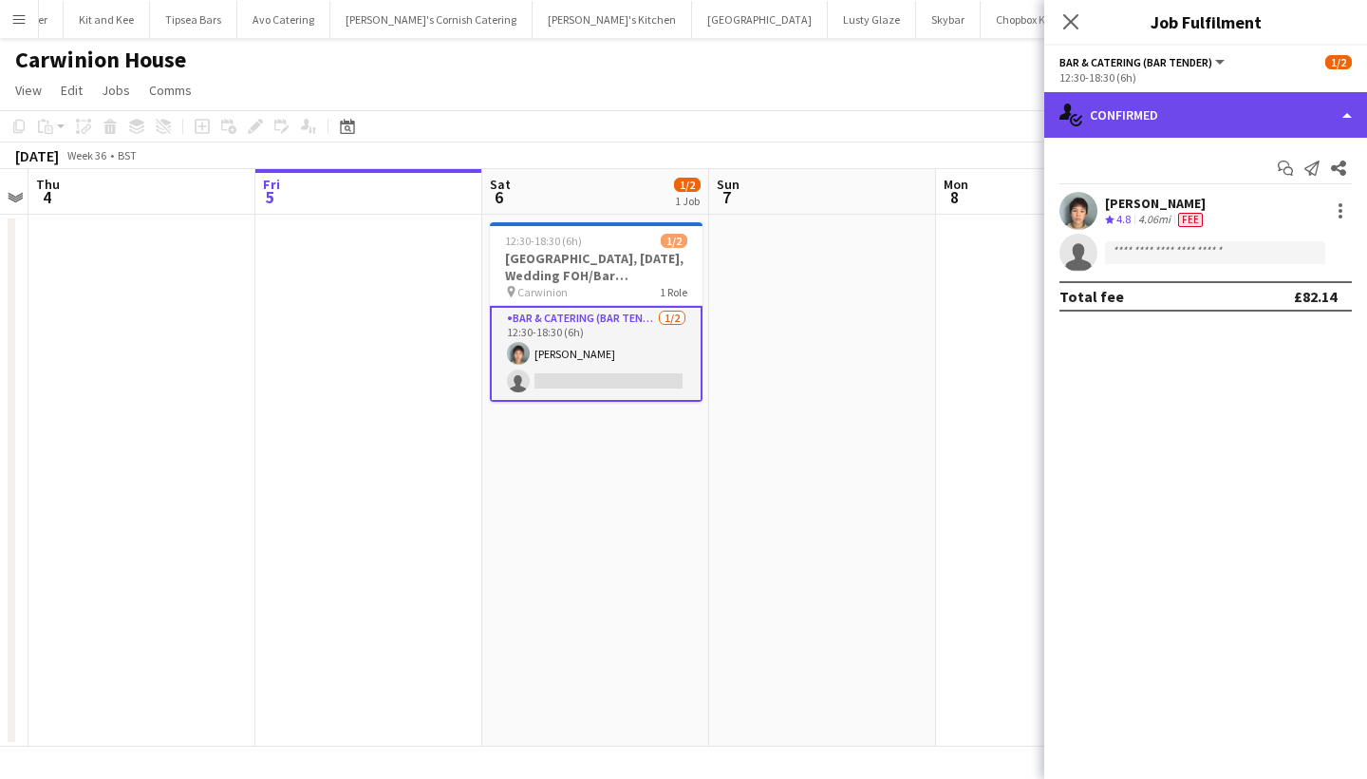
click at [1146, 120] on div "single-neutral-actions-check-2 Confirmed" at bounding box center [1205, 115] width 323 height 46
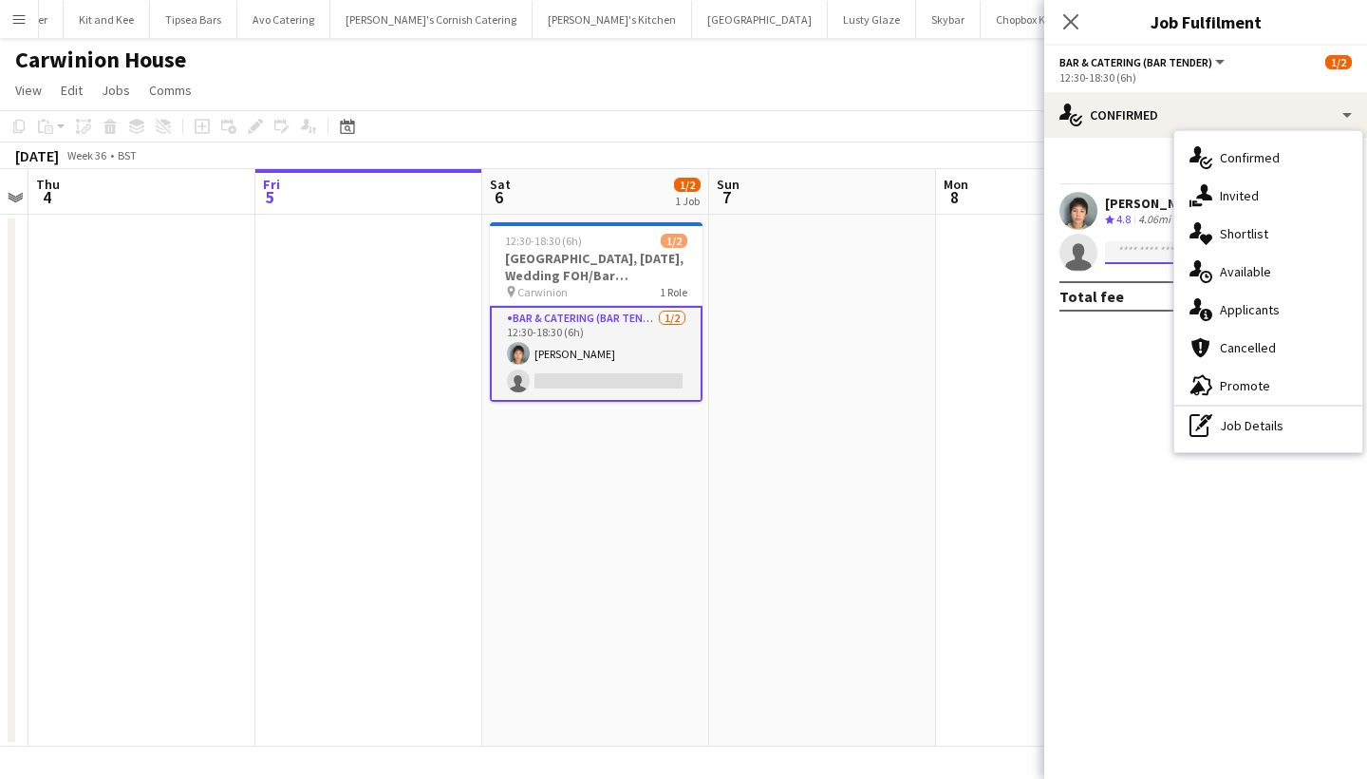
click at [1134, 258] on input at bounding box center [1215, 252] width 220 height 23
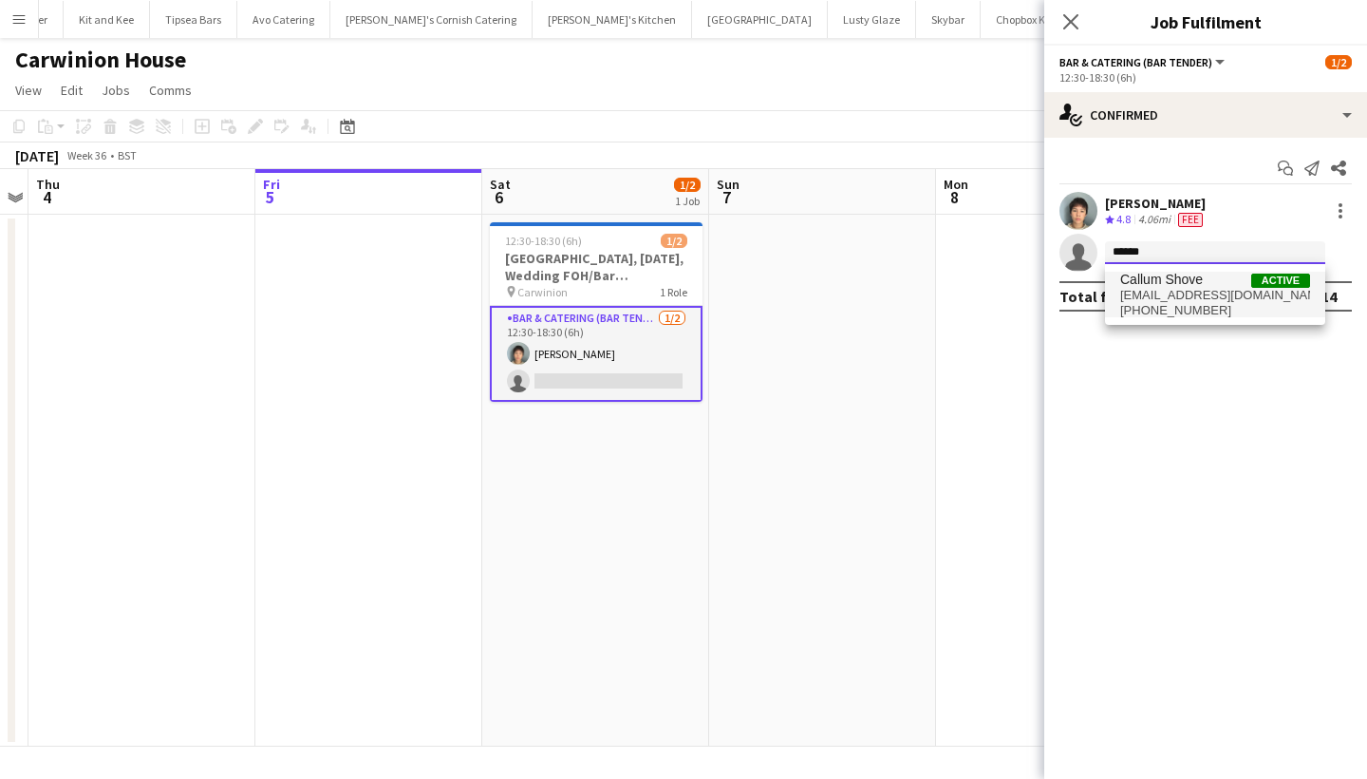
type input "******"
click at [1145, 294] on span "[EMAIL_ADDRESS][DOMAIN_NAME]" at bounding box center [1215, 295] width 190 height 15
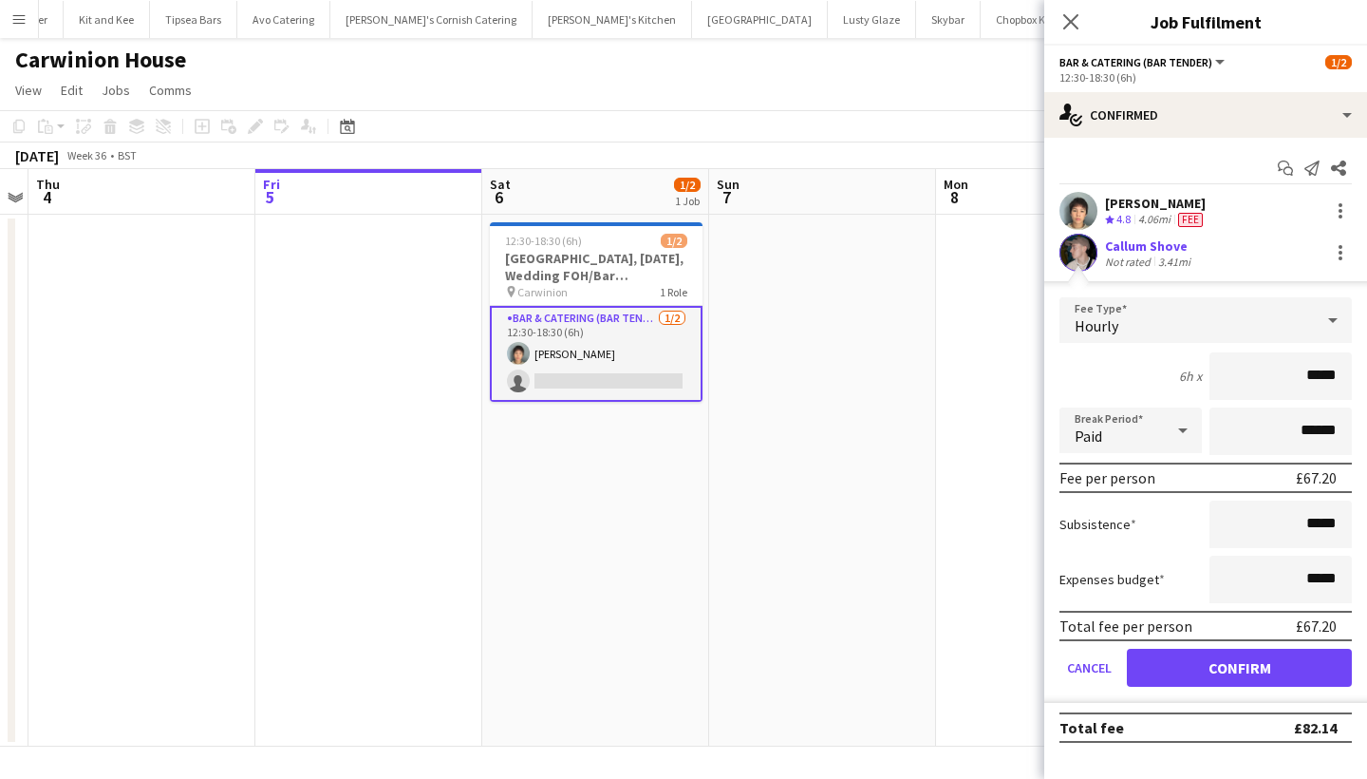
type input "******"
click at [1231, 657] on button "Confirm" at bounding box center [1239, 667] width 225 height 38
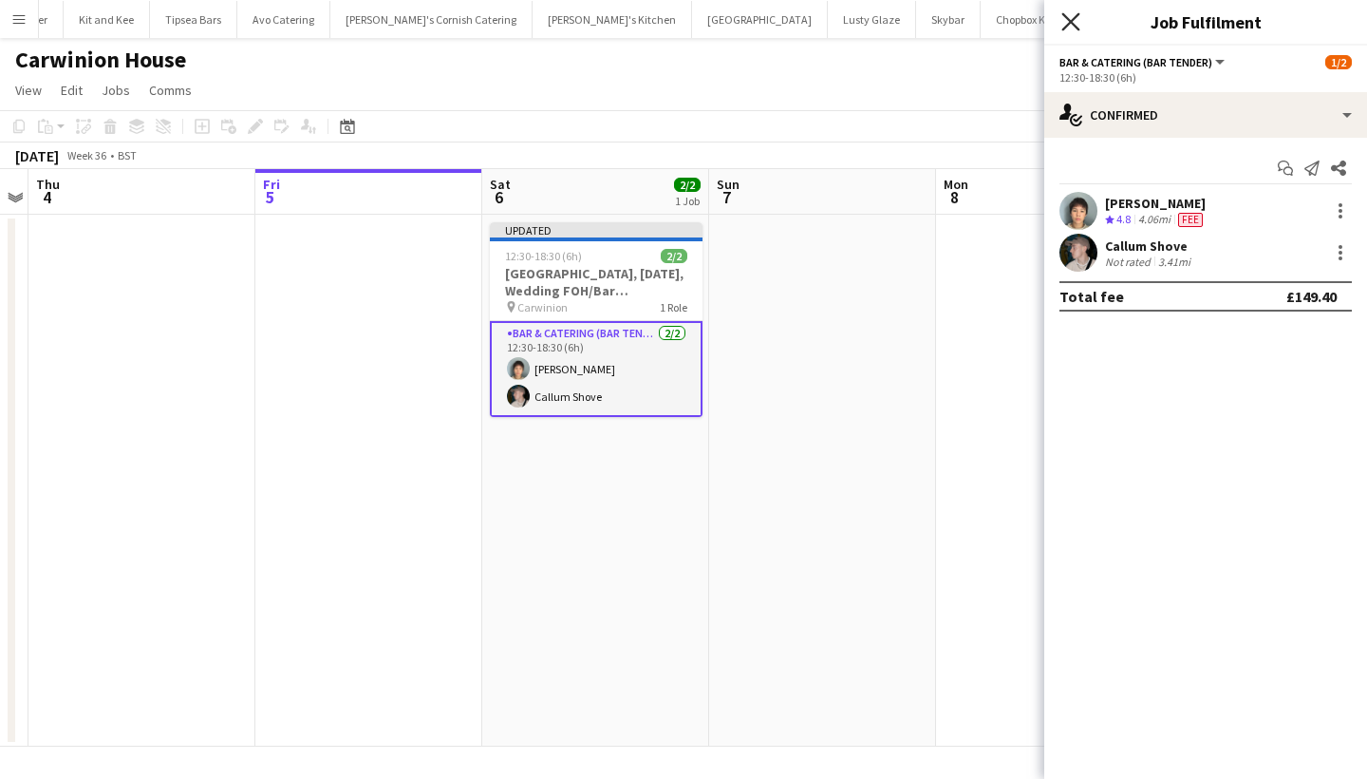
click at [1078, 28] on icon at bounding box center [1071, 21] width 18 height 18
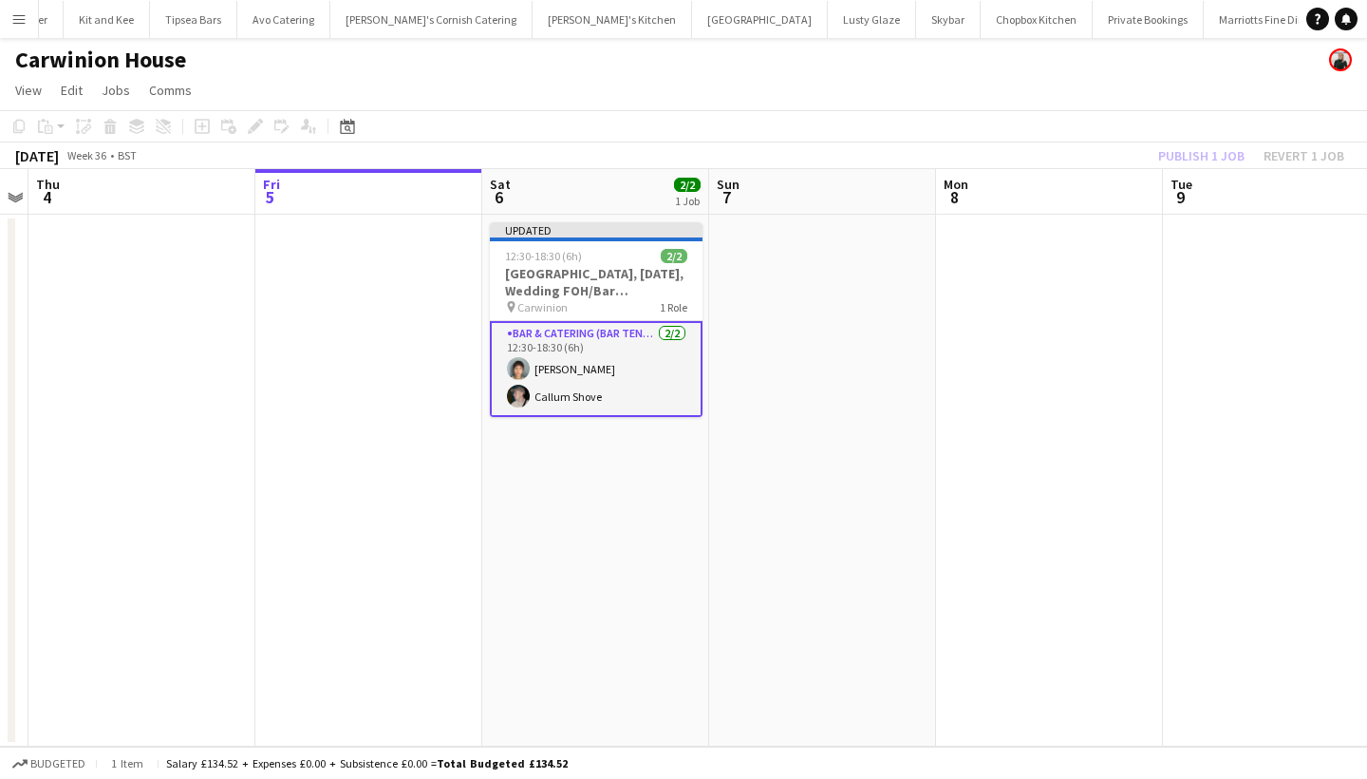
click at [1207, 157] on div "Publish 1 job Revert 1 job" at bounding box center [1252, 155] width 232 height 25
click at [1207, 157] on button "Publish 1 job" at bounding box center [1202, 155] width 102 height 25
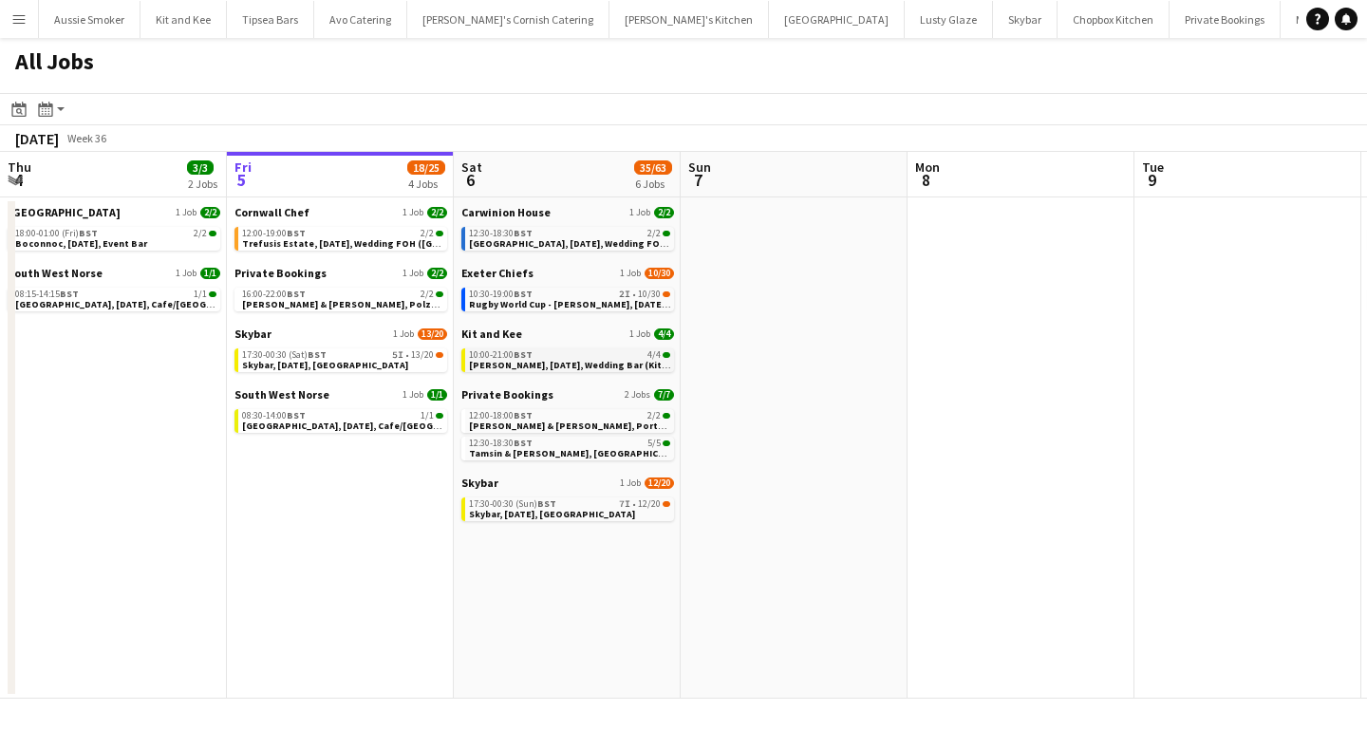
click at [554, 368] on span "[PERSON_NAME], [DATE], Wedding Bar (Kit & Kee)" at bounding box center [581, 365] width 224 height 12
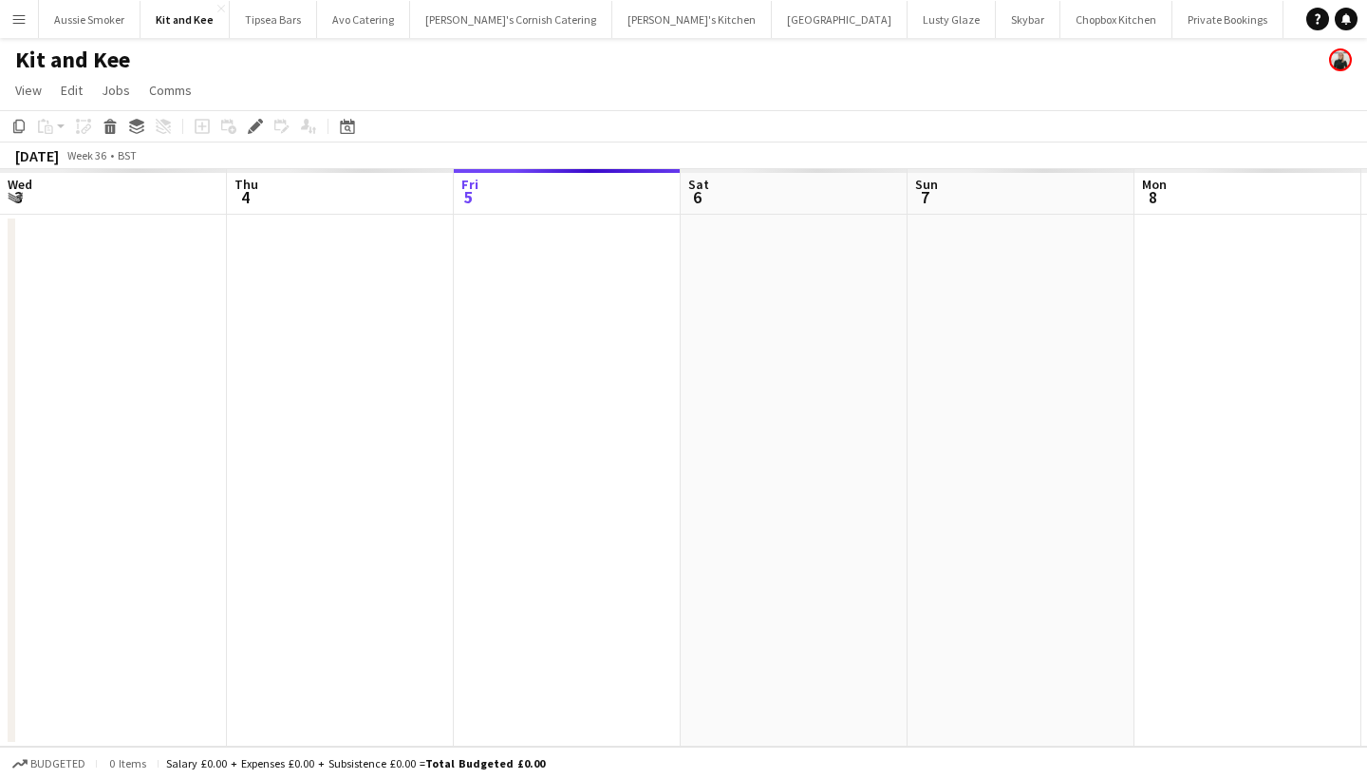
scroll to position [0, 652]
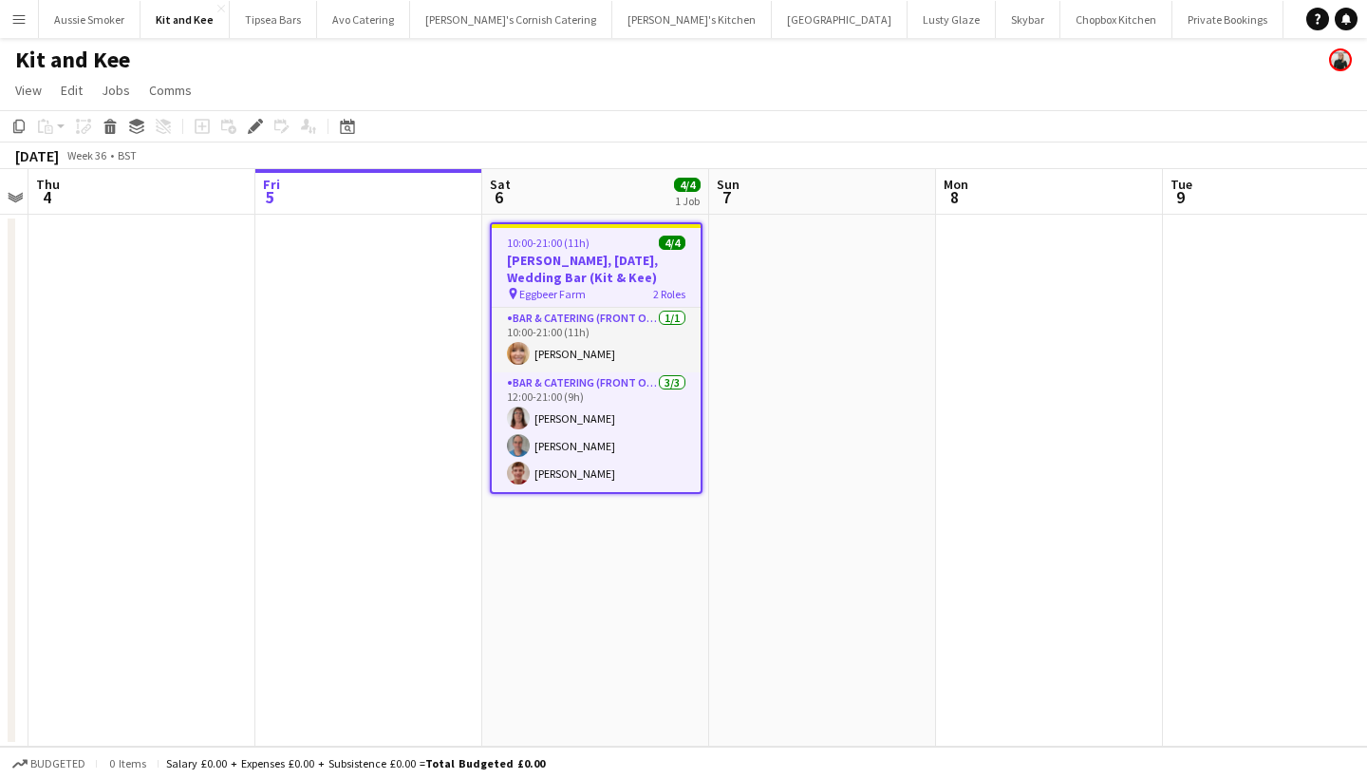
click at [9, 22] on button "Menu" at bounding box center [19, 19] width 38 height 38
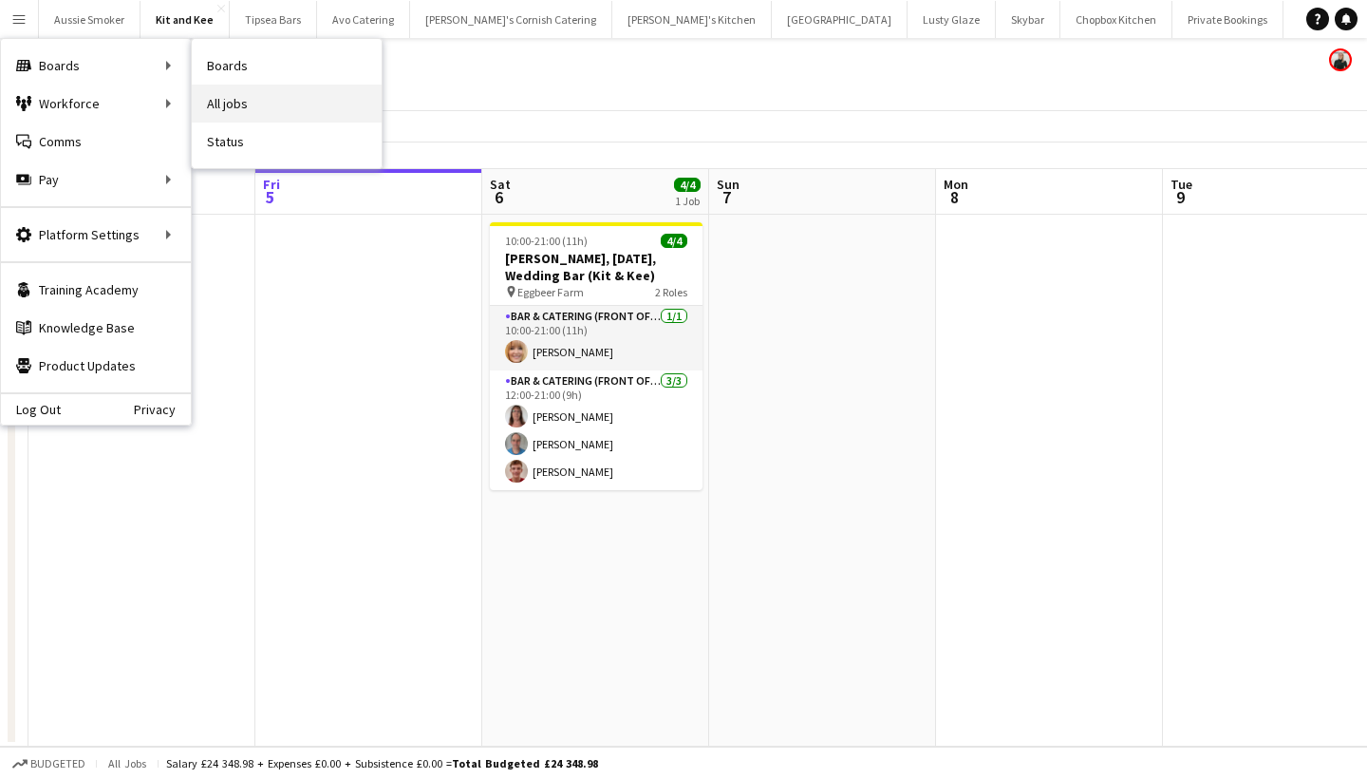
click at [248, 96] on link "All jobs" at bounding box center [287, 104] width 190 height 38
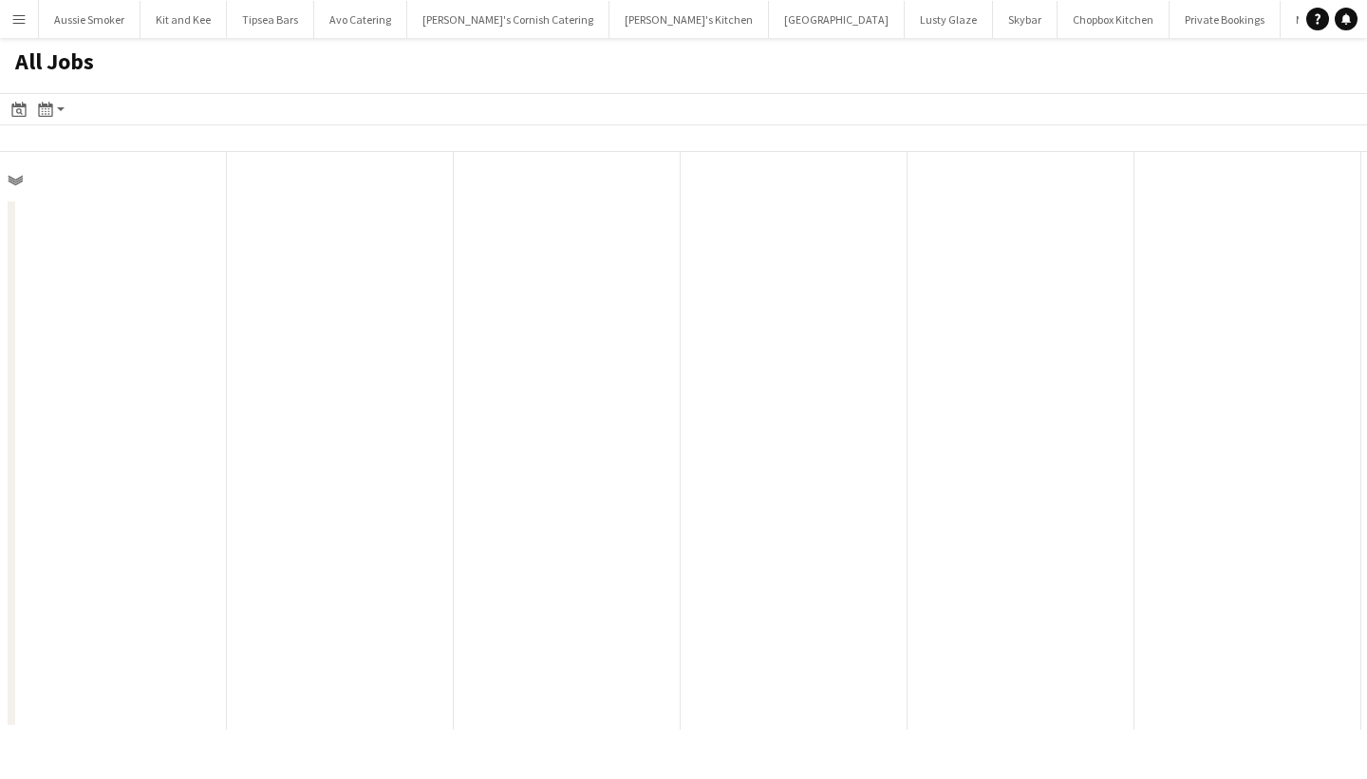
scroll to position [0, 454]
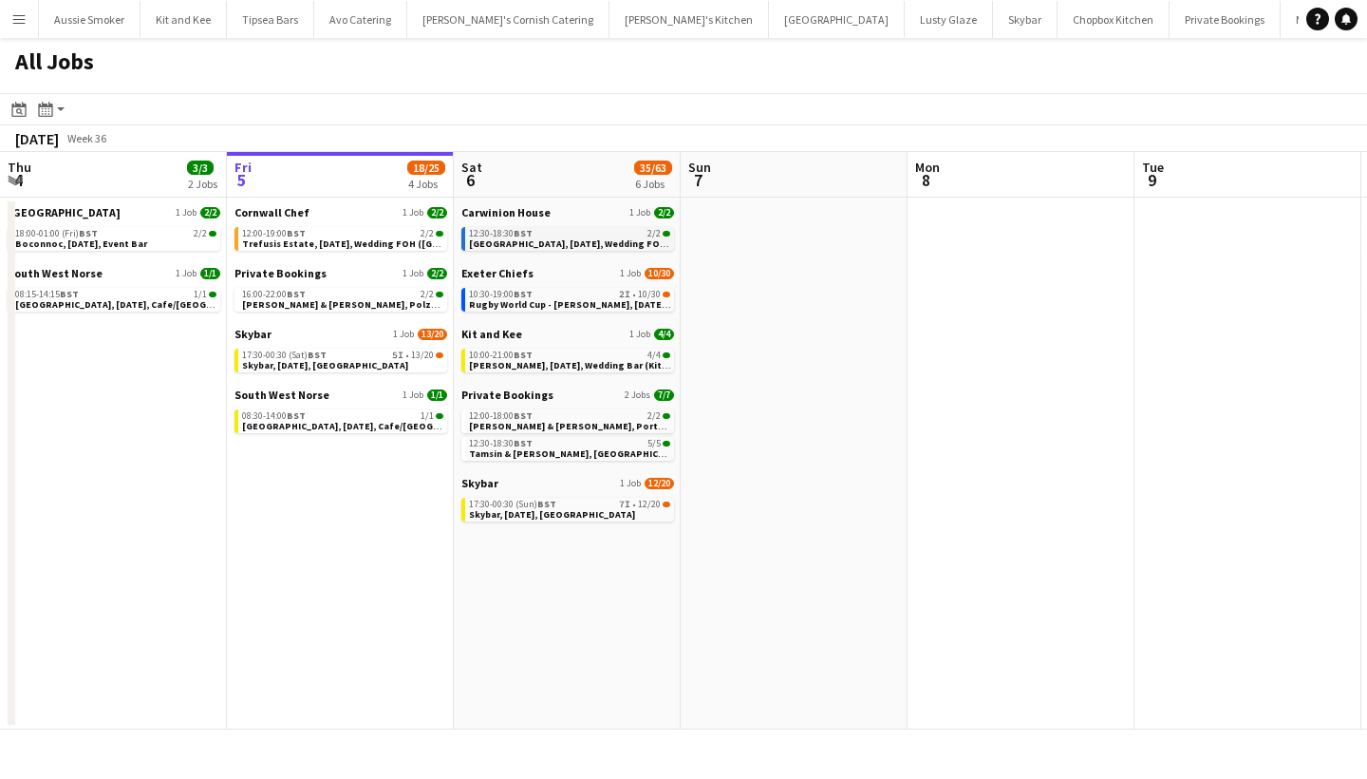
click at [573, 234] on div "12:30-18:30 BST 2/2" at bounding box center [569, 233] width 201 height 9
click at [573, 355] on div "10:00-21:00 BST 4/4" at bounding box center [569, 354] width 201 height 9
click at [529, 453] on span "Tamsin & [PERSON_NAME], [GEOGRAPHIC_DATA], [DATE]" at bounding box center [596, 453] width 255 height 12
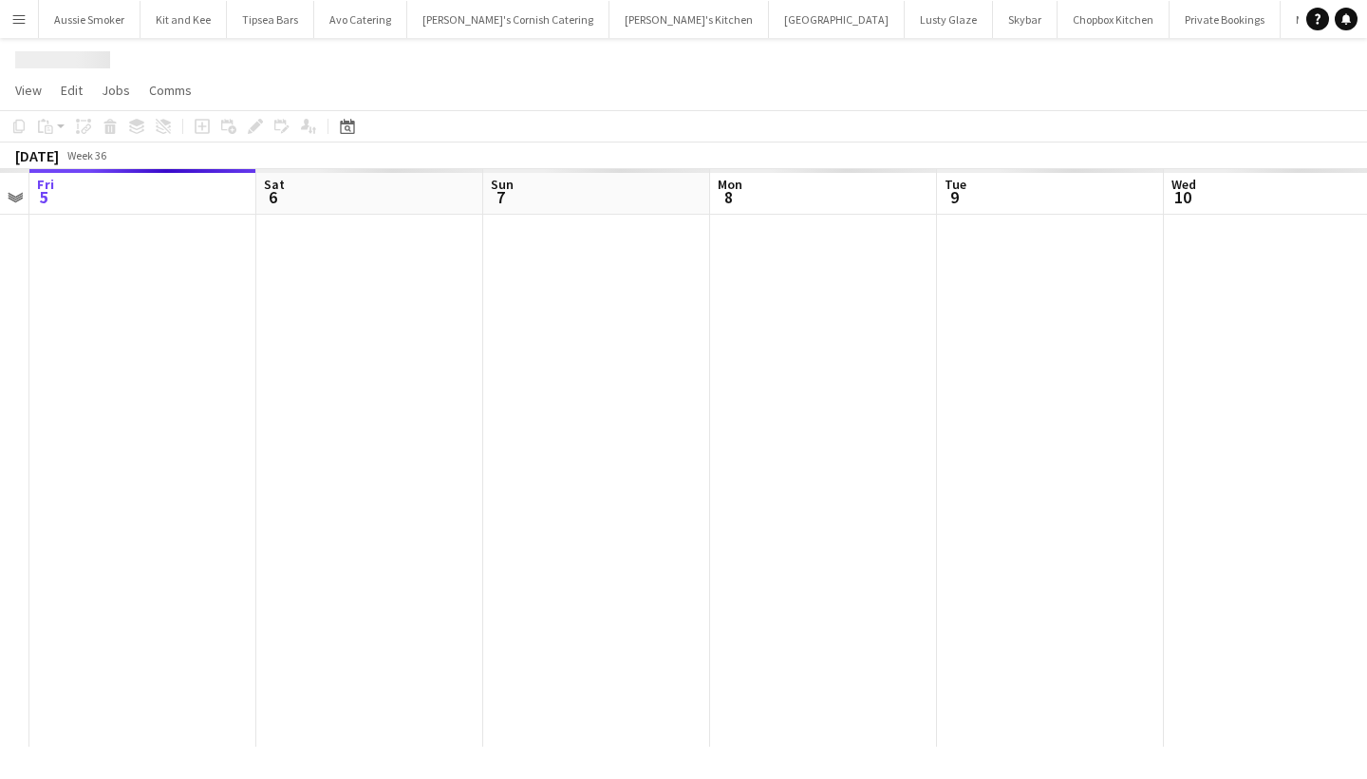
scroll to position [0, 77]
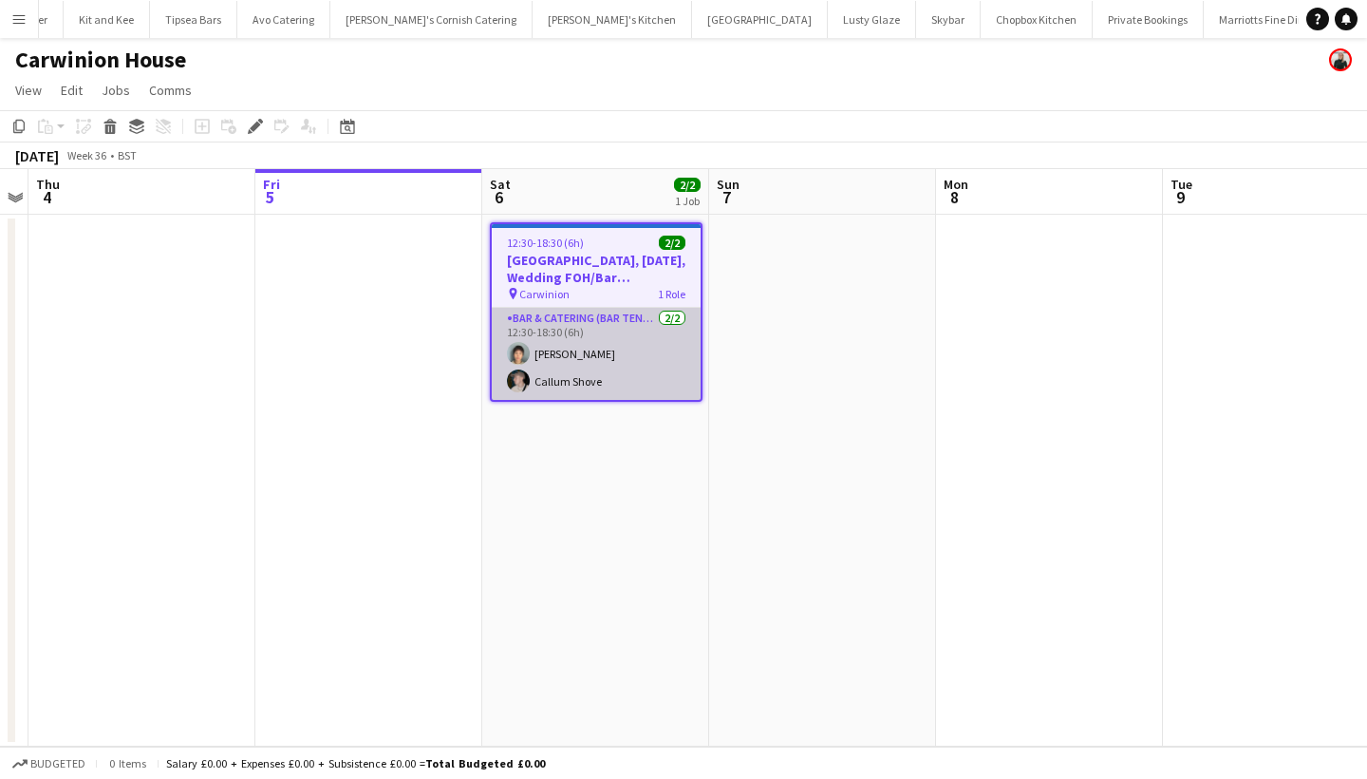
click at [569, 328] on app-card-role "Bar & Catering (Bar Tender) [DATE] 12:30-18:30 (6h) [PERSON_NAME] Callum Shove" at bounding box center [596, 354] width 209 height 92
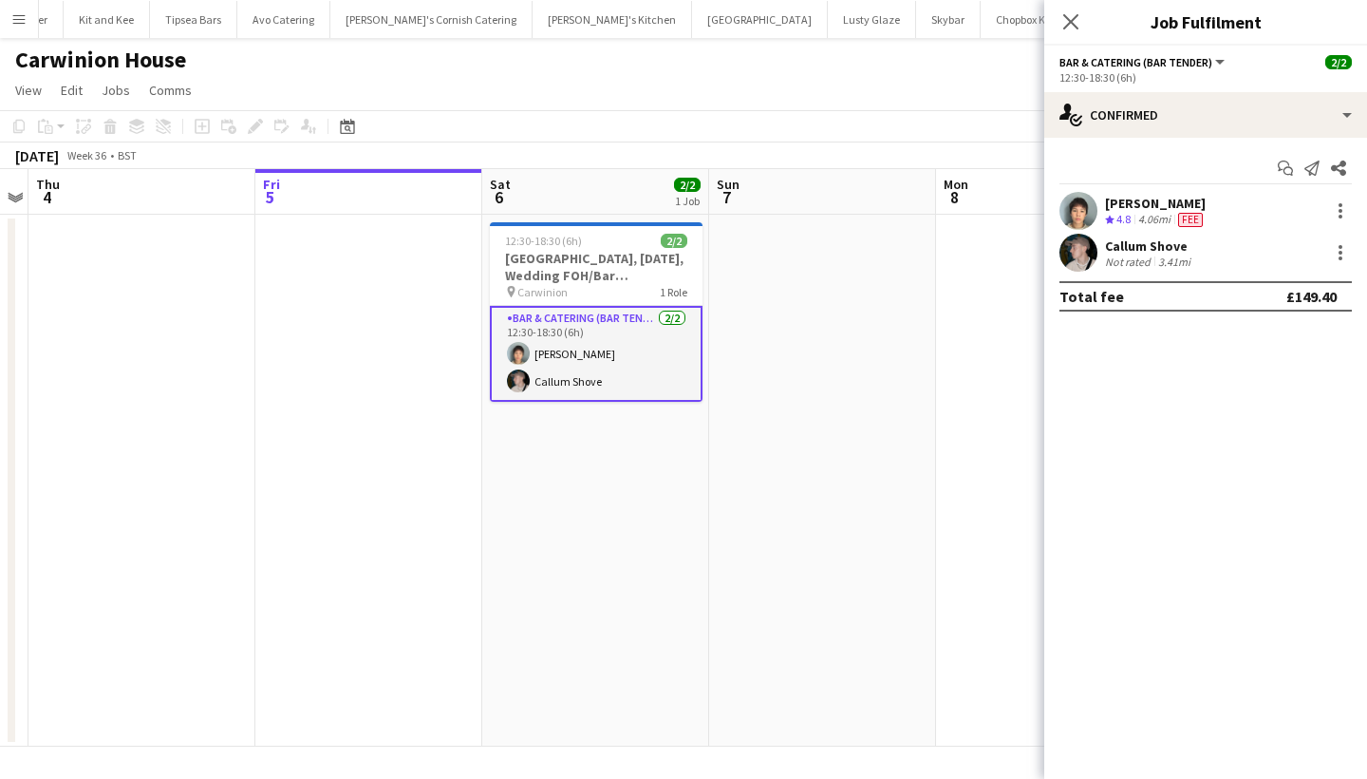
scroll to position [0, 0]
click at [1154, 202] on div "[PERSON_NAME]" at bounding box center [1156, 203] width 102 height 17
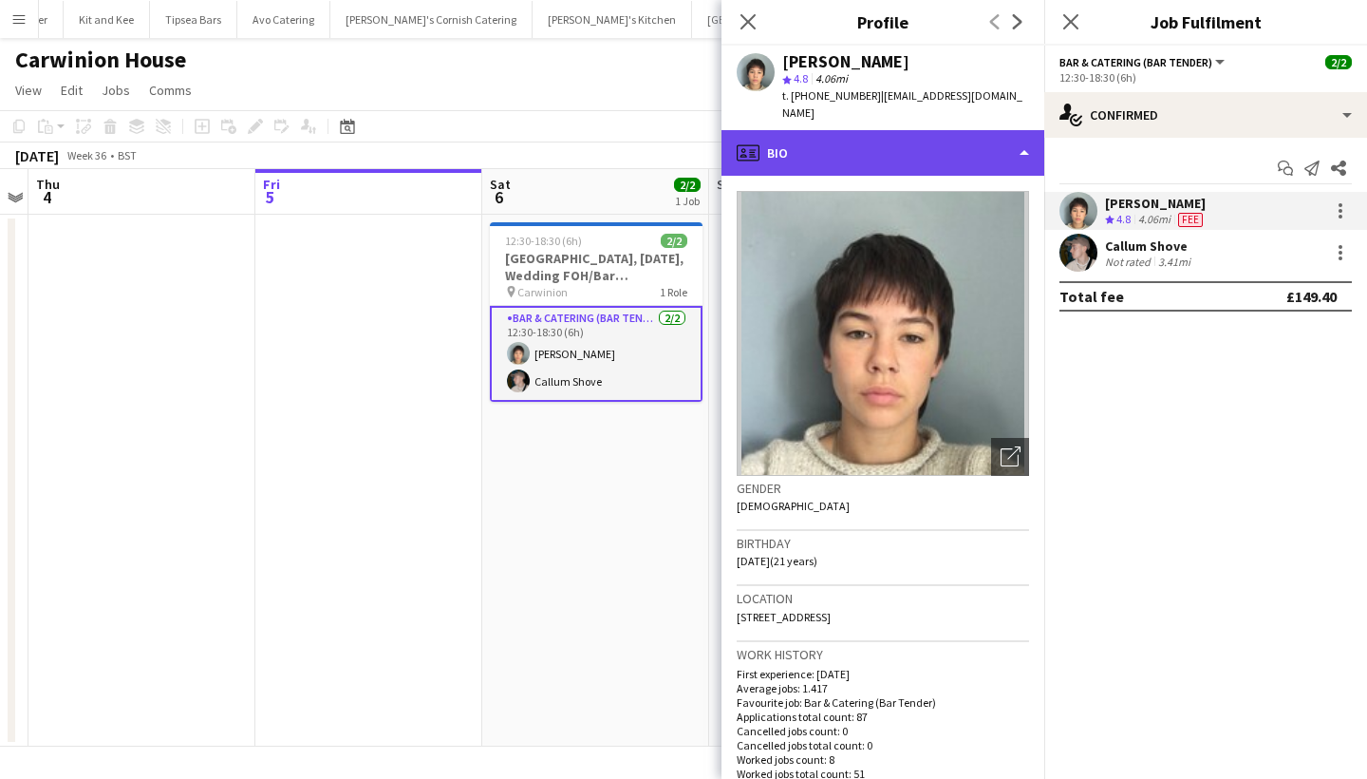
click at [915, 140] on div "profile Bio" at bounding box center [883, 153] width 323 height 46
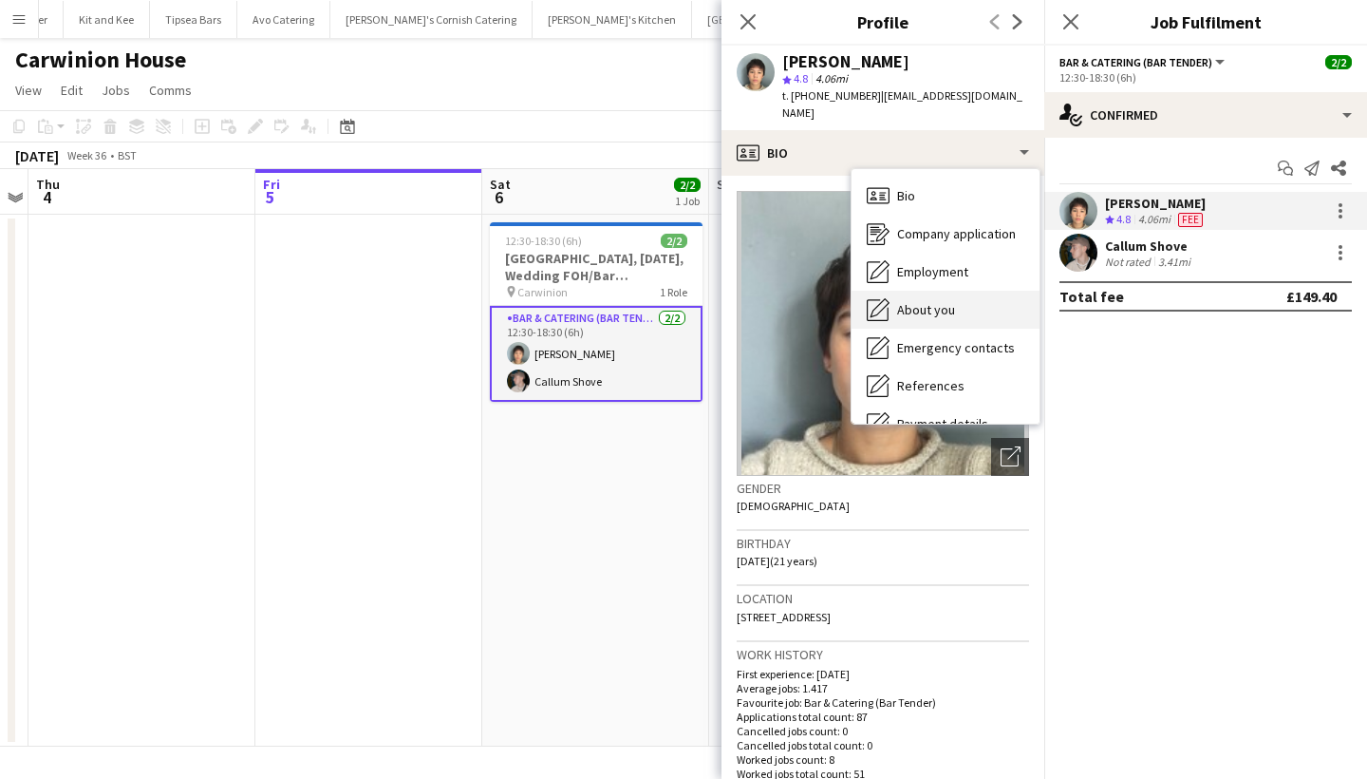
click at [956, 291] on div "About you About you" at bounding box center [946, 310] width 188 height 38
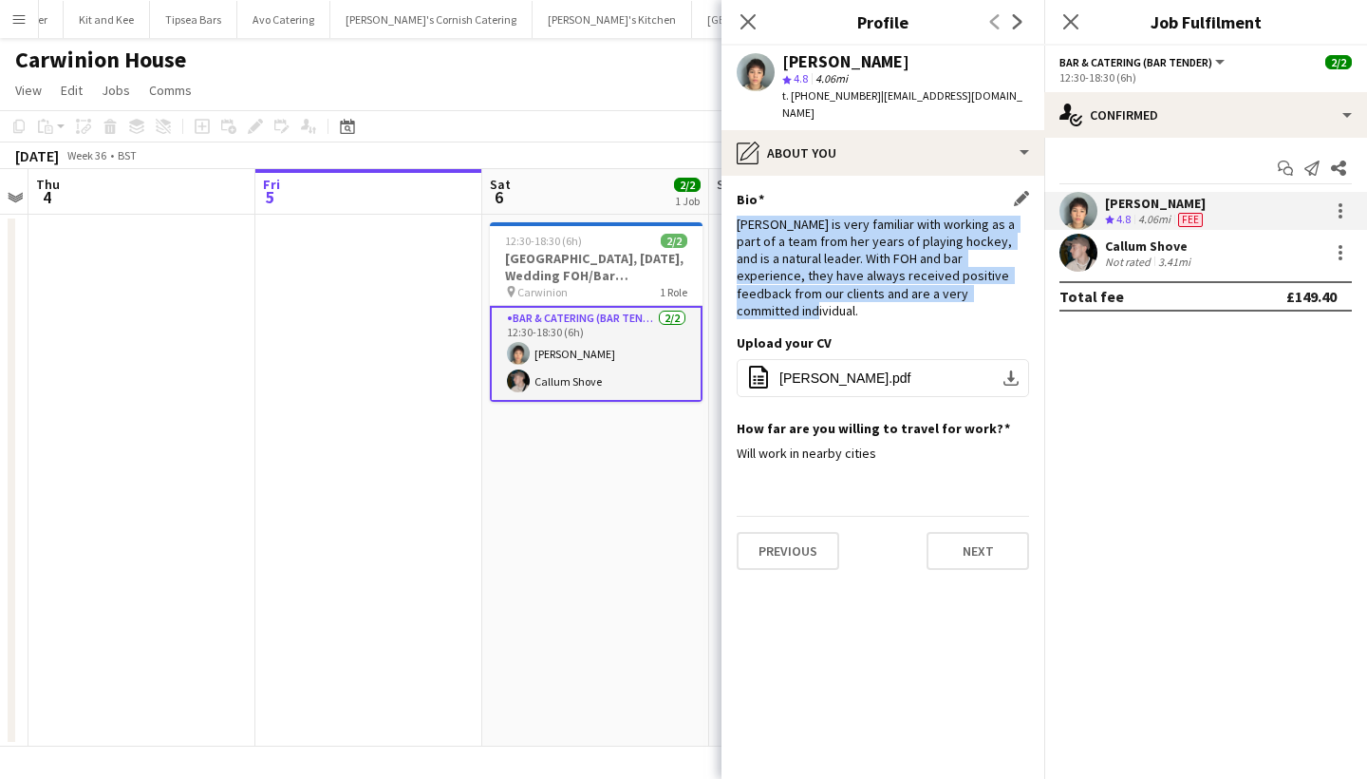
drag, startPoint x: 737, startPoint y: 207, endPoint x: 949, endPoint y: 284, distance: 226.2
click at [949, 284] on div "Bio Edit this field [PERSON_NAME] is very familiar with working as a part of a …" at bounding box center [883, 262] width 292 height 143
copy div "[PERSON_NAME] is very familiar with working as a part of a team from her years …"
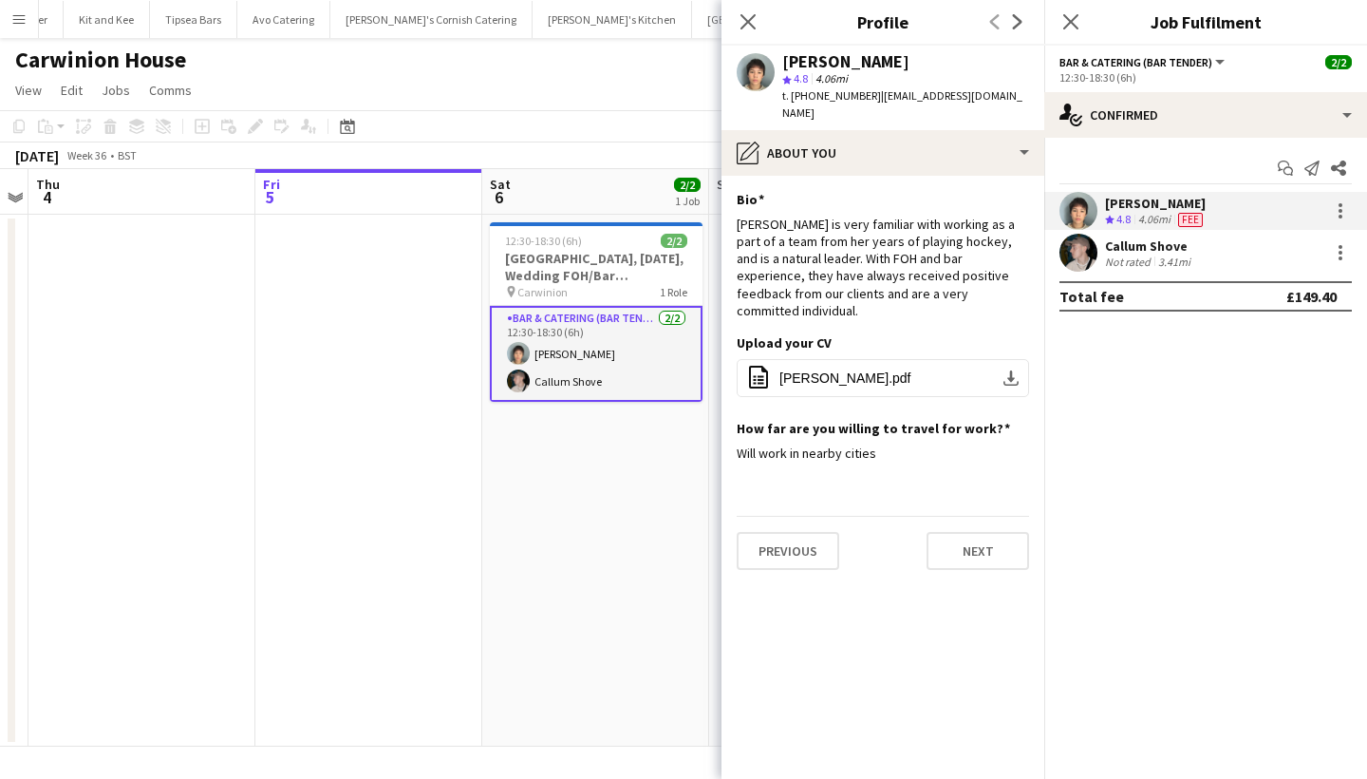
click at [1160, 249] on div "Callum Shove" at bounding box center [1149, 245] width 89 height 17
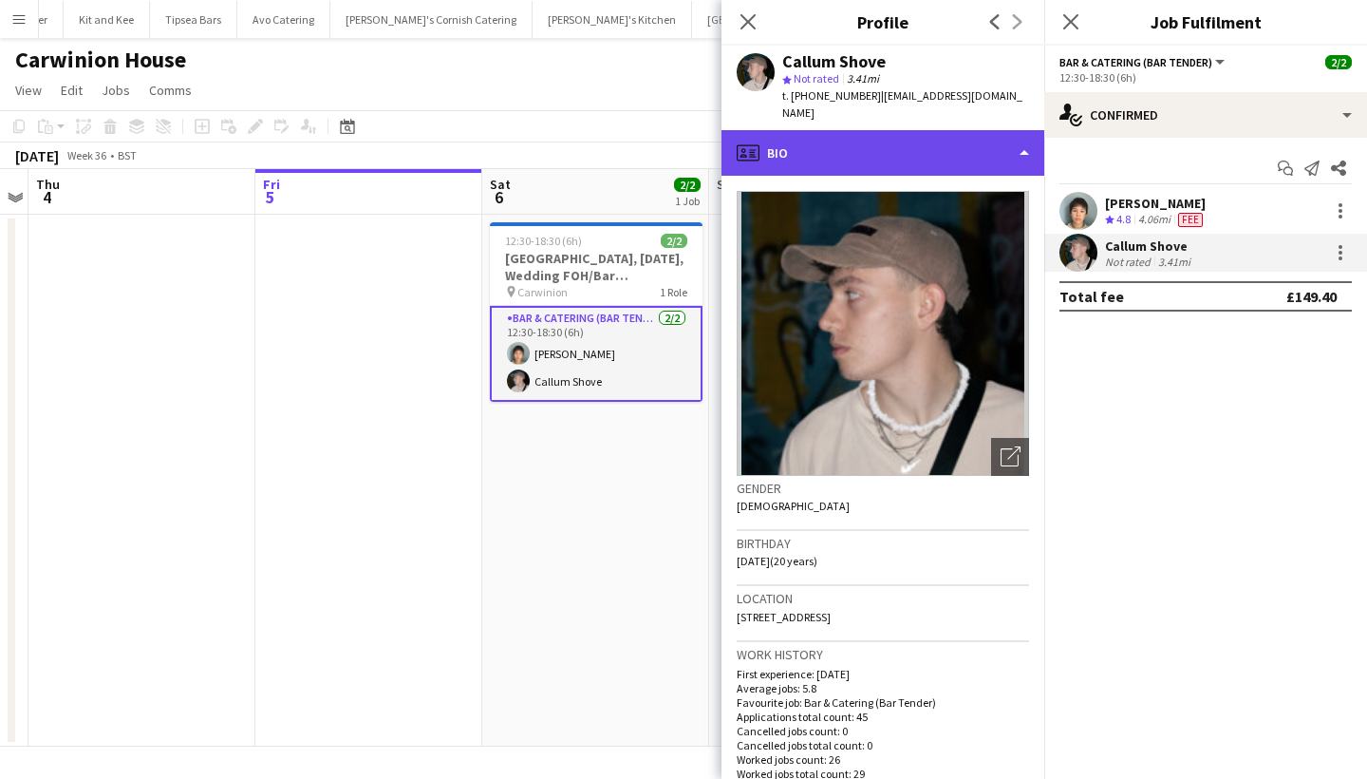
click at [924, 130] on div "profile Bio" at bounding box center [883, 153] width 323 height 46
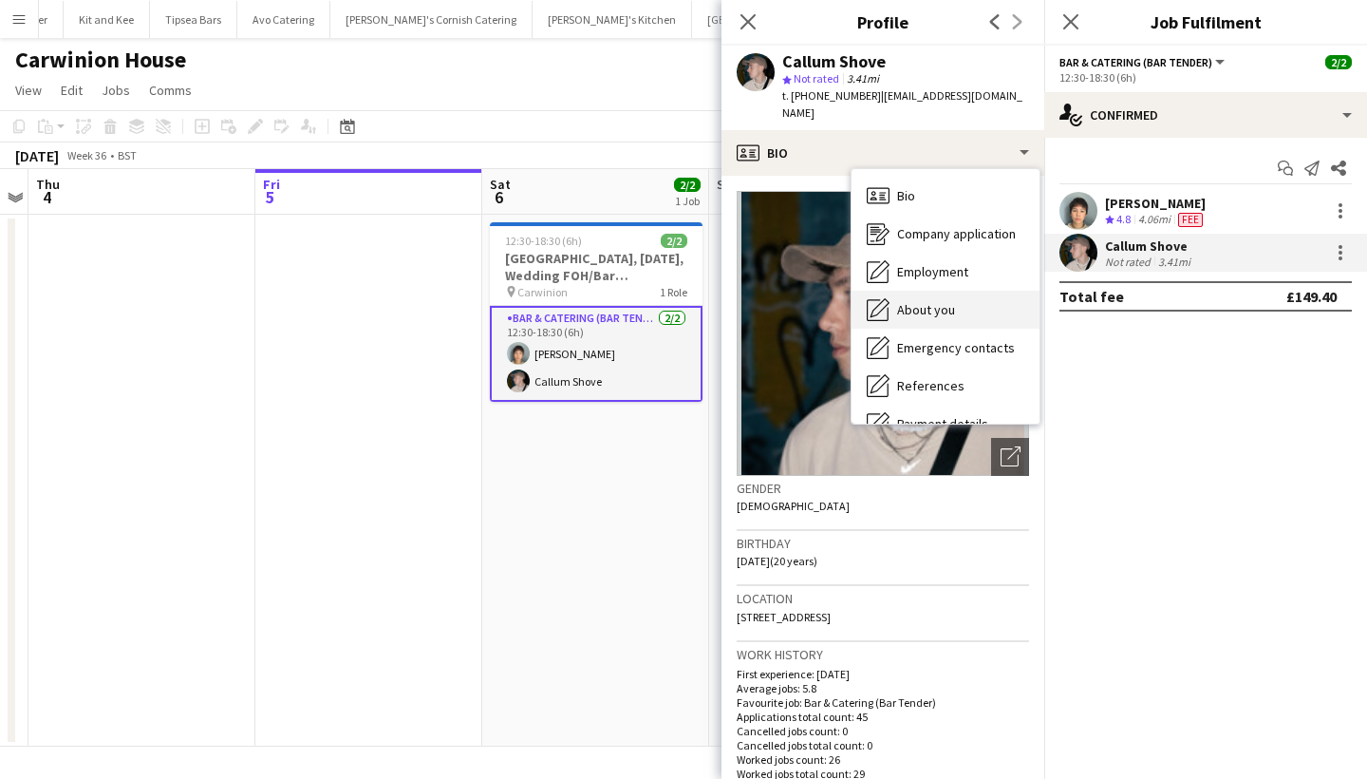
click at [951, 301] on span "About you" at bounding box center [926, 309] width 58 height 17
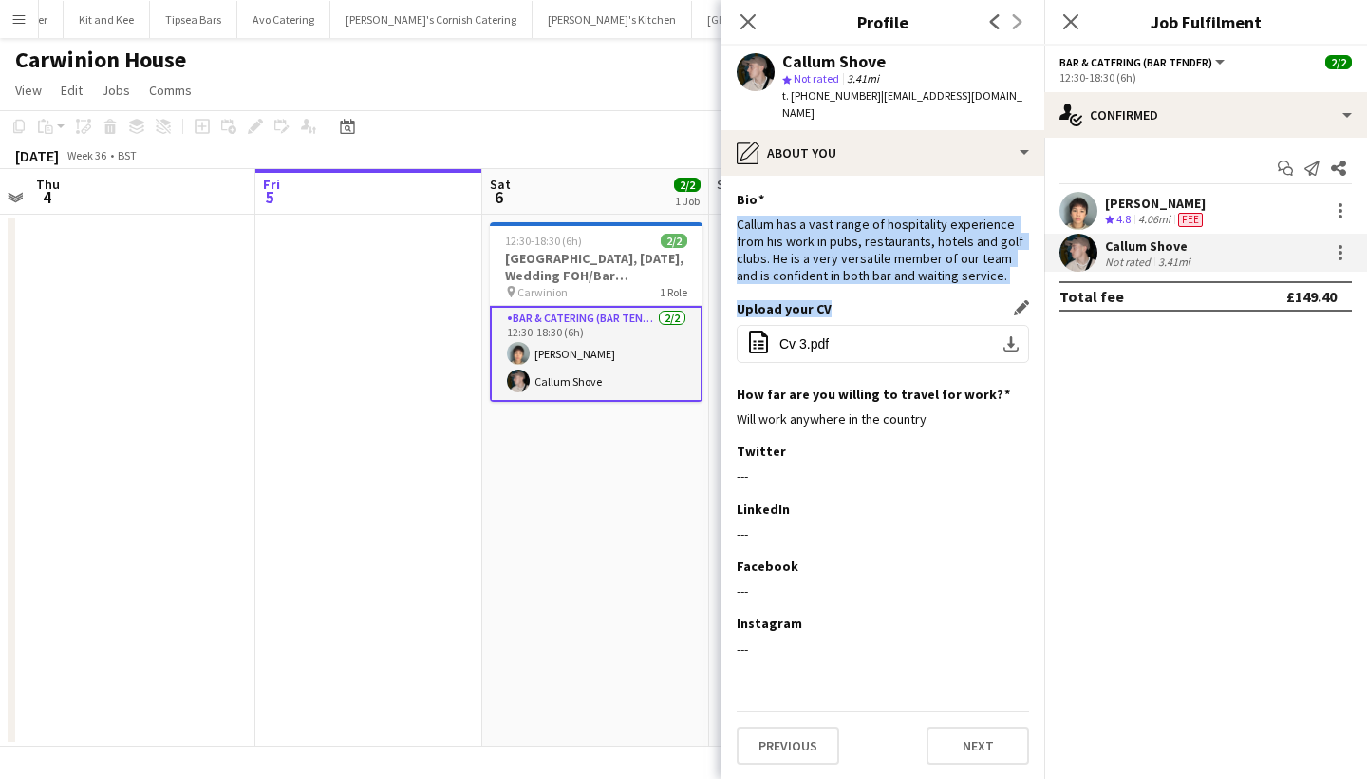
drag, startPoint x: 736, startPoint y: 204, endPoint x: 995, endPoint y: 284, distance: 271.2
click at [995, 284] on app-section-data-types "Bio Edit this field Callum has a vast range of hospitality experience from his …" at bounding box center [883, 477] width 323 height 603
click at [859, 225] on div "Callum has a vast range of hospitality experience from his work in pubs, restau…" at bounding box center [883, 250] width 292 height 69
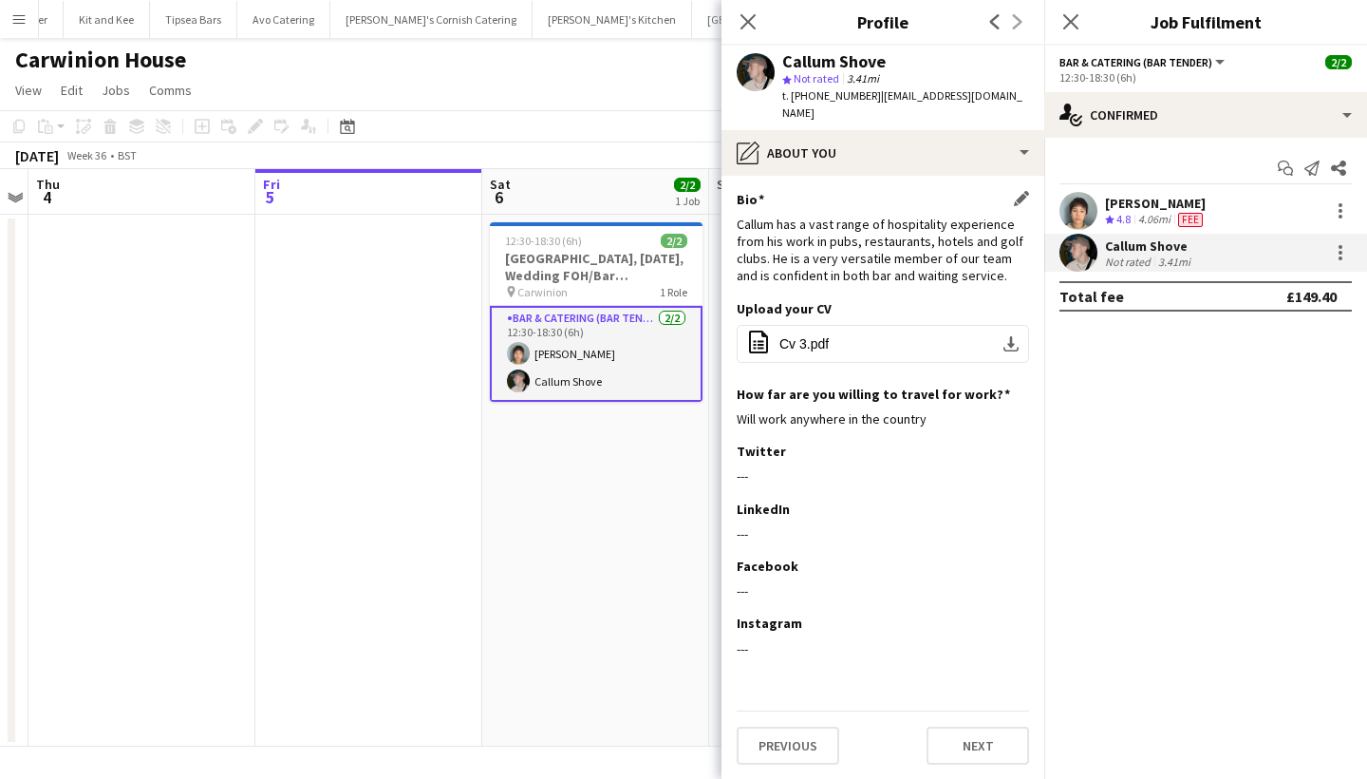
drag, startPoint x: 731, startPoint y: 206, endPoint x: 982, endPoint y: 269, distance: 258.4
click at [982, 269] on app-section-data-types "Bio Edit this field Callum has a vast range of hospitality experience from his …" at bounding box center [883, 477] width 323 height 603
copy div "Callum has a vast range of hospitality experience from his work in pubs, restau…"
click at [742, 23] on icon "Close pop-in" at bounding box center [748, 21] width 18 height 18
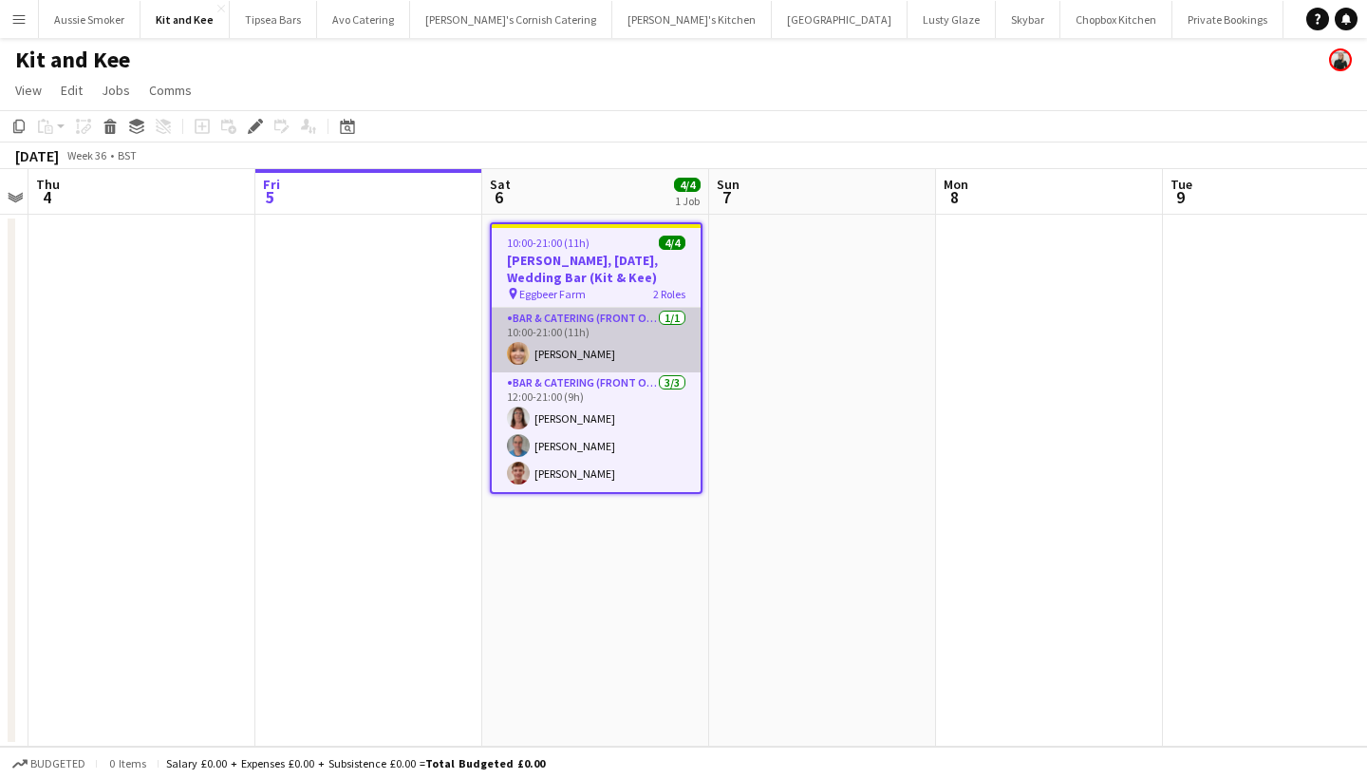
click at [596, 344] on app-card-role "Bar & Catering (Front of House) [DATE] 10:00-21:00 (11h) [PERSON_NAME]" at bounding box center [596, 340] width 209 height 65
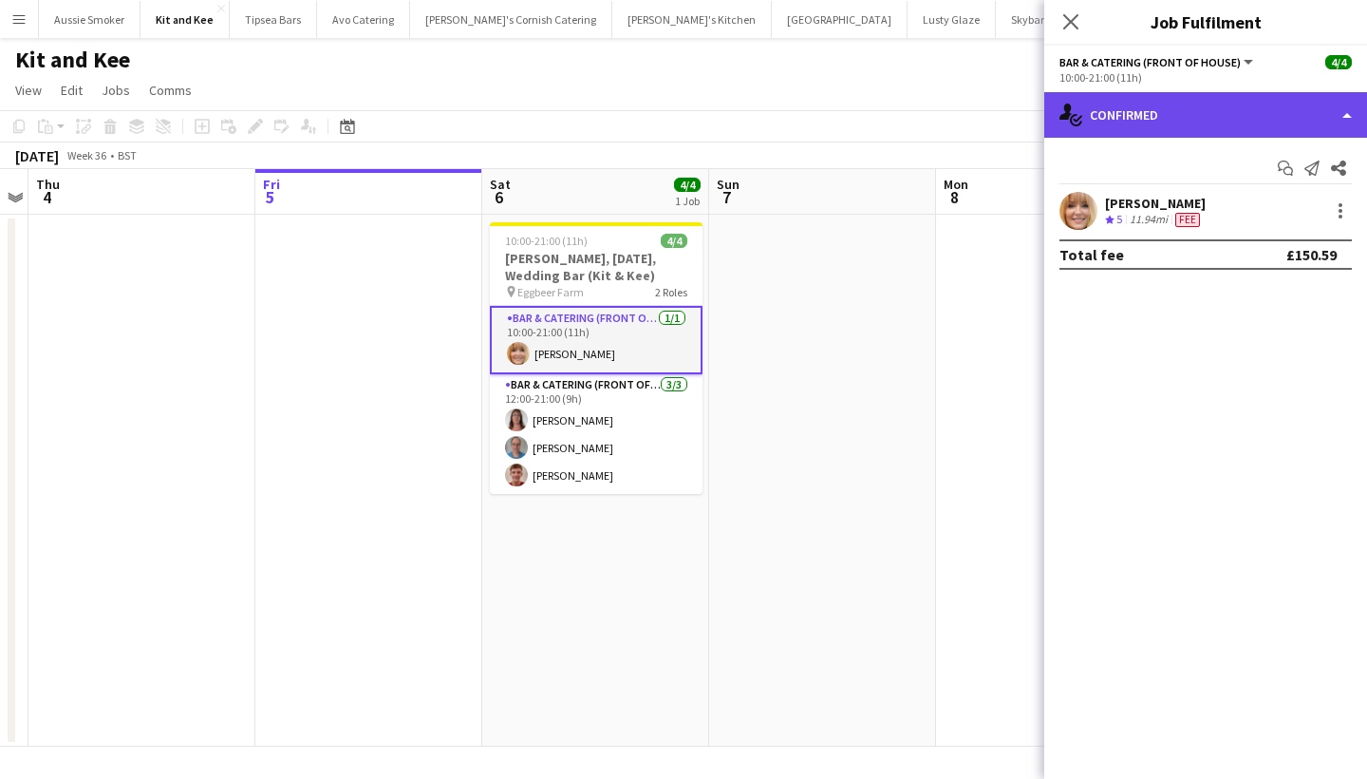
click at [1141, 102] on div "single-neutral-actions-check-2 Confirmed" at bounding box center [1205, 115] width 323 height 46
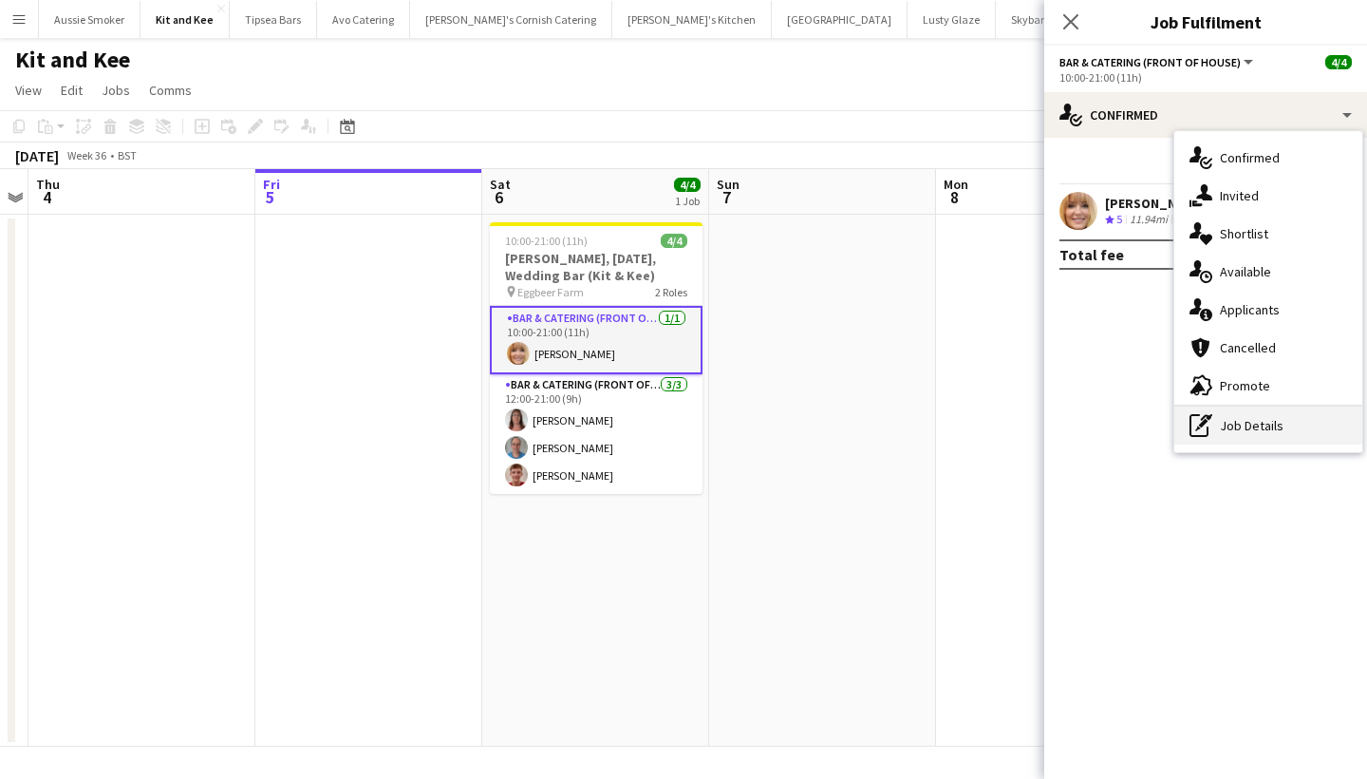
click at [1238, 415] on div "pen-write Job Details" at bounding box center [1268, 425] width 188 height 38
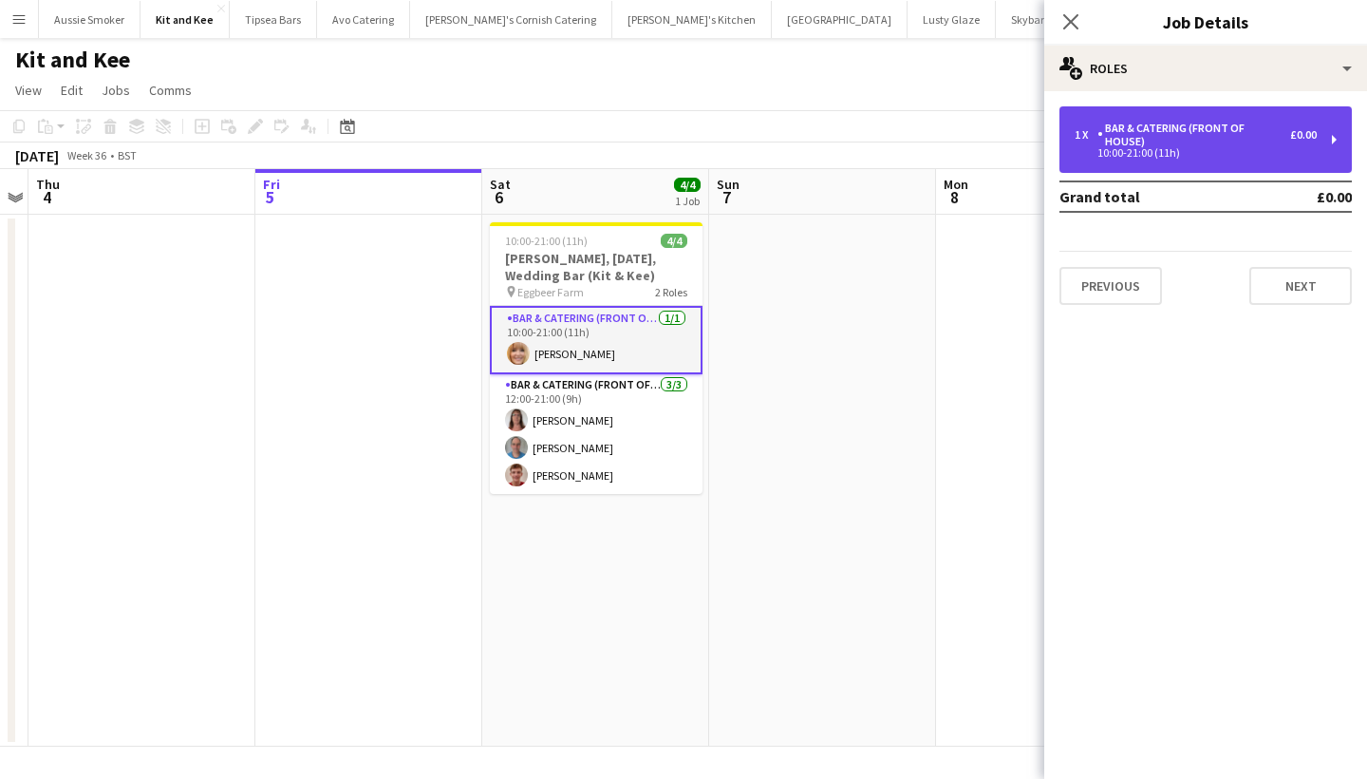
click at [1123, 148] on div "10:00-21:00 (11h)" at bounding box center [1196, 152] width 242 height 9
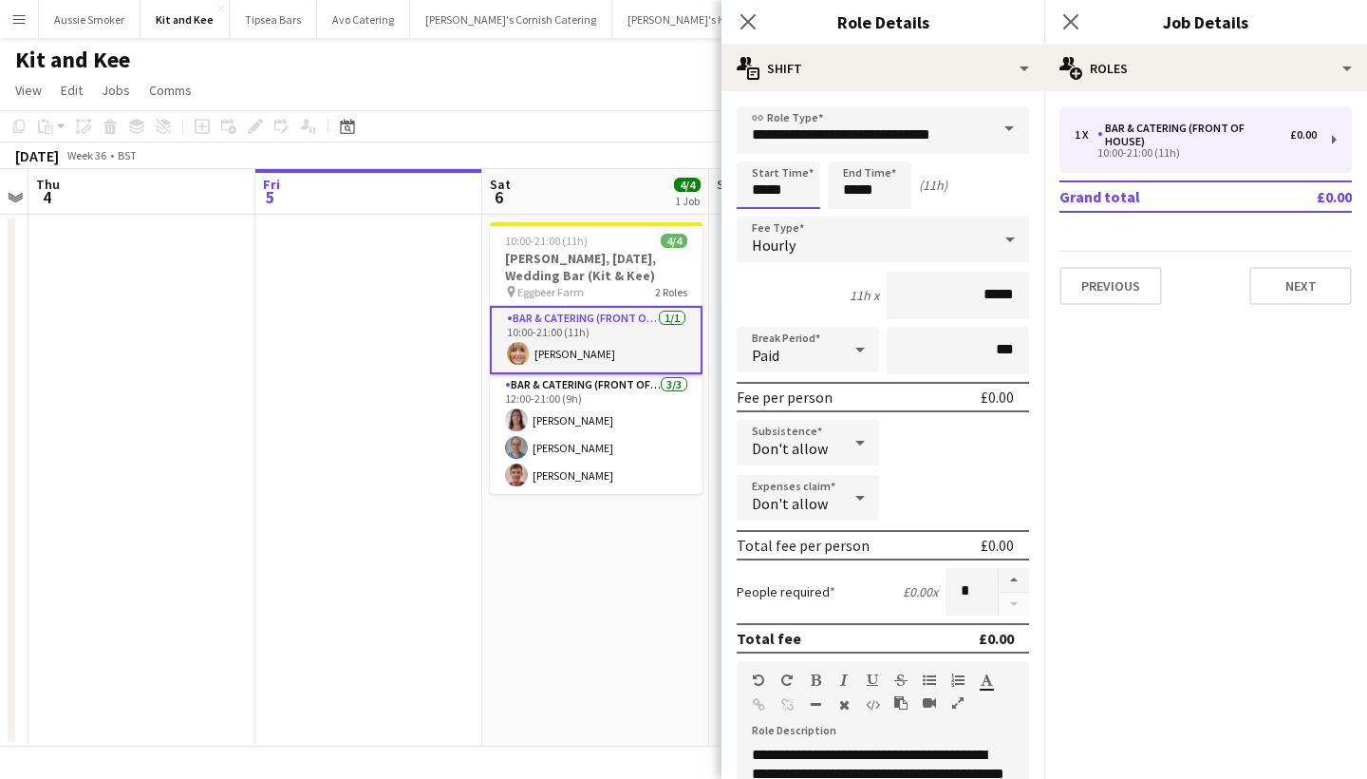
click at [765, 194] on input "*****" at bounding box center [779, 184] width 84 height 47
type input "*****"
click at [862, 191] on input "*****" at bounding box center [870, 184] width 84 height 47
type input "*****"
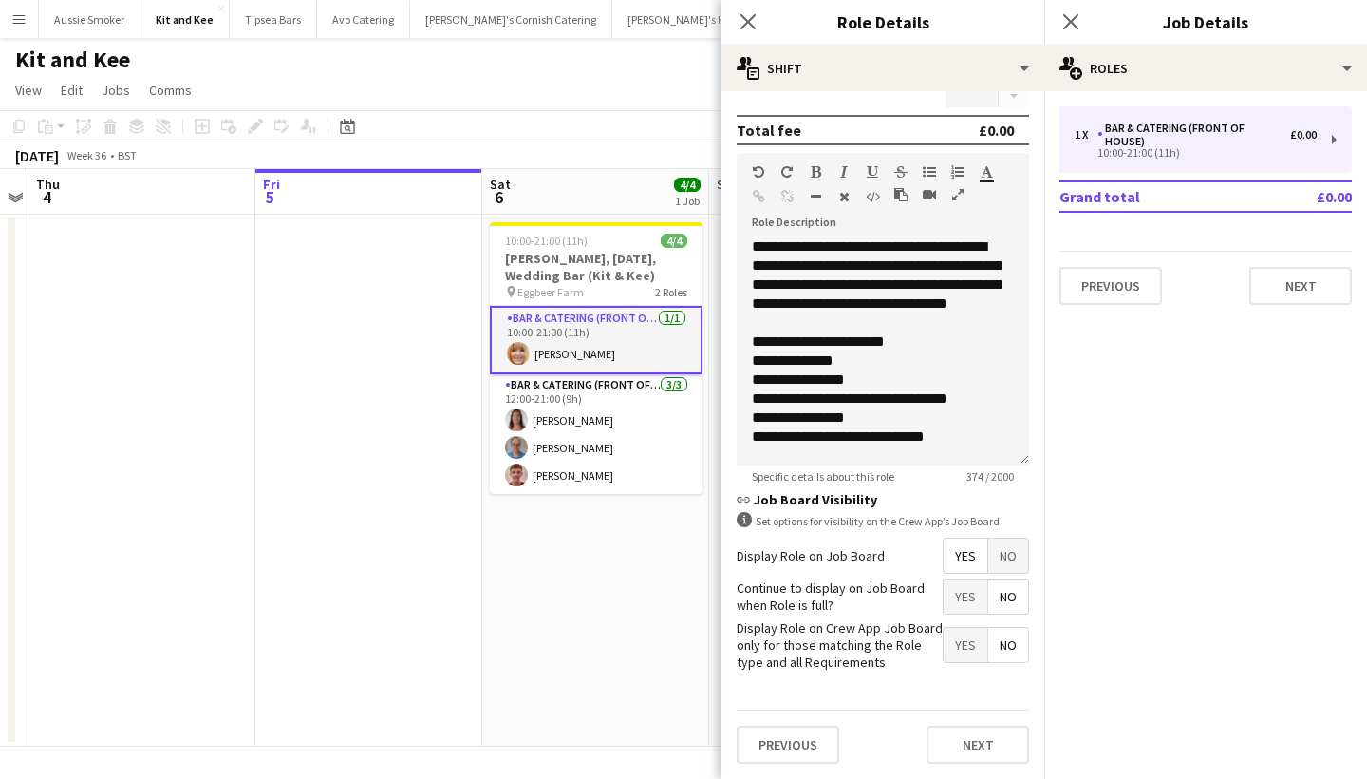
scroll to position [507, 0]
click at [984, 750] on button "Next" at bounding box center [978, 745] width 103 height 38
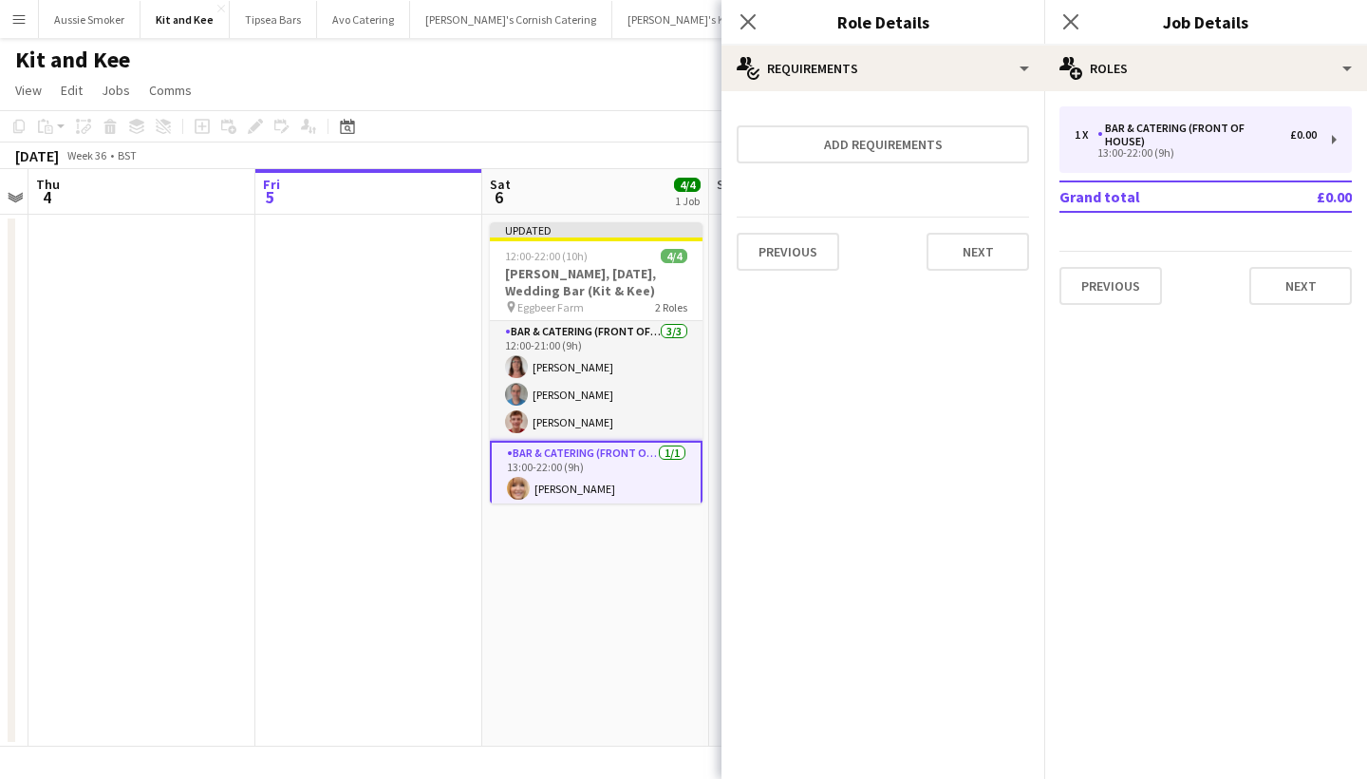
scroll to position [0, 0]
click at [1069, 25] on icon at bounding box center [1071, 21] width 18 height 18
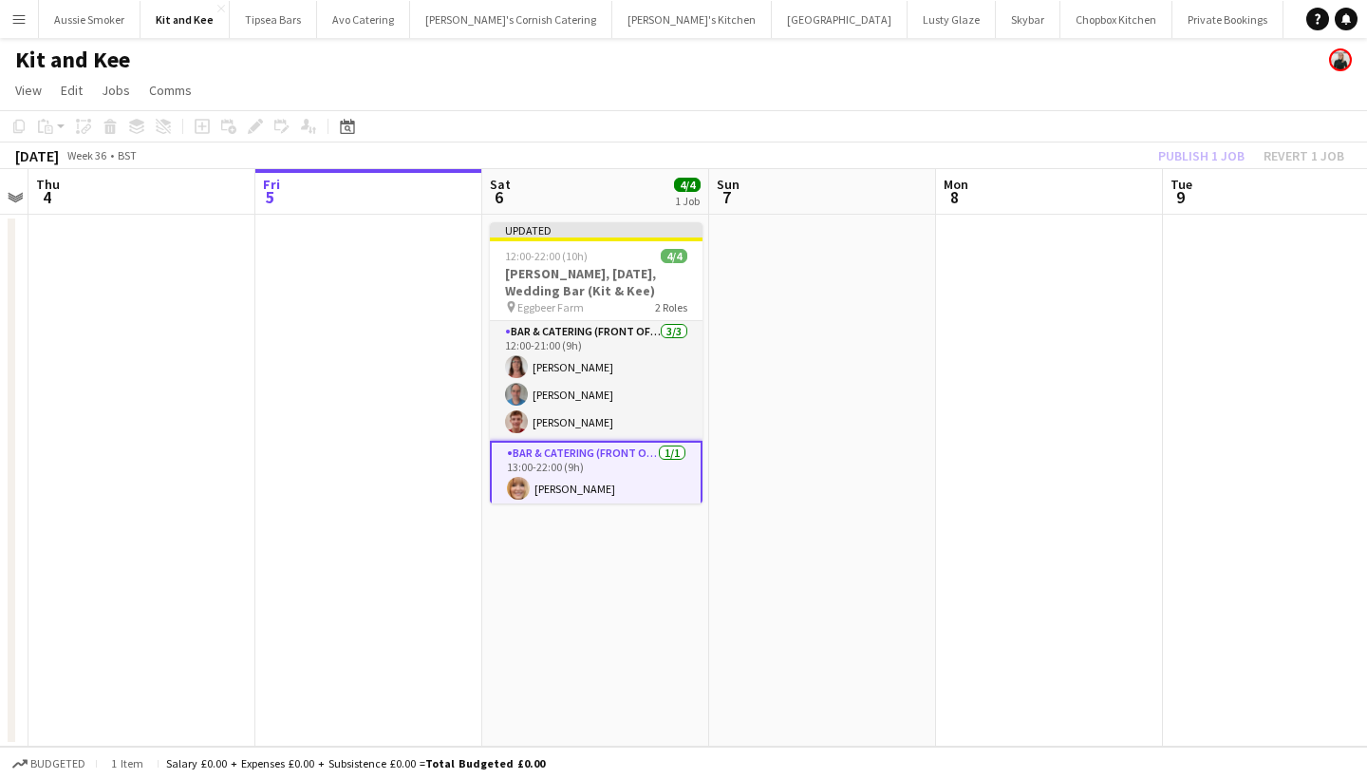
click at [1191, 158] on div "Publish 1 job Revert 1 job" at bounding box center [1252, 155] width 232 height 25
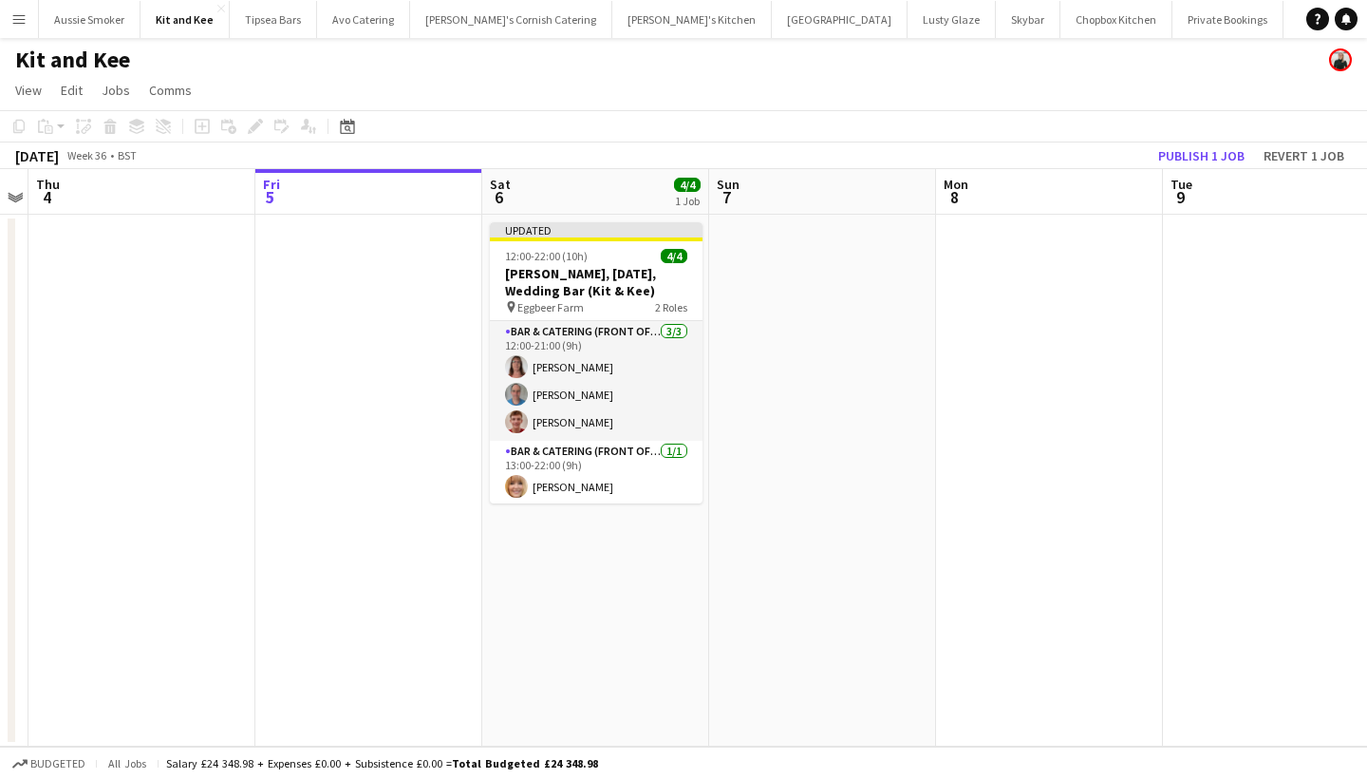
click at [1191, 158] on button "Publish 1 job" at bounding box center [1202, 155] width 102 height 25
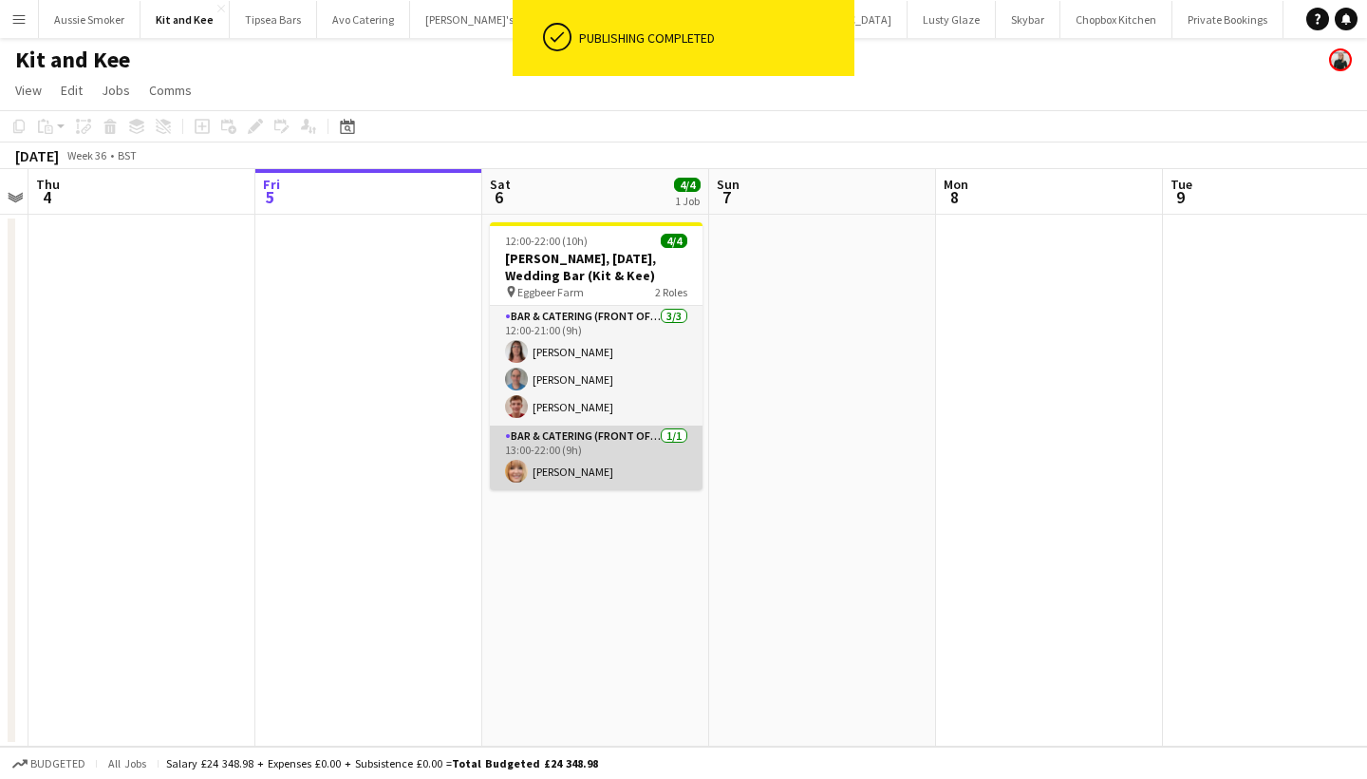
click at [616, 460] on app-card-role "Bar & Catering (Front of House) 1/1 13:00-22:00 (9h) Claire Darby" at bounding box center [596, 457] width 213 height 65
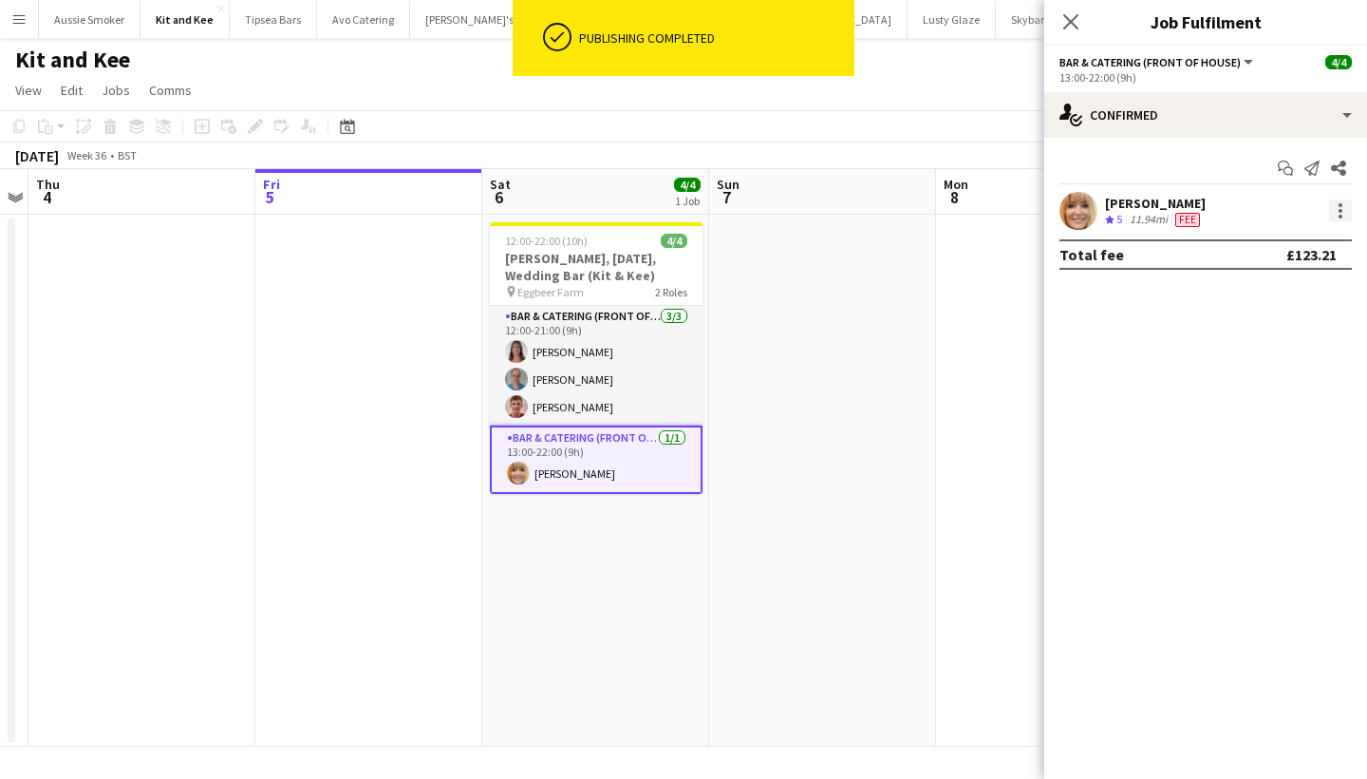
click at [1339, 211] on div at bounding box center [1341, 211] width 4 height 4
click at [1269, 246] on span "Edit fee" at bounding box center [1244, 245] width 51 height 16
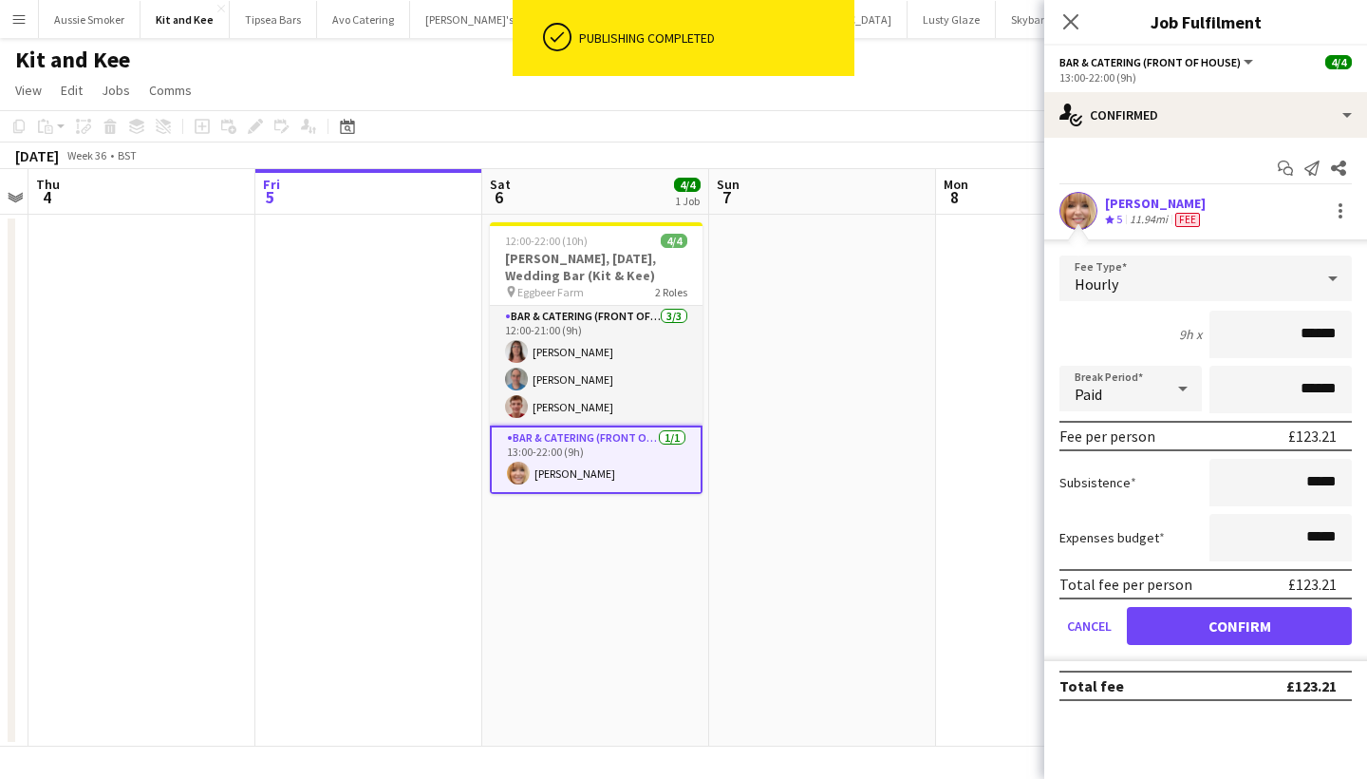
click at [1209, 627] on button "Confirm" at bounding box center [1239, 626] width 225 height 38
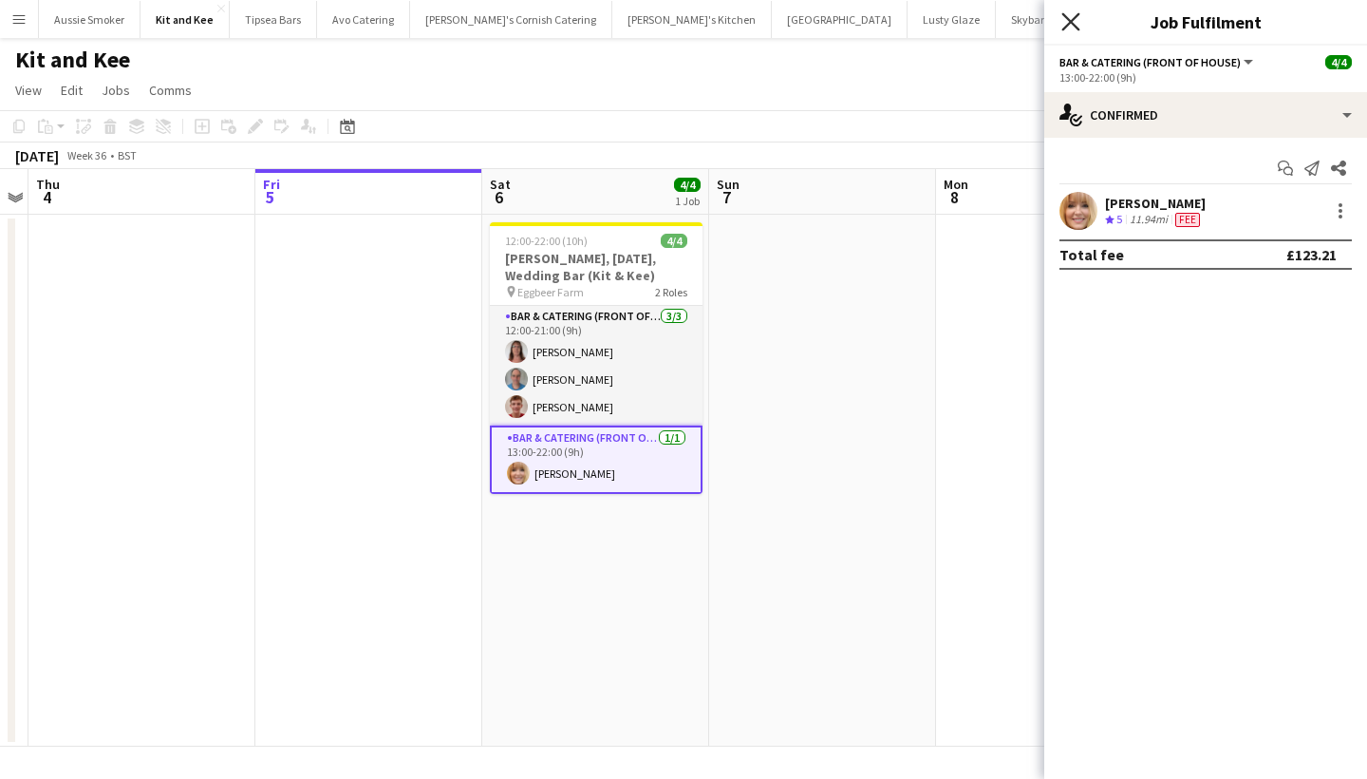
click at [1069, 20] on icon at bounding box center [1071, 21] width 18 height 18
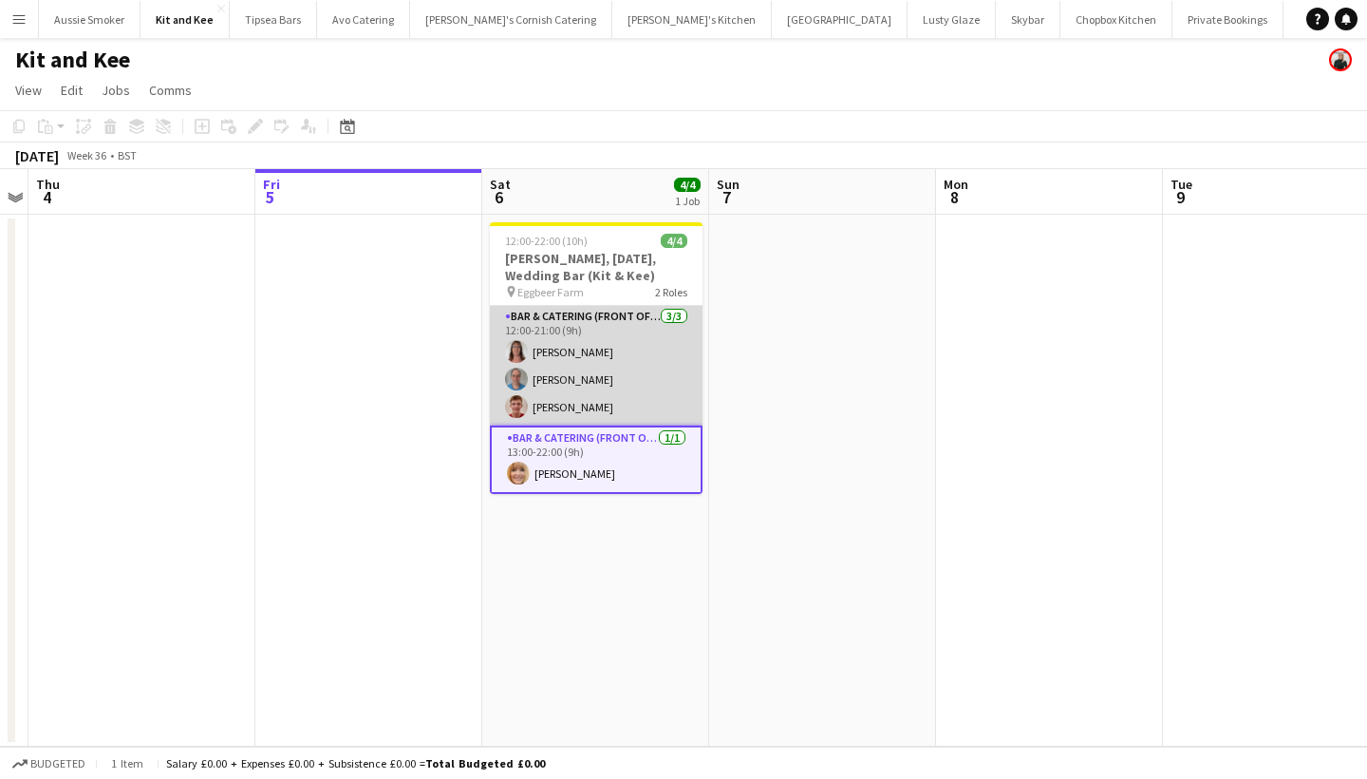
click at [601, 368] on app-card-role "Bar & Catering (Front of House) 3/3 12:00-21:00 (9h) Janet Caunter Andrew Caunt…" at bounding box center [596, 366] width 213 height 120
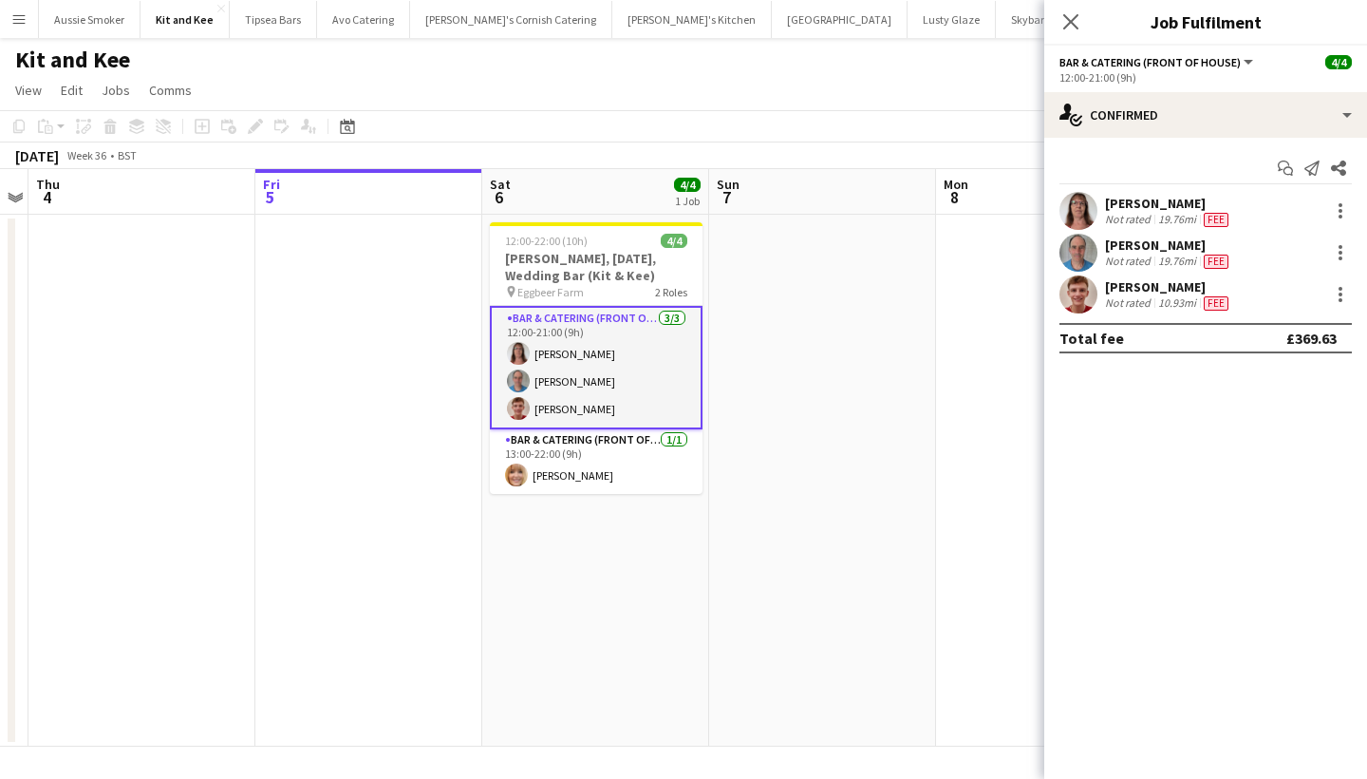
click at [1081, 249] on app-user-avatar at bounding box center [1079, 253] width 38 height 38
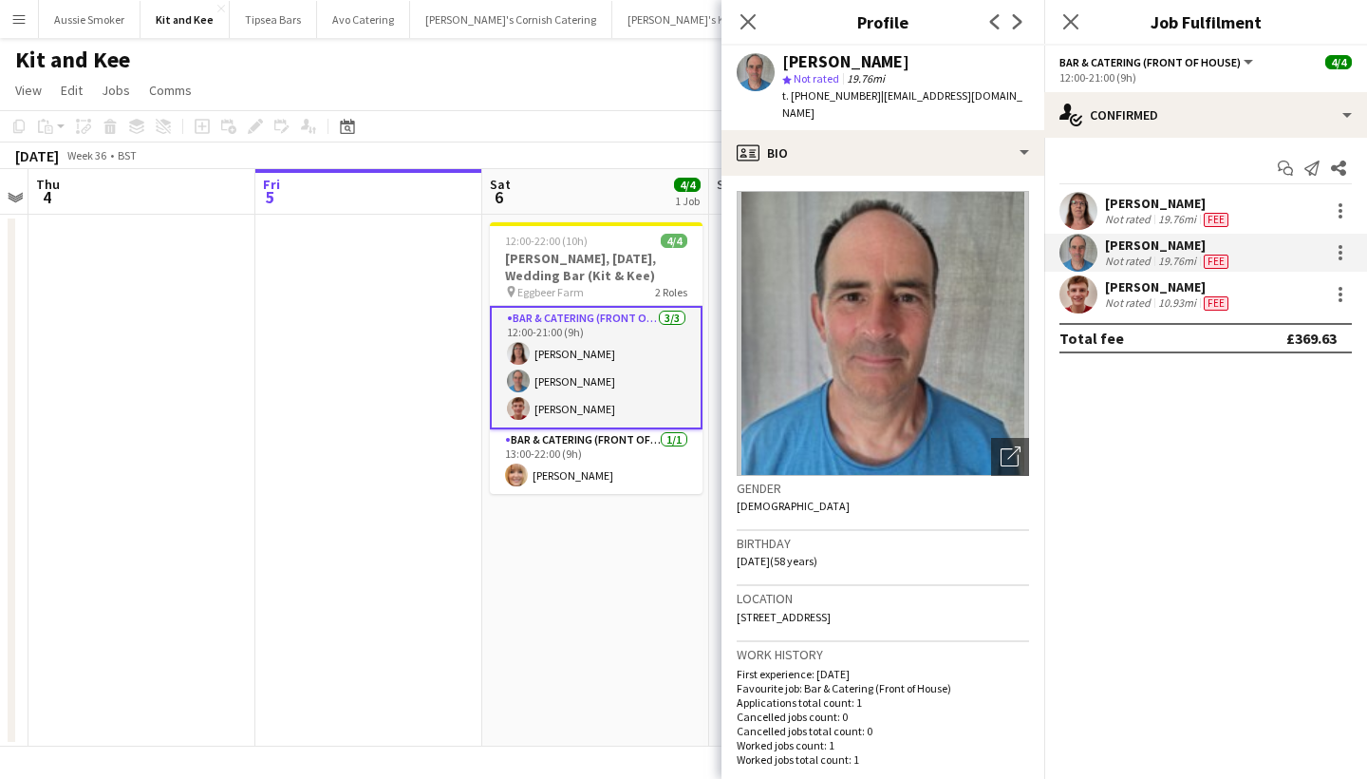
click at [892, 272] on img at bounding box center [883, 333] width 292 height 285
click at [1067, 211] on app-user-avatar at bounding box center [1079, 211] width 38 height 38
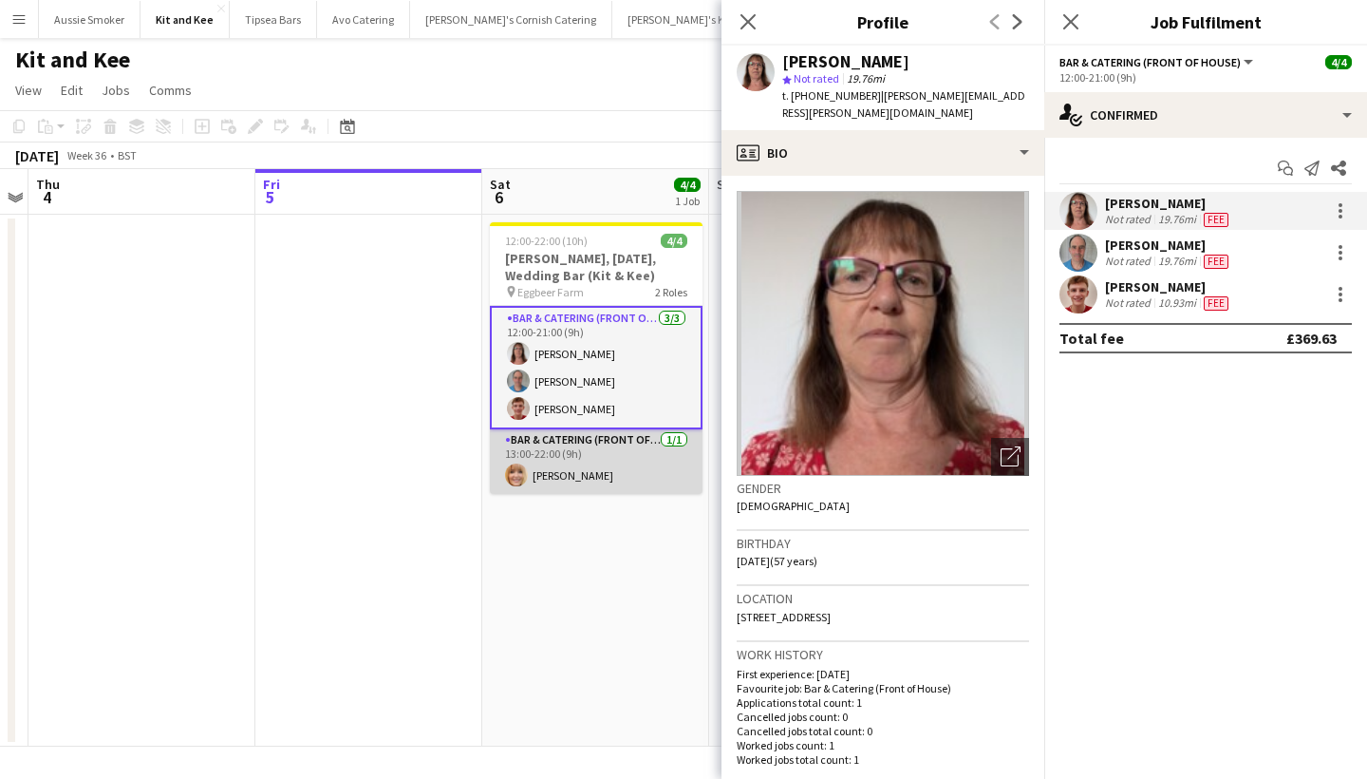
click at [609, 448] on app-card-role "Bar & Catering (Front of House) 1/1 13:00-22:00 (9h) Claire Darby" at bounding box center [596, 461] width 213 height 65
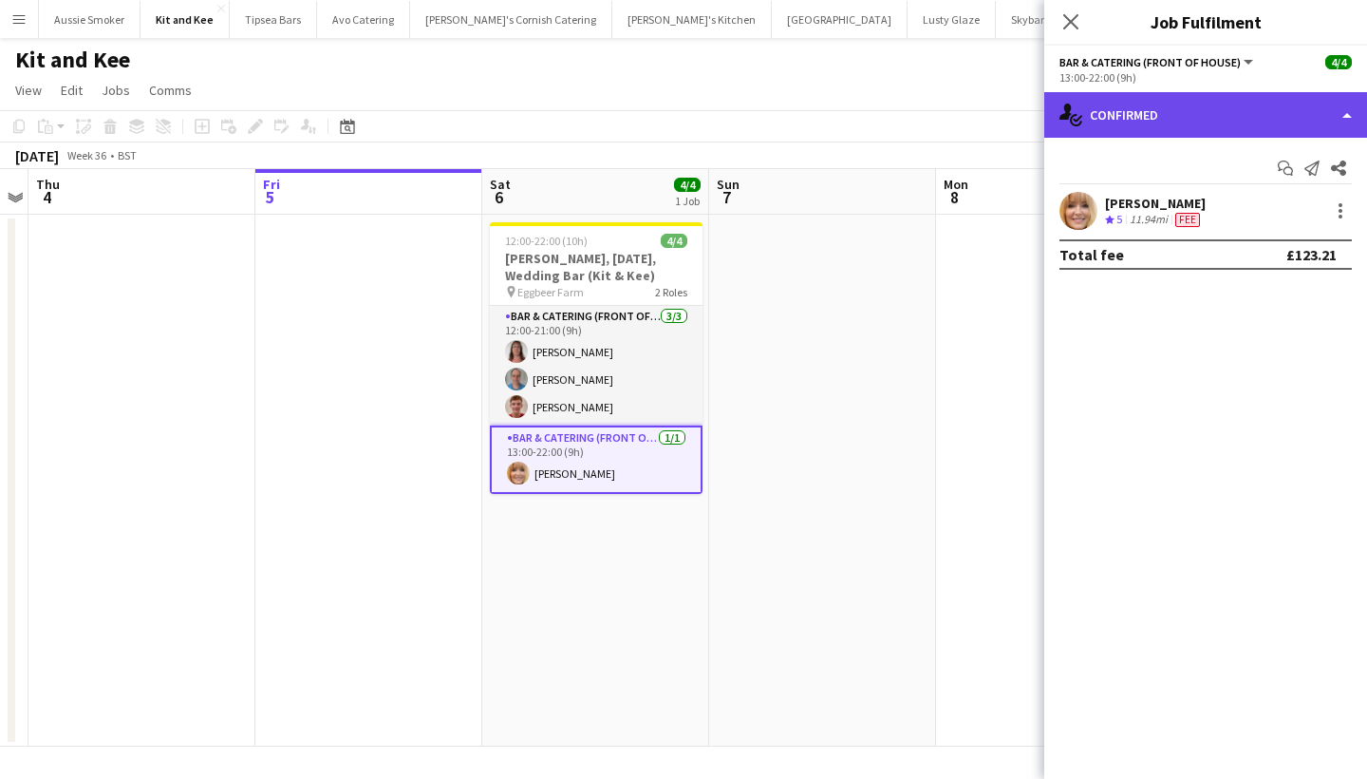
click at [1180, 111] on div "single-neutral-actions-check-2 Confirmed" at bounding box center [1205, 115] width 323 height 46
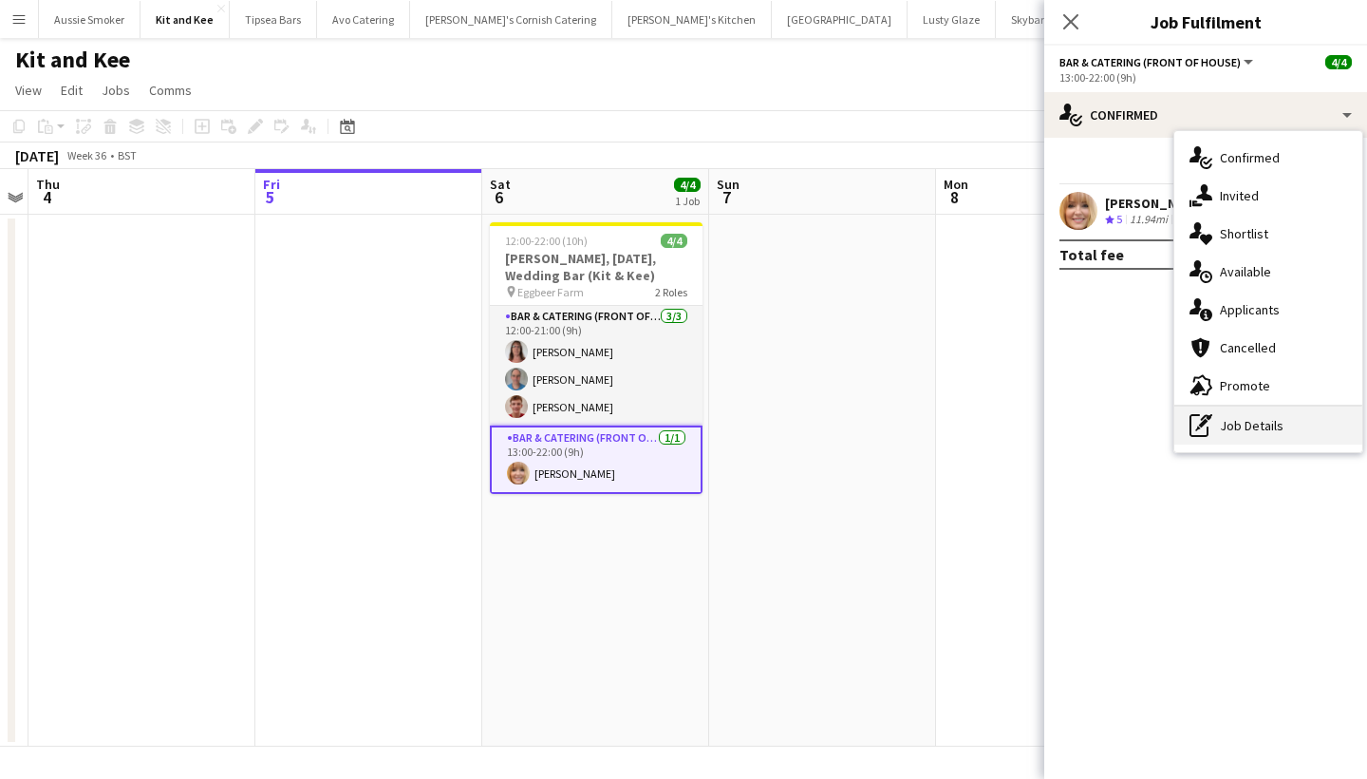
click at [1249, 418] on div "pen-write Job Details" at bounding box center [1268, 425] width 188 height 38
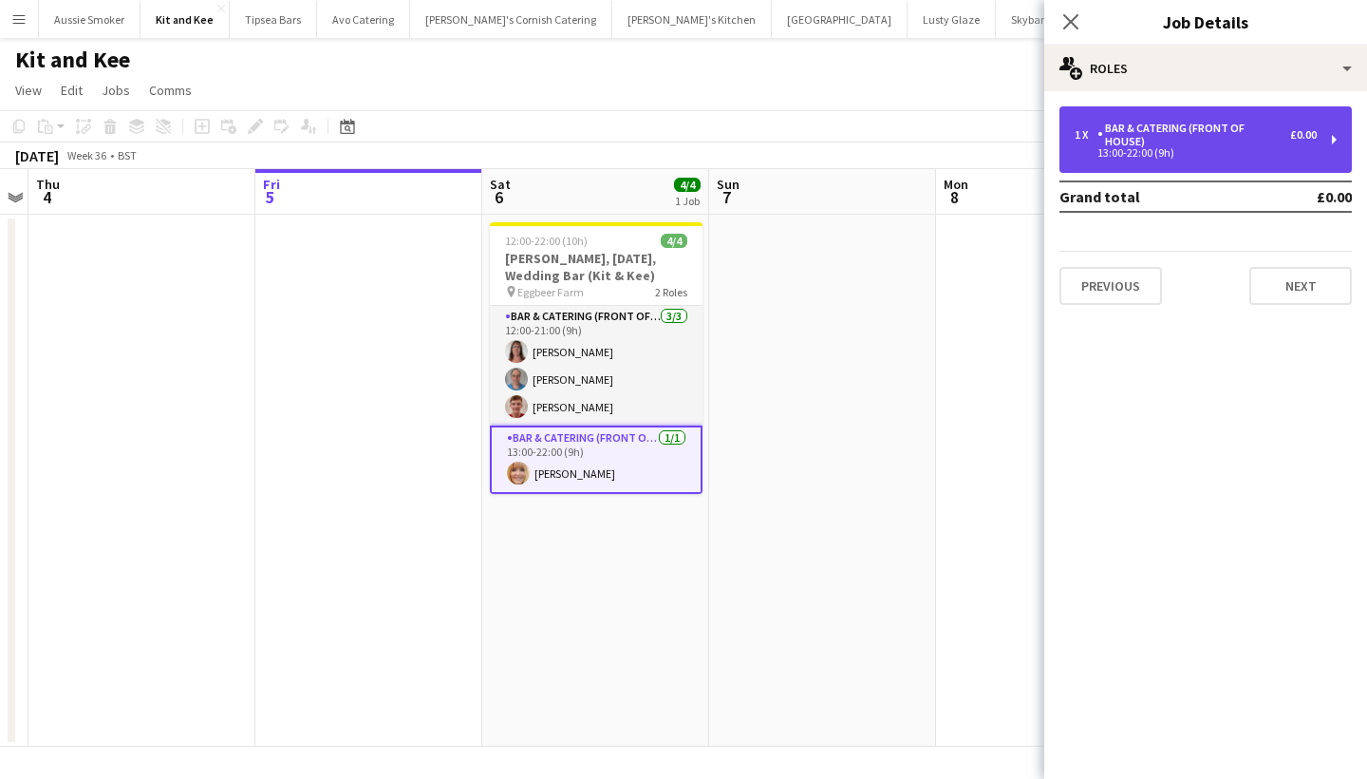
click at [1249, 131] on div "Bar & Catering (Front of House)" at bounding box center [1194, 135] width 193 height 27
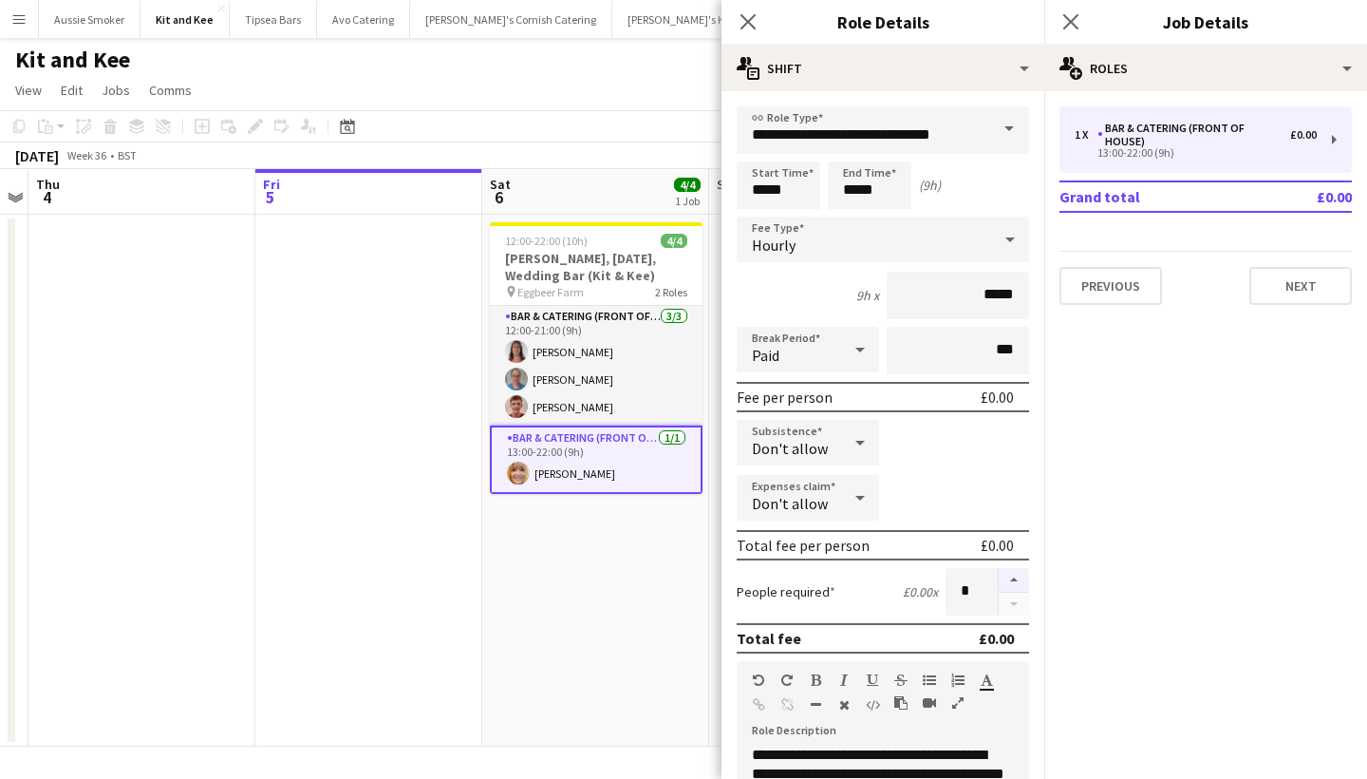
click at [1015, 568] on button "button" at bounding box center [1014, 580] width 30 height 25
type input "*"
click at [1073, 28] on icon "Close pop-in" at bounding box center [1071, 21] width 18 height 18
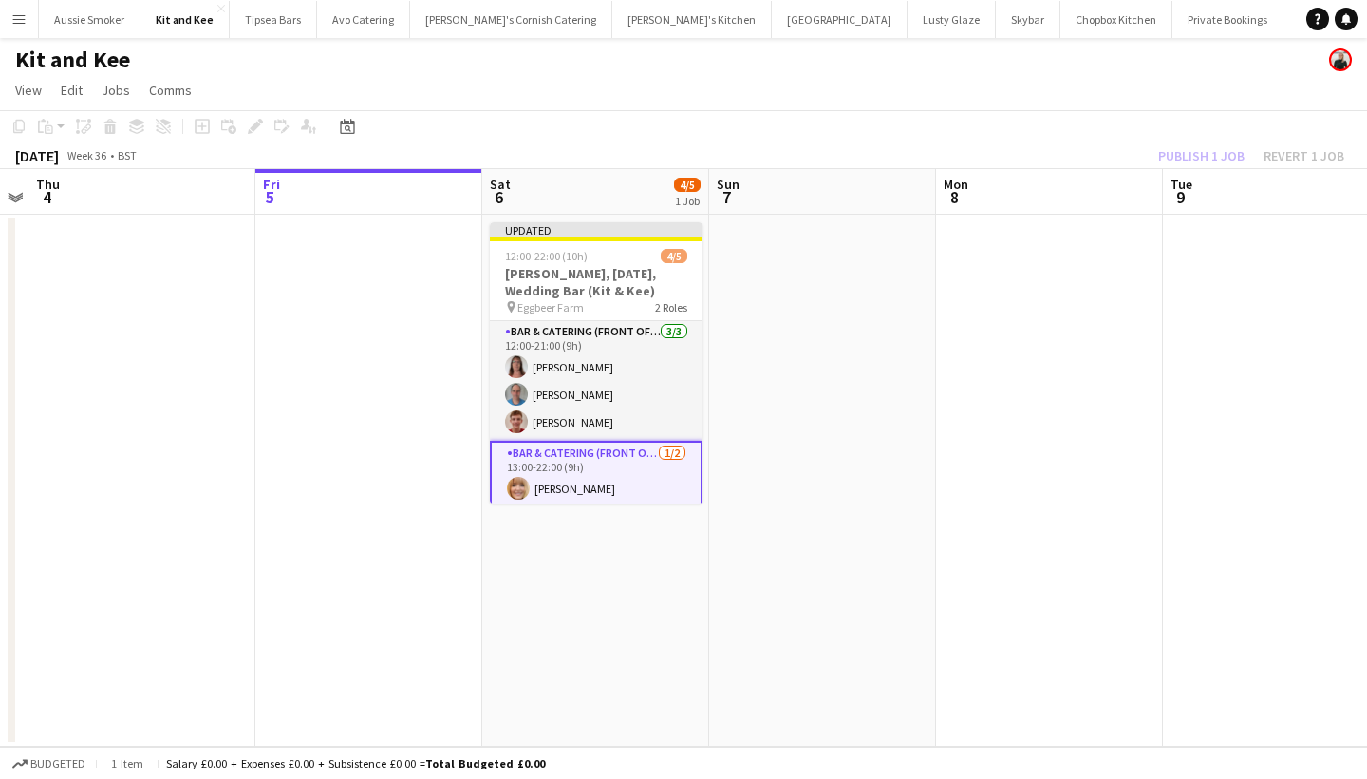
click at [1197, 154] on div "Publish 1 job Revert 1 job" at bounding box center [1252, 155] width 232 height 25
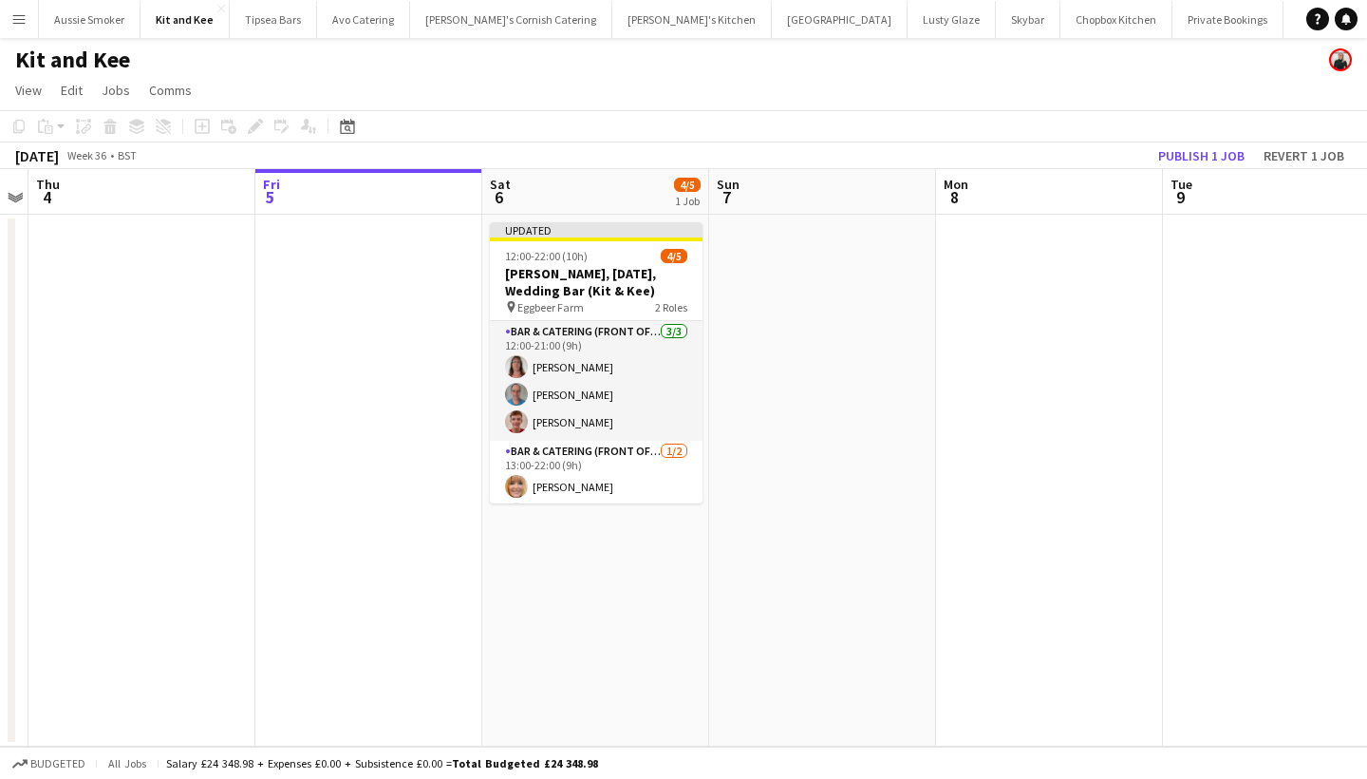
click at [1197, 154] on button "Publish 1 job" at bounding box center [1202, 155] width 102 height 25
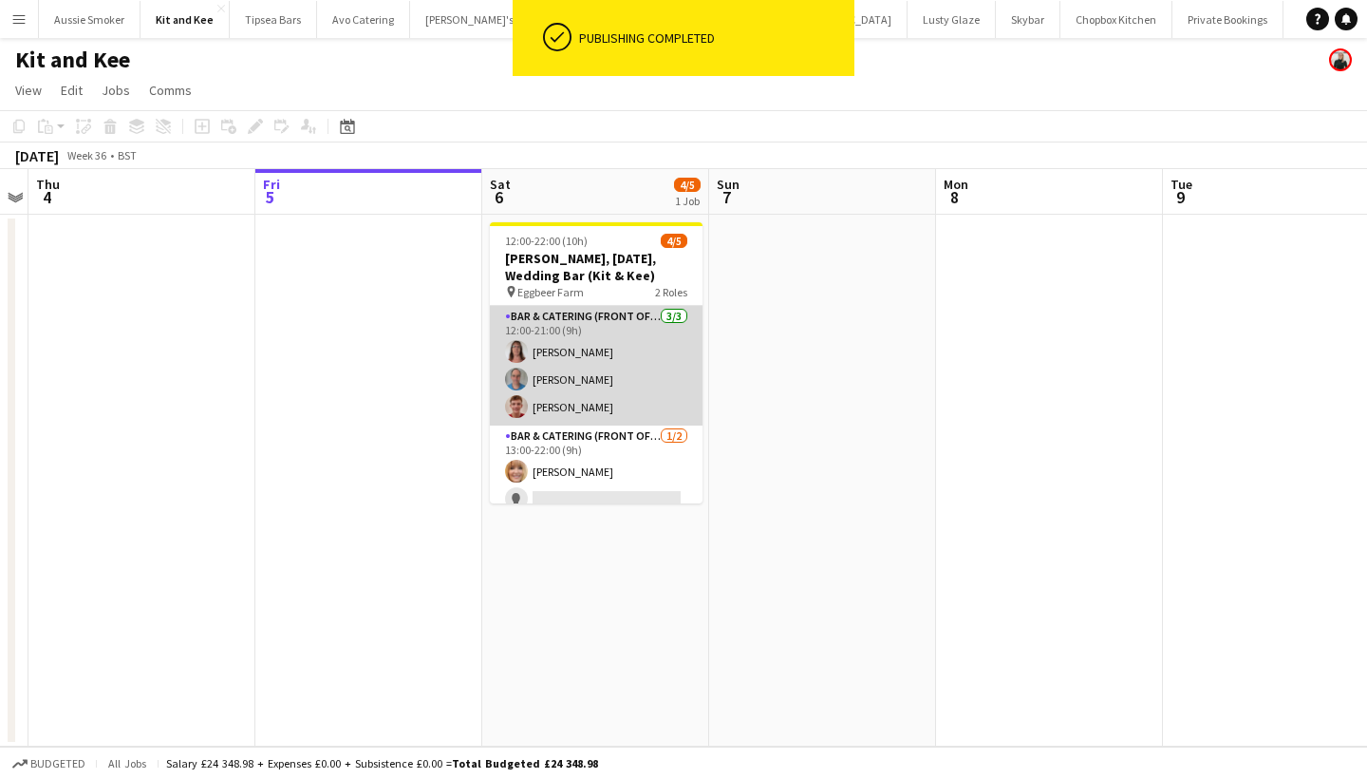
click at [597, 385] on app-card-role "Bar & Catering (Front of House) 3/3 12:00-21:00 (9h) Janet Caunter Andrew Caunt…" at bounding box center [596, 366] width 213 height 120
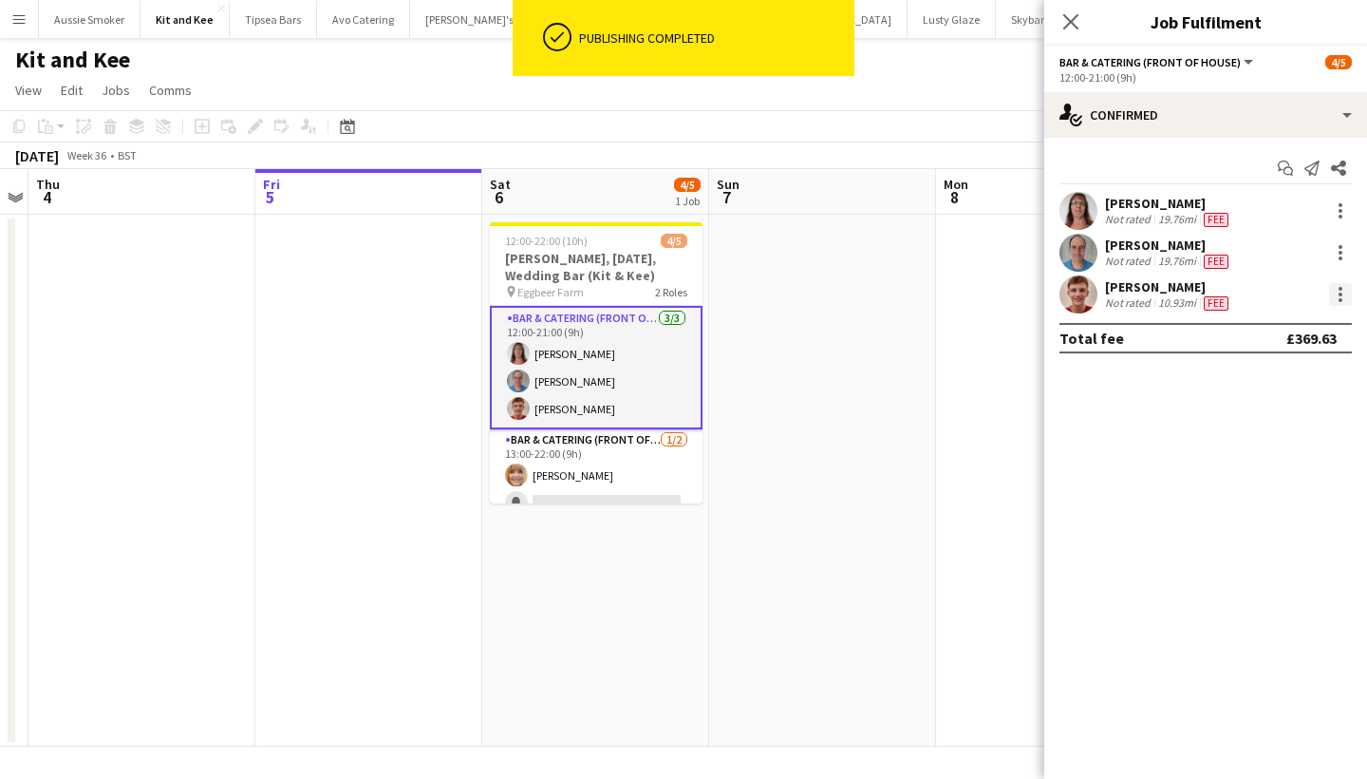
click at [1335, 293] on div at bounding box center [1340, 294] width 23 height 23
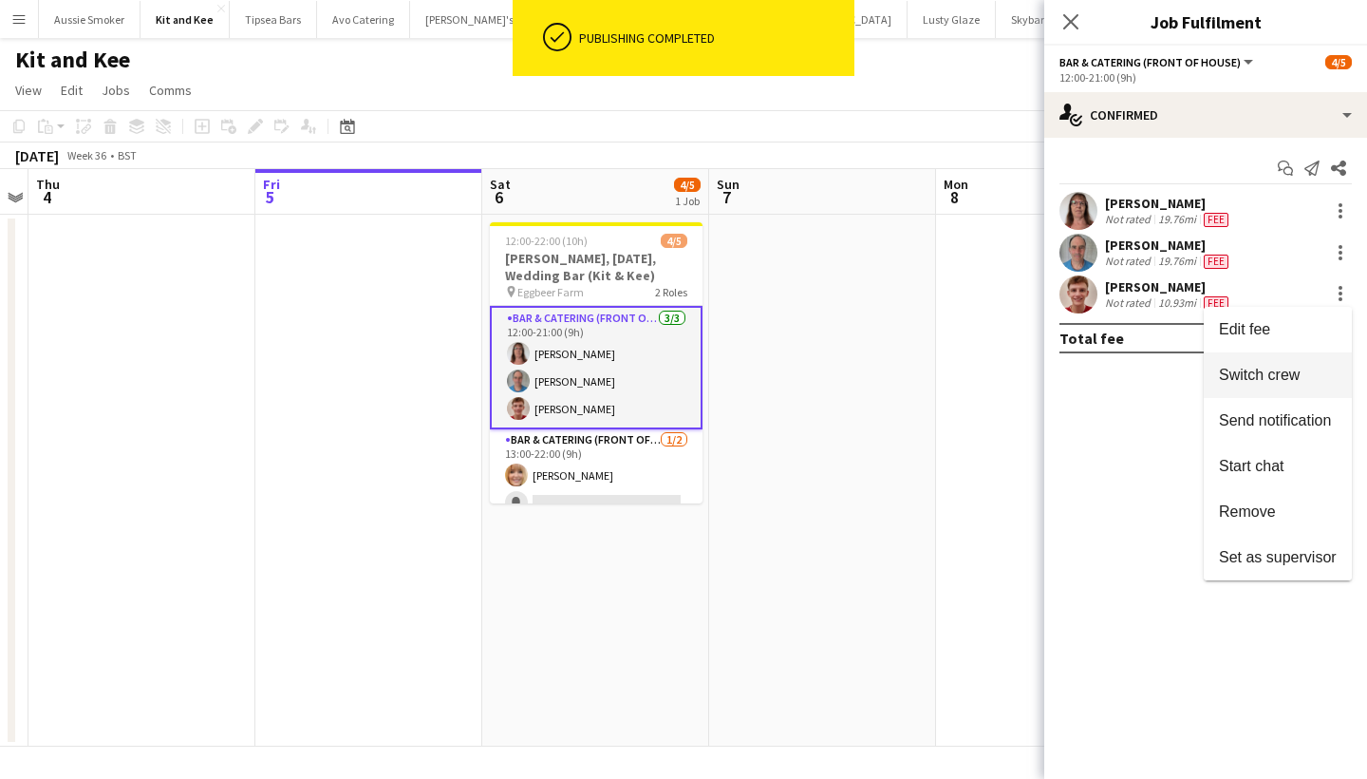
click at [1257, 375] on span "Switch crew" at bounding box center [1259, 374] width 81 height 16
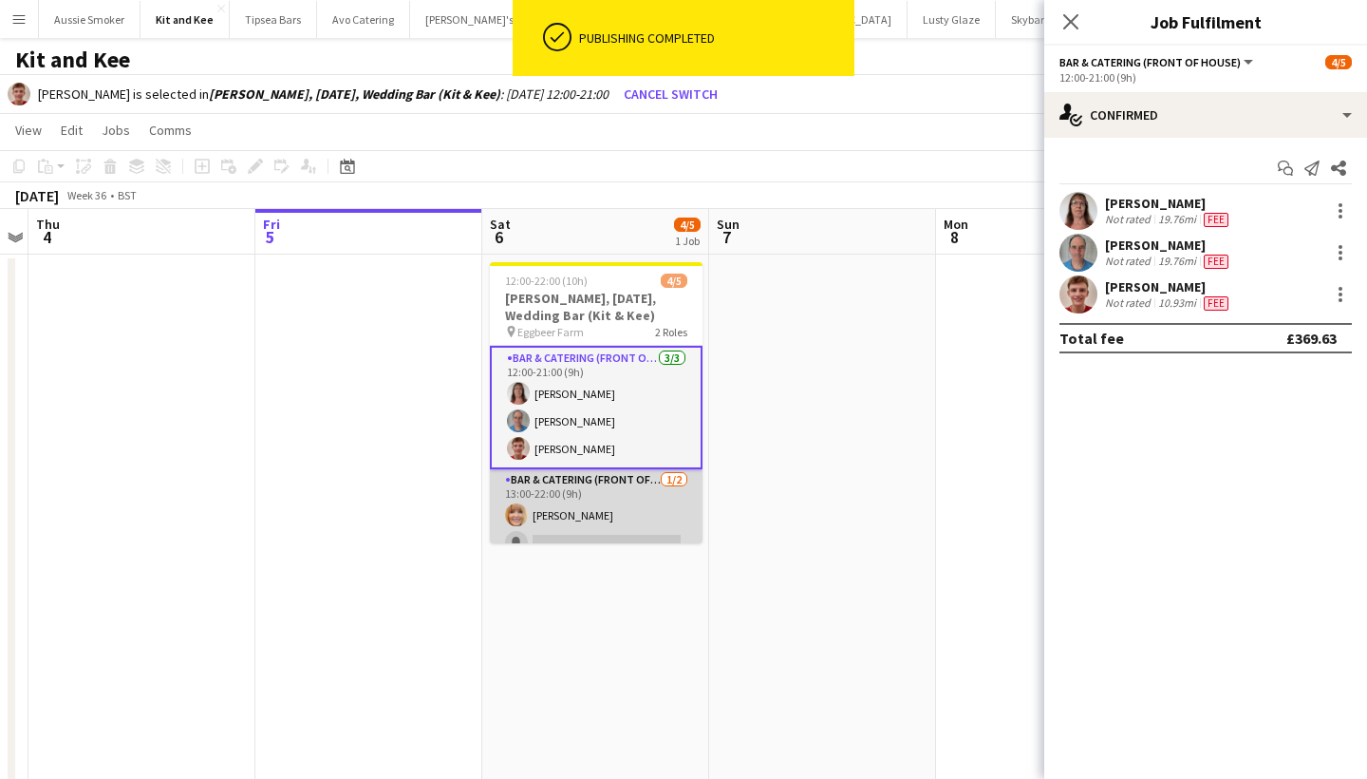
click at [588, 519] on app-card-role "Bar & Catering (Front of House) 1/2 13:00-22:00 (9h) Claire Darby single-neutra…" at bounding box center [596, 515] width 213 height 92
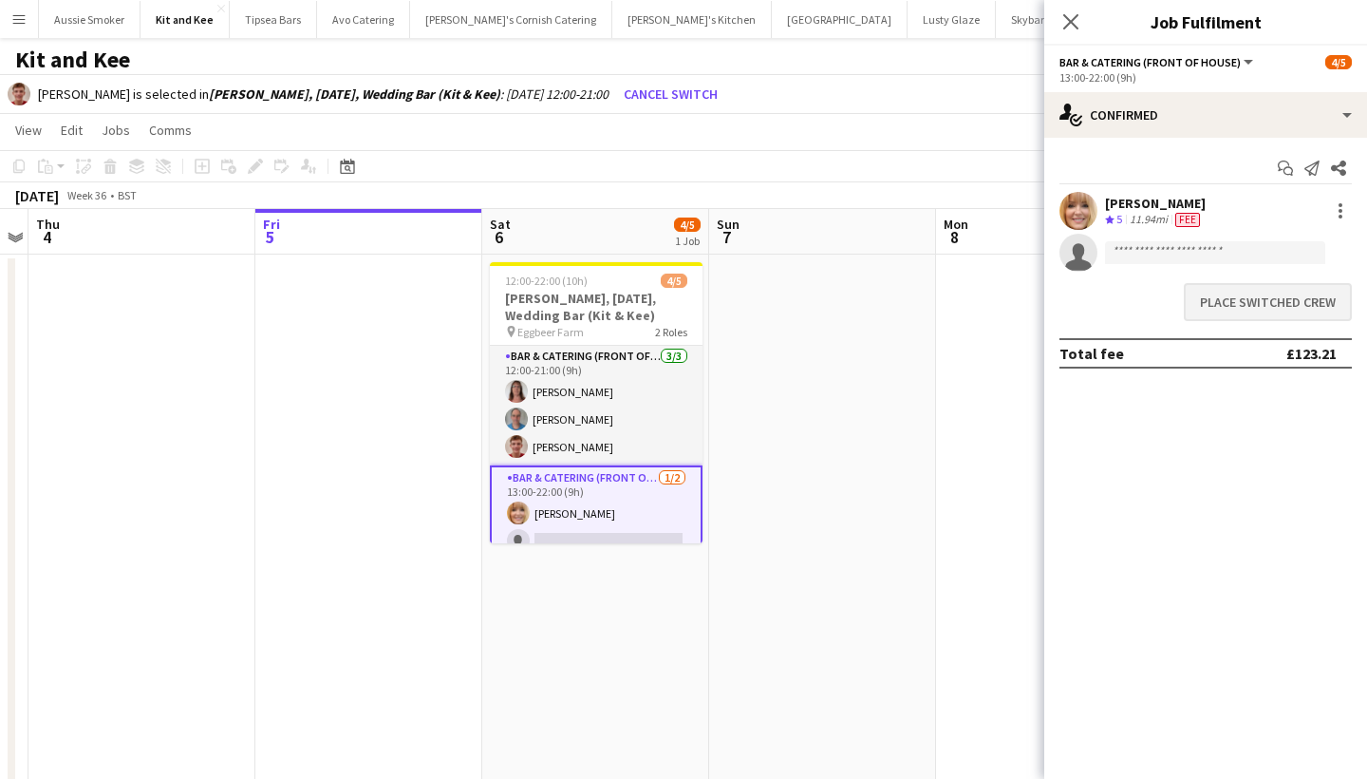
click at [1249, 291] on button "Place switched crew" at bounding box center [1268, 302] width 168 height 38
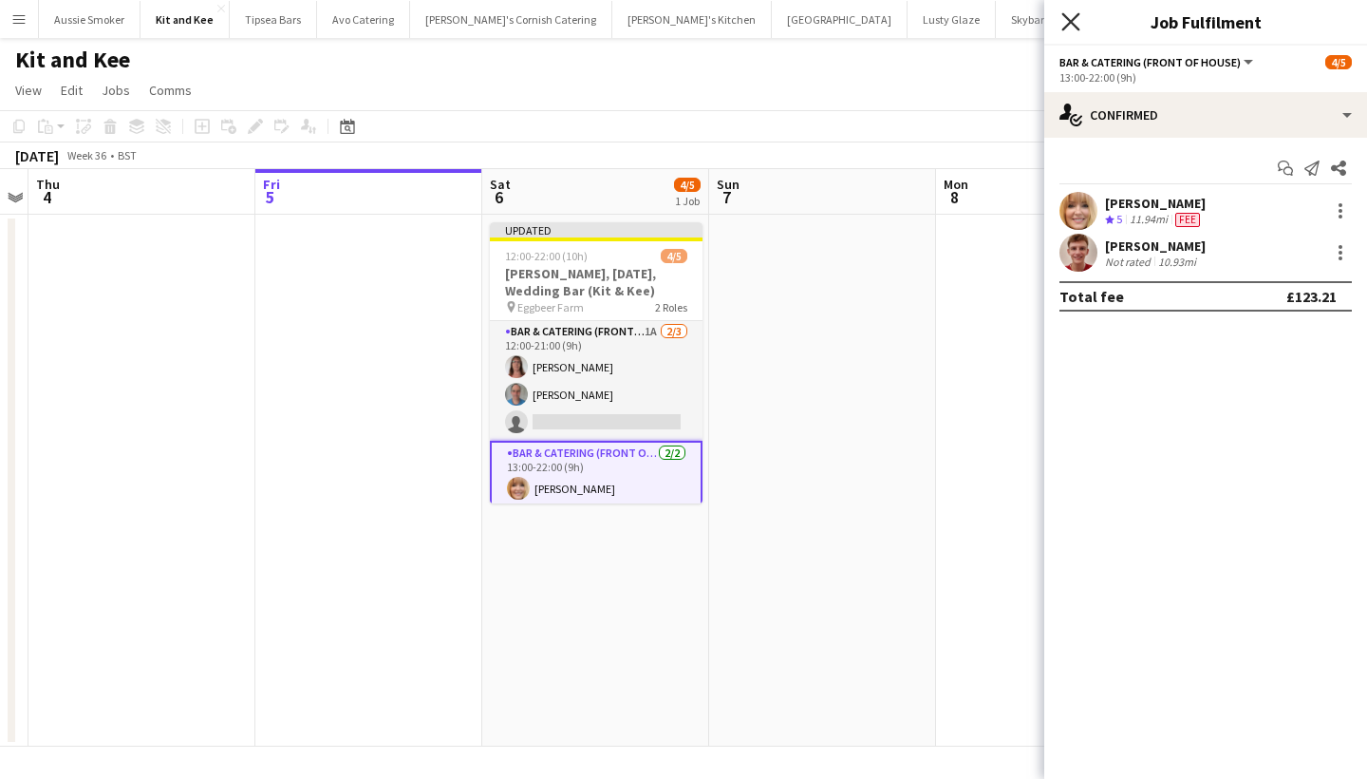
click at [1079, 17] on icon "Close pop-in" at bounding box center [1071, 21] width 18 height 18
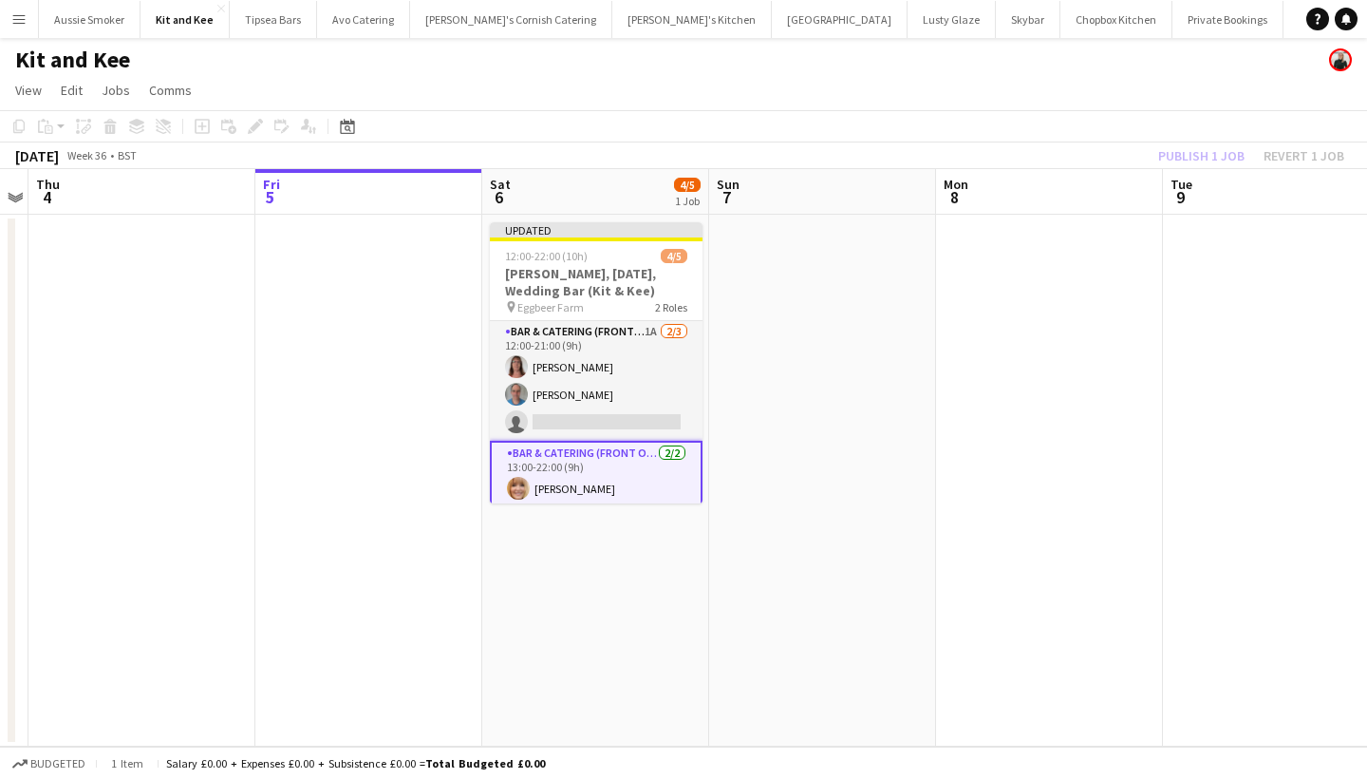
click at [1231, 149] on div "Publish 1 job Revert 1 job" at bounding box center [1252, 155] width 232 height 25
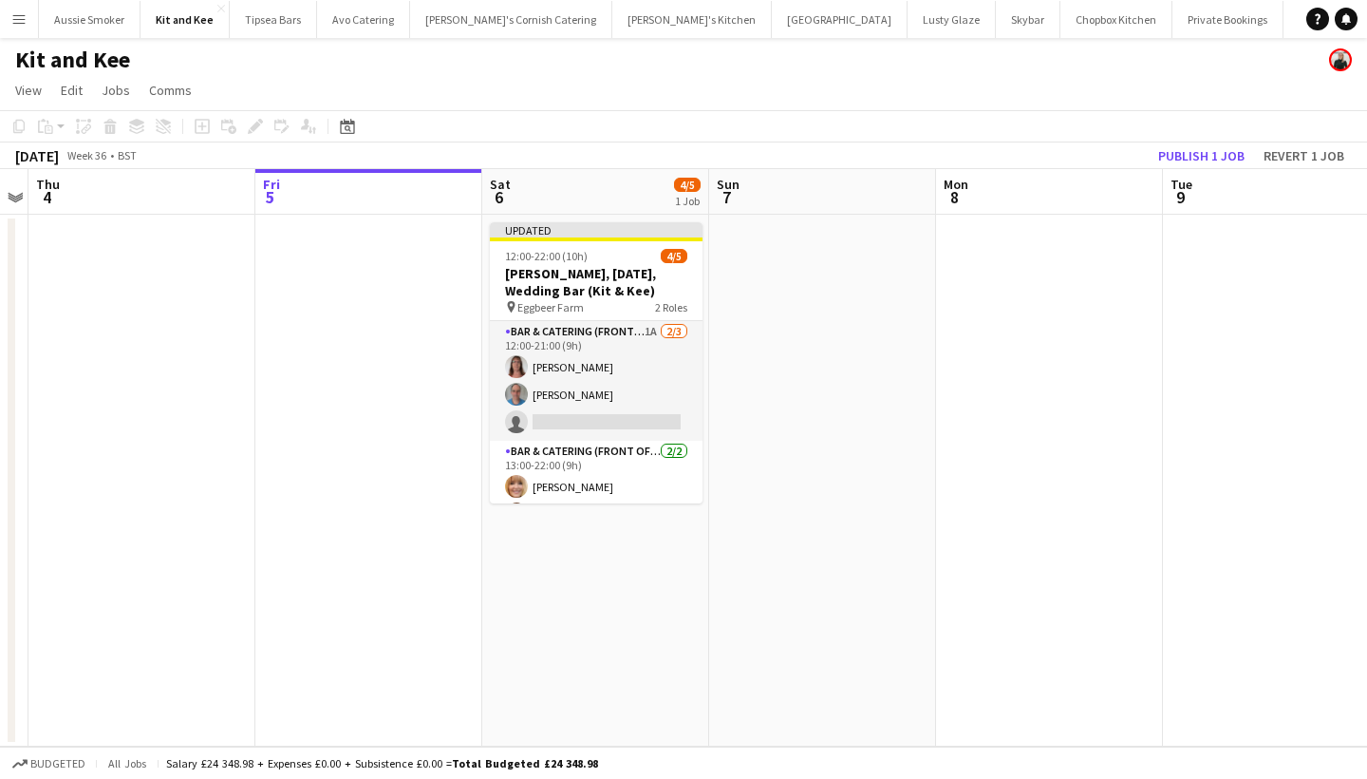
click at [1231, 149] on button "Publish 1 job" at bounding box center [1202, 155] width 102 height 25
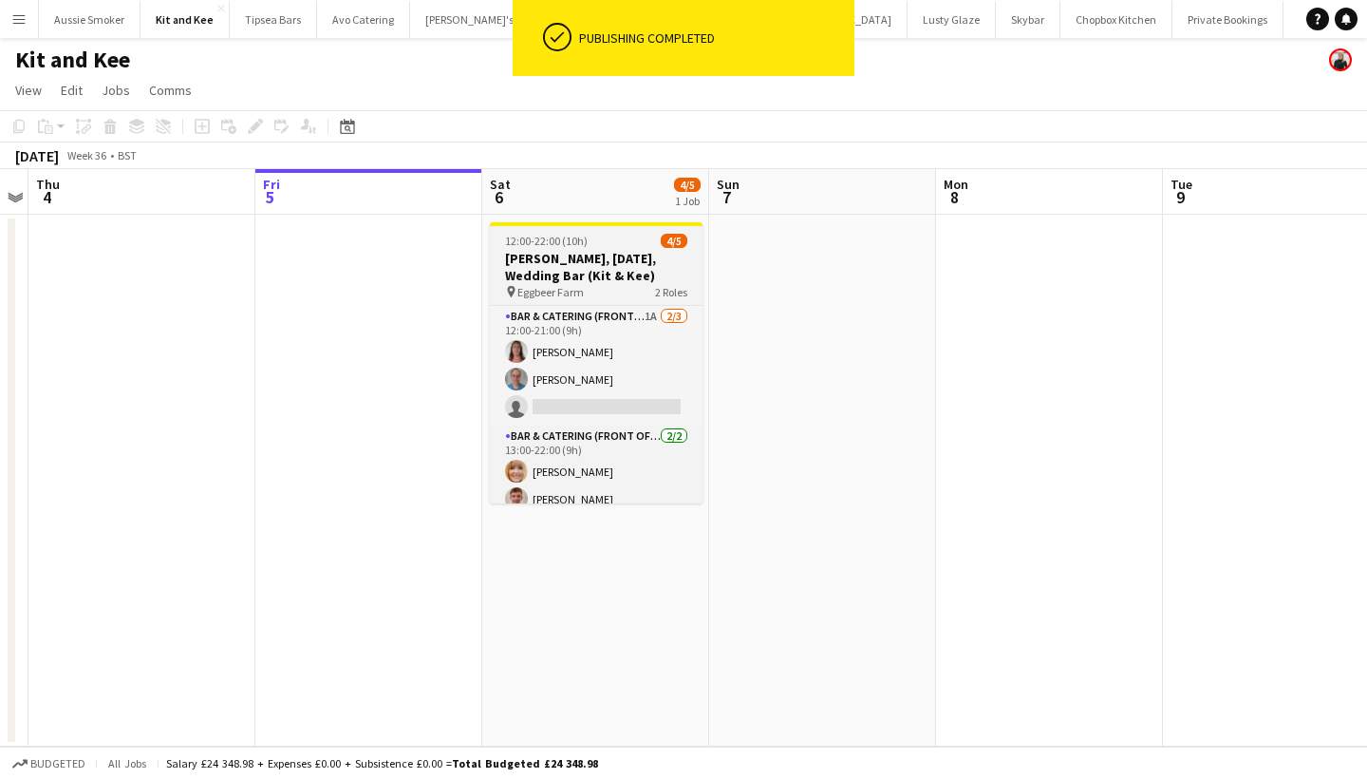
click at [624, 372] on app-job-card "12:00-22:00 (10h) 4/5 Eggbeer, 6th September, Wedding Bar (Kit & Kee) pin Eggbe…" at bounding box center [596, 362] width 213 height 281
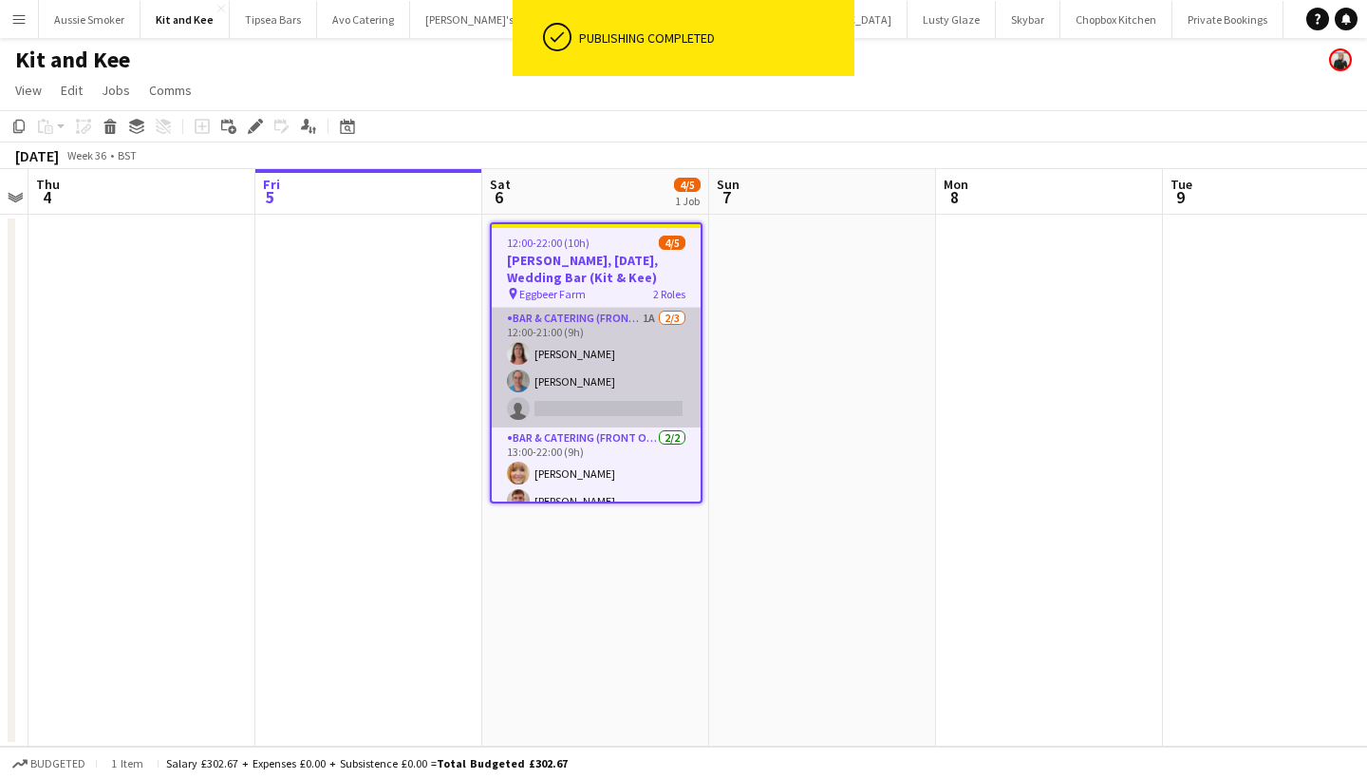
click at [628, 397] on app-card-role "Bar & Catering (Front of House) 1A 2/3 12:00-21:00 (9h) Janet Caunter Andrew Ca…" at bounding box center [596, 368] width 209 height 120
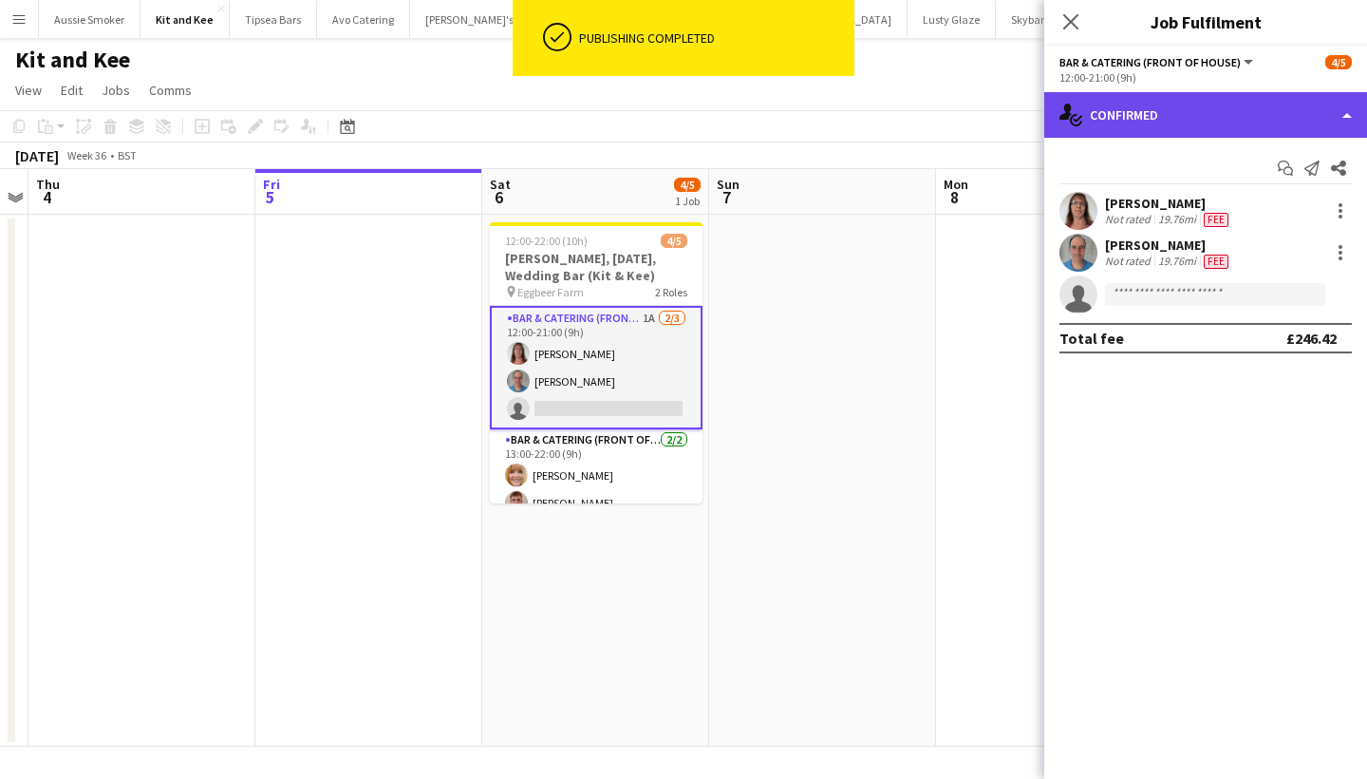
click at [1142, 102] on div "single-neutral-actions-check-2 Confirmed" at bounding box center [1205, 115] width 323 height 46
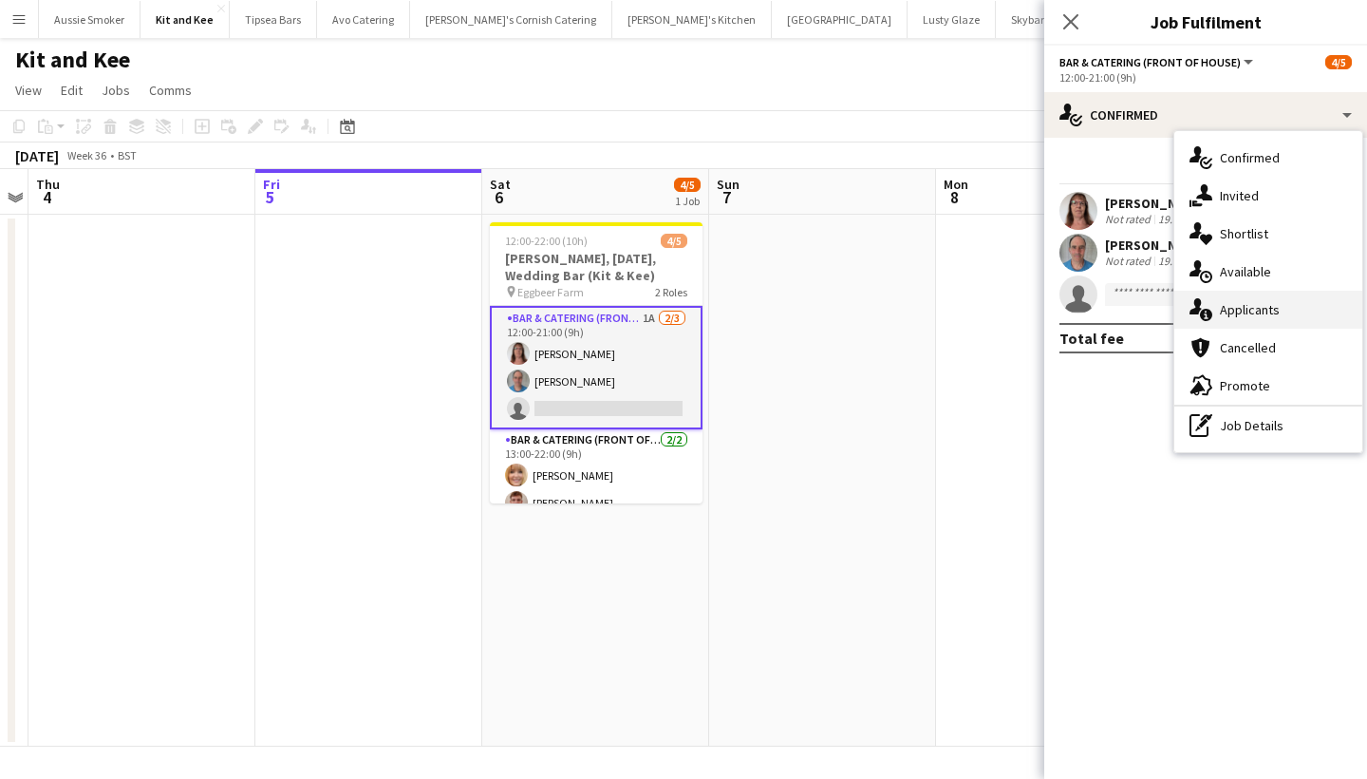
click at [1287, 293] on div "single-neutral-actions-information Applicants" at bounding box center [1268, 310] width 188 height 38
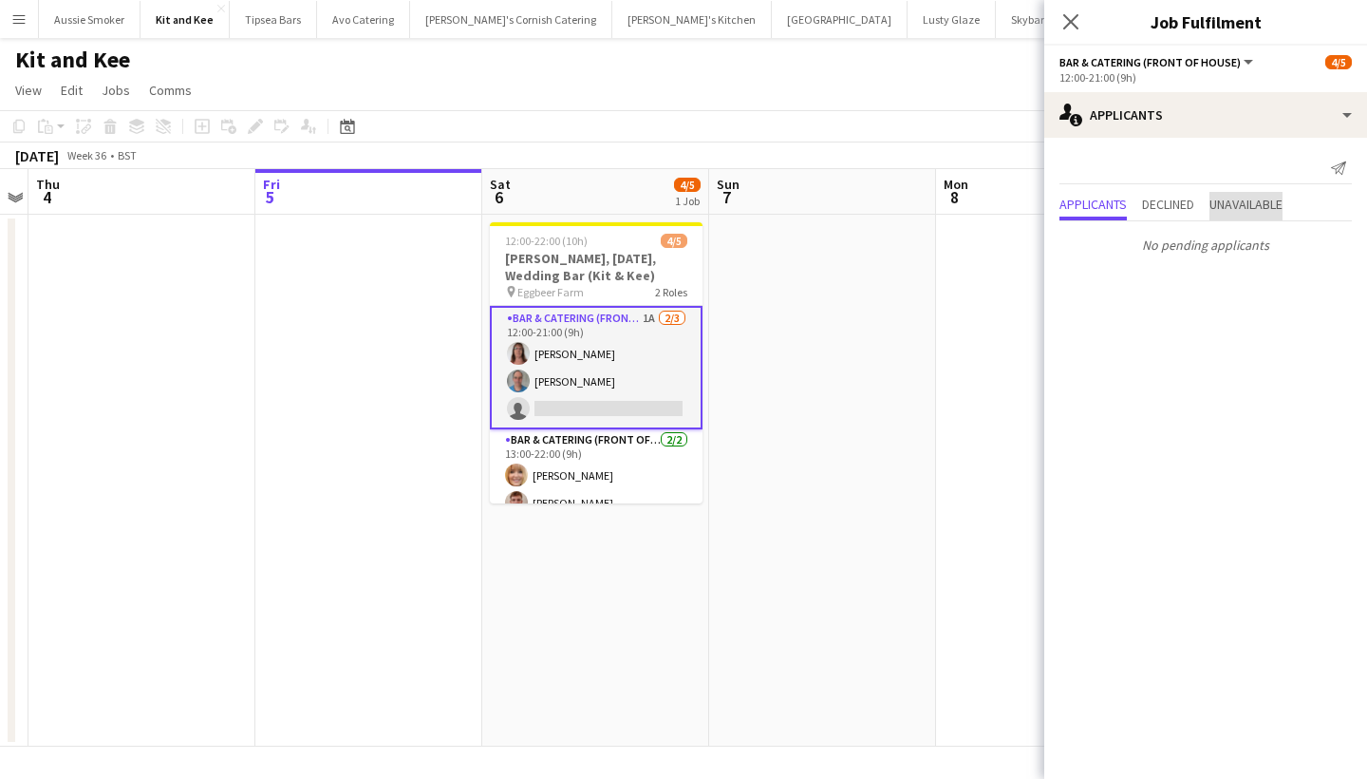
click at [1249, 202] on span "Unavailable" at bounding box center [1246, 203] width 73 height 13
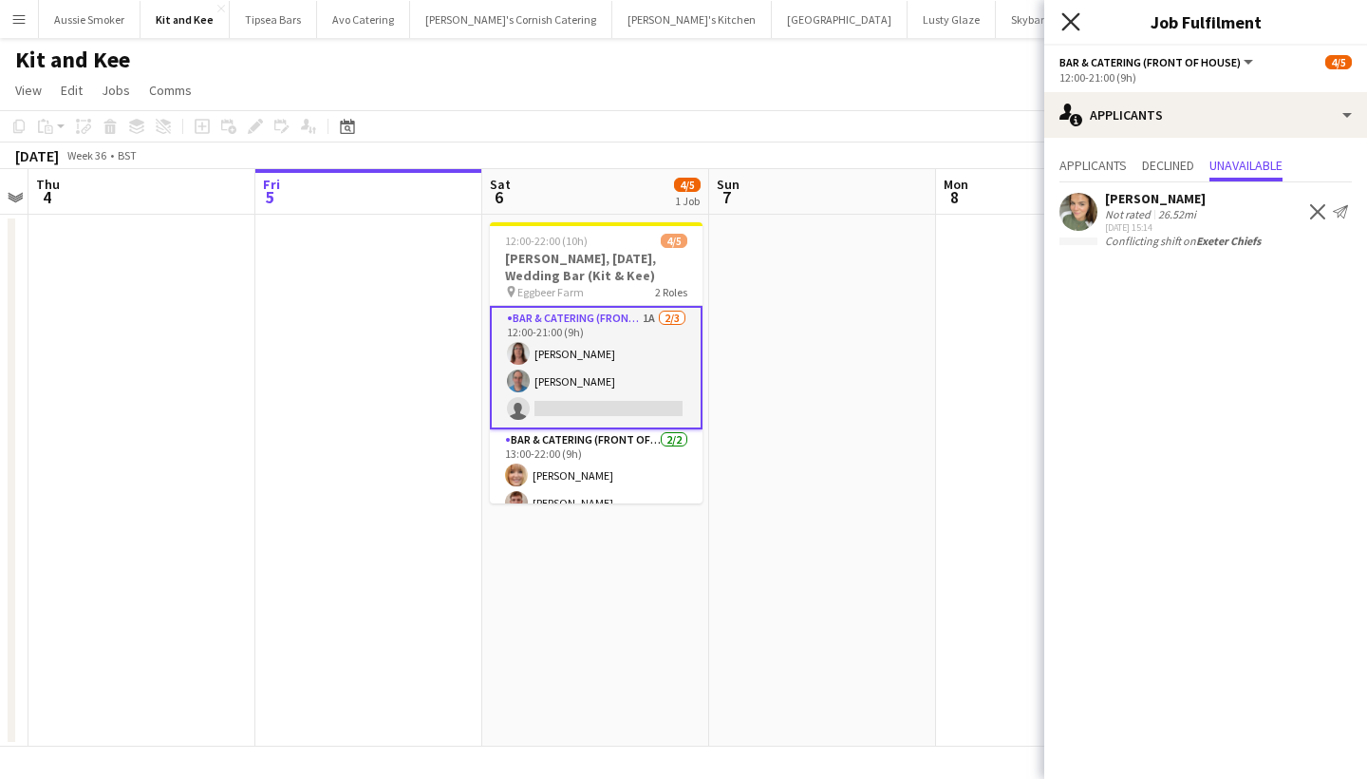
click at [1072, 23] on icon at bounding box center [1071, 21] width 18 height 18
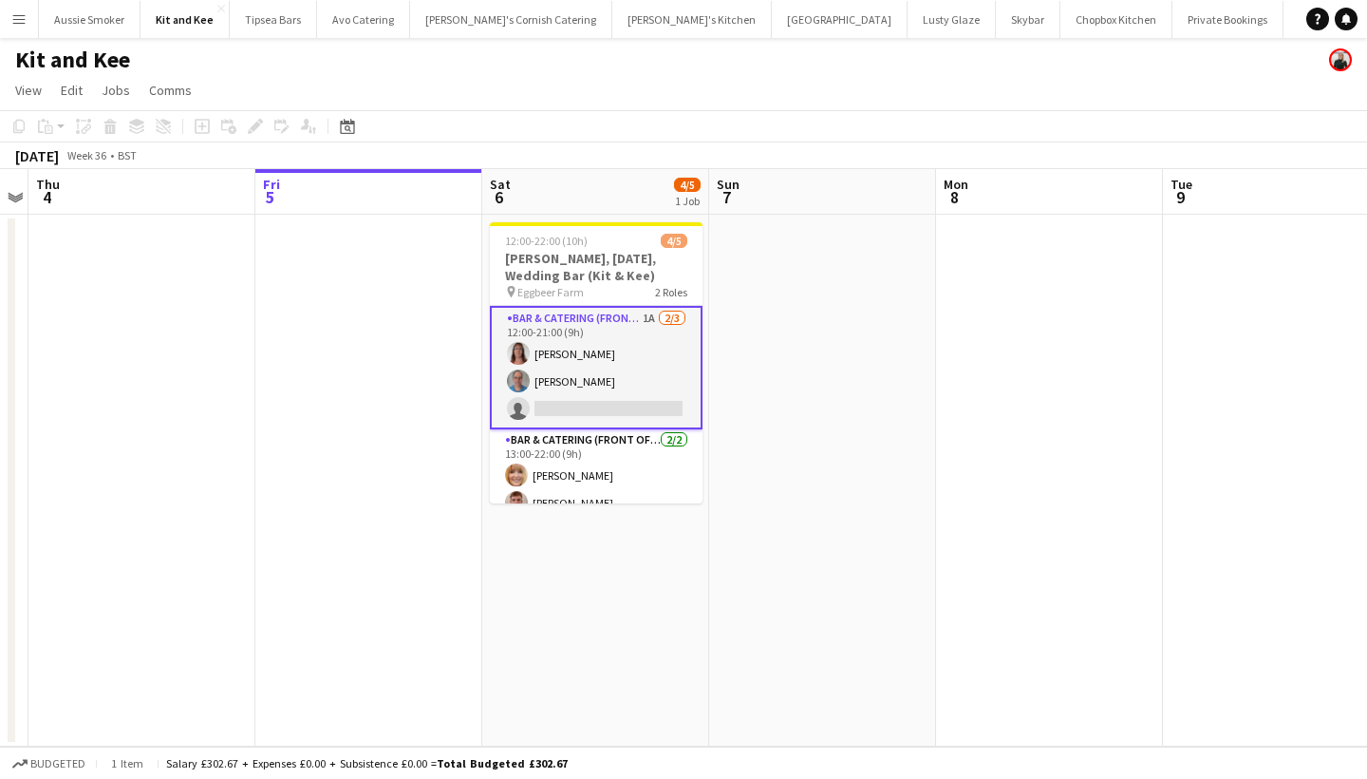
click at [623, 363] on app-card-role "Bar & Catering (Front of House) 1A 2/3 12:00-21:00 (9h) Janet Caunter Andrew Ca…" at bounding box center [596, 367] width 213 height 123
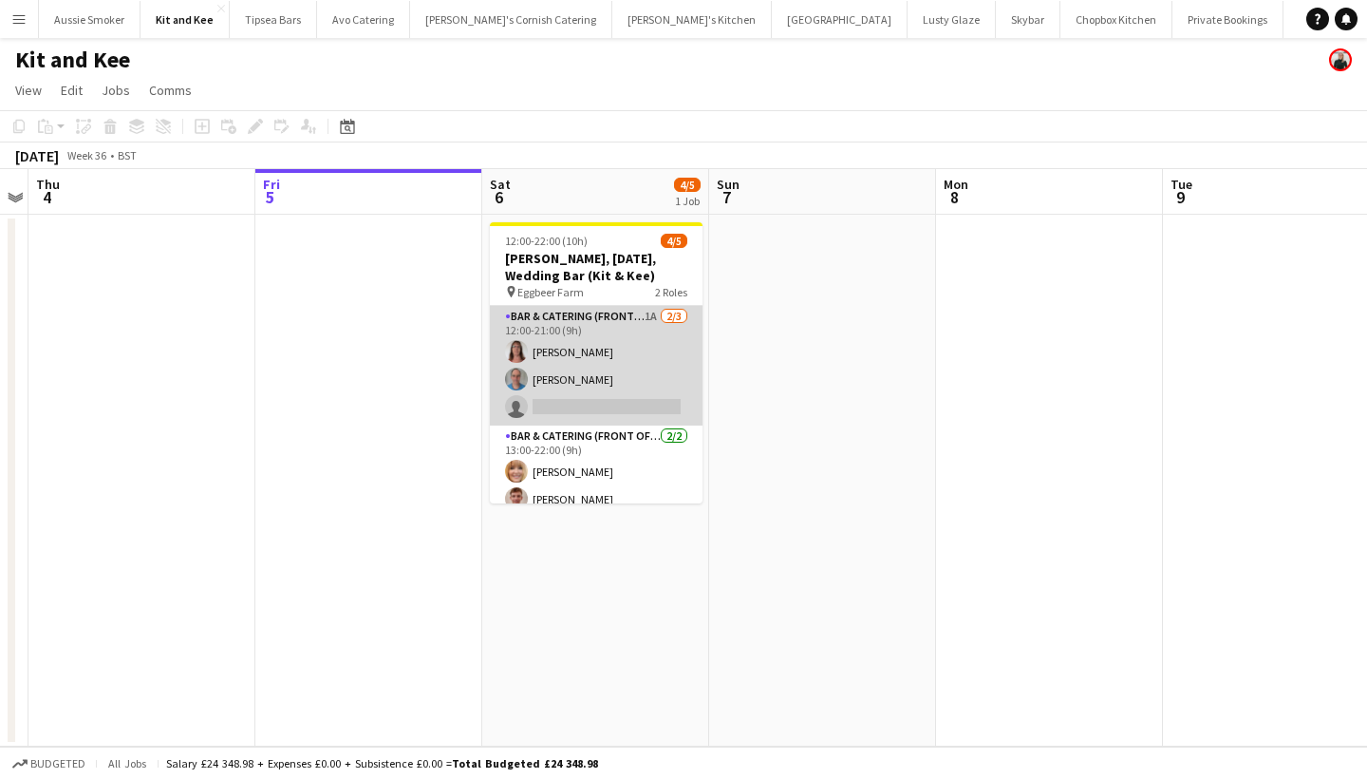
click at [623, 363] on app-card-role "Bar & Catering (Front of House) 1A 2/3 12:00-21:00 (9h) Janet Caunter Andrew Ca…" at bounding box center [596, 366] width 213 height 120
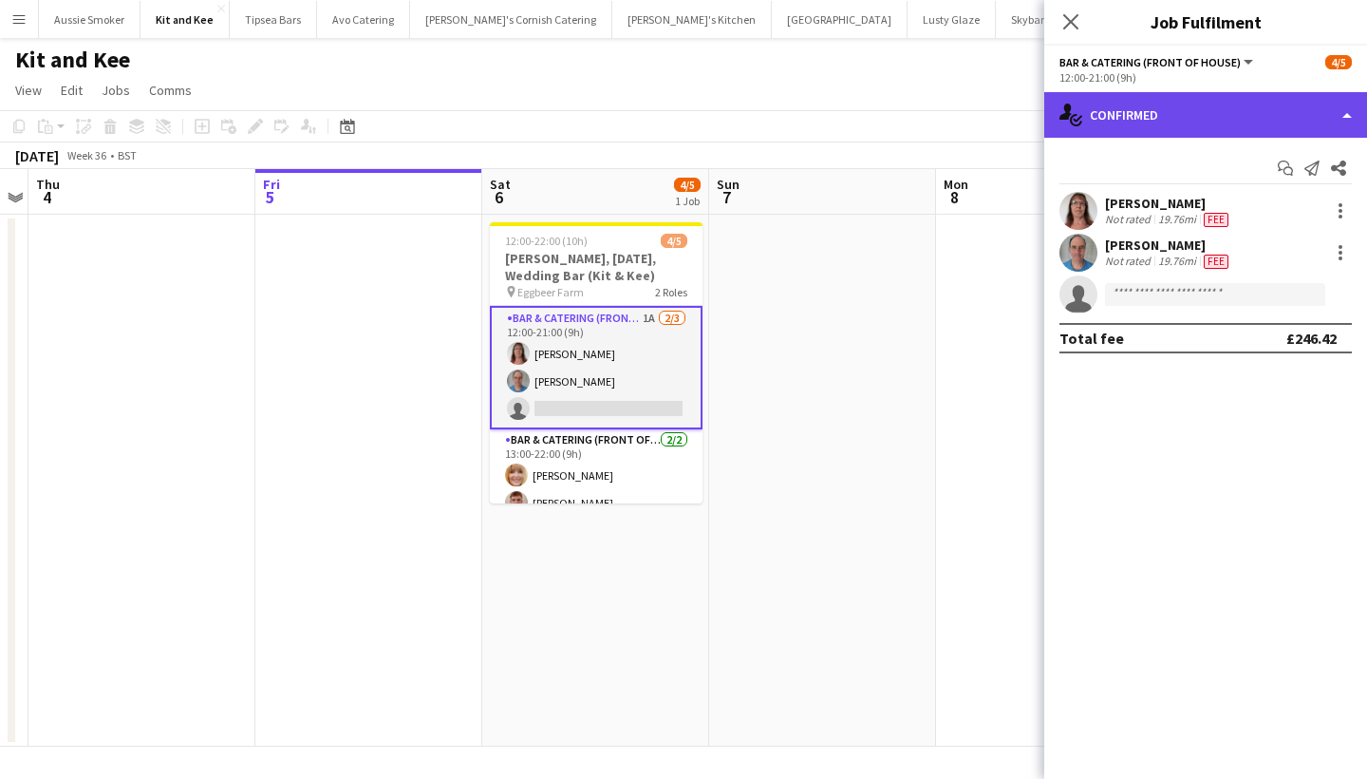
click at [1229, 107] on div "single-neutral-actions-check-2 Confirmed" at bounding box center [1205, 115] width 323 height 46
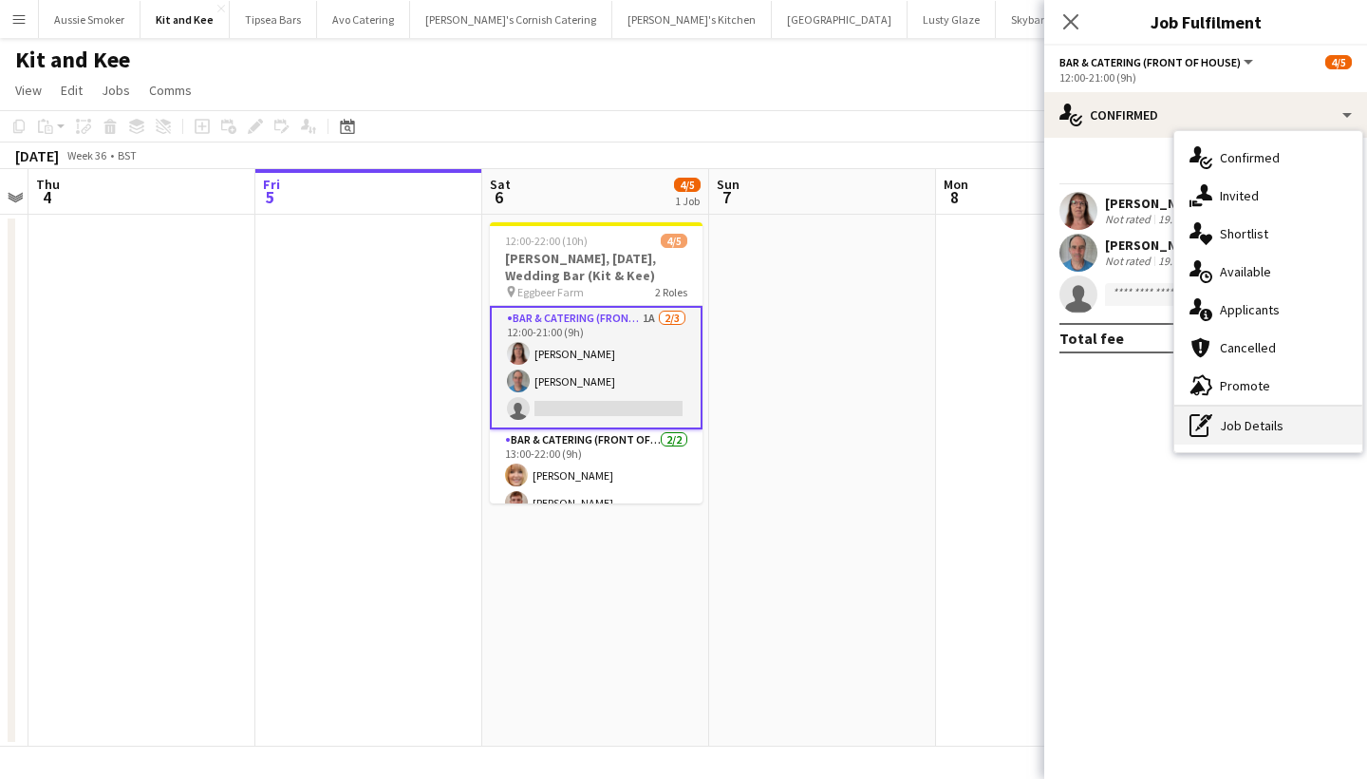
click at [1268, 436] on div "pen-write Job Details" at bounding box center [1268, 425] width 188 height 38
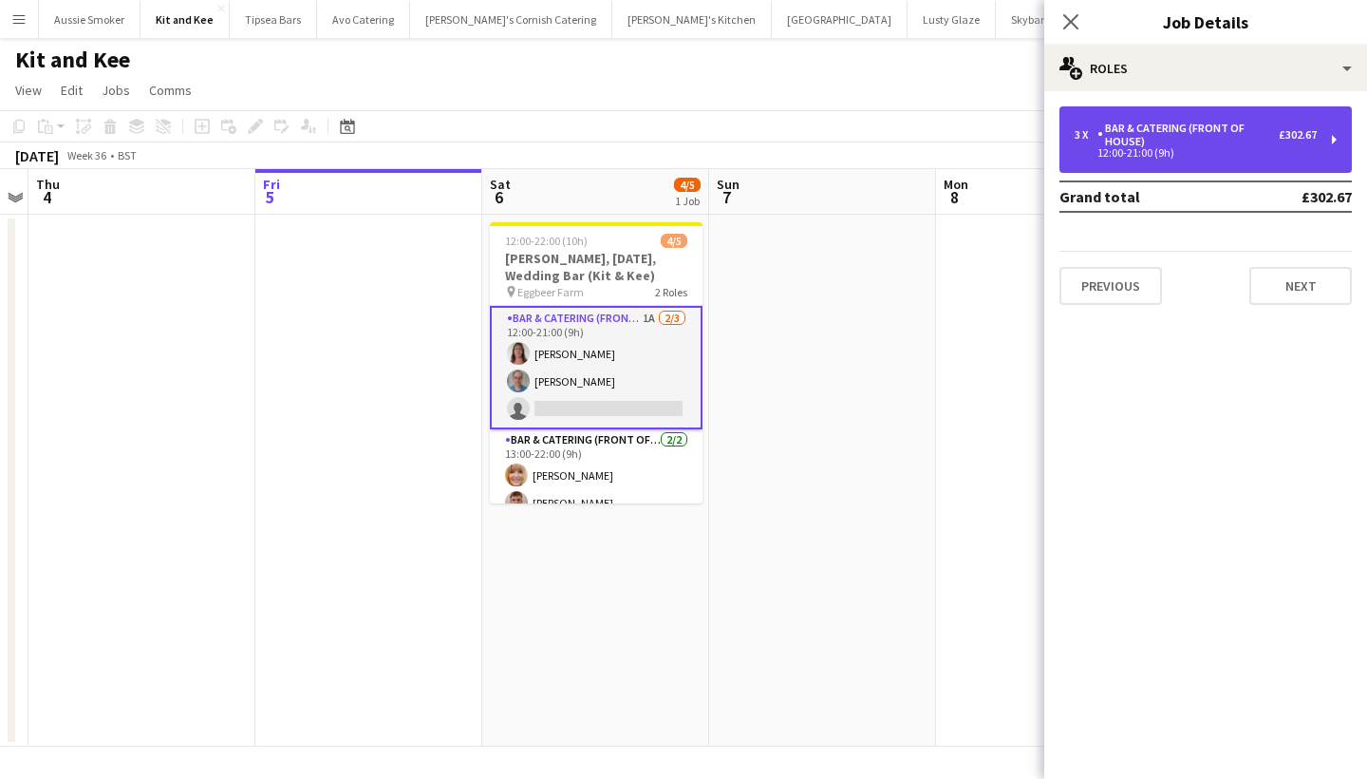
click at [1293, 143] on div "3 x Bar & Catering (Front of House) £302.67" at bounding box center [1196, 135] width 242 height 27
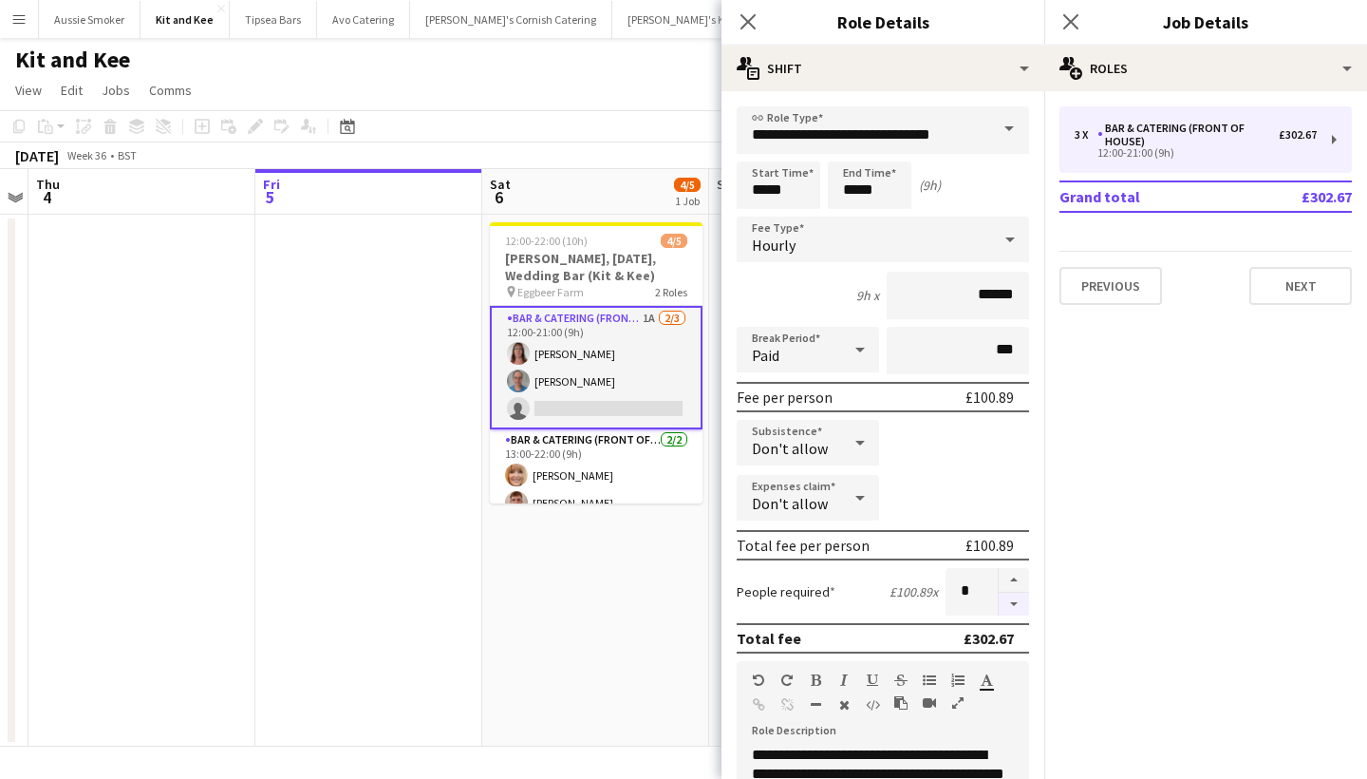
click at [1005, 605] on button "button" at bounding box center [1014, 604] width 30 height 24
type input "*"
click at [1064, 26] on icon "Close pop-in" at bounding box center [1071, 21] width 18 height 18
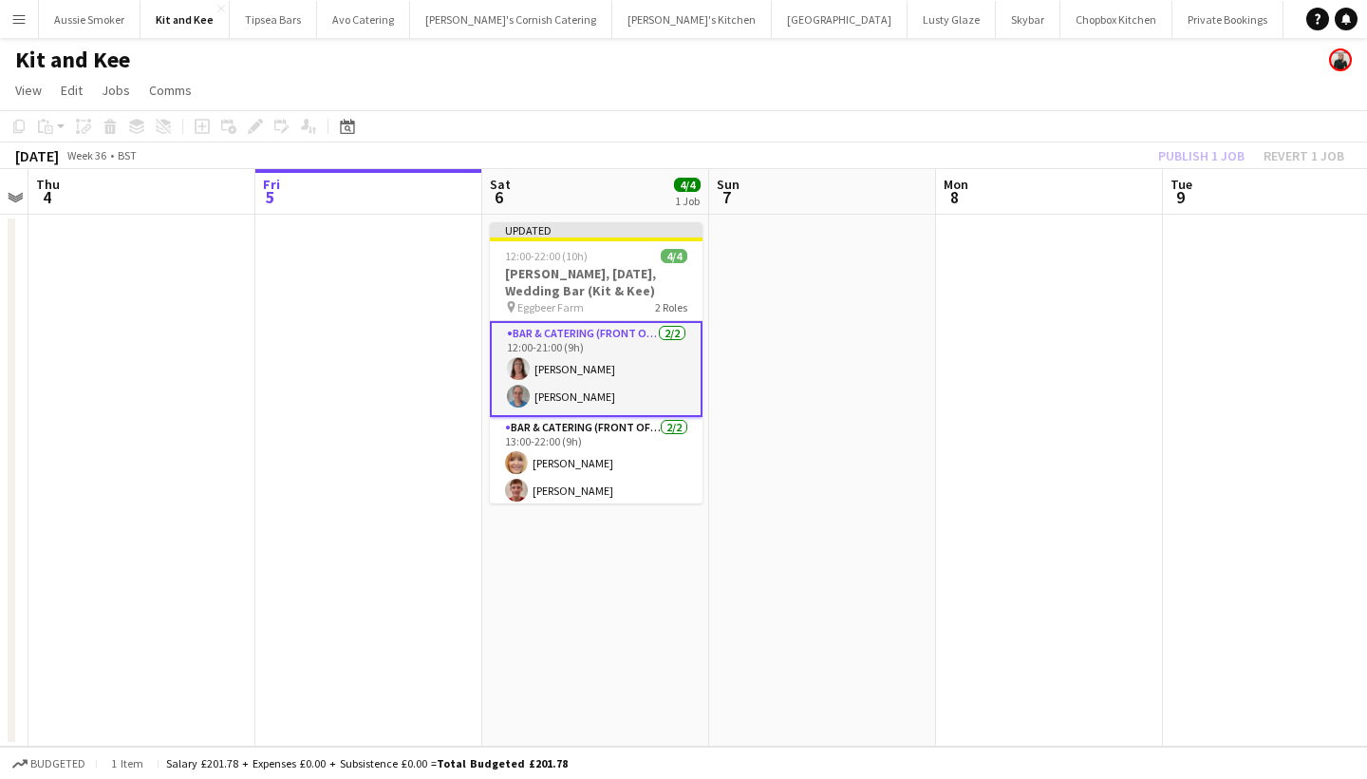
click at [1193, 152] on div "Publish 1 job Revert 1 job" at bounding box center [1252, 155] width 232 height 25
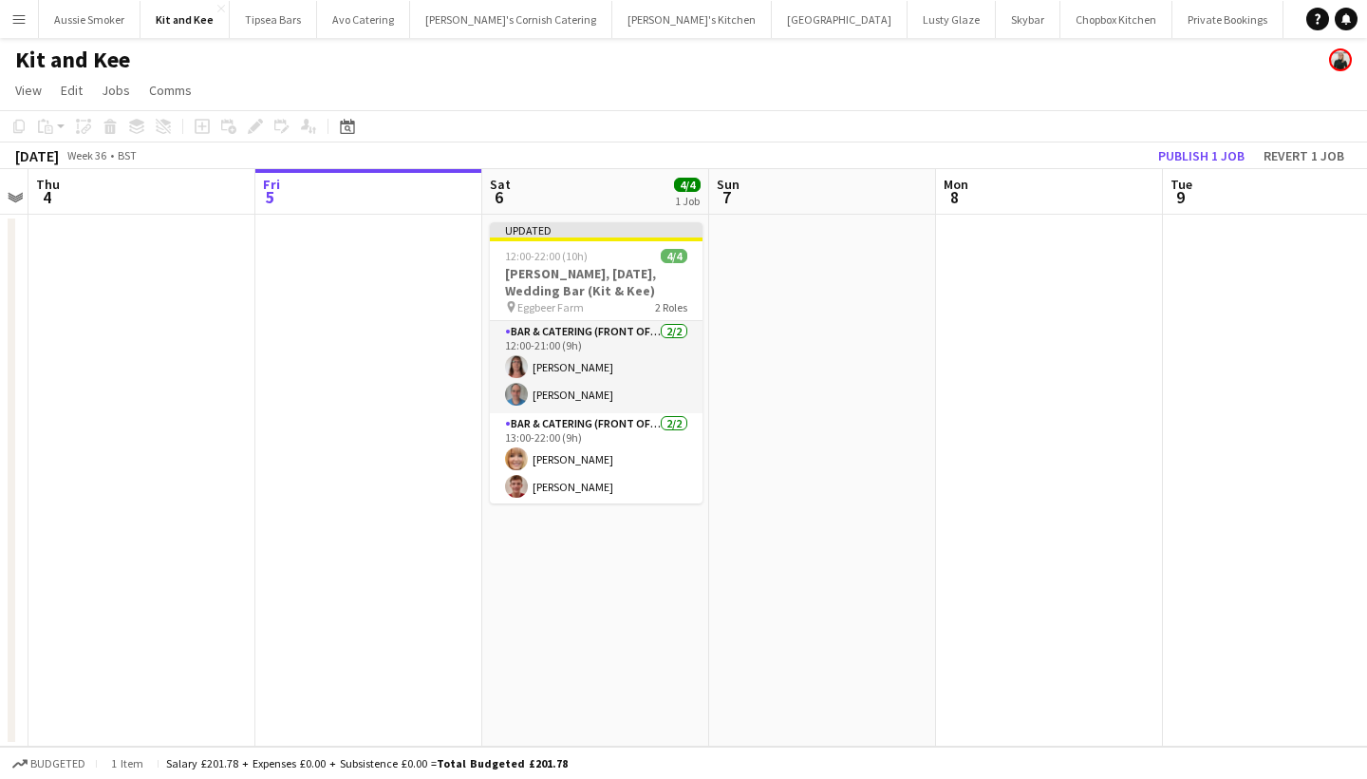
click at [1193, 152] on button "Publish 1 job" at bounding box center [1202, 155] width 102 height 25
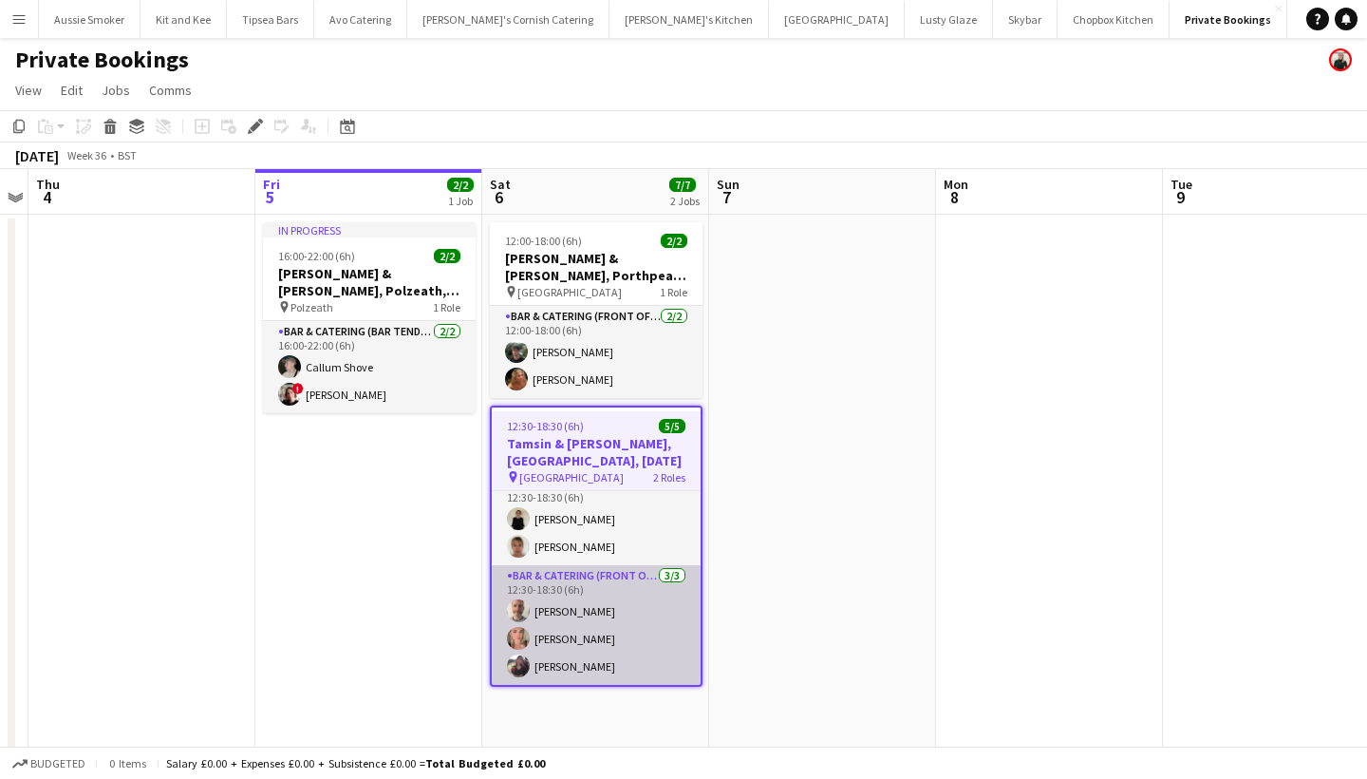
scroll to position [18, 0]
click at [601, 635] on app-card-role "Bar & Catering (Front of House) [DATE] 12:30-18:30 (6h) [PERSON_NAME] [PERSON_N…" at bounding box center [596, 625] width 209 height 120
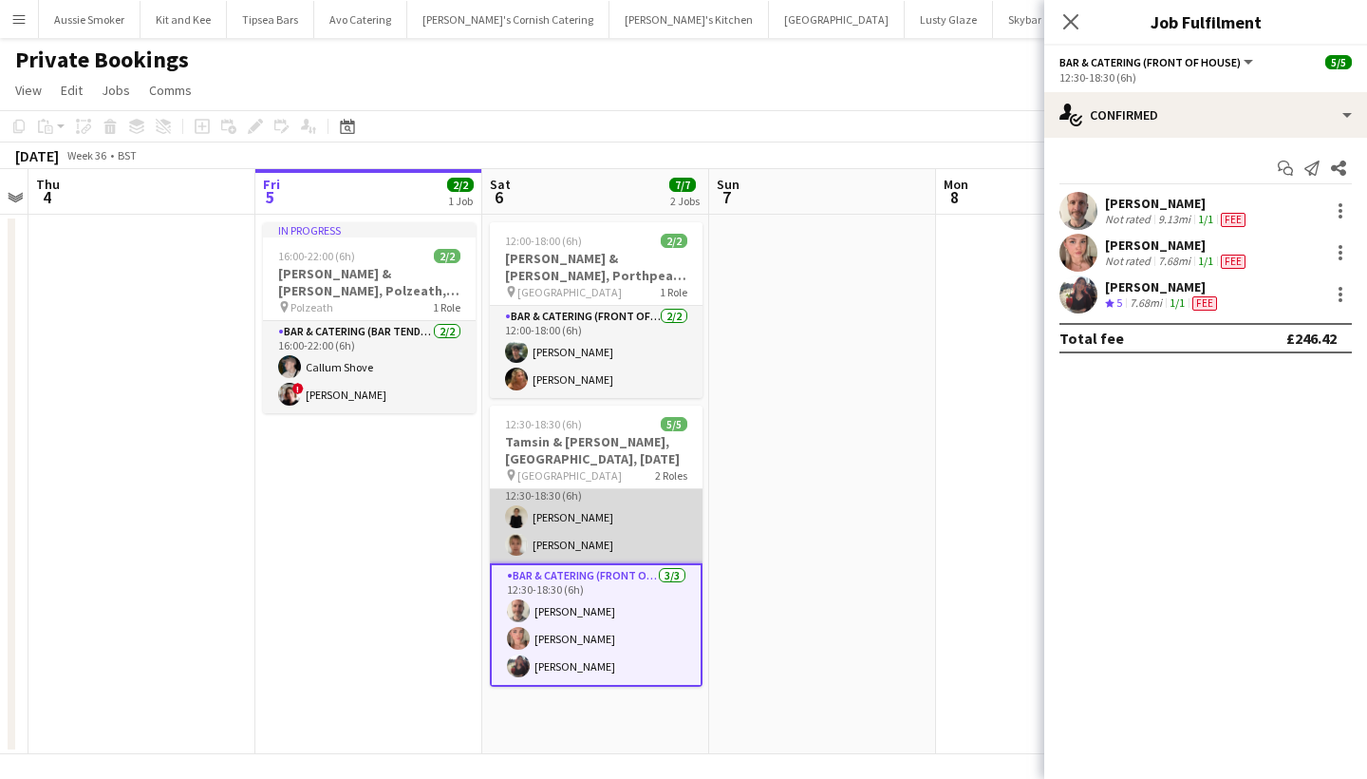
click at [628, 543] on app-card-role "Bar & Catering (Front of House) [DATE] 12:30-18:30 (6h) [PERSON_NAME] [PERSON_N…" at bounding box center [596, 517] width 213 height 92
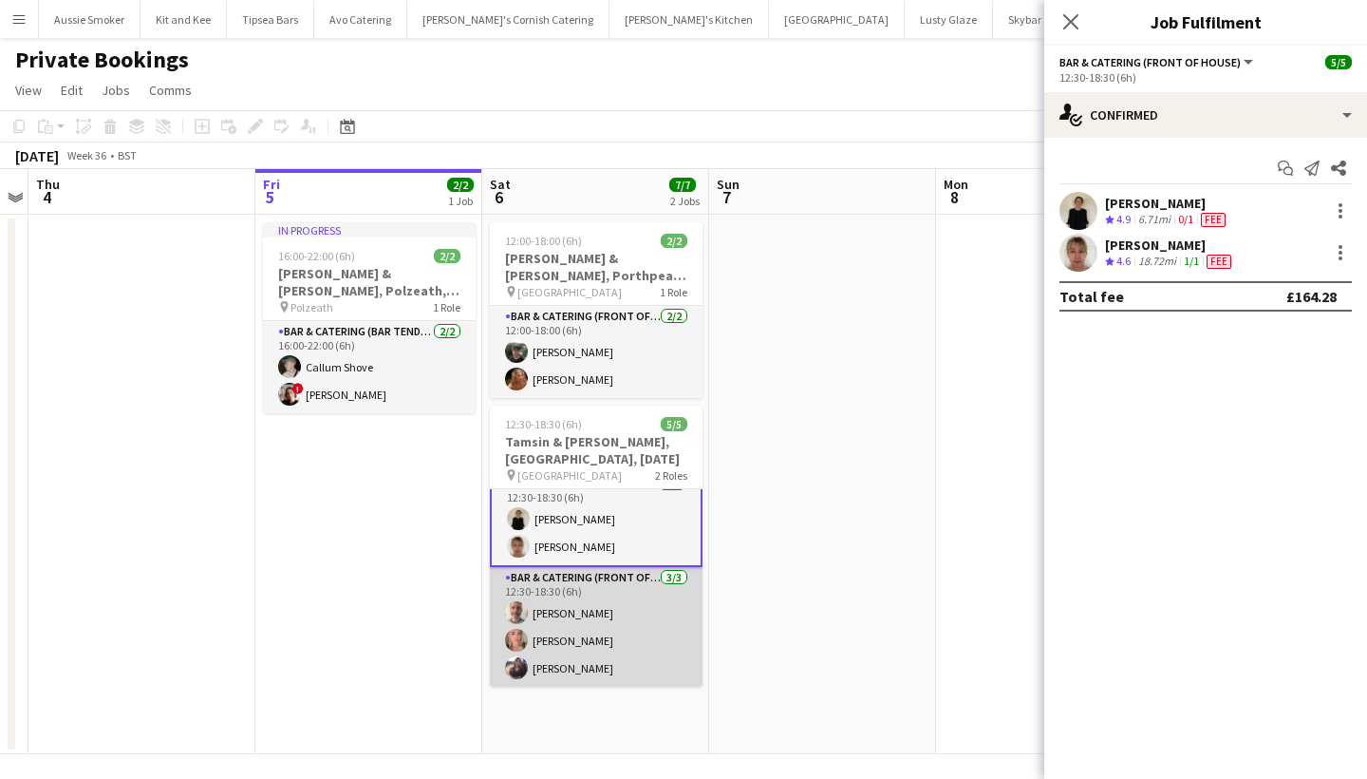
scroll to position [17, 0]
click at [618, 610] on app-card-role "Bar & Catering (Front of House) [DATE] 12:30-18:30 (6h) [PERSON_NAME] [PERSON_N…" at bounding box center [596, 628] width 213 height 120
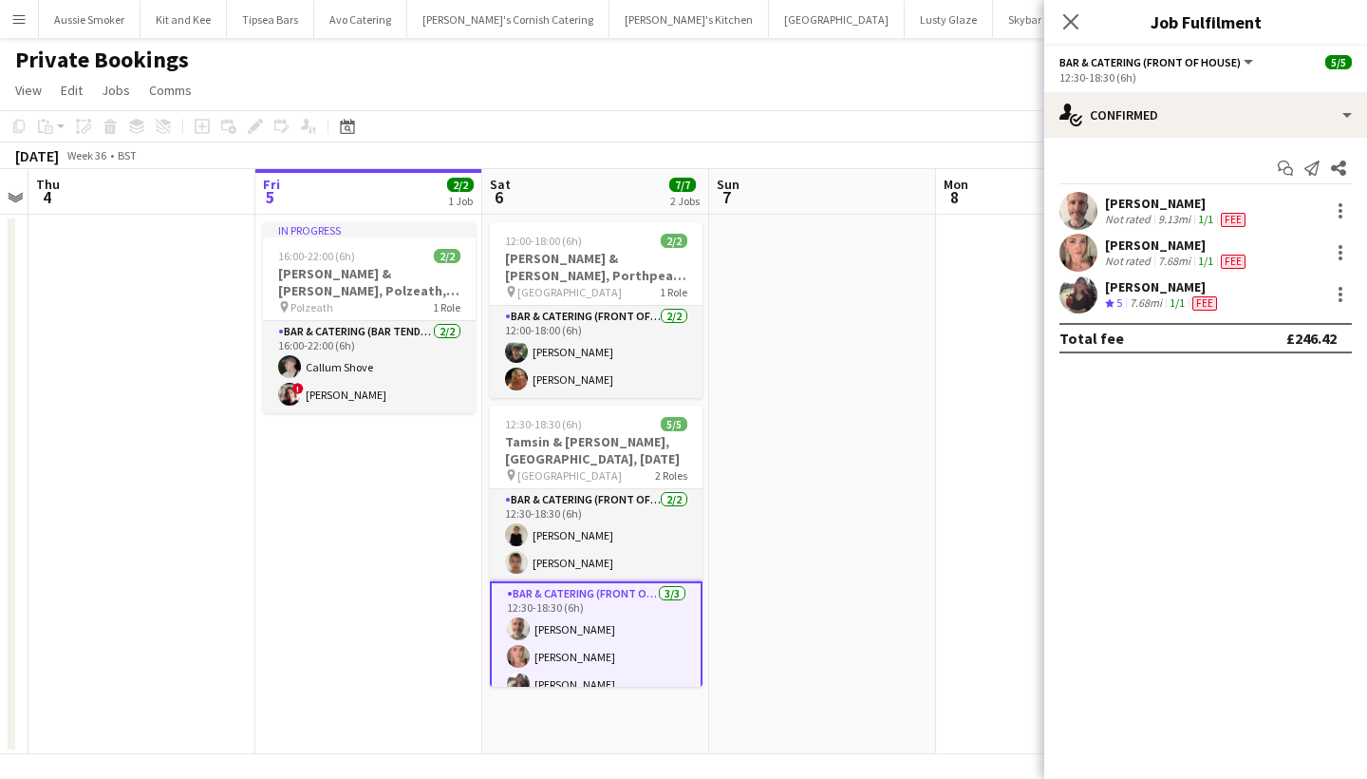
scroll to position [0, 0]
click at [1071, 18] on icon "Close pop-in" at bounding box center [1071, 21] width 18 height 18
